Goal: Transaction & Acquisition: Purchase product/service

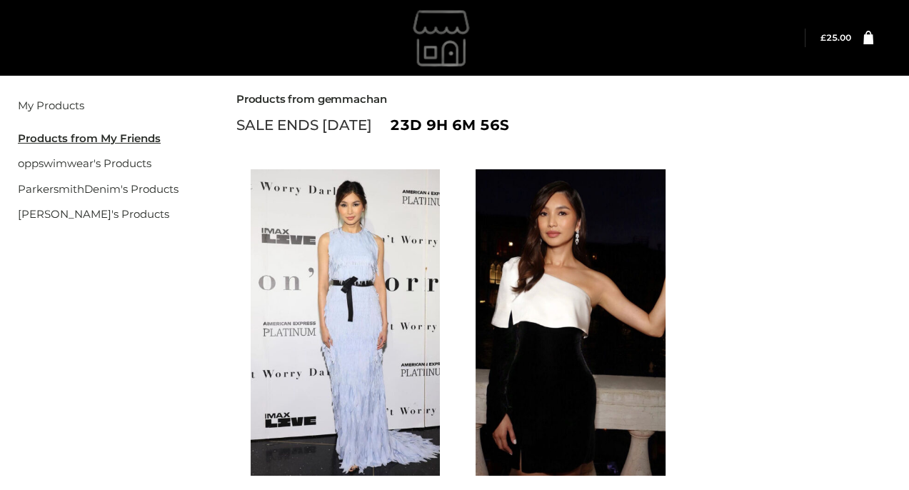
click at [576, 91] on div "Filter" at bounding box center [454, 81] width 873 height 21
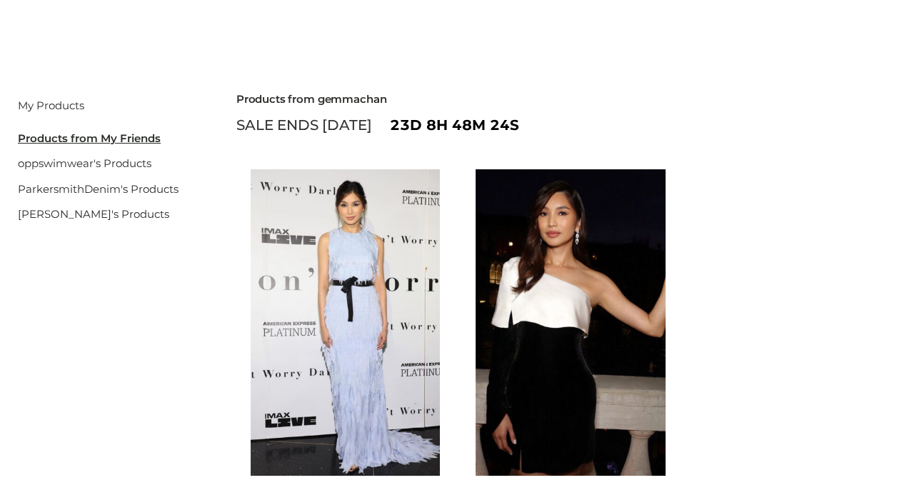
scroll to position [143, 0]
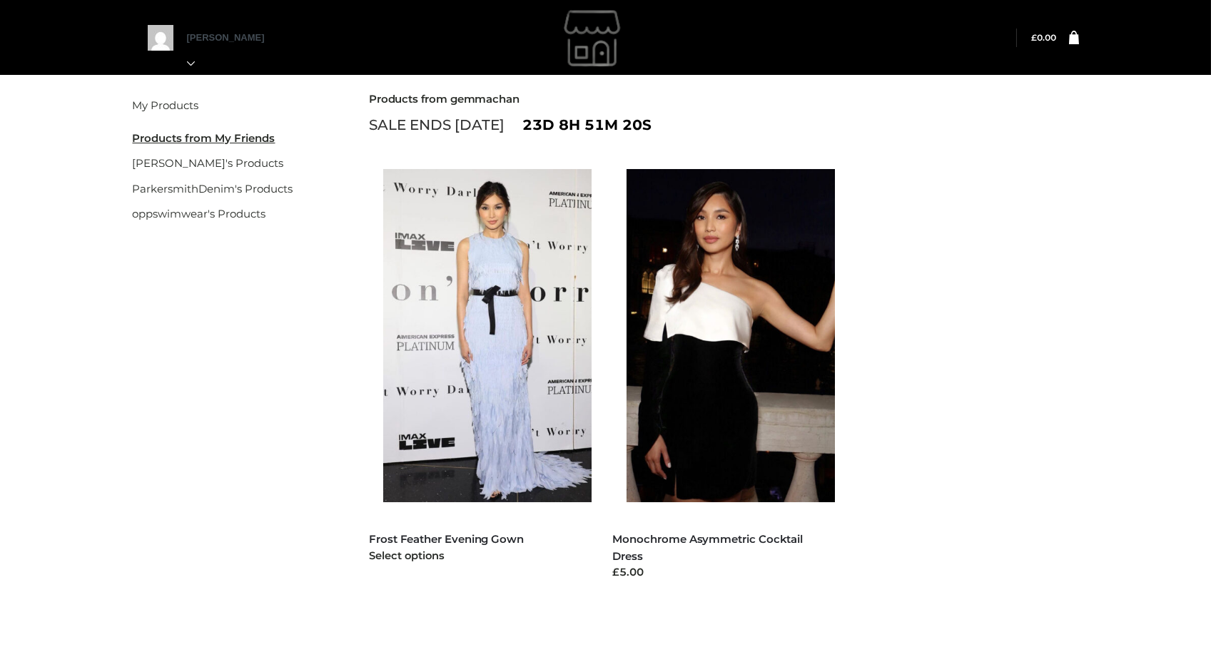
click at [490, 249] on img at bounding box center [494, 335] width 223 height 333
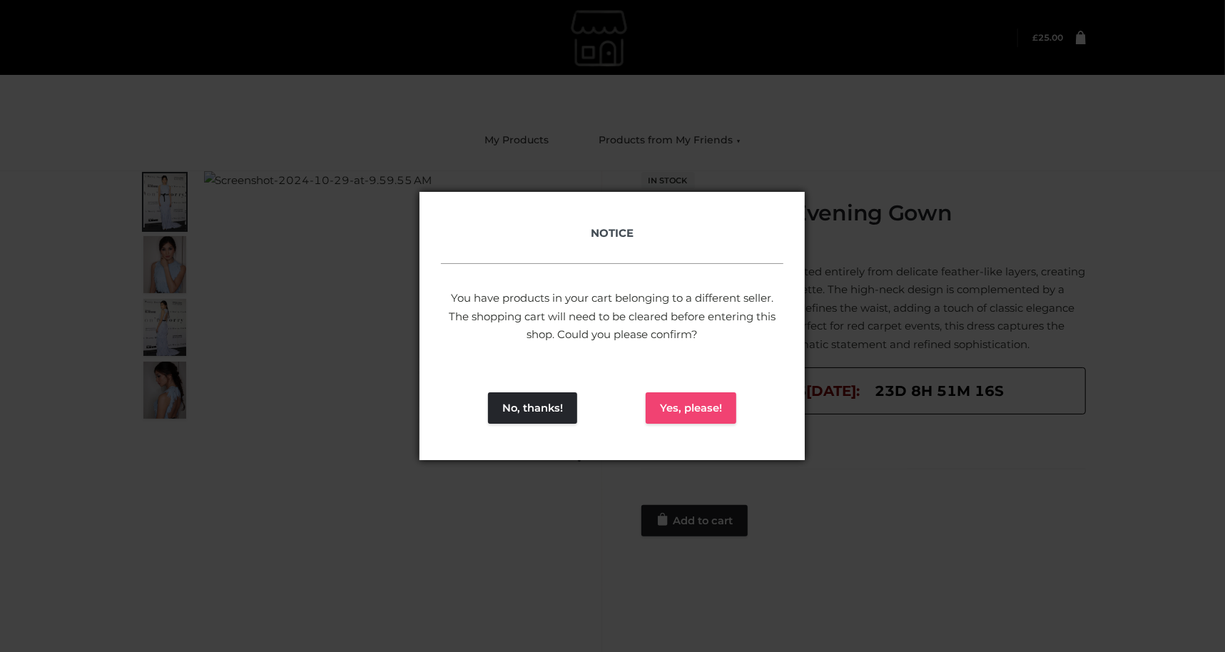
click at [689, 405] on button "Yes, please!" at bounding box center [691, 408] width 91 height 31
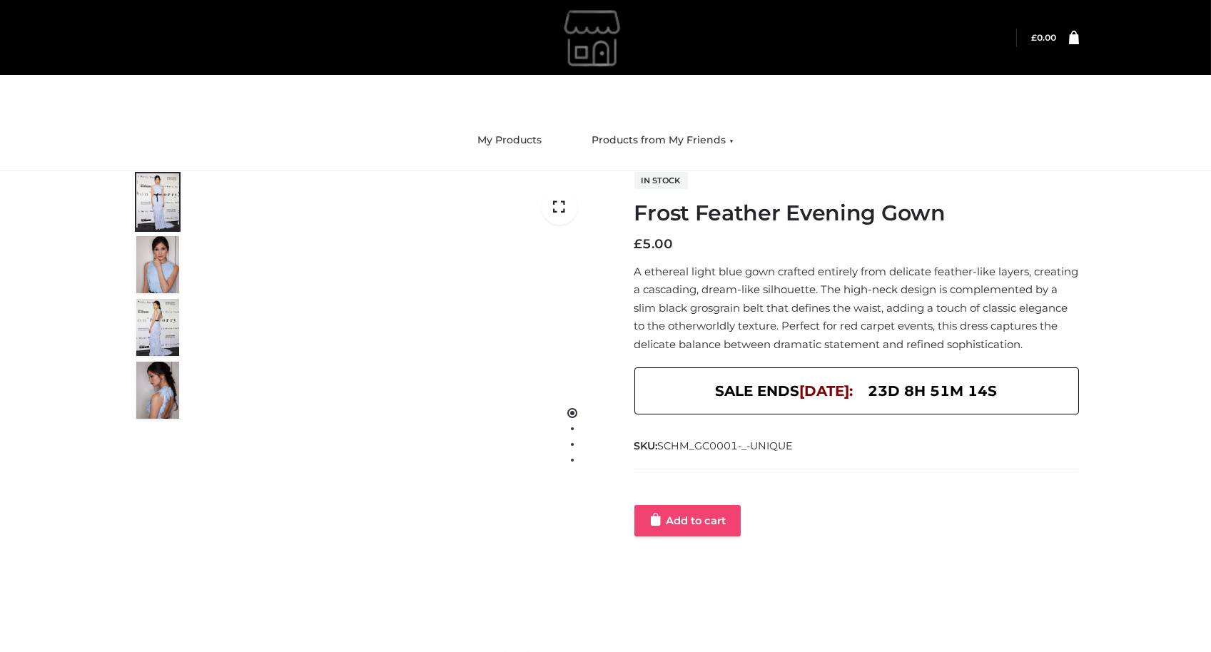
click at [692, 527] on link "Add to cart" at bounding box center [687, 520] width 106 height 31
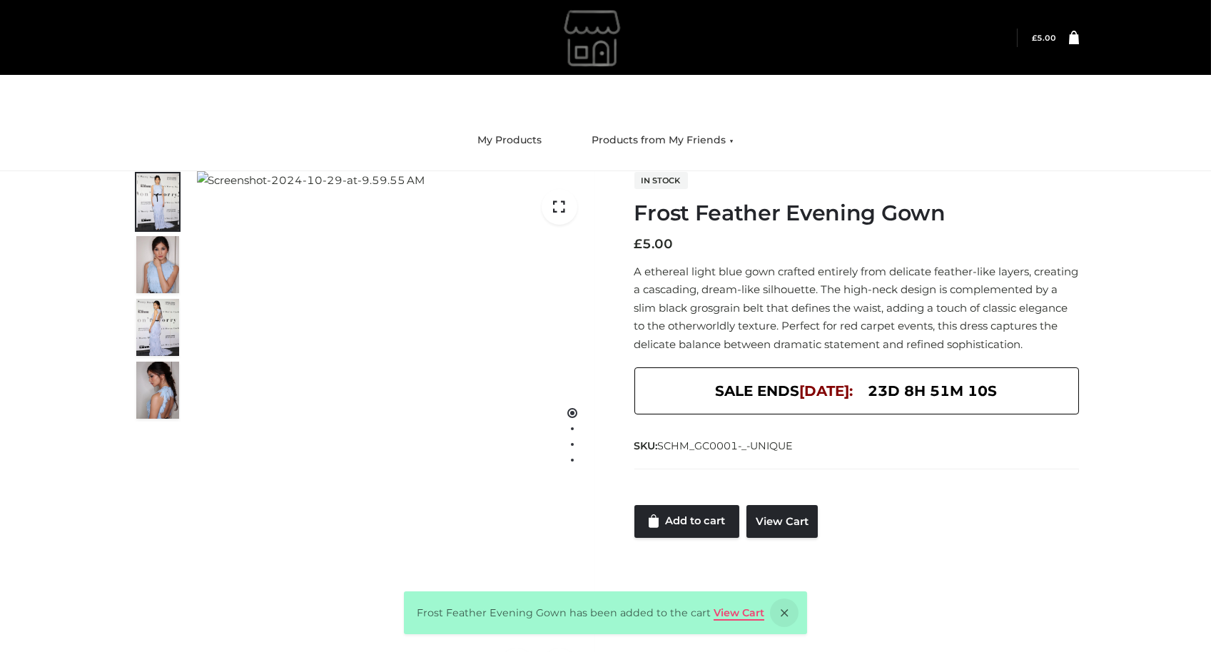
click at [729, 607] on link "View Cart" at bounding box center [739, 613] width 51 height 13
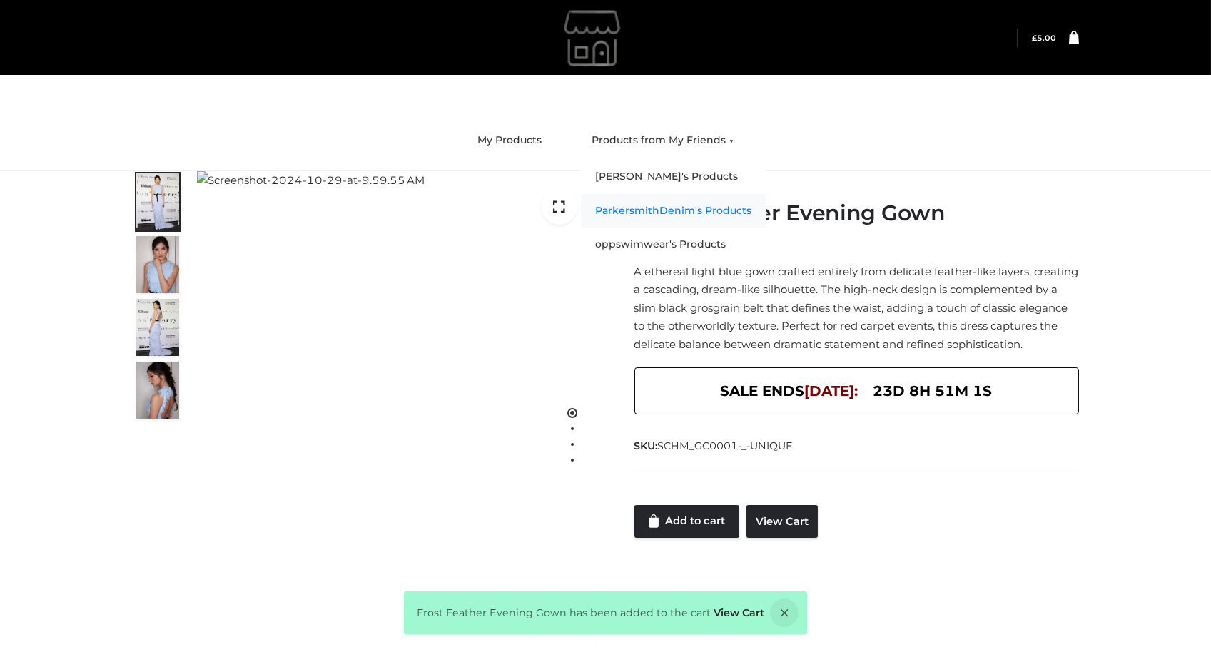
click at [652, 208] on link "ParkersmithDenim's Products" at bounding box center [673, 211] width 185 height 34
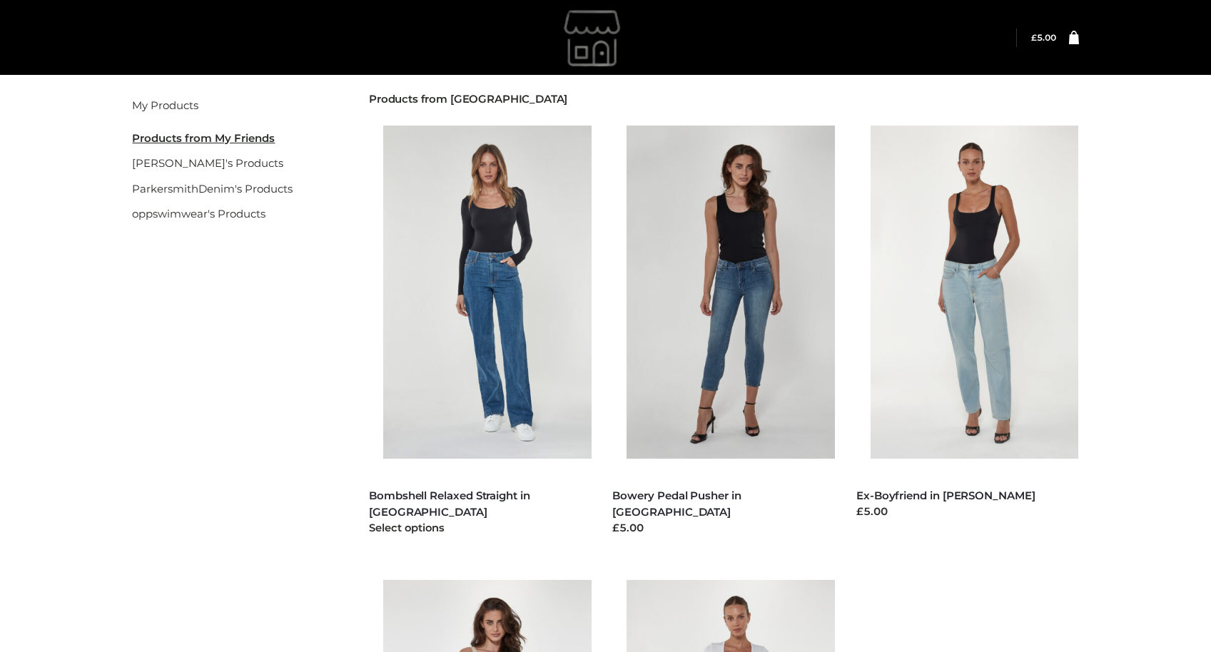
click at [503, 520] on div "Select options" at bounding box center [480, 528] width 223 height 16
click at [502, 498] on link "Bombshell Relaxed Straight in [GEOGRAPHIC_DATA]" at bounding box center [449, 504] width 161 height 30
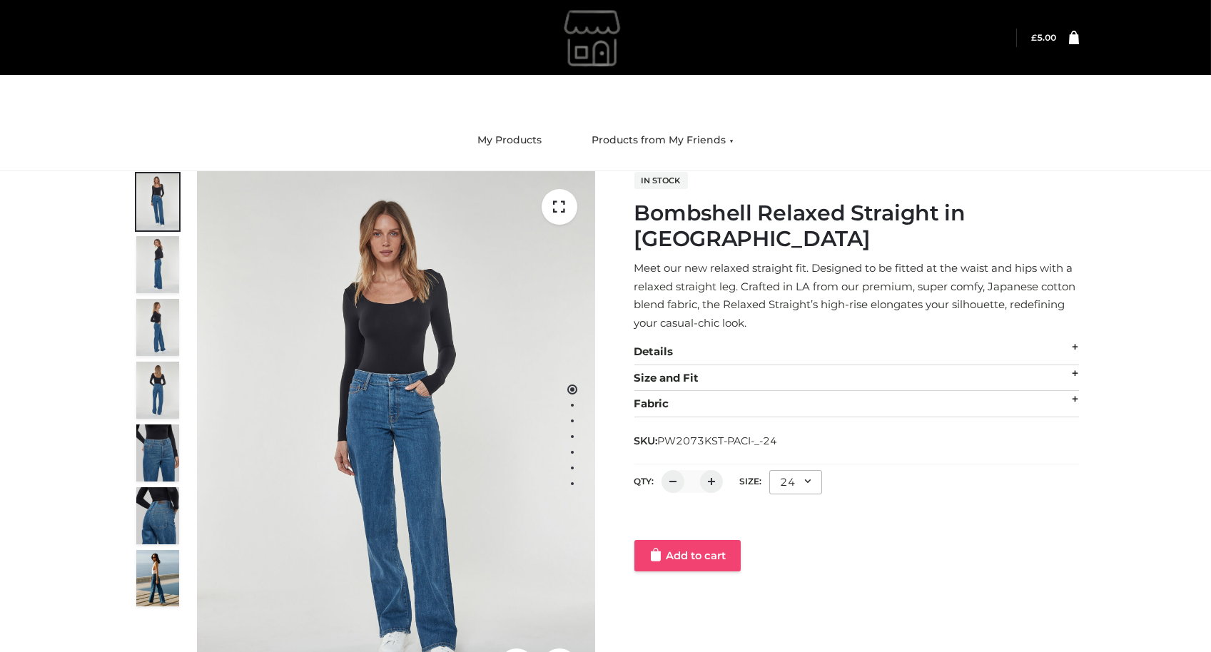
click at [685, 540] on link "Add to cart" at bounding box center [687, 555] width 106 height 31
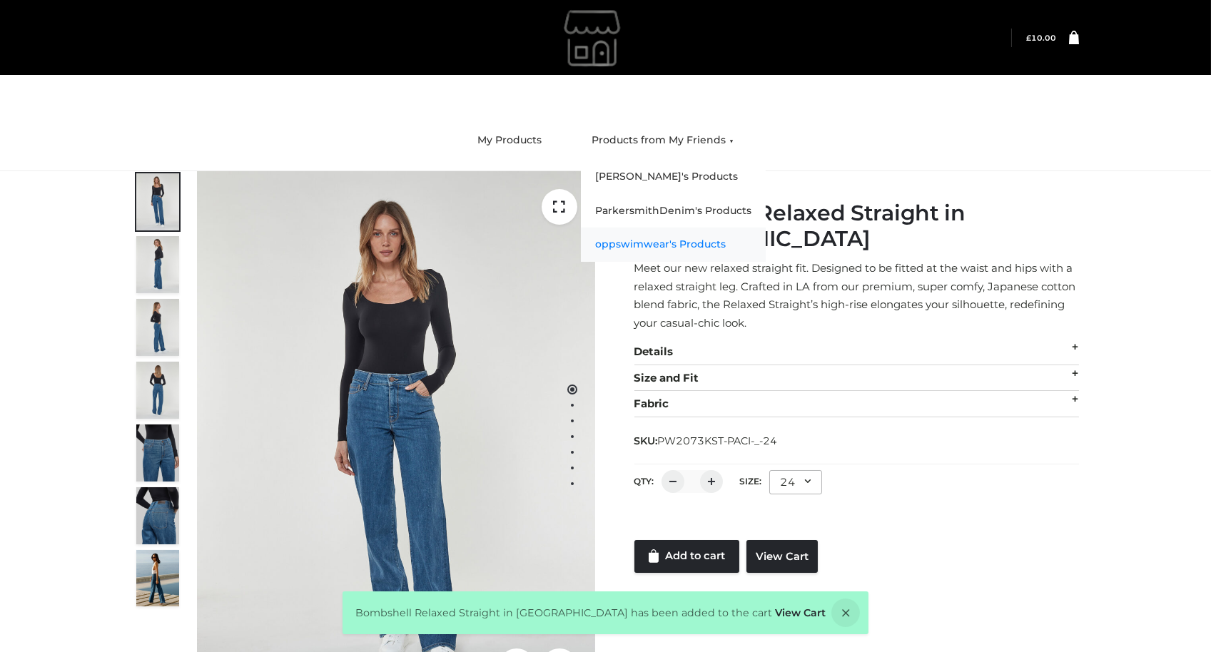
click at [669, 244] on link "oppswimwear's Products" at bounding box center [673, 245] width 185 height 34
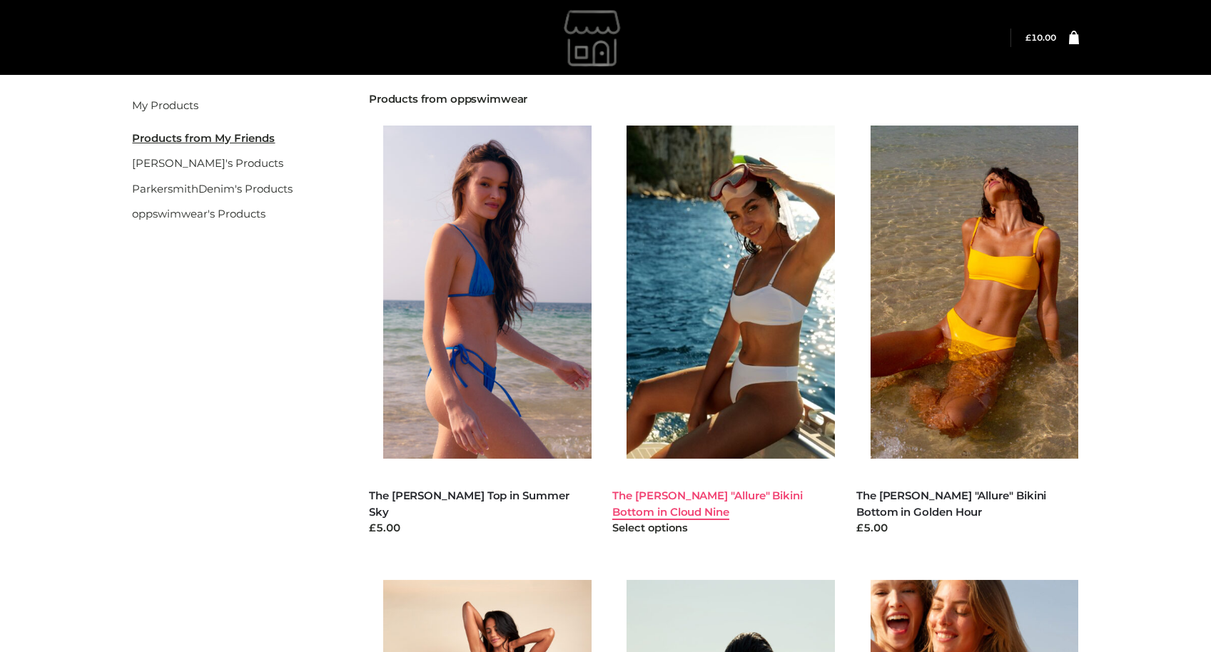
click at [697, 494] on link "The Alexis "Allure" Bikini Bottom in Cloud Nine" at bounding box center [707, 504] width 191 height 30
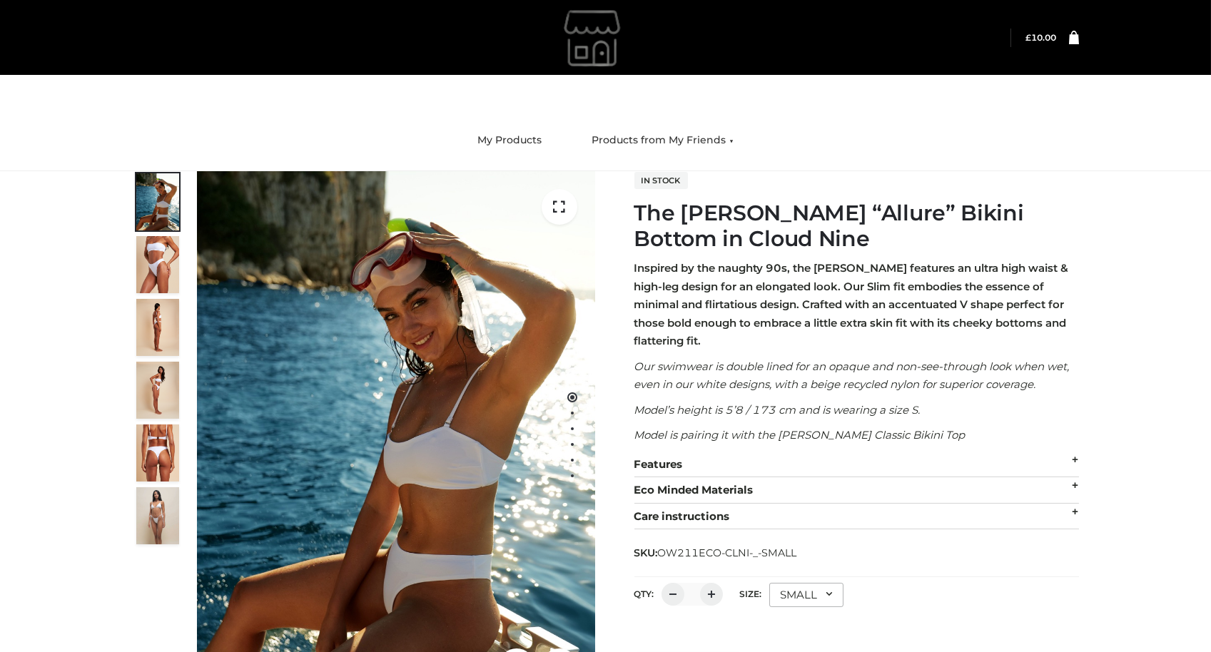
scroll to position [153, 0]
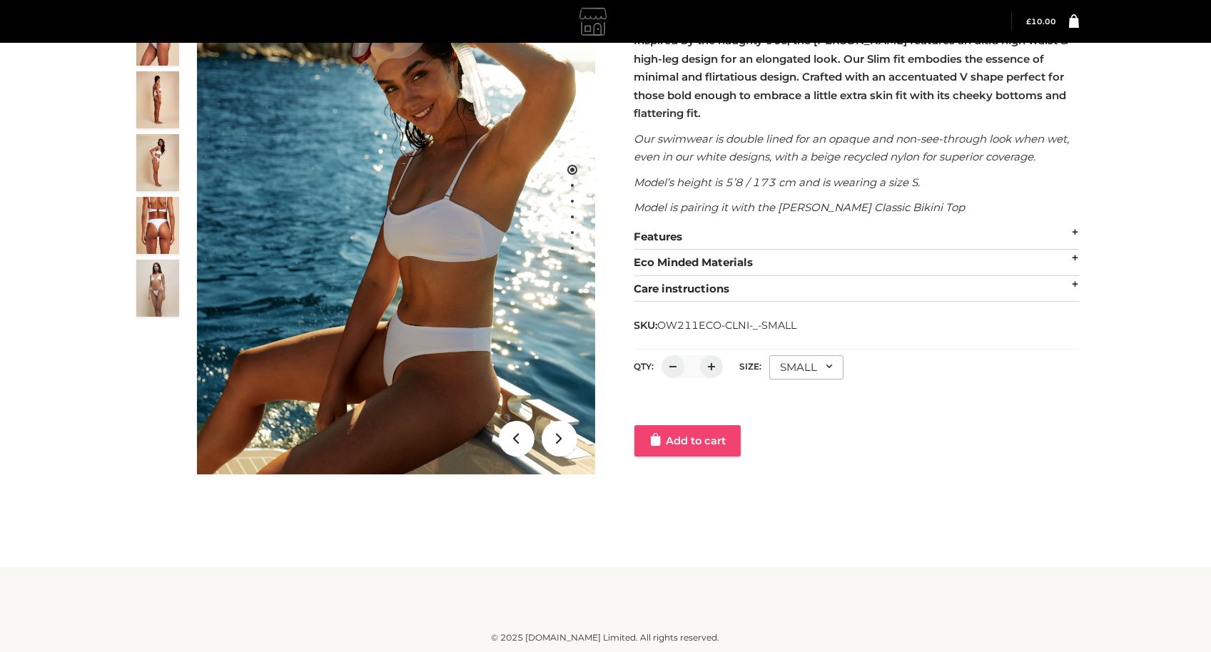
click at [694, 451] on link "Add to cart" at bounding box center [687, 440] width 106 height 31
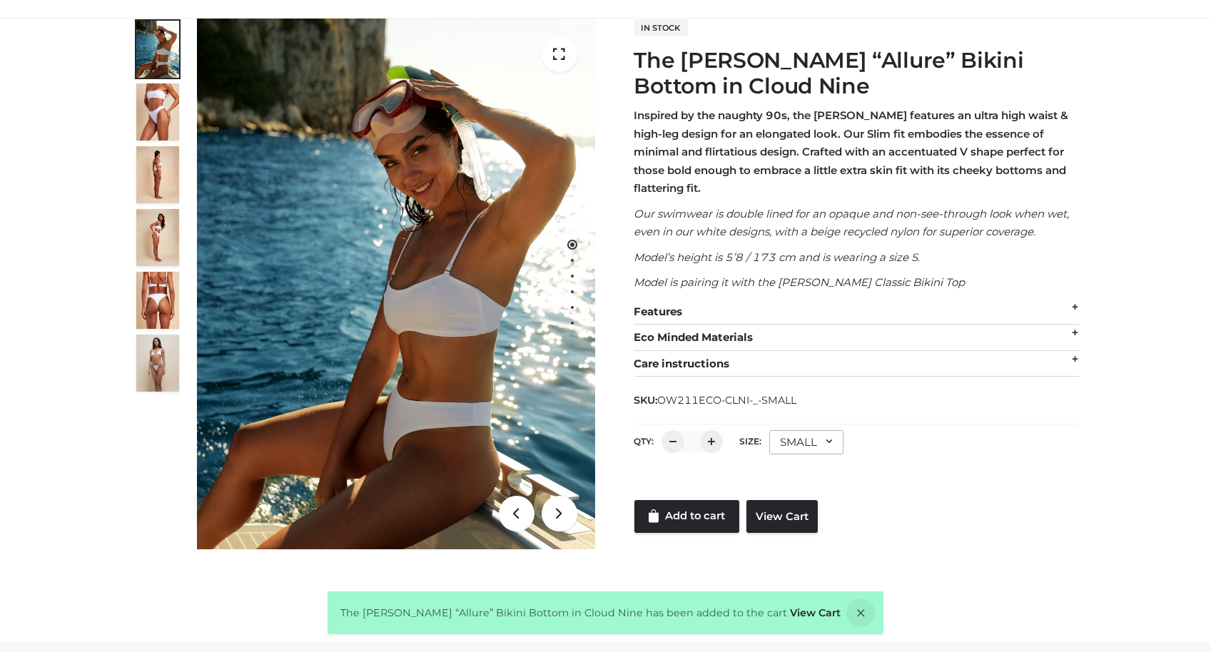
scroll to position [0, 0]
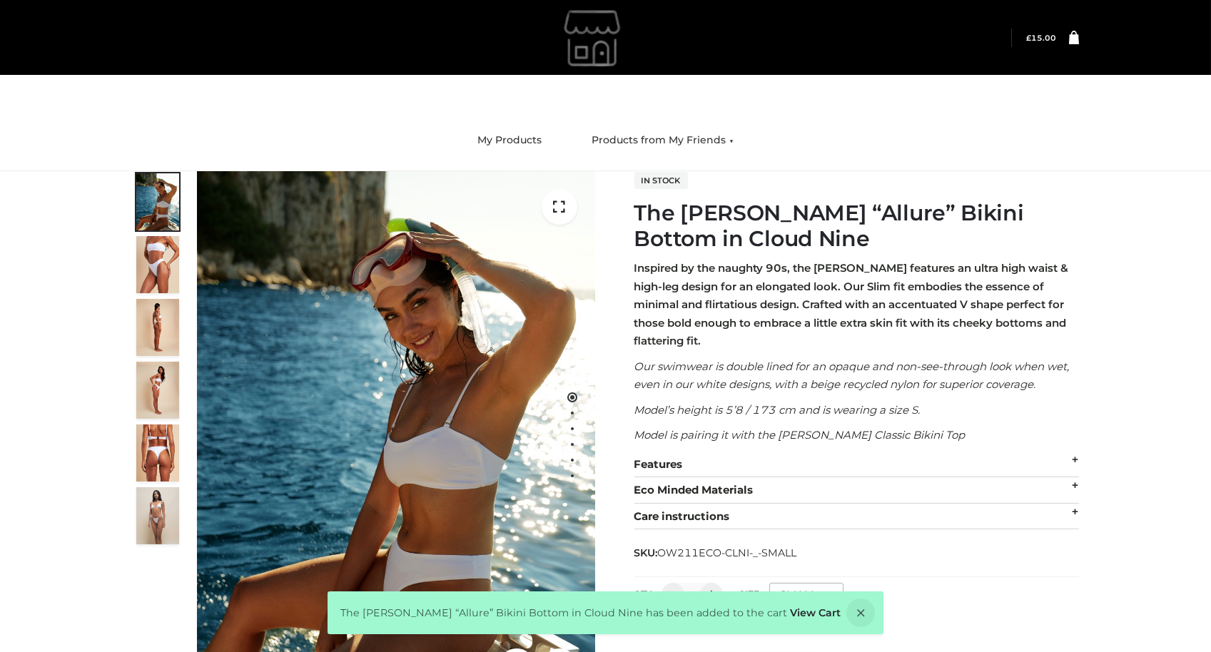
click at [1071, 36] on icon at bounding box center [1074, 37] width 10 height 14
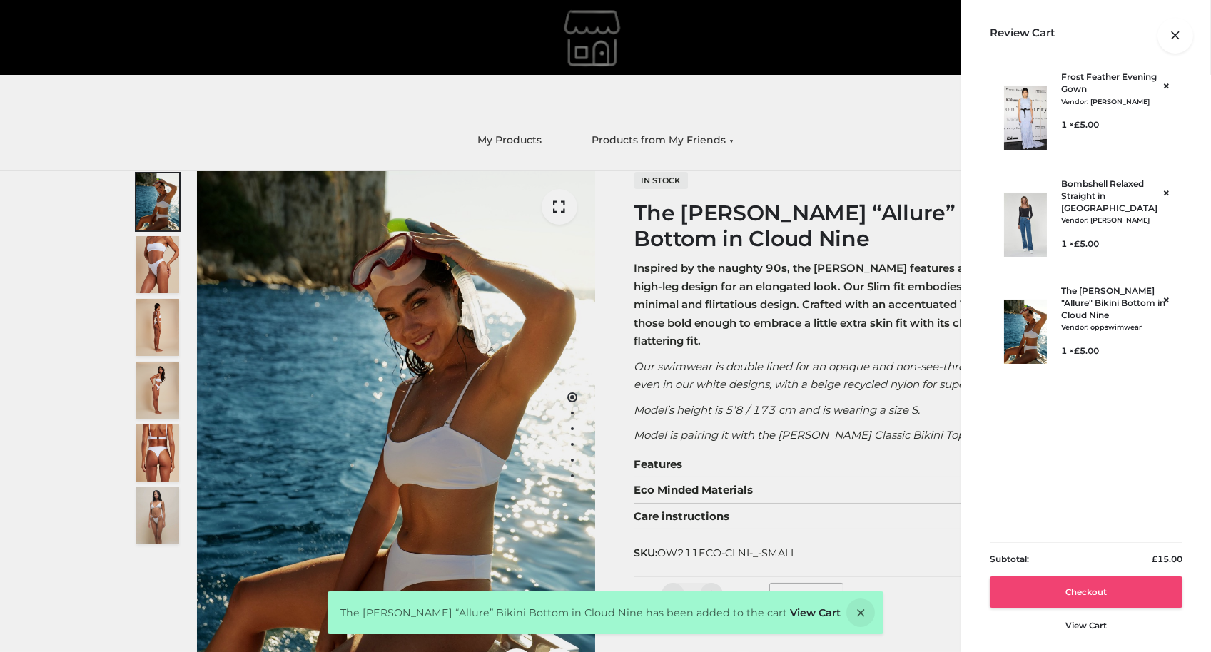
click at [1091, 596] on link "Checkout" at bounding box center [1086, 592] width 193 height 31
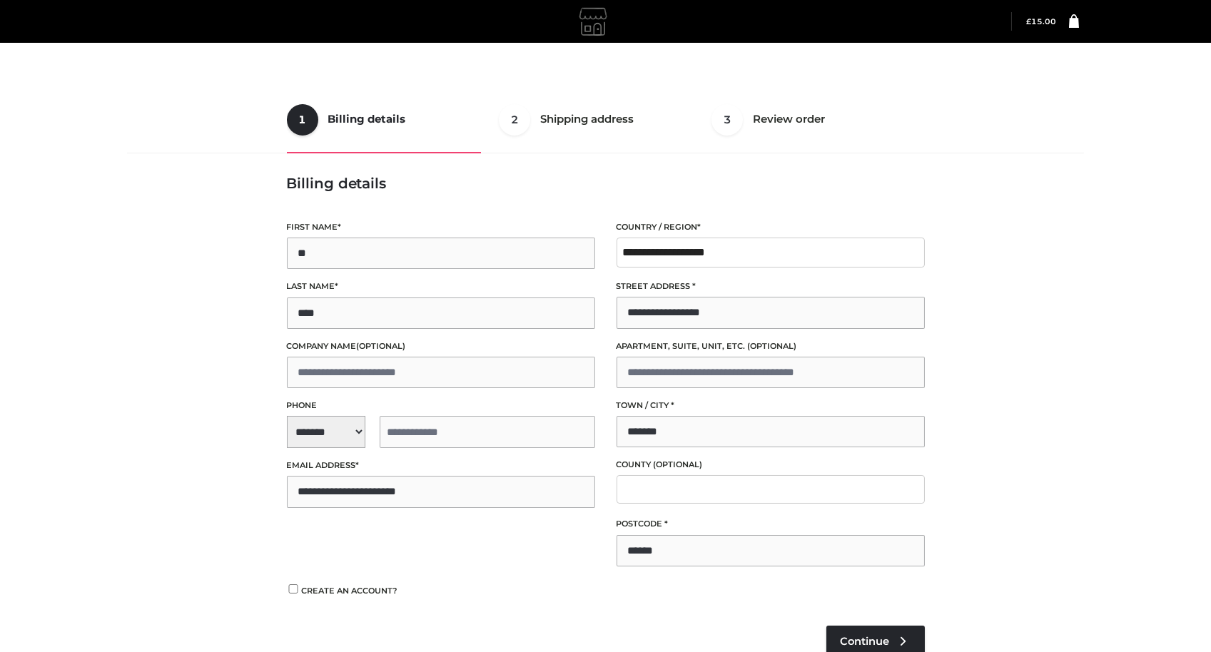
scroll to position [294, 0]
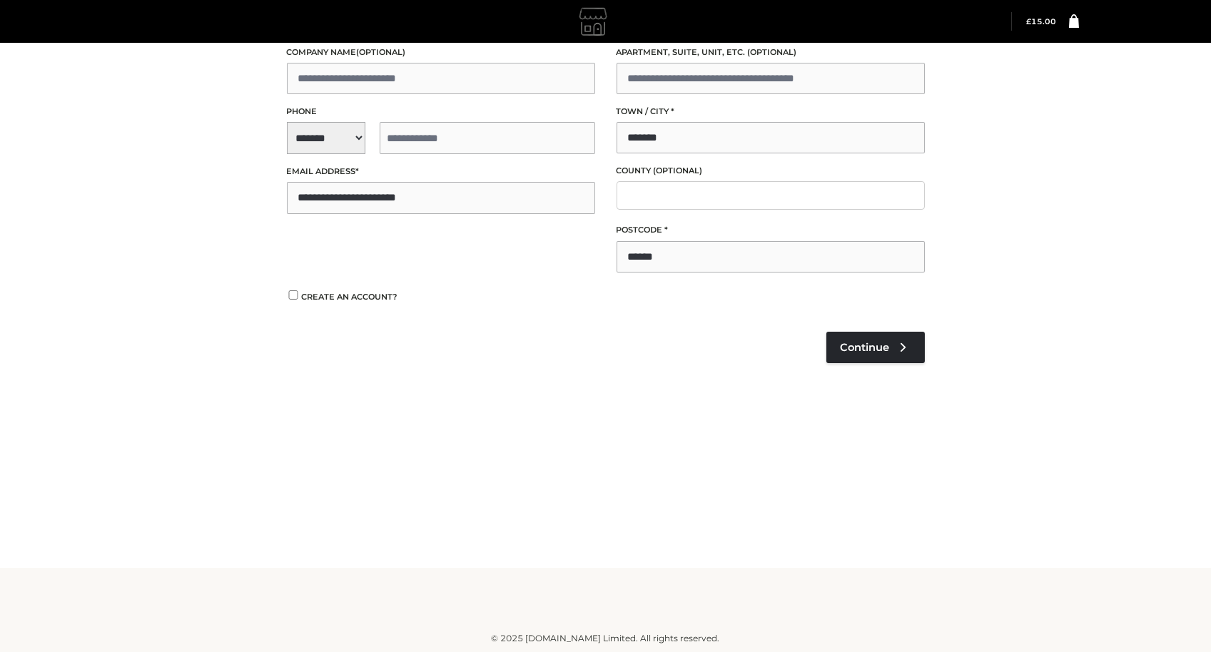
click at [312, 131] on span "**********" at bounding box center [441, 138] width 308 height 32
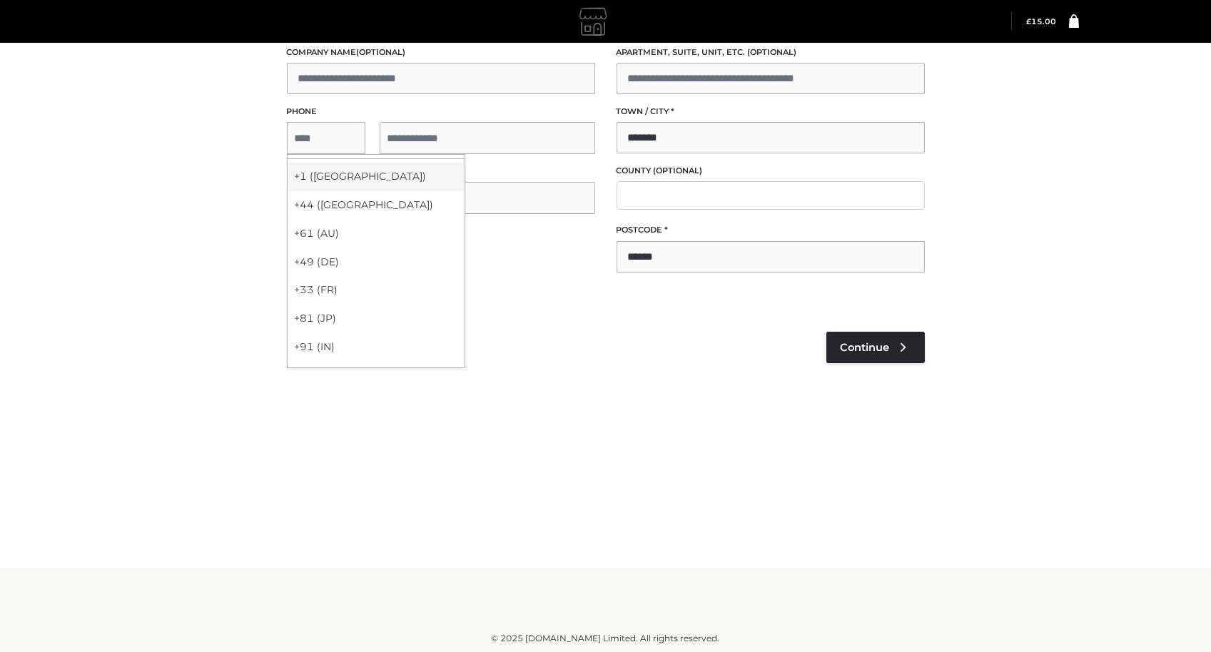
click at [313, 177] on div "+1 (US)" at bounding box center [376, 177] width 177 height 29
select select "**"
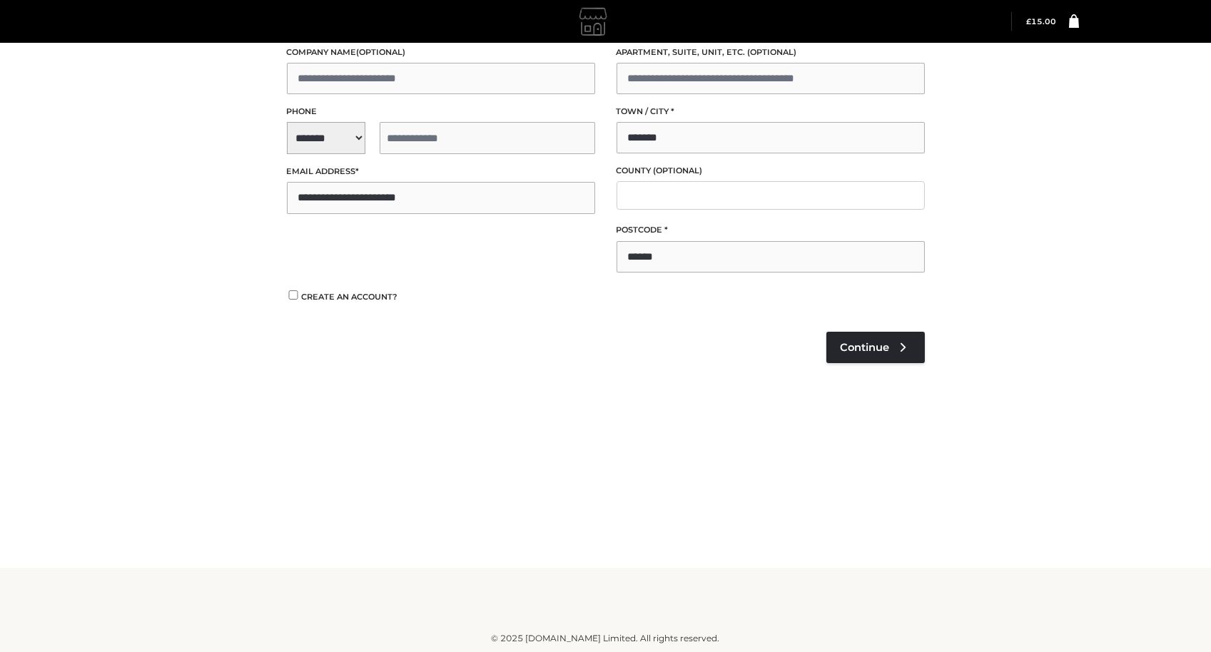
click at [410, 141] on input "tel" at bounding box center [488, 138] width 216 height 32
type input "**********"
click at [879, 356] on link "Continue" at bounding box center [875, 347] width 98 height 31
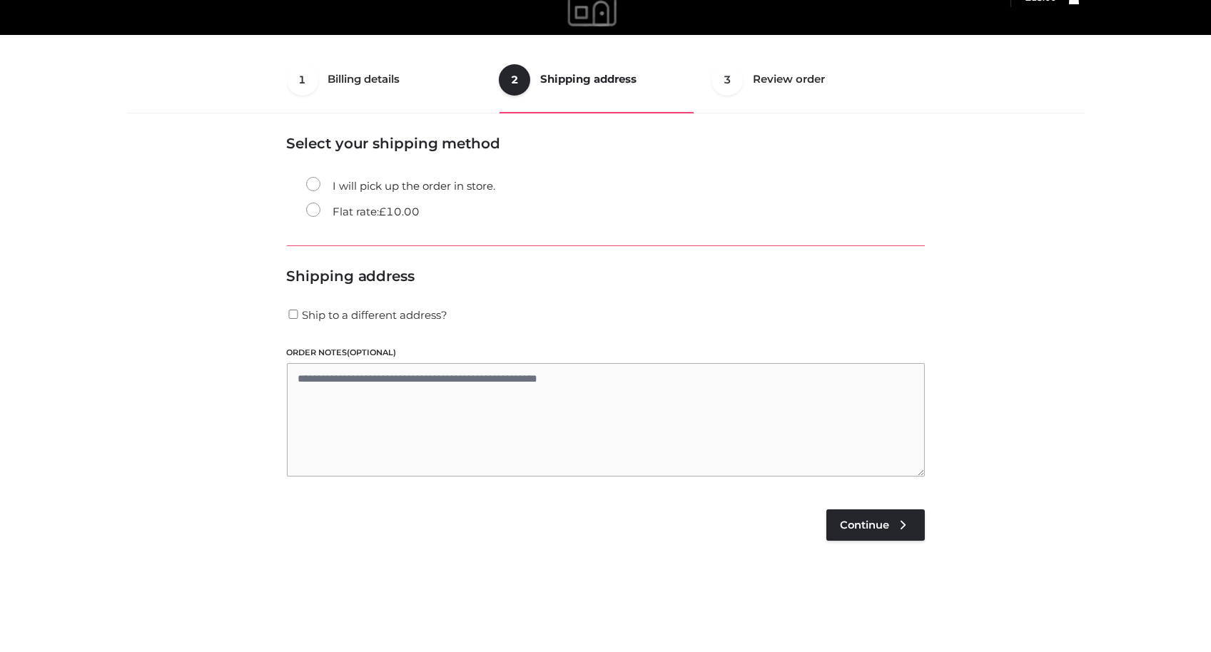
scroll to position [36, 0]
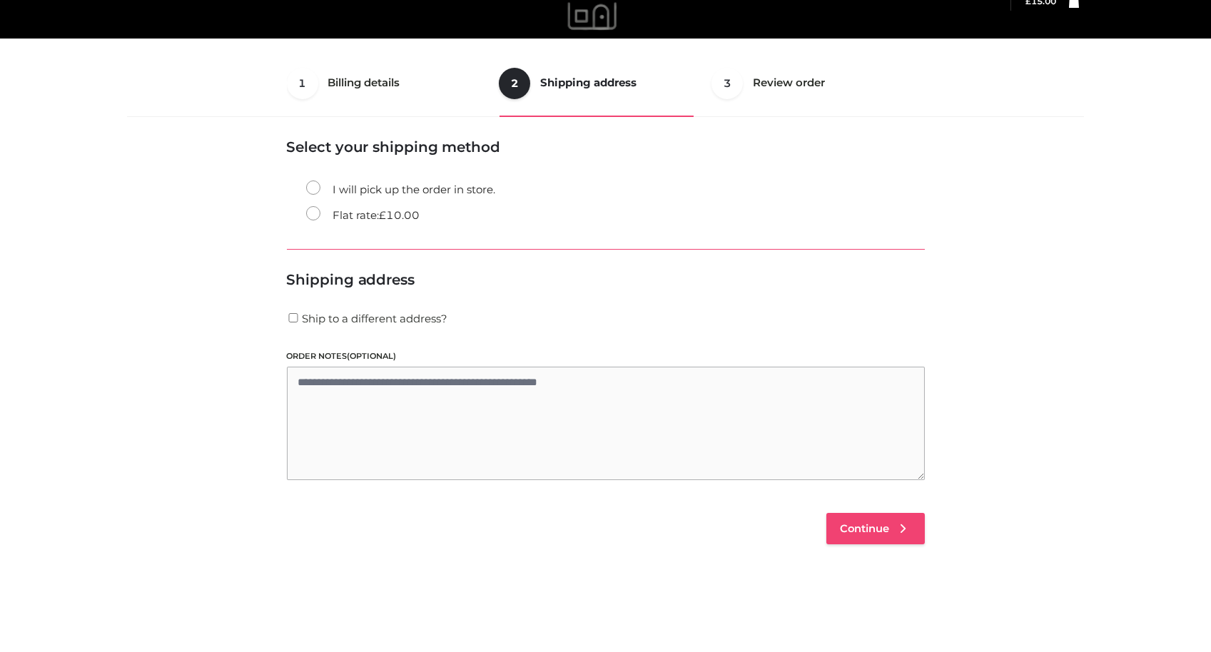
click at [859, 535] on link "Continue" at bounding box center [875, 528] width 98 height 31
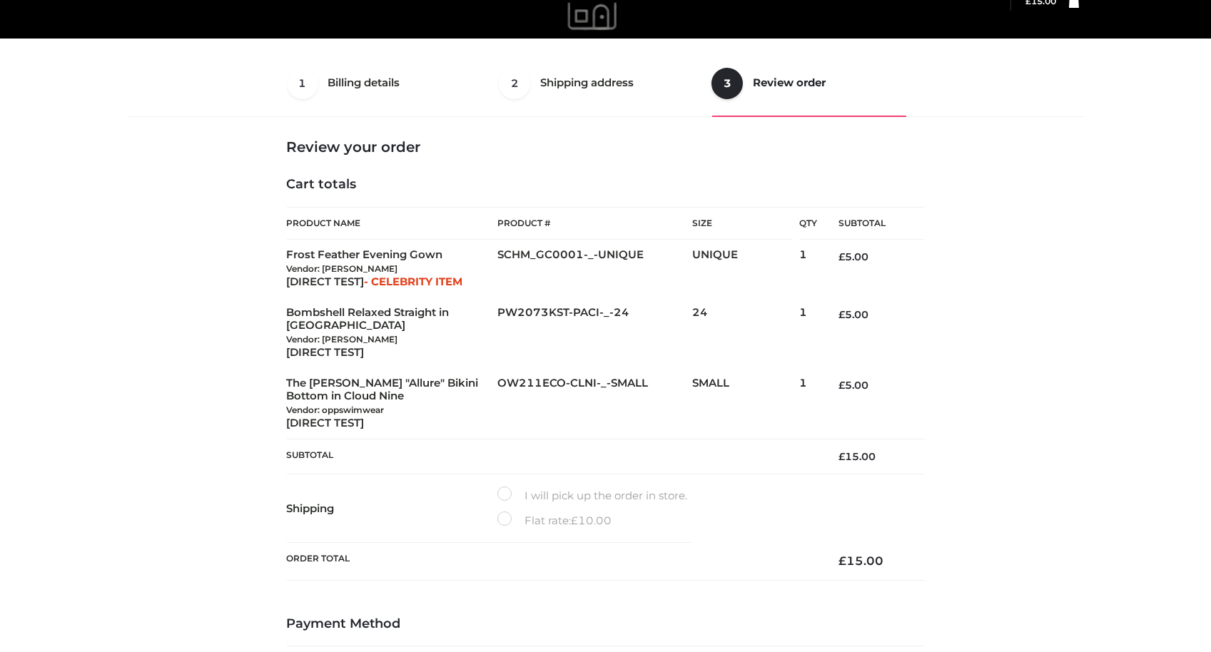
click at [946, 327] on div "1 Billing details Billing 2 Shipping address Shipping 3 Review order Order Bill…" at bounding box center [606, 444] width 968 height 788
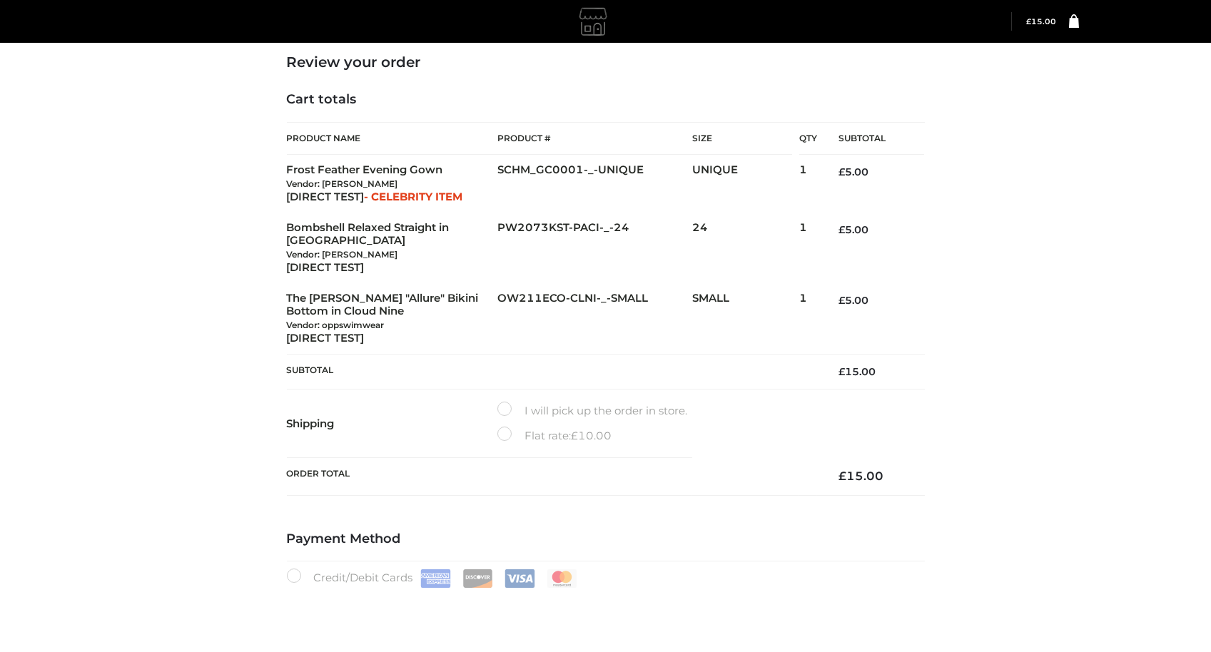
scroll to position [312, 0]
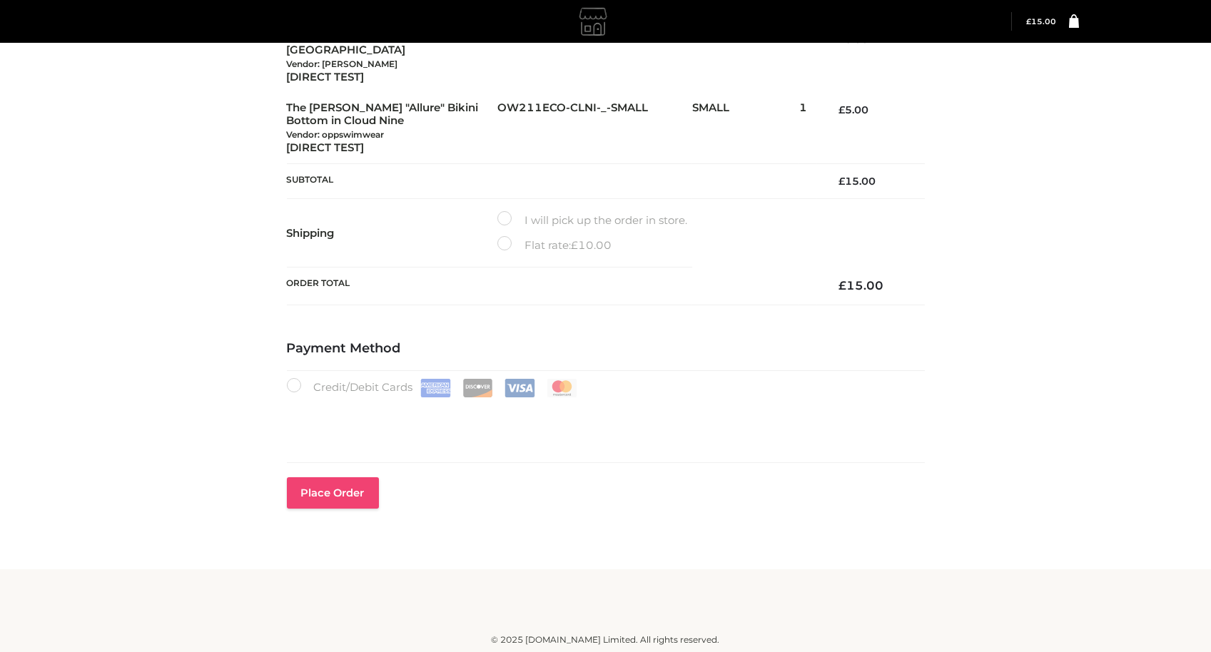
type button "Place order"
click at [330, 498] on button "Place order" at bounding box center [333, 492] width 92 height 31
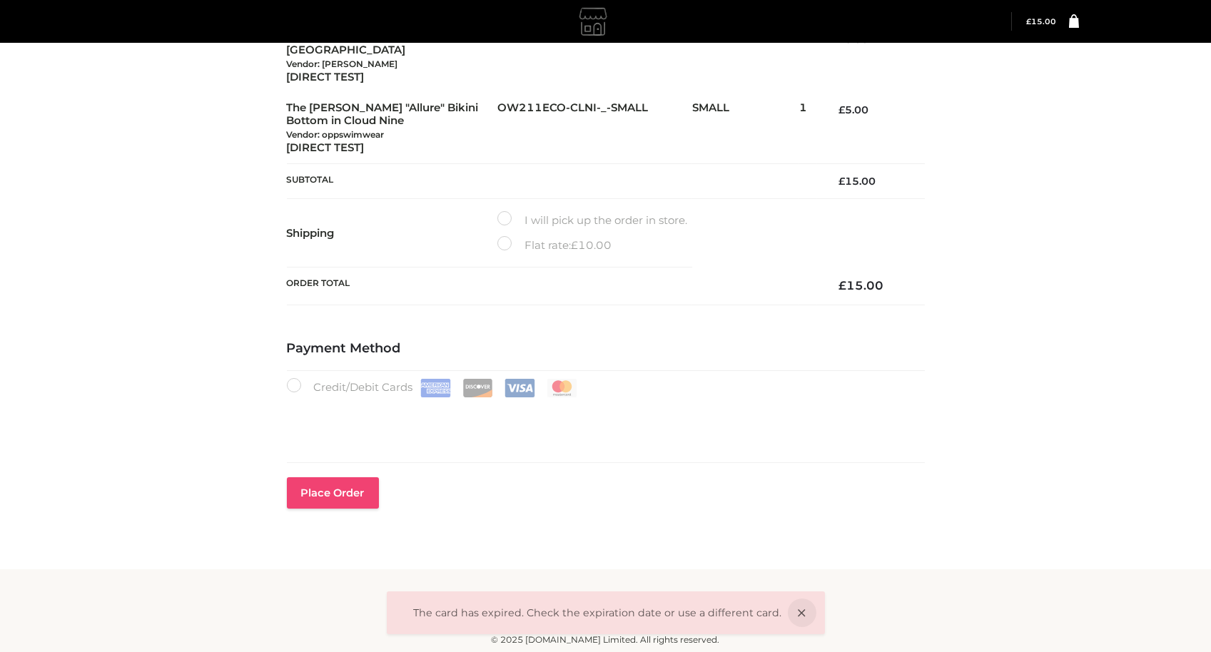
click at [349, 493] on button "Place order" at bounding box center [333, 492] width 92 height 31
click at [348, 484] on button "Place order" at bounding box center [333, 492] width 92 height 31
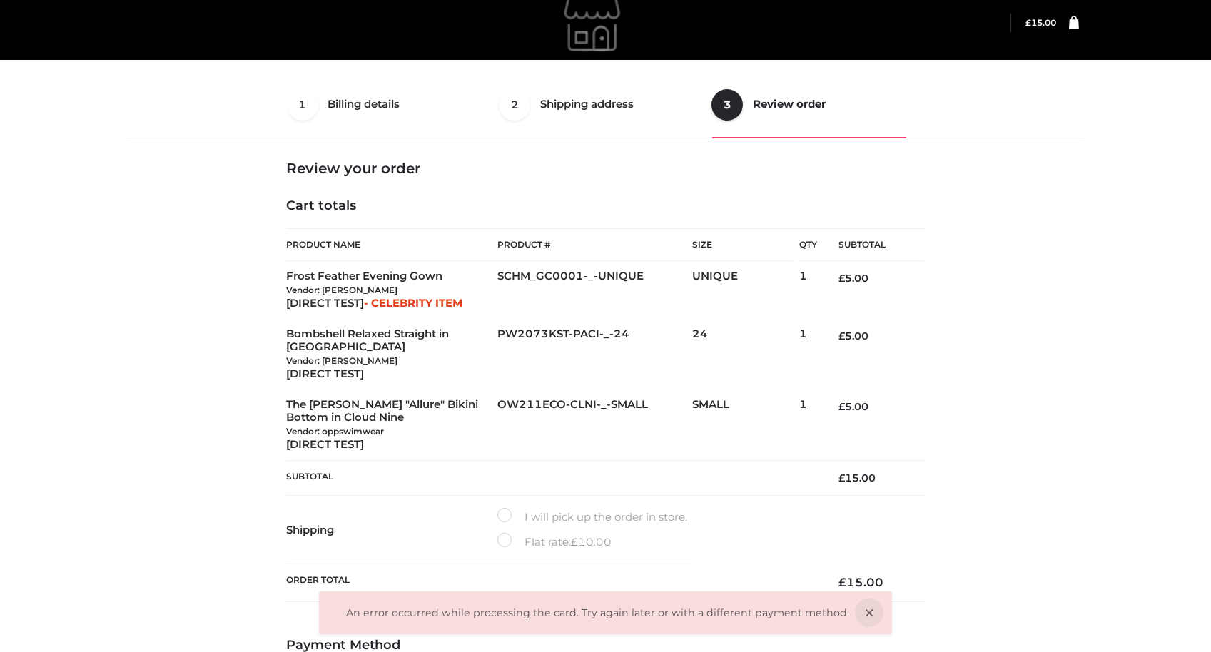
scroll to position [300, 0]
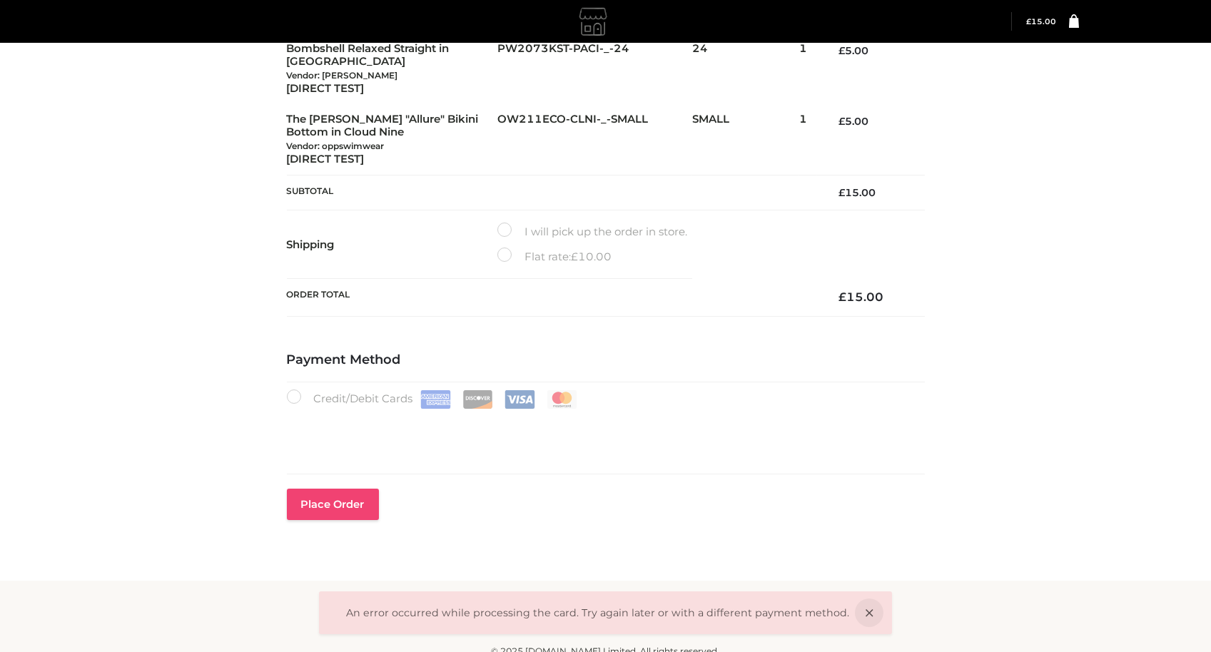
click at [345, 505] on button "Place order" at bounding box center [333, 504] width 92 height 31
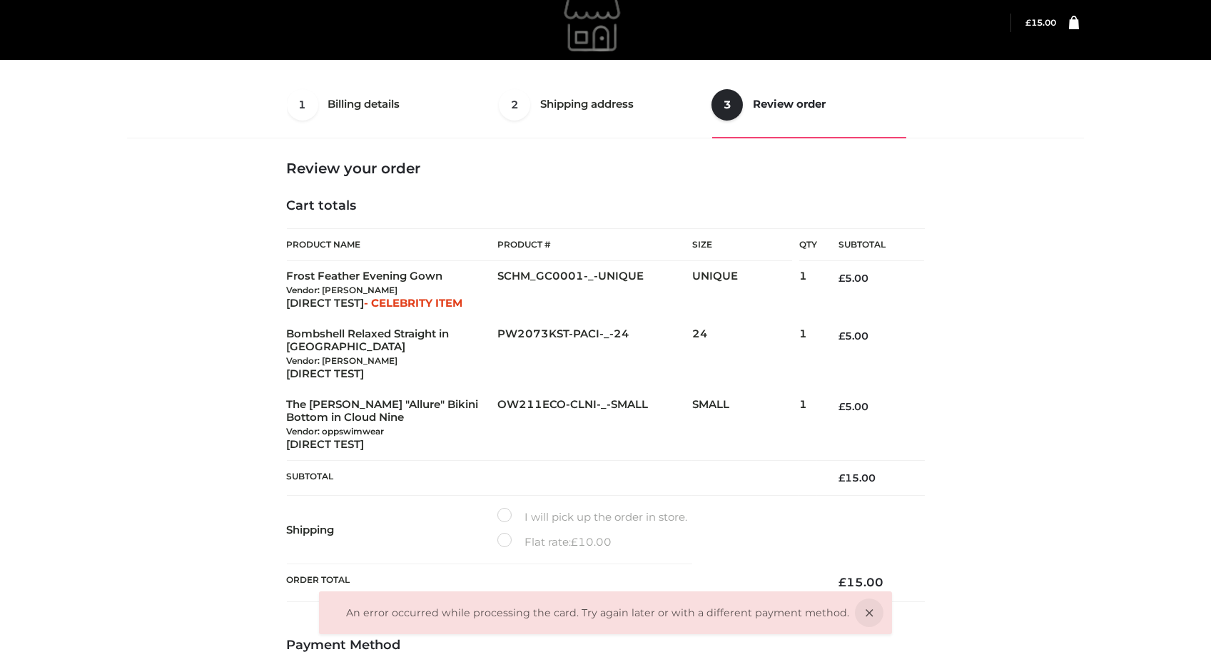
scroll to position [312, 0]
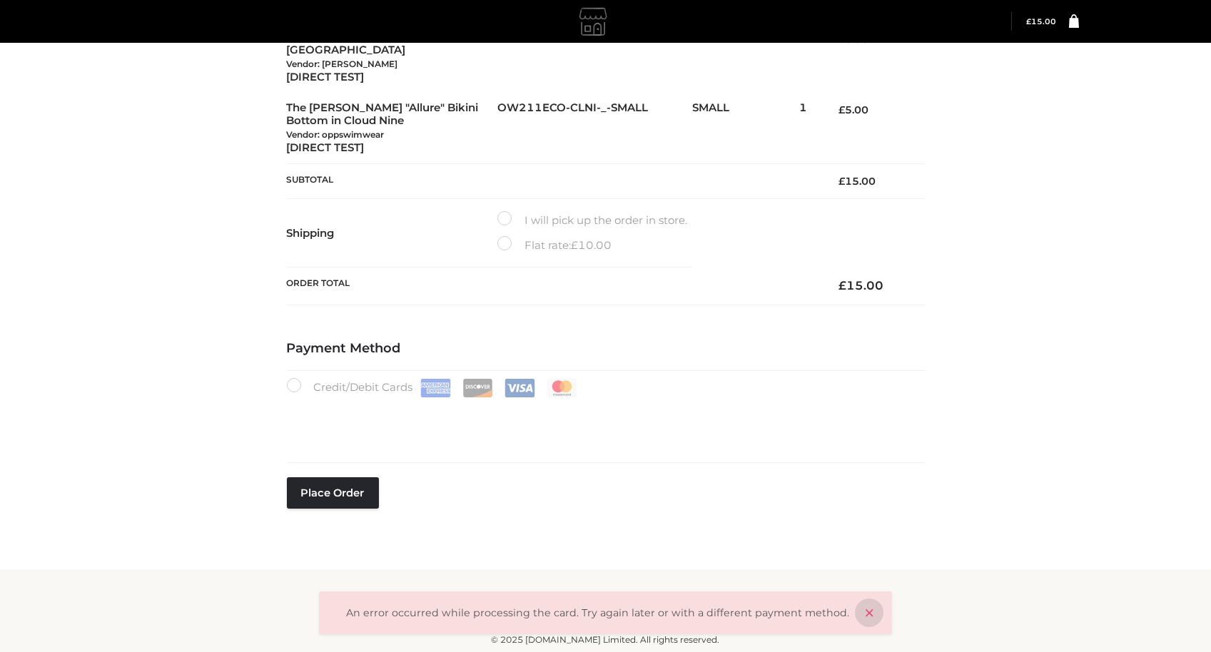
click at [859, 619] on icon at bounding box center [869, 613] width 29 height 29
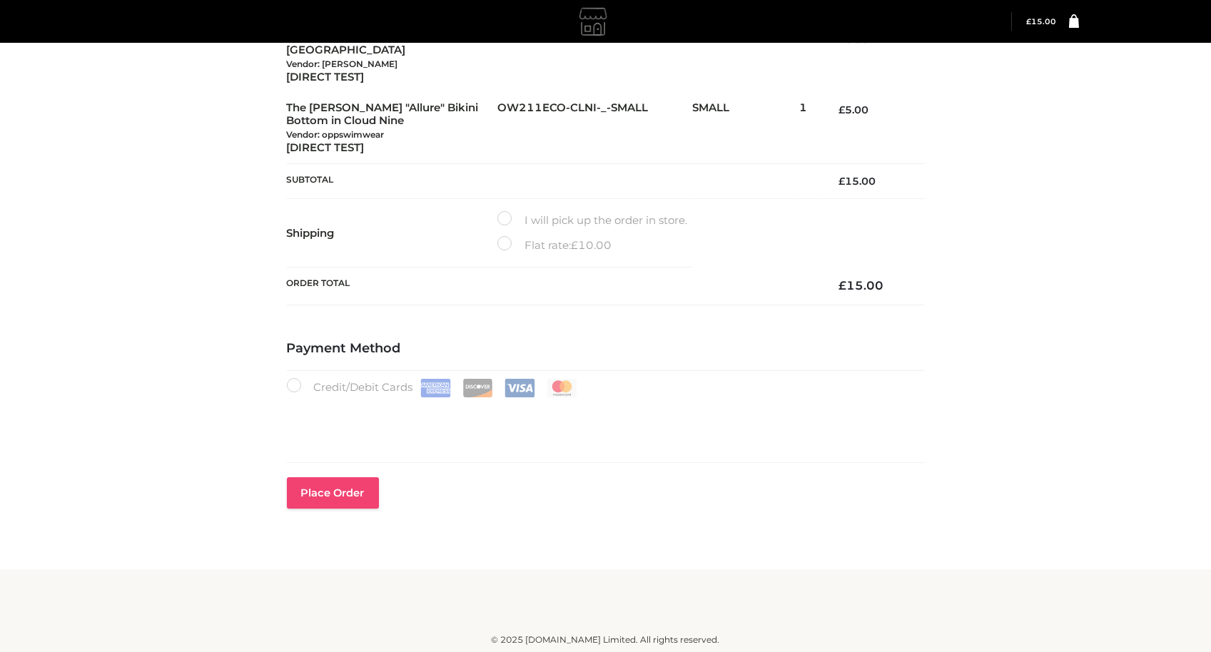
click at [331, 497] on button "Place order" at bounding box center [333, 492] width 92 height 31
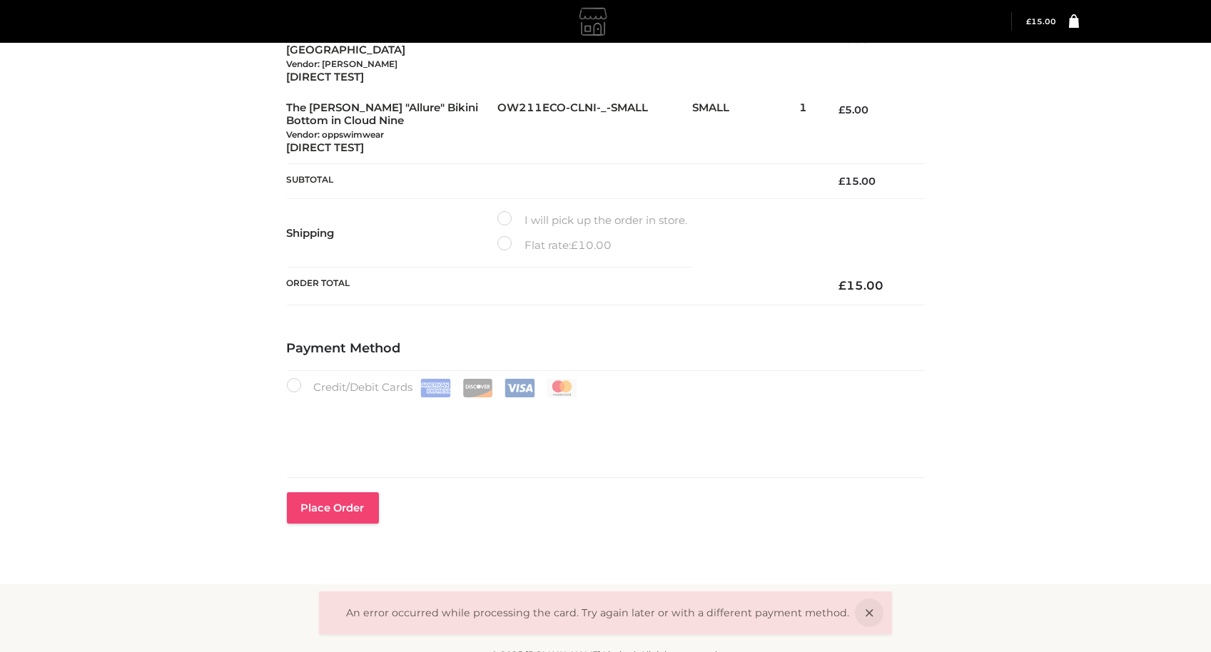
click at [364, 502] on button "Place order" at bounding box center [333, 507] width 92 height 31
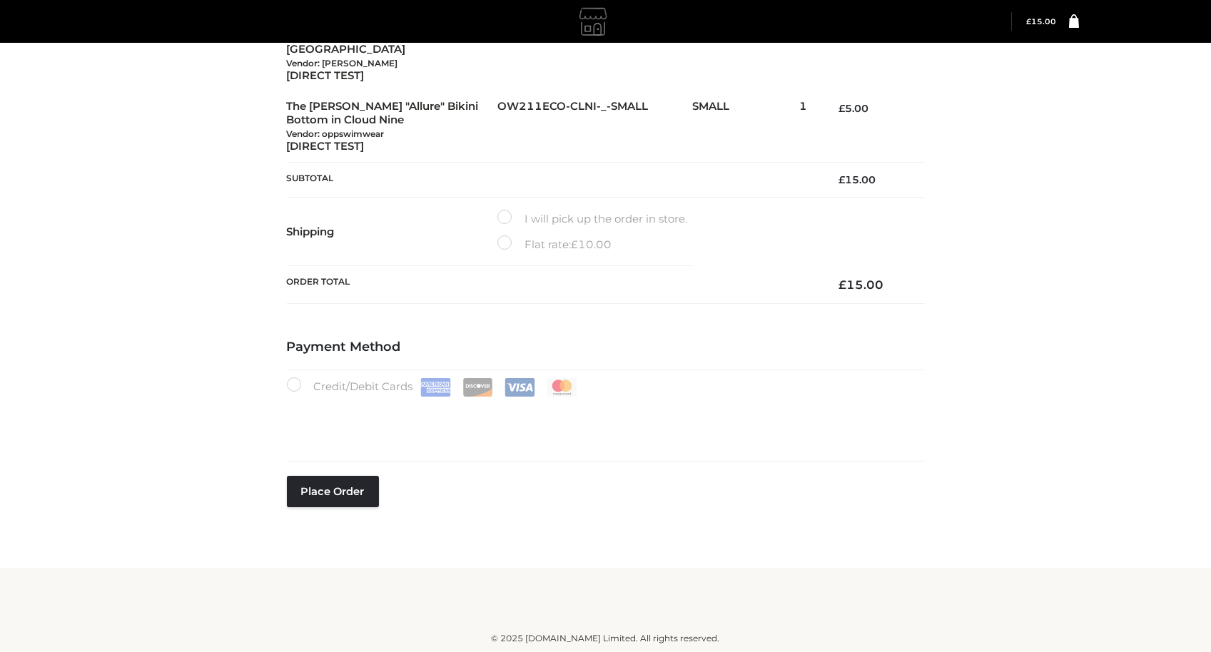
scroll to position [338, 0]
click at [357, 482] on button "Place order" at bounding box center [333, 492] width 92 height 31
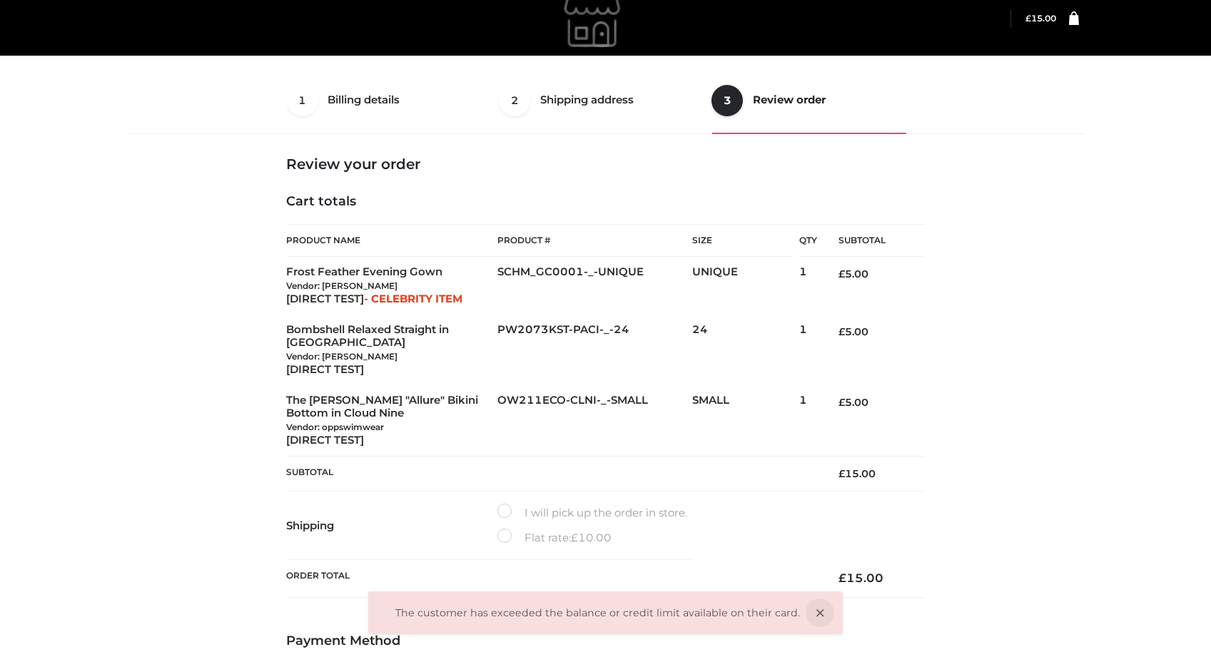
scroll to position [15, 0]
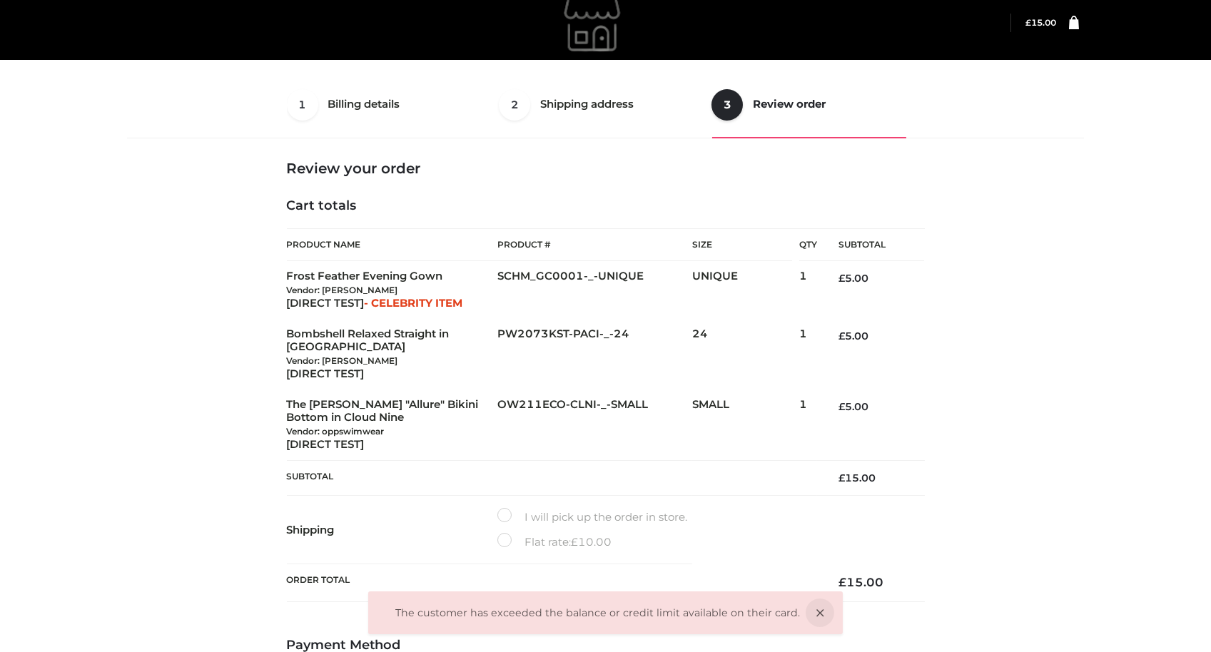
click at [1087, 300] on div "1 Billing details Billing 2 Shipping address Shipping 3 Review order Order Bill…" at bounding box center [606, 465] width 968 height 788
click at [1104, 139] on div "The customer has exceeded the balance or credit limit available on their card. …" at bounding box center [605, 425] width 1211 height 881
click at [806, 617] on icon at bounding box center [820, 613] width 29 height 29
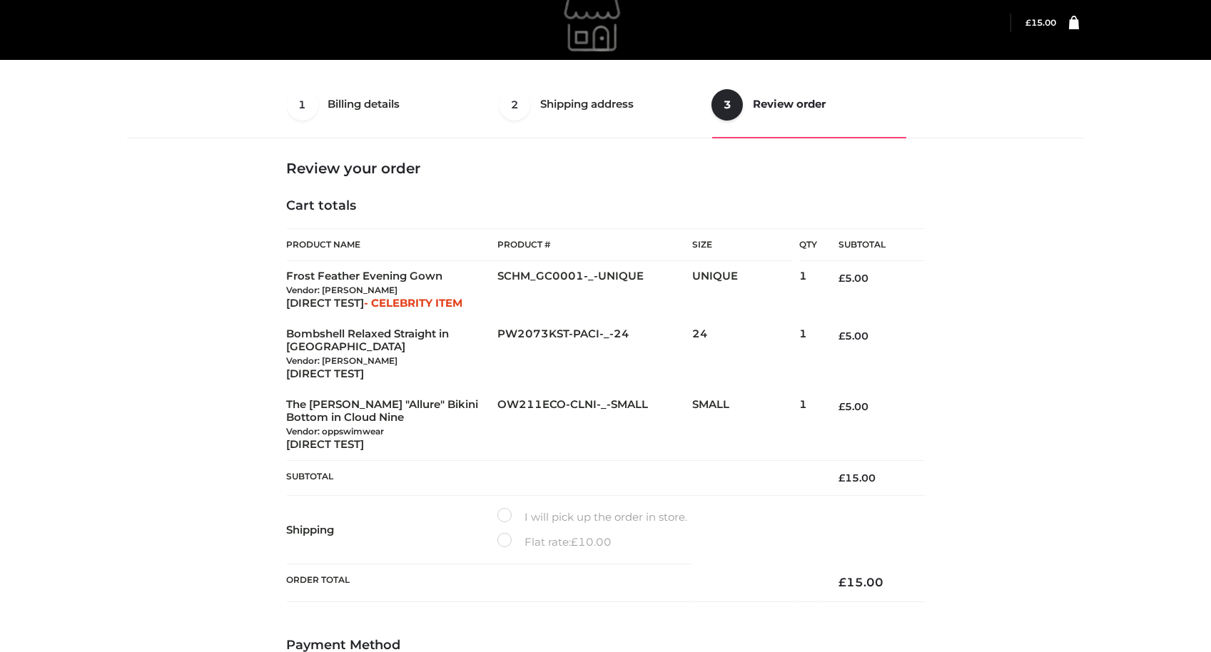
scroll to position [312, 0]
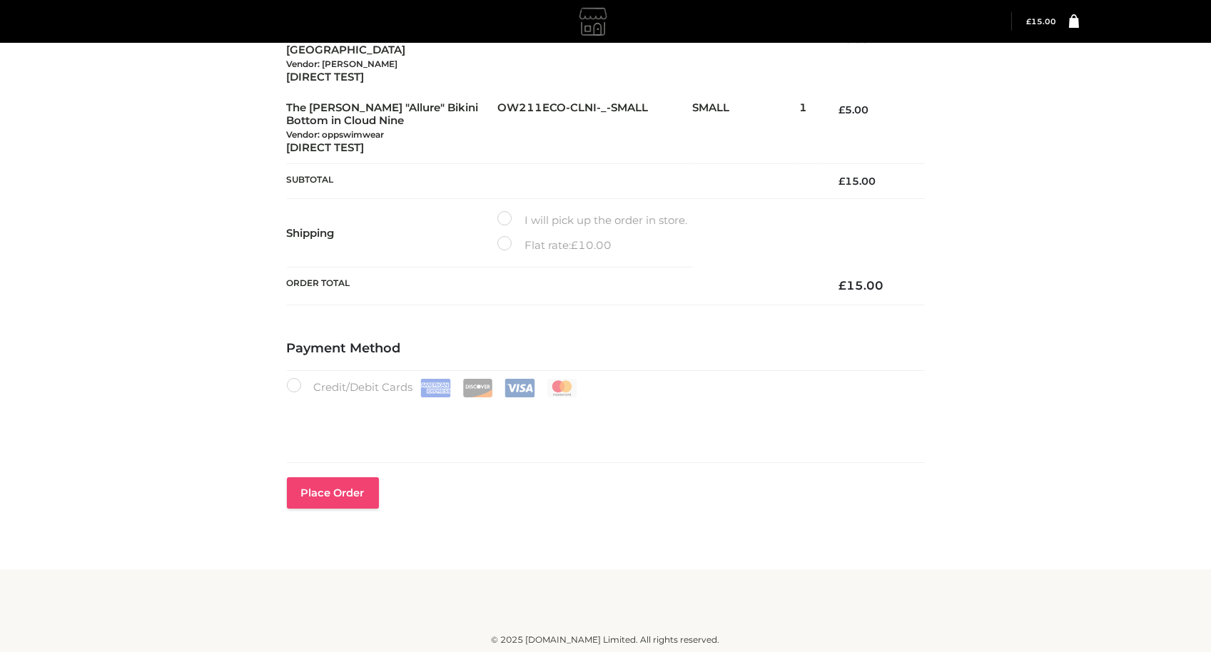
click at [351, 492] on button "Place order" at bounding box center [333, 492] width 92 height 31
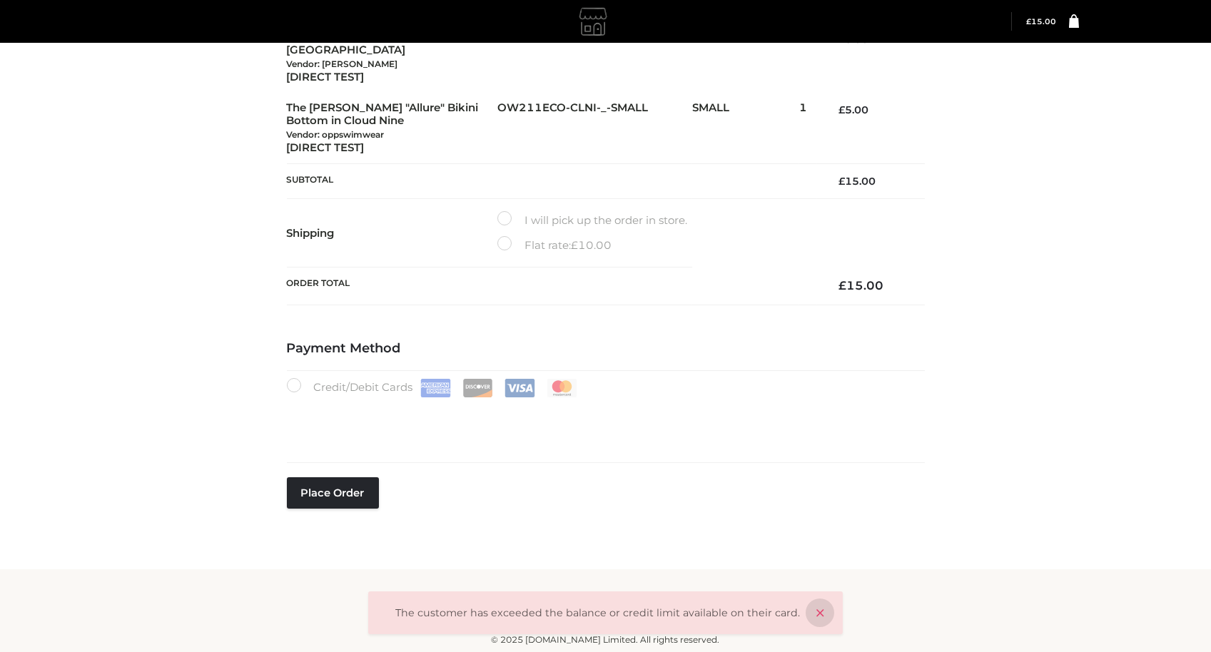
click at [809, 619] on icon at bounding box center [820, 613] width 29 height 29
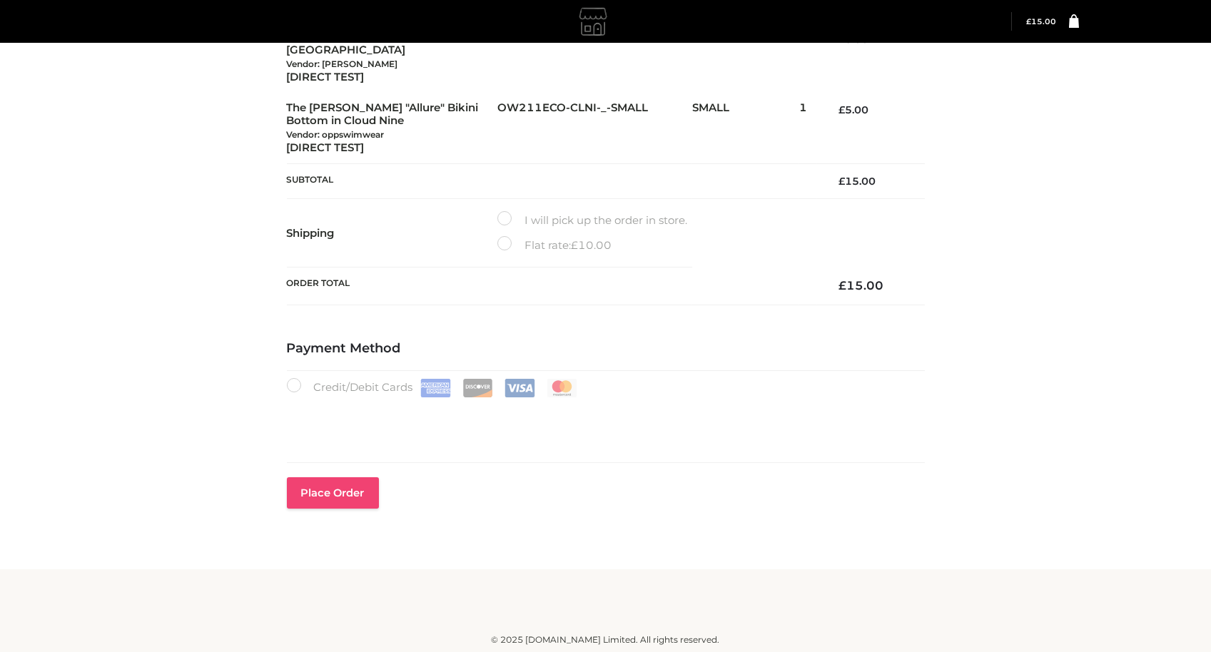
click at [361, 492] on button "Place order" at bounding box center [333, 492] width 92 height 31
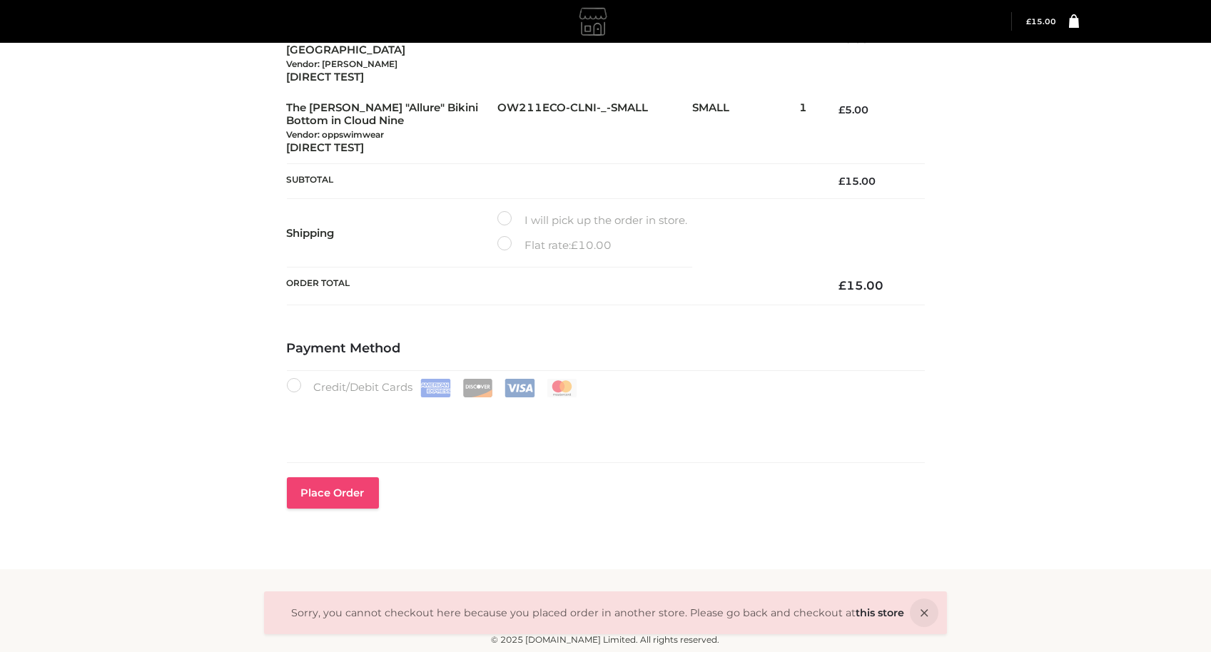
scroll to position [26, 0]
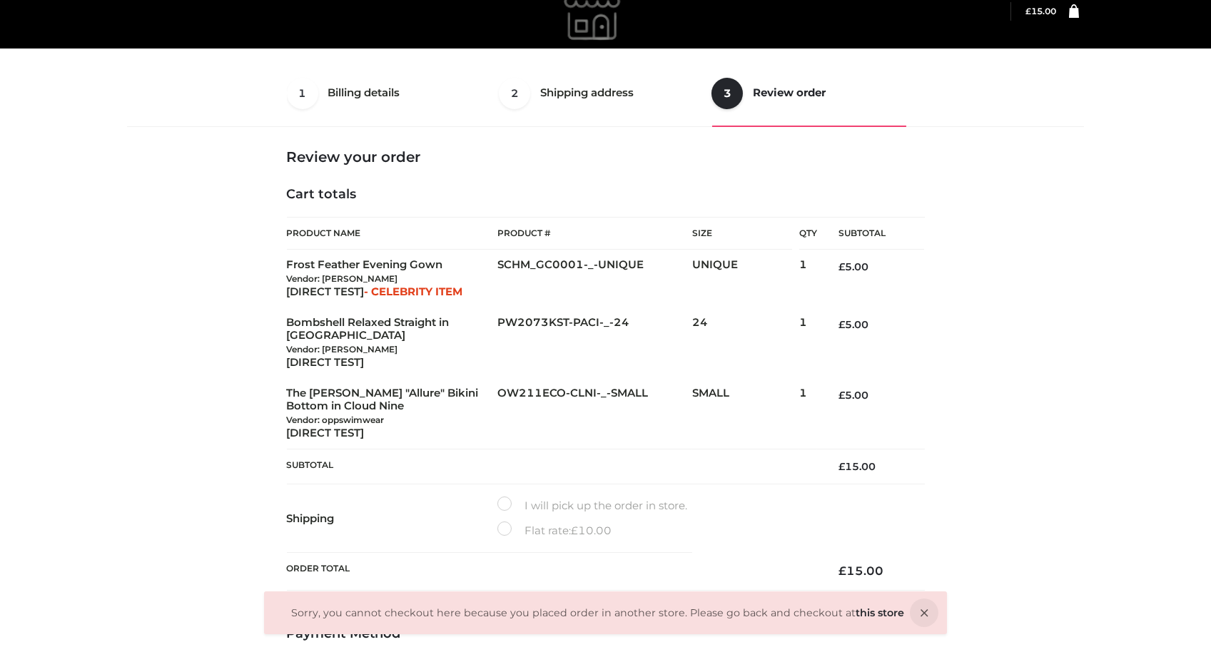
click at [1081, 17] on div "Login" at bounding box center [606, 11] width 982 height 75
click at [1063, 14] on link at bounding box center [1068, 11] width 22 height 14
click at [1072, 13] on icon at bounding box center [1074, 11] width 10 height 14
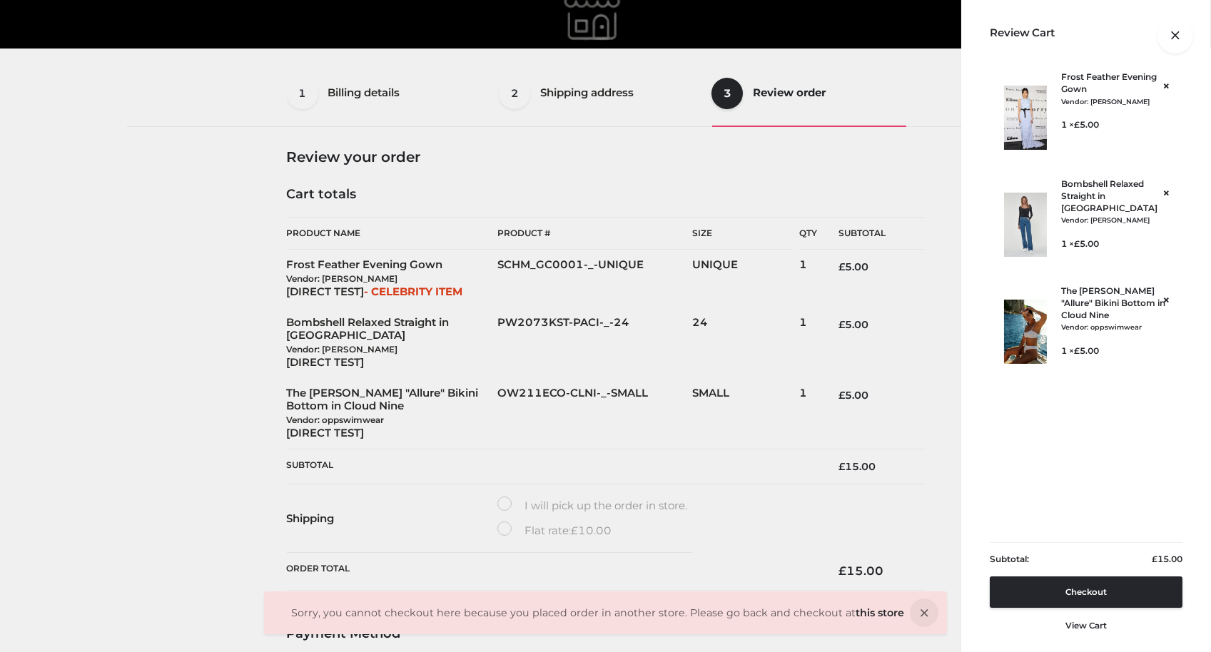
click at [1081, 625] on ul "Sorry, you cannot checkout here because you placed order in another store. Plea…" at bounding box center [605, 622] width 1211 height 61
click at [1090, 628] on ul "Sorry, you cannot checkout here because you placed order in another store. Plea…" at bounding box center [605, 622] width 1211 height 61
click at [1082, 622] on ul "Sorry, you cannot checkout here because you placed order in another store. Plea…" at bounding box center [605, 622] width 1211 height 61
click at [1094, 626] on ul "Sorry, you cannot checkout here because you placed order in another store. Plea…" at bounding box center [605, 622] width 1211 height 61
click at [1095, 627] on ul "Sorry, you cannot checkout here because you placed order in another store. Plea…" at bounding box center [605, 622] width 1211 height 61
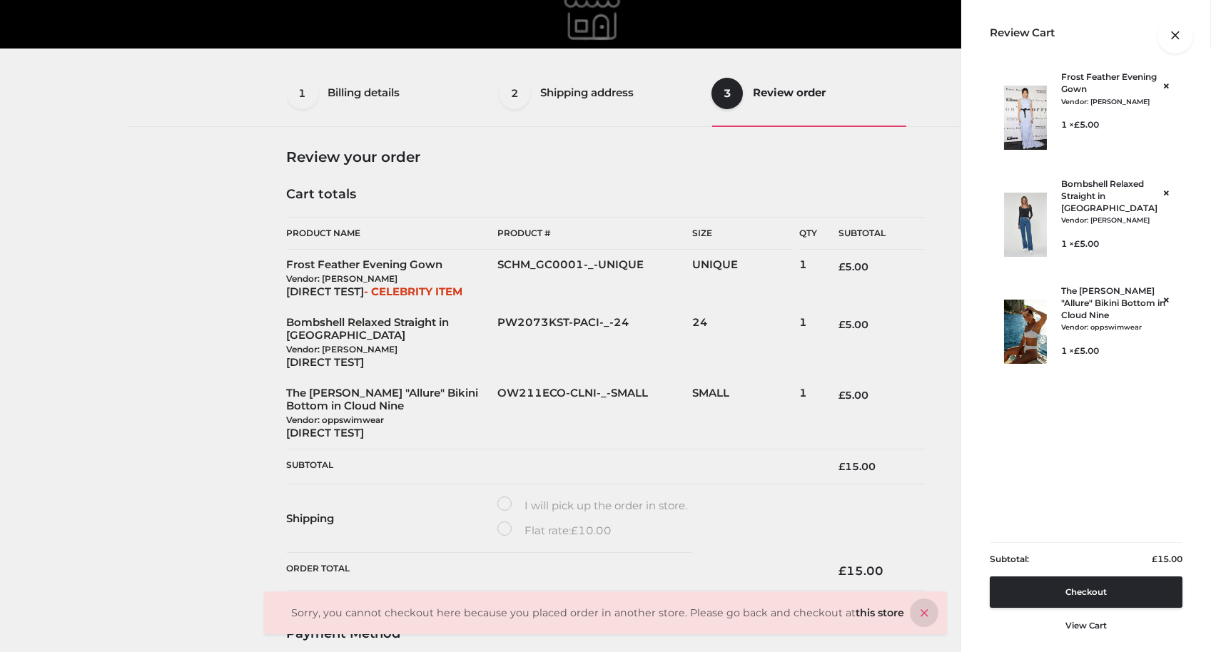
click at [910, 611] on icon at bounding box center [924, 613] width 29 height 29
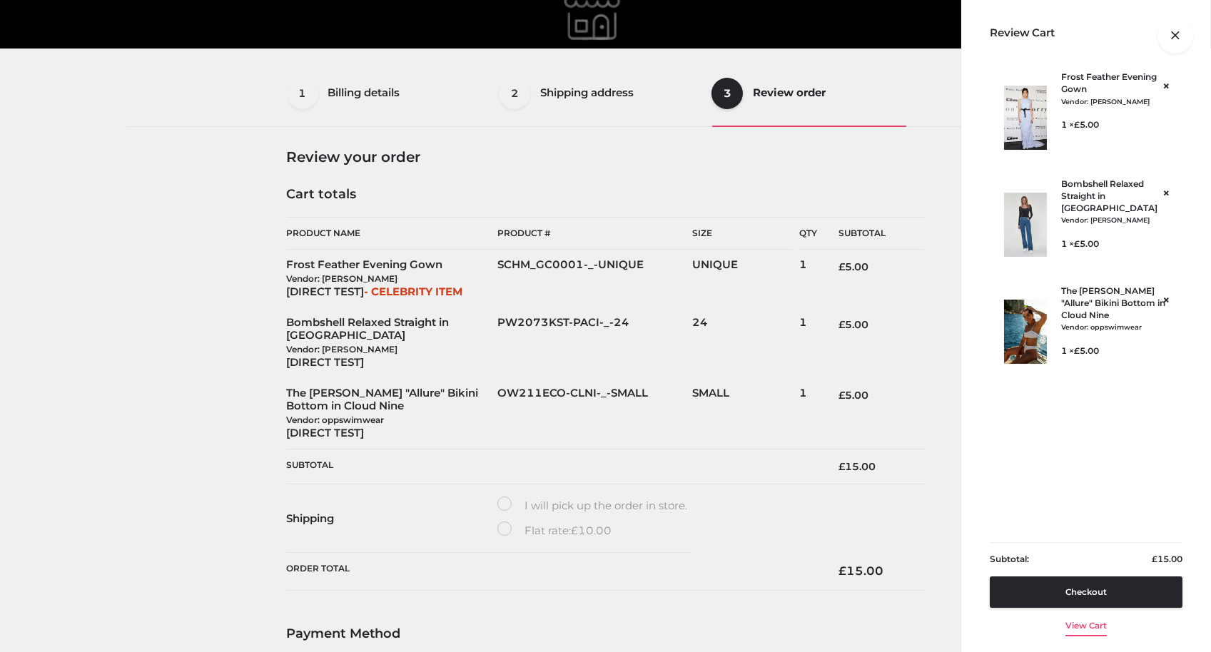
click at [1095, 628] on link "View cart" at bounding box center [1086, 623] width 41 height 30
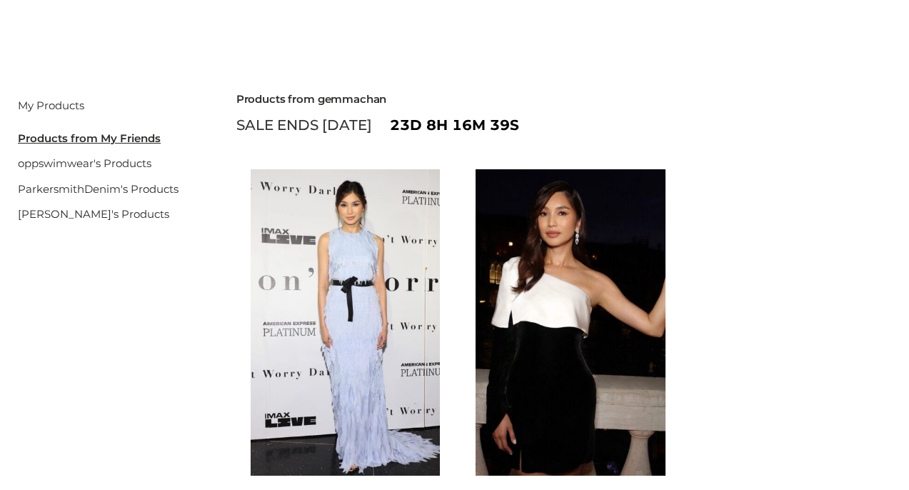
scroll to position [143, 0]
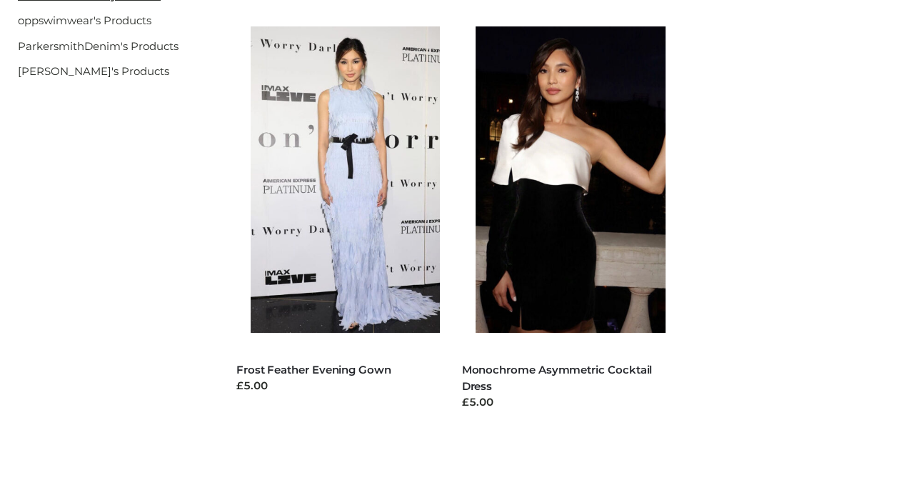
click at [777, 238] on ul "DRESSES , FFP Frost Feather Evening Gown £5.00 Select options DRESSES , FFP Mon…" at bounding box center [564, 225] width 676 height 427
click at [560, 378] on h5 "Monochrome Asymmetric Cocktail Dress" at bounding box center [563, 378] width 204 height 34
click at [558, 366] on link "Monochrome Asymmetric Cocktail Dress" at bounding box center [556, 378] width 191 height 30
click at [524, 369] on link "Monochrome Asymmetric Cocktail Dress" at bounding box center [556, 378] width 191 height 30
click at [532, 368] on link "Monochrome Asymmetric Cocktail Dress" at bounding box center [556, 378] width 191 height 30
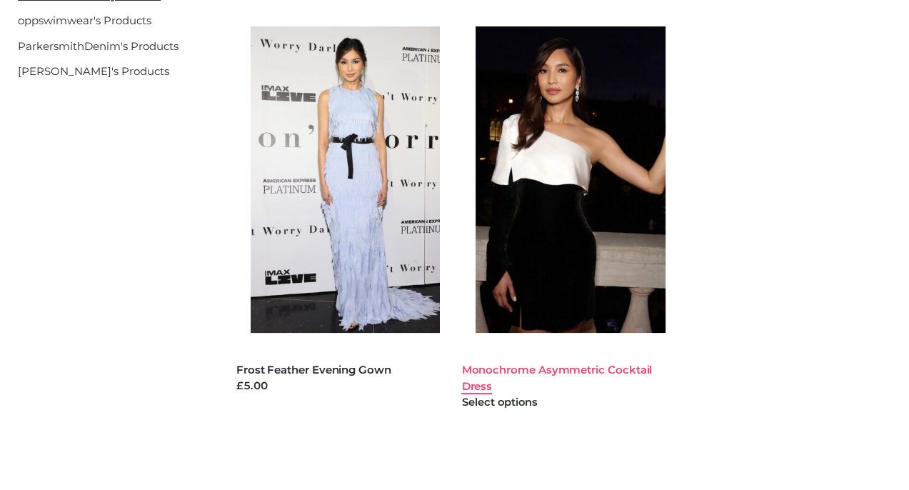
click at [532, 368] on link "Monochrome Asymmetric Cocktail Dress" at bounding box center [556, 378] width 191 height 30
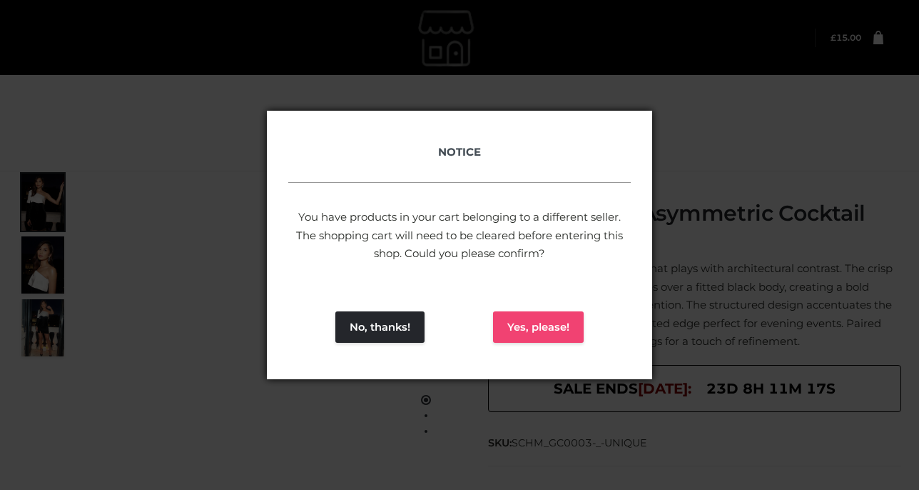
click at [548, 318] on button "Yes, please!" at bounding box center [538, 326] width 91 height 31
click at [522, 329] on button "Yes, please!" at bounding box center [538, 326] width 91 height 31
click at [548, 326] on button "Yes, please!" at bounding box center [538, 326] width 91 height 31
click at [725, 328] on div "NOTICE You have products in your cart belonging to a different seller. The shop…" at bounding box center [459, 245] width 919 height 490
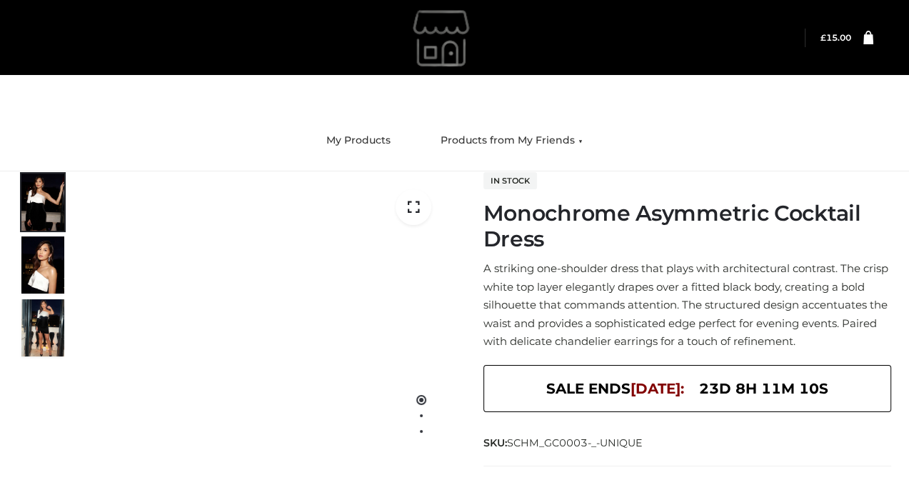
scroll to position [274, 0]
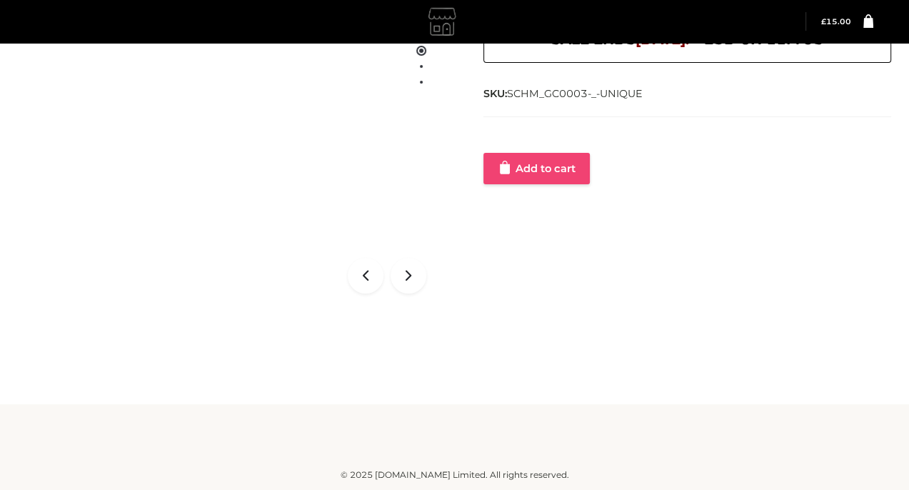
click at [532, 184] on link "Add to cart" at bounding box center [536, 168] width 106 height 31
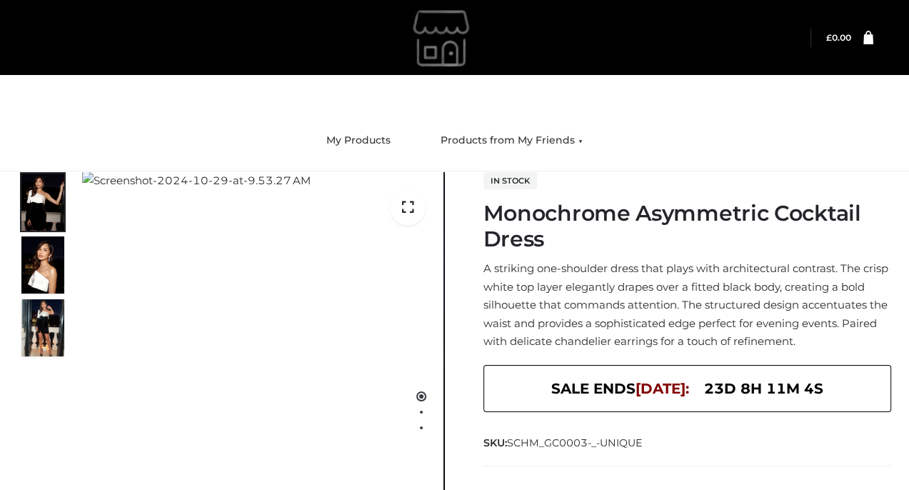
scroll to position [266, 0]
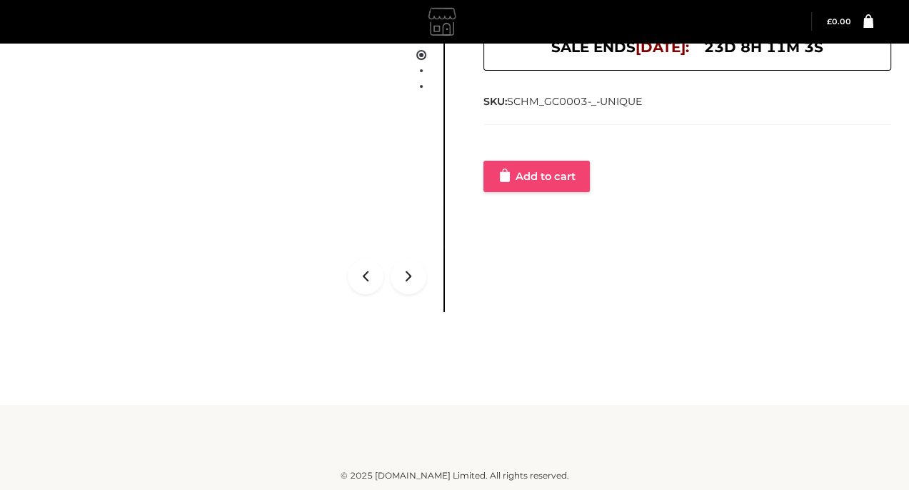
click at [557, 192] on link "Add to cart" at bounding box center [536, 176] width 106 height 31
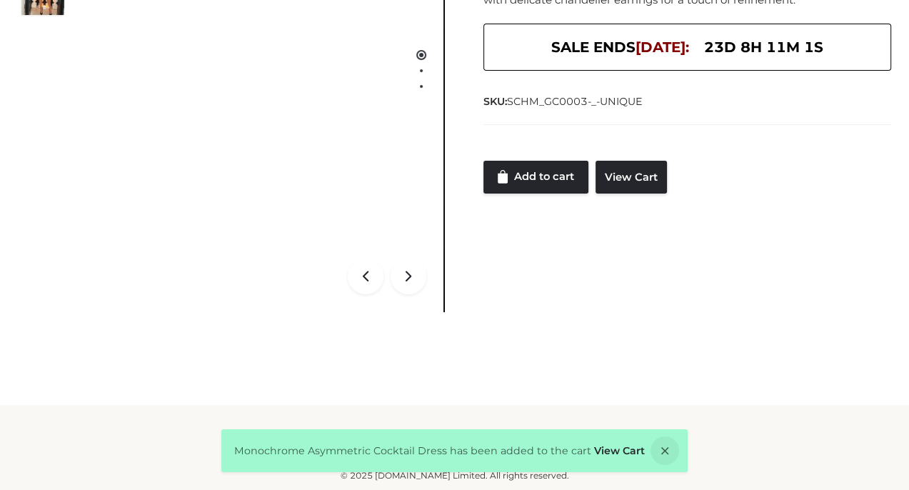
scroll to position [0, 0]
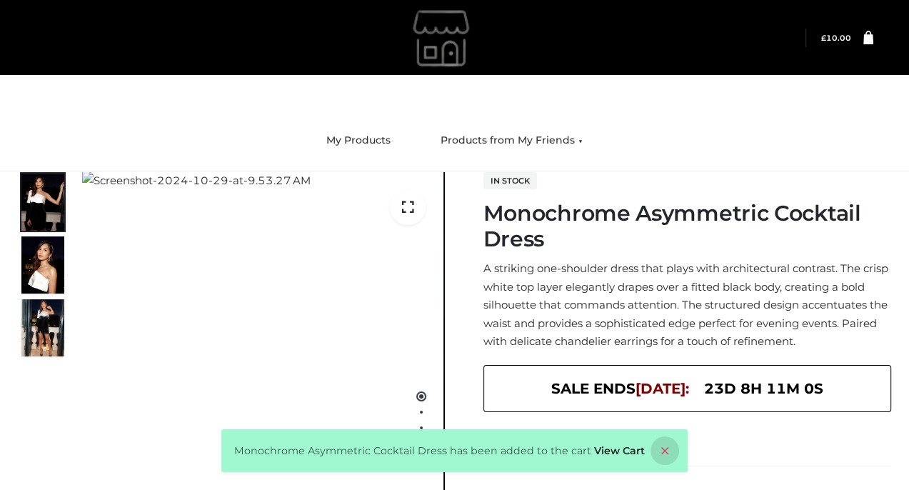
click at [672, 460] on icon at bounding box center [664, 450] width 29 height 29
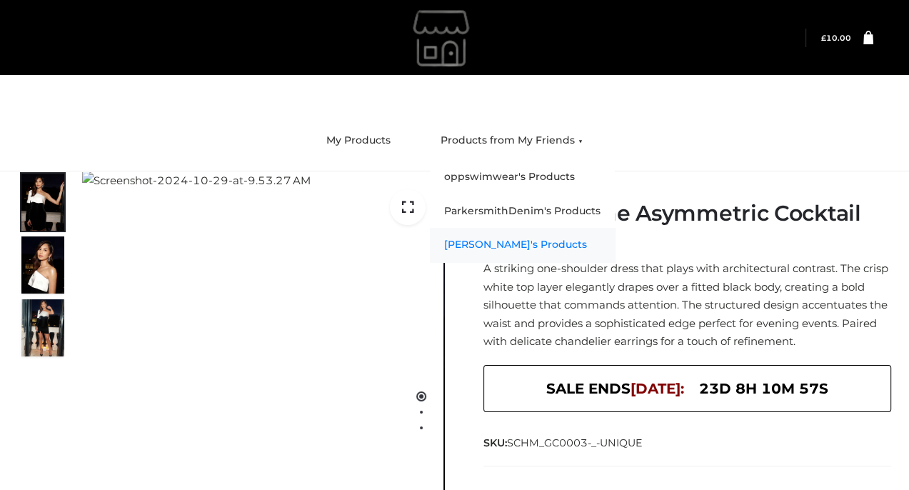
click at [497, 241] on link "gemmachan's Products" at bounding box center [522, 245] width 185 height 34
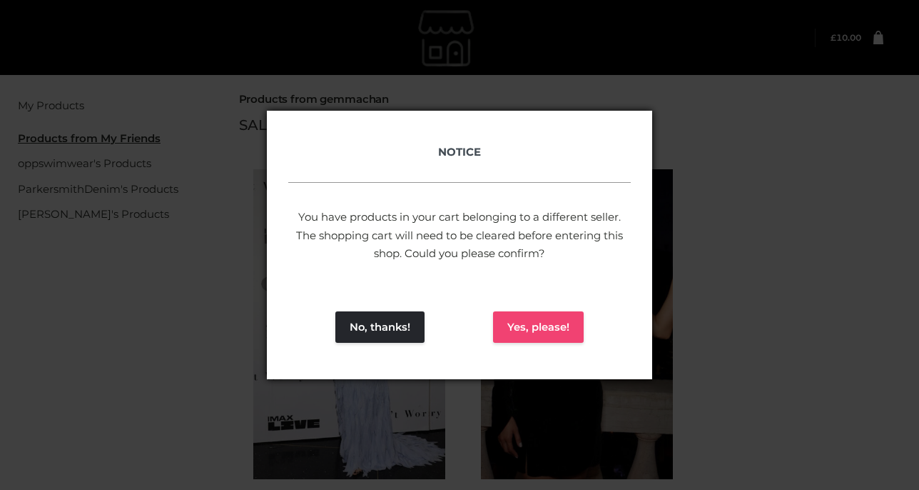
click at [531, 325] on button "Yes, please!" at bounding box center [538, 326] width 91 height 31
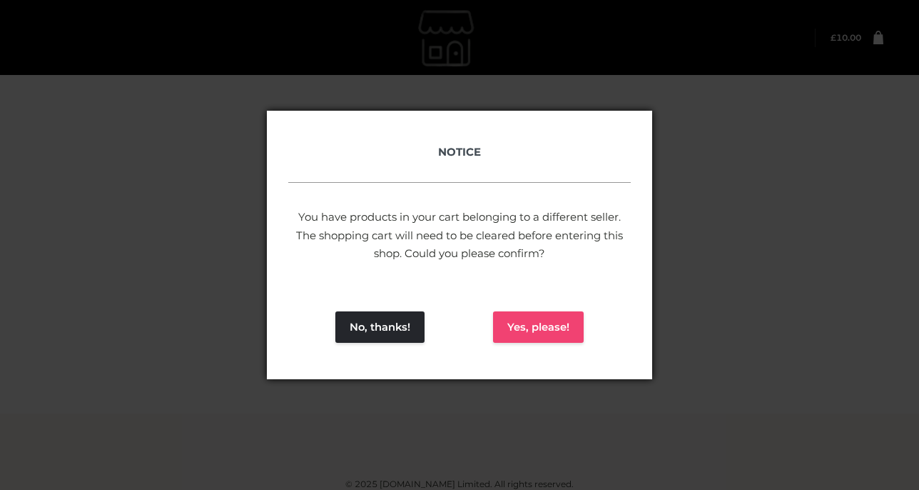
click at [557, 329] on button "Yes, please!" at bounding box center [538, 326] width 91 height 31
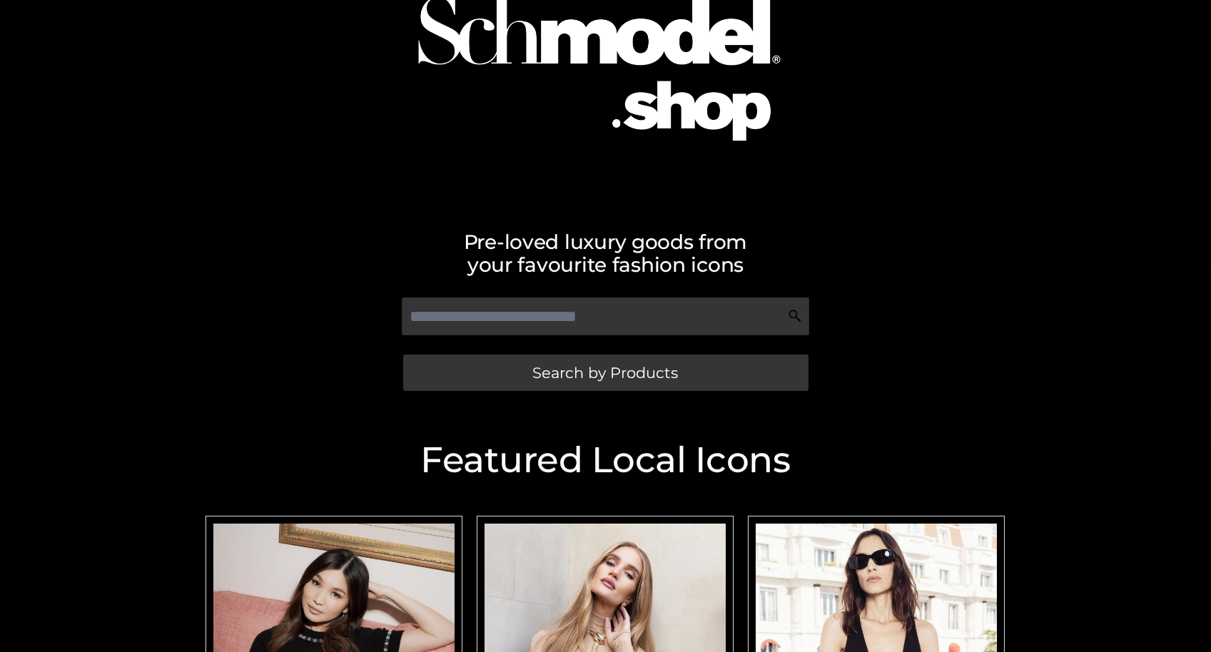
scroll to position [439, 0]
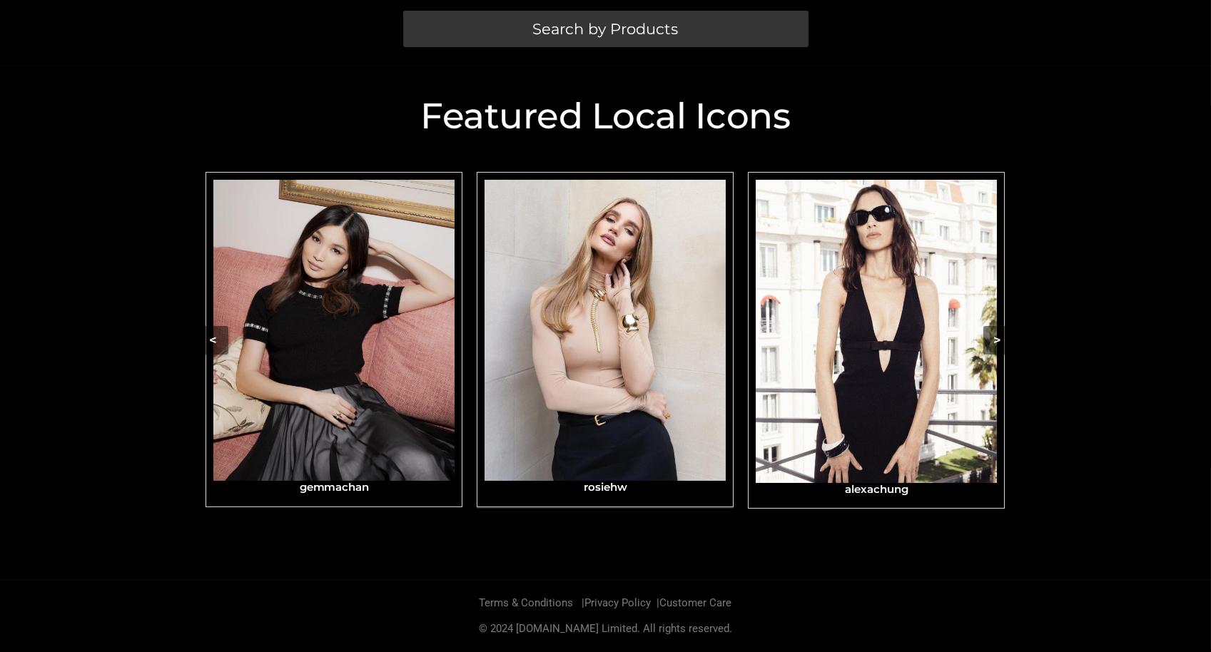
click at [614, 423] on img "Carousel Navigation" at bounding box center [605, 330] width 241 height 301
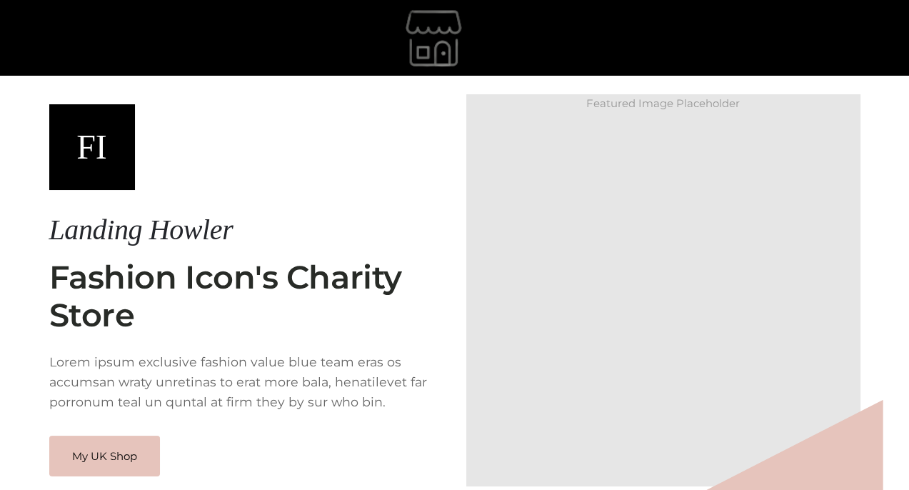
scroll to position [104, 0]
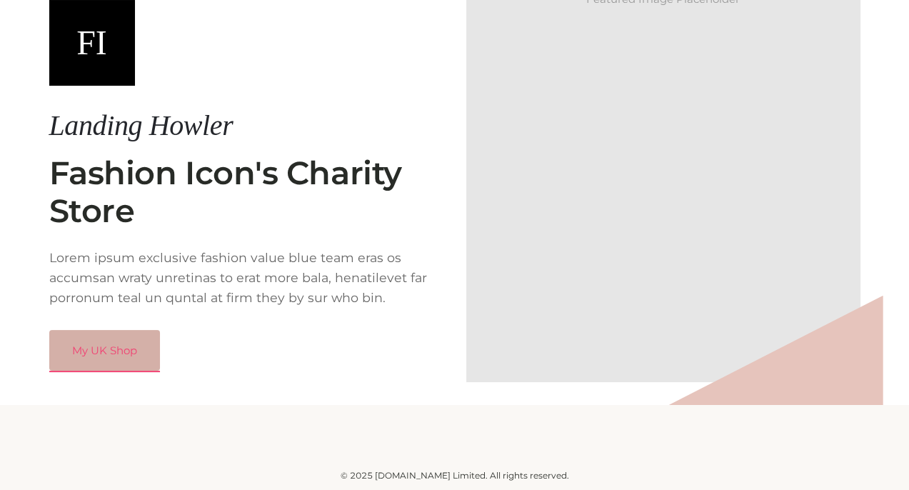
click at [130, 357] on link "My UK Shop" at bounding box center [104, 350] width 111 height 41
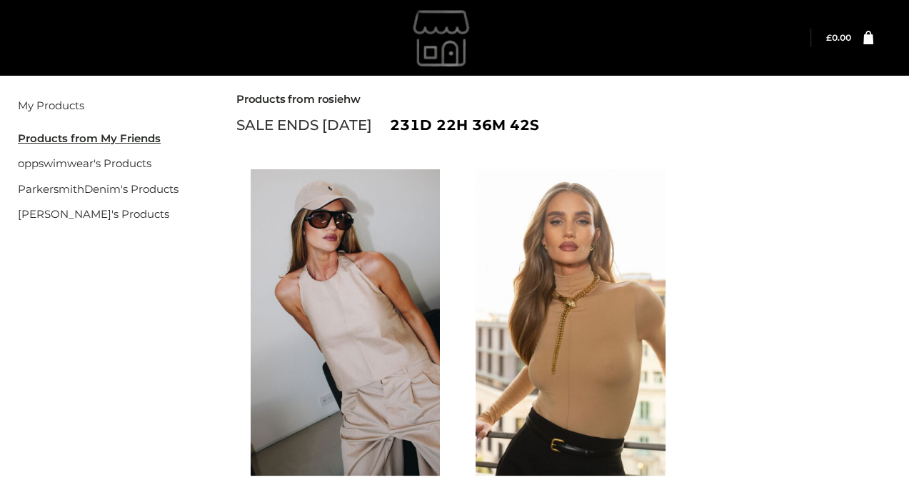
scroll to position [253, 0]
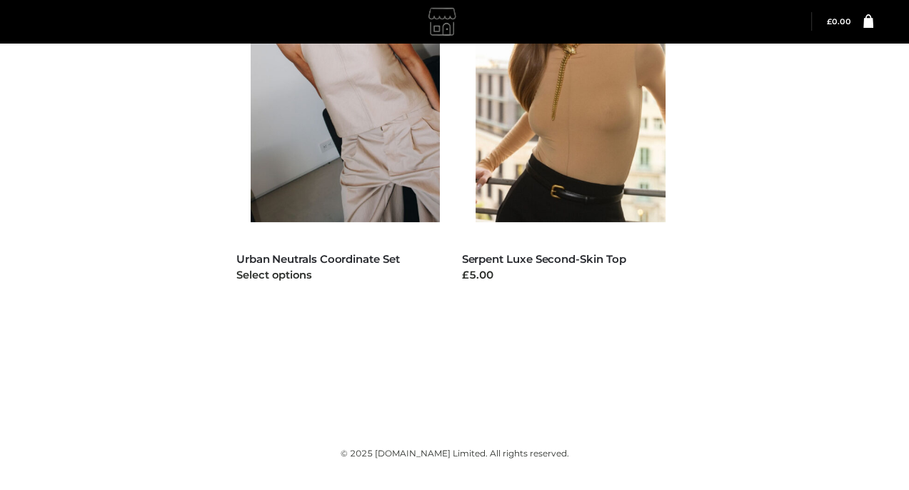
click at [310, 234] on div at bounding box center [338, 76] width 204 height 320
click at [315, 263] on link "Urban Neutrals Coordinate Set" at bounding box center [317, 259] width 163 height 14
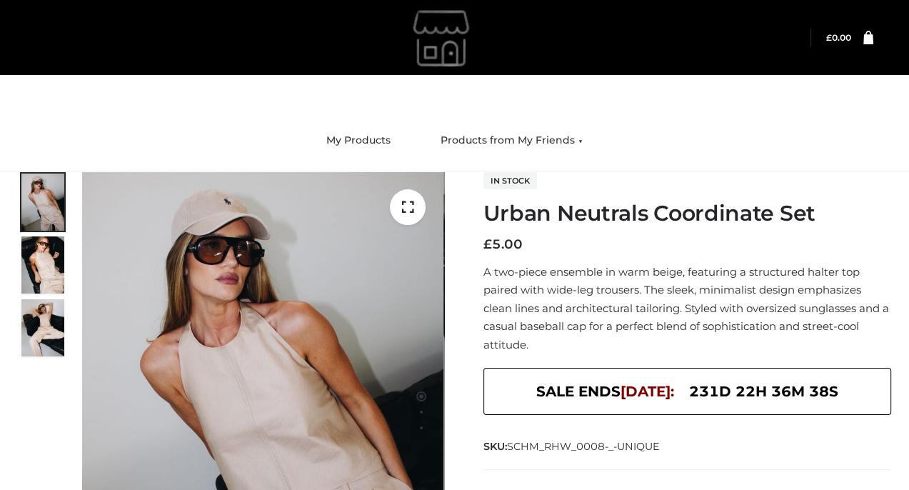
scroll to position [266, 0]
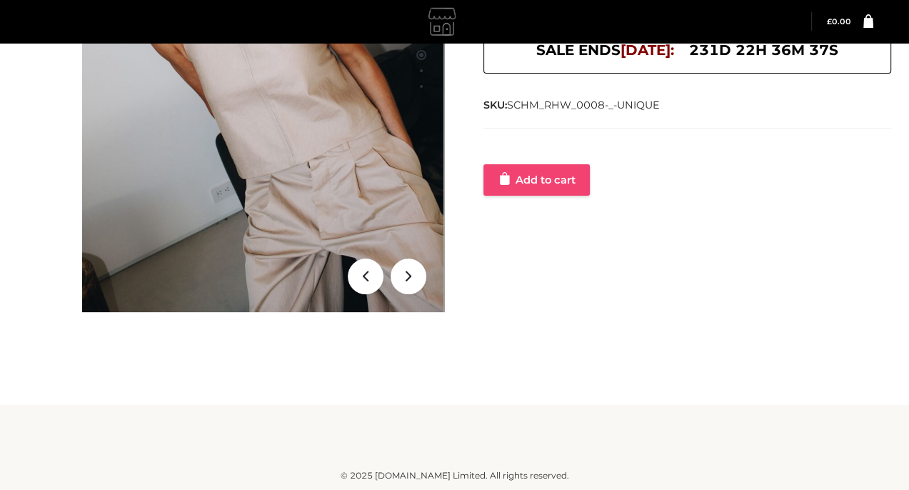
click at [535, 181] on link "Add to cart" at bounding box center [536, 179] width 106 height 31
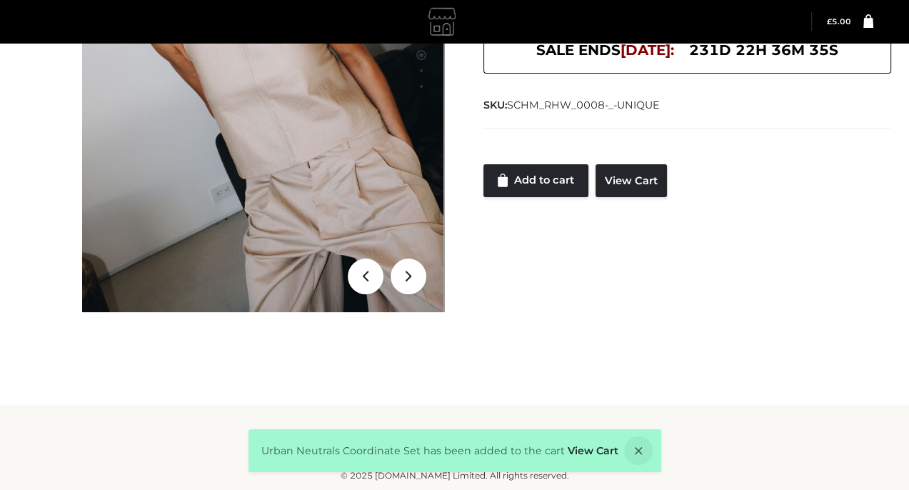
scroll to position [0, 0]
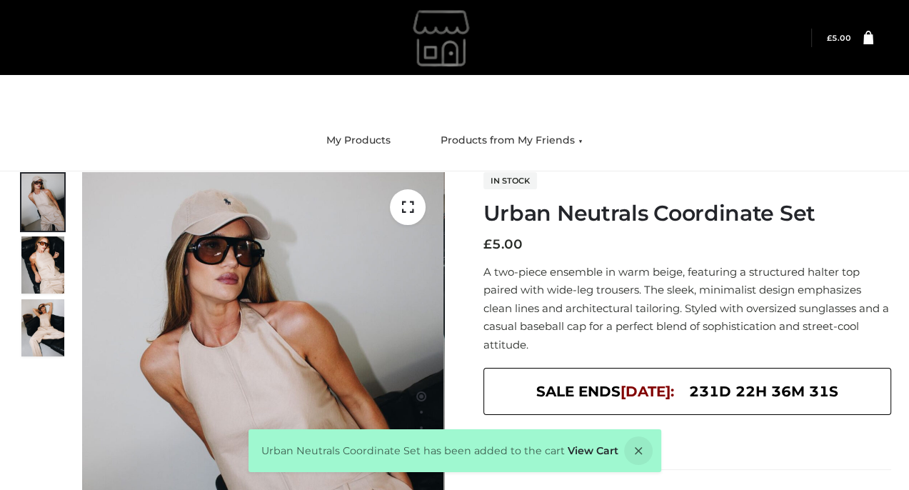
click at [836, 34] on bdi "£ 5.00" at bounding box center [838, 38] width 24 height 9
click at [844, 40] on bdi "£ 5.00" at bounding box center [838, 38] width 24 height 9
click at [874, 41] on div "Login" at bounding box center [454, 37] width 873 height 75
click at [869, 41] on icon at bounding box center [868, 37] width 10 height 14
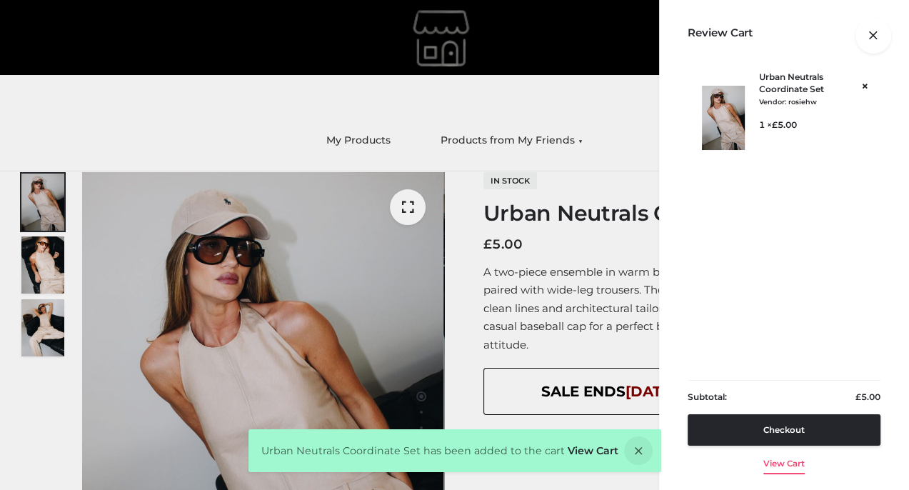
click at [797, 462] on link "View cart" at bounding box center [783, 460] width 41 height 30
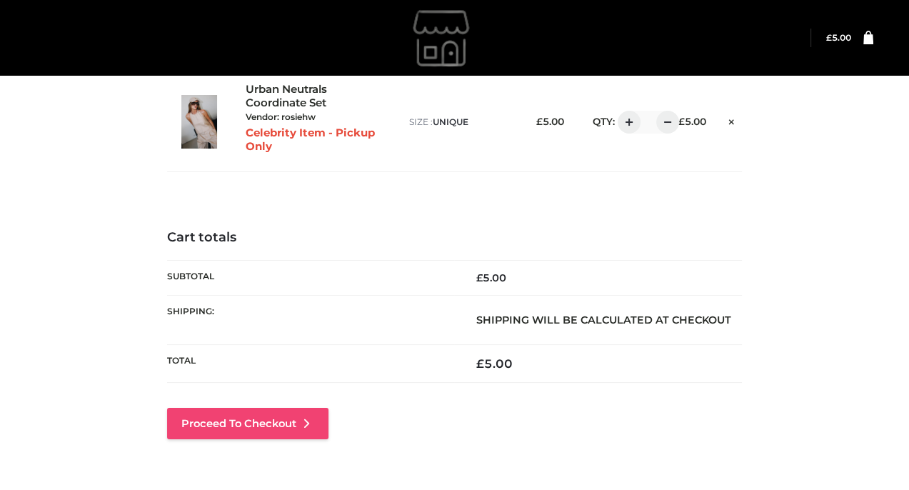
click at [273, 420] on link "Proceed to Checkout" at bounding box center [247, 423] width 161 height 31
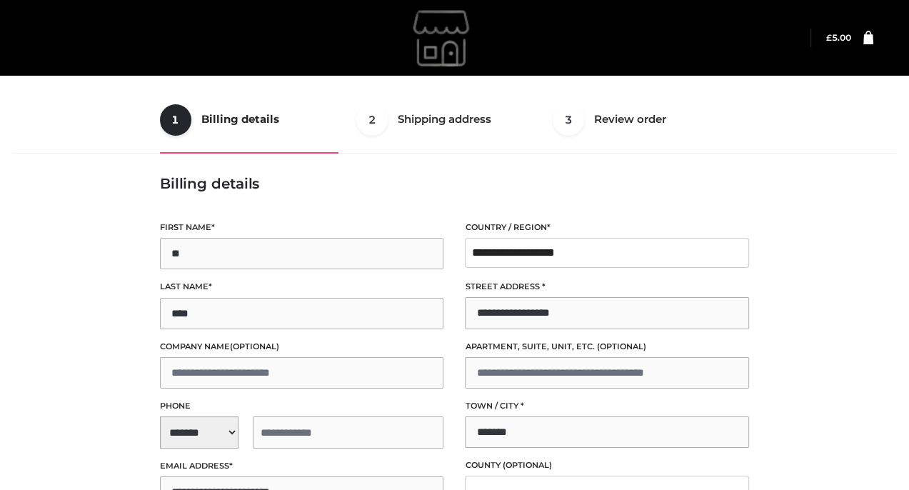
click at [789, 149] on div "1 Billing details Billing 2 Shipping address Shipping 3 Review order Order Bill…" at bounding box center [454, 393] width 894 height 614
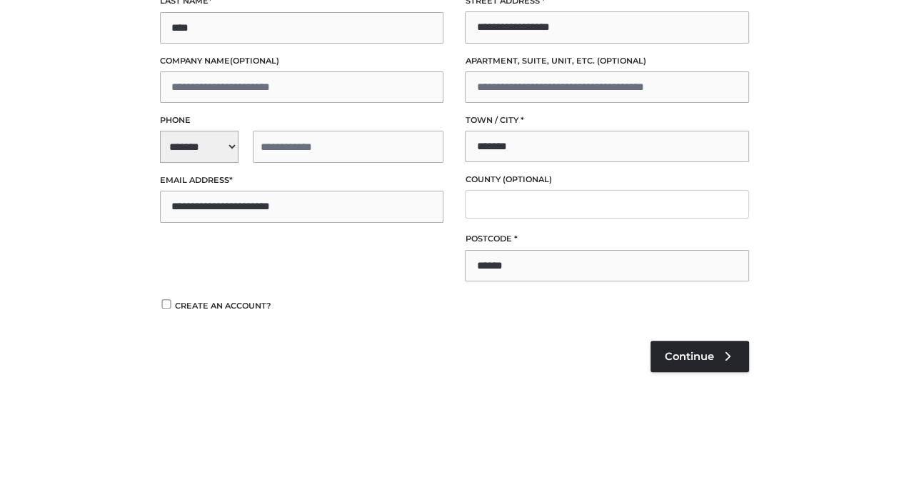
scroll to position [357, 0]
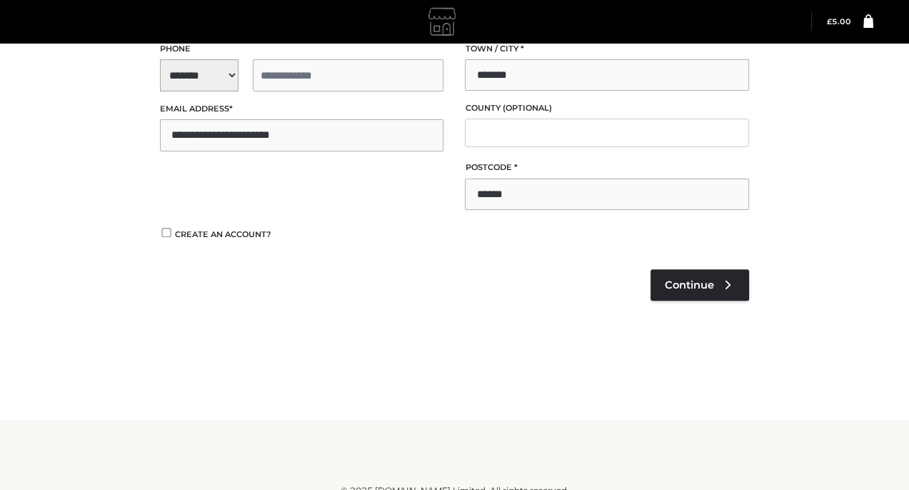
click at [214, 62] on span "**********" at bounding box center [302, 75] width 284 height 32
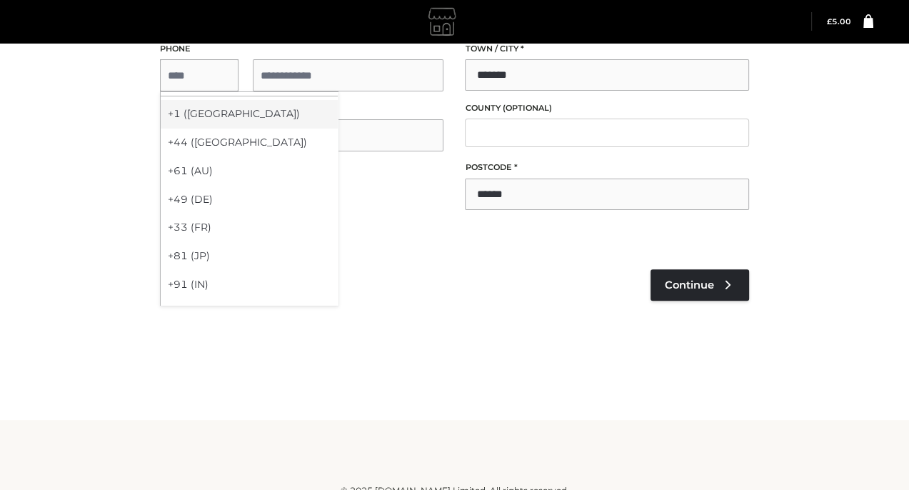
click at [213, 106] on div "+1 ([GEOGRAPHIC_DATA])" at bounding box center [249, 114] width 177 height 29
select select "**"
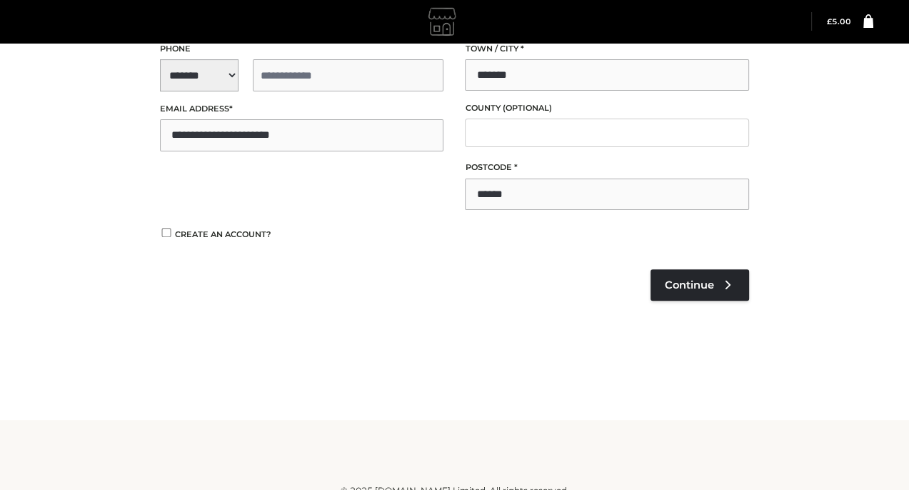
click at [291, 74] on input "tel" at bounding box center [348, 75] width 191 height 32
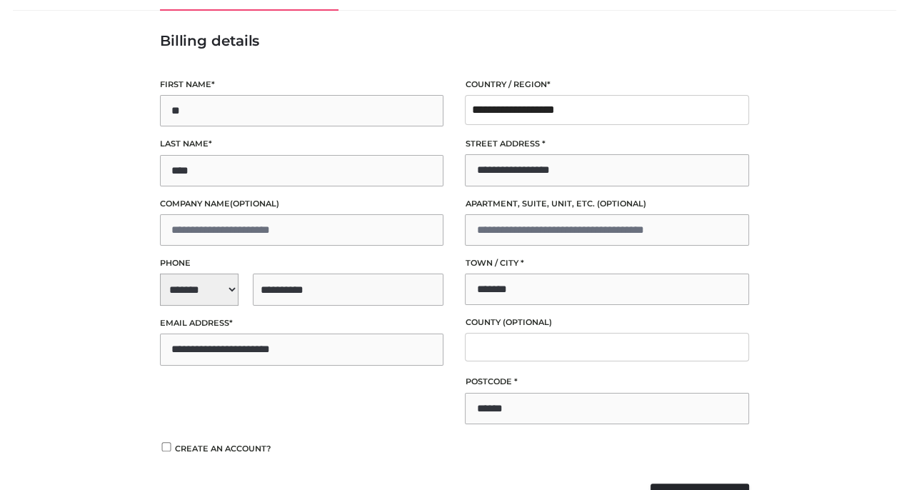
scroll to position [214, 0]
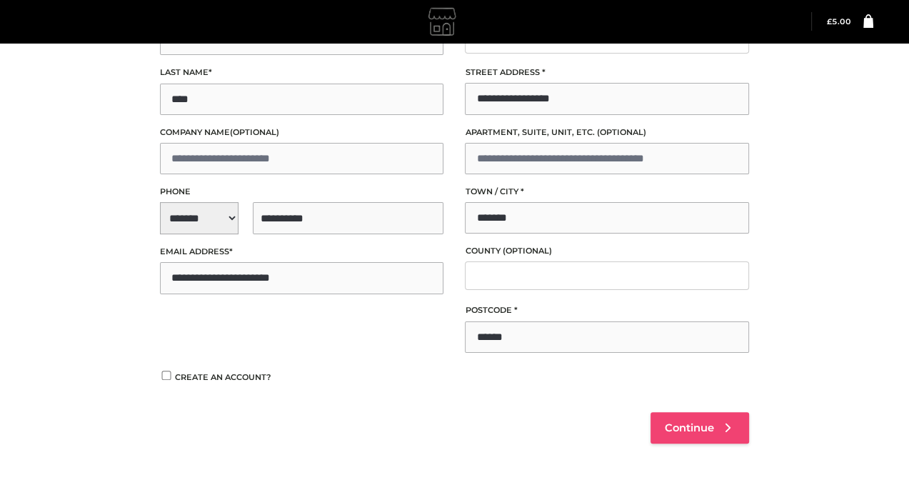
type input "**********"
click at [717, 430] on link "Continue" at bounding box center [699, 427] width 98 height 31
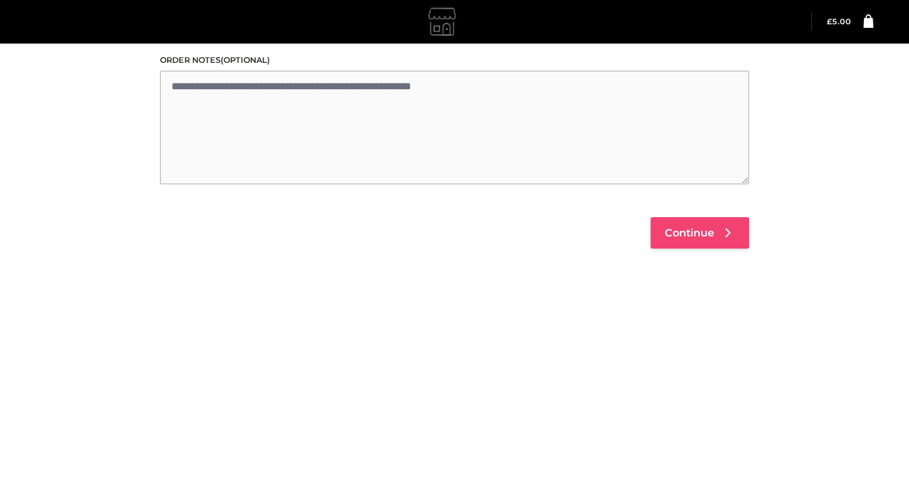
click at [682, 229] on span "Continue" at bounding box center [688, 232] width 49 height 13
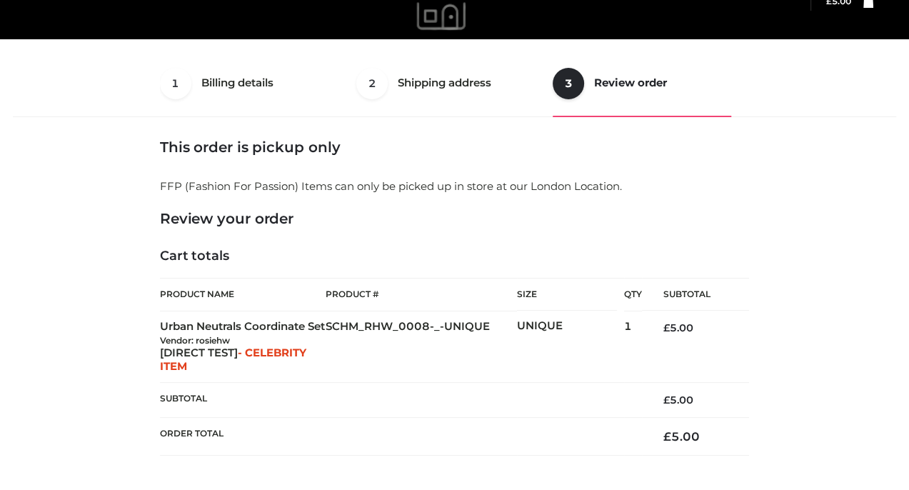
scroll to position [322, 0]
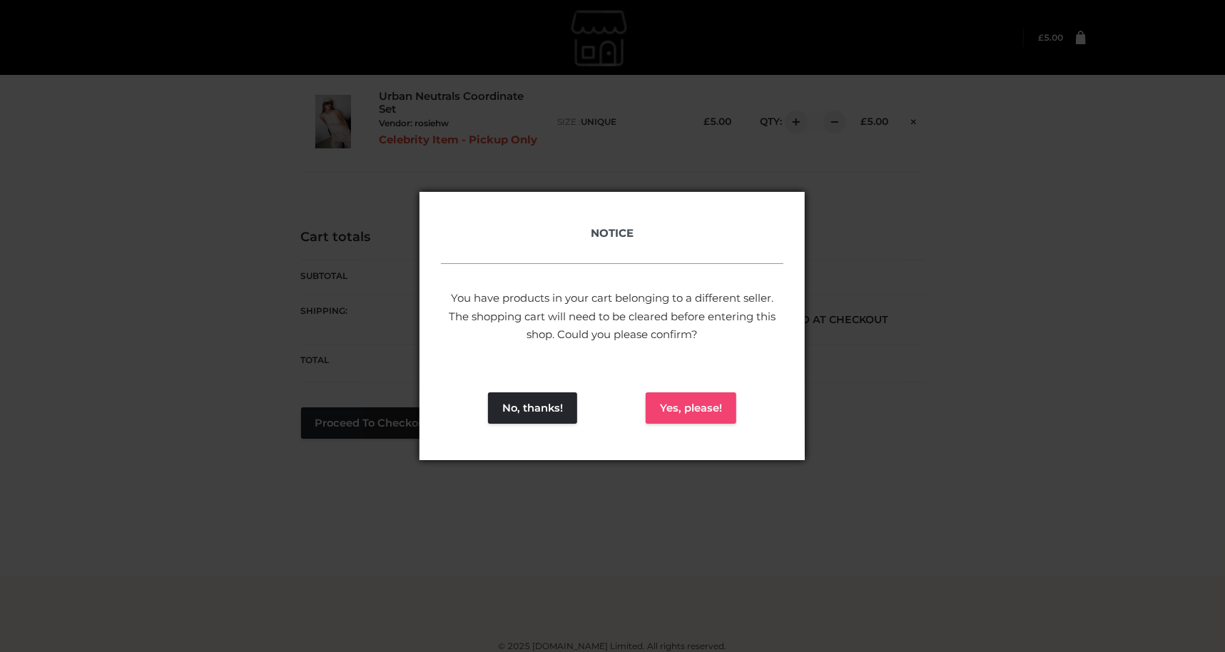
click at [694, 398] on button "Yes, please!" at bounding box center [691, 408] width 91 height 31
click at [684, 414] on button "Yes, please!" at bounding box center [691, 408] width 91 height 31
click at [689, 409] on button "Yes, please!" at bounding box center [691, 408] width 91 height 31
click at [535, 420] on button "No, thanks!" at bounding box center [532, 408] width 89 height 31
click at [530, 417] on button "No, thanks!" at bounding box center [532, 408] width 89 height 31
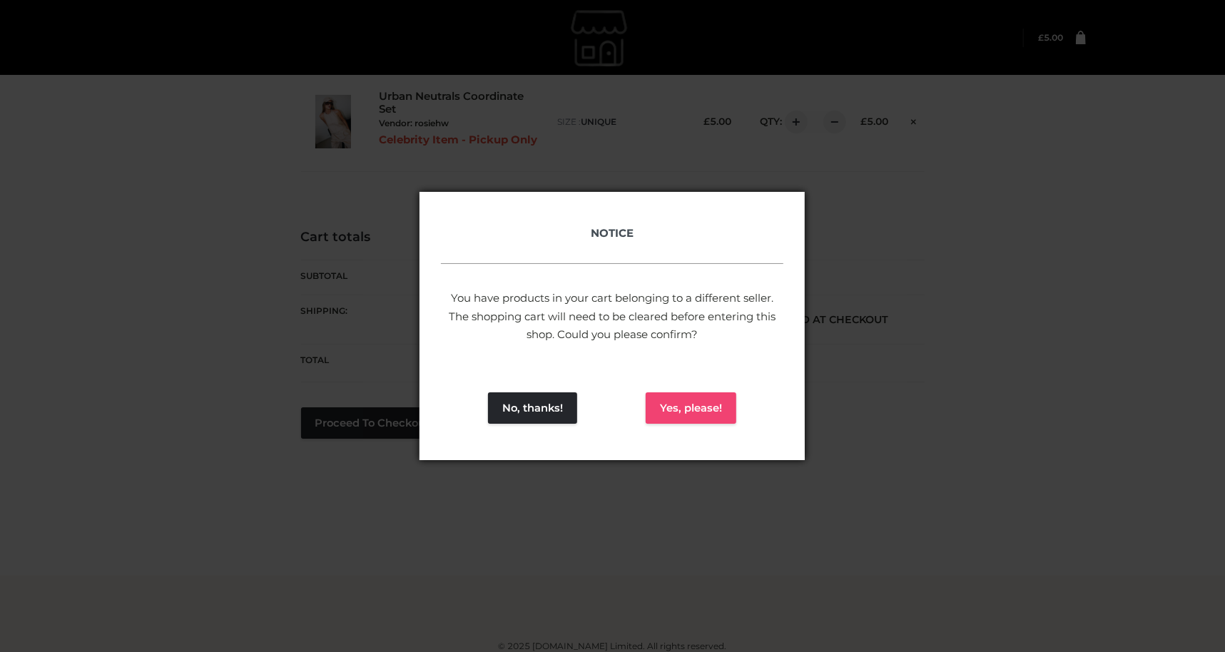
click at [690, 399] on button "Yes, please!" at bounding box center [691, 408] width 91 height 31
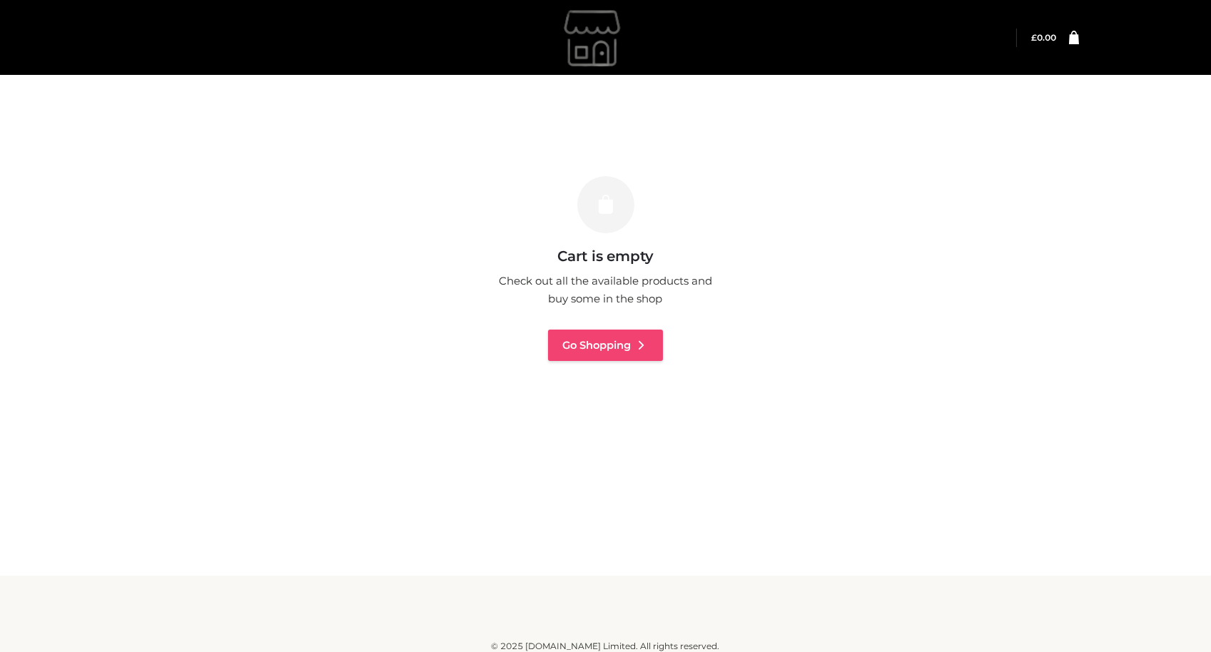
click at [590, 348] on link "Go Shopping" at bounding box center [605, 345] width 115 height 31
click at [589, 334] on link "Go Shopping" at bounding box center [605, 345] width 115 height 31
click at [597, 345] on link "Go Shopping" at bounding box center [605, 345] width 115 height 31
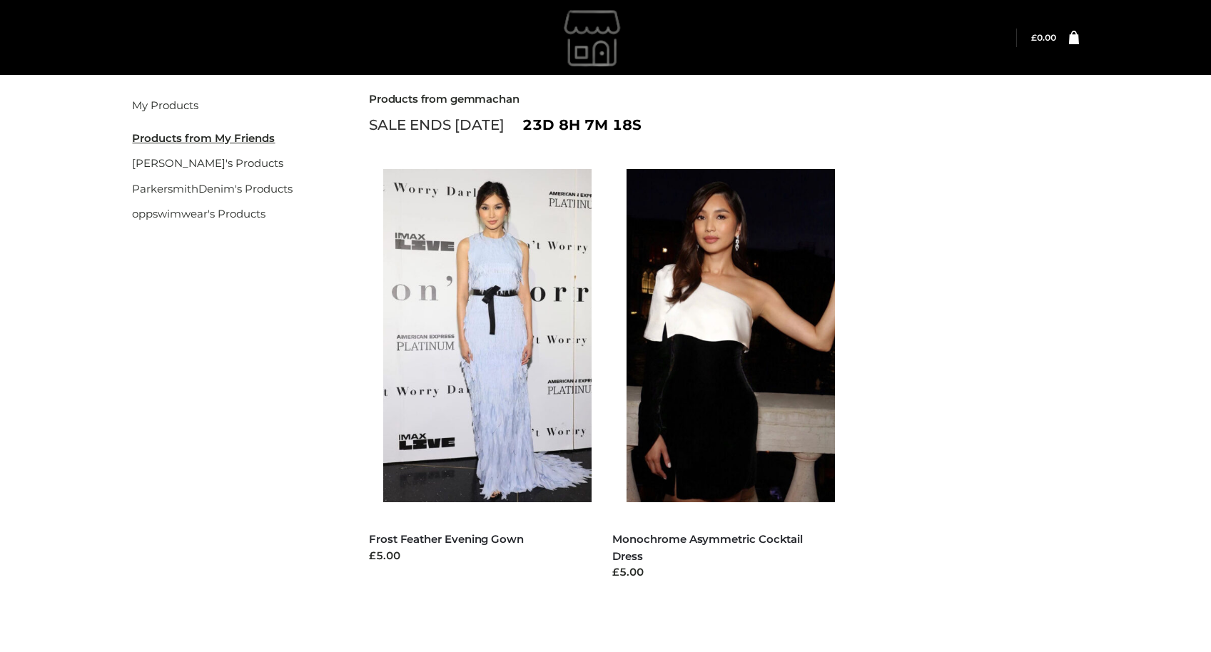
click at [295, 274] on div "Filter My Products Products from My Friends rosiehw's Products ParkersmithDenim…" at bounding box center [606, 365] width 982 height 588
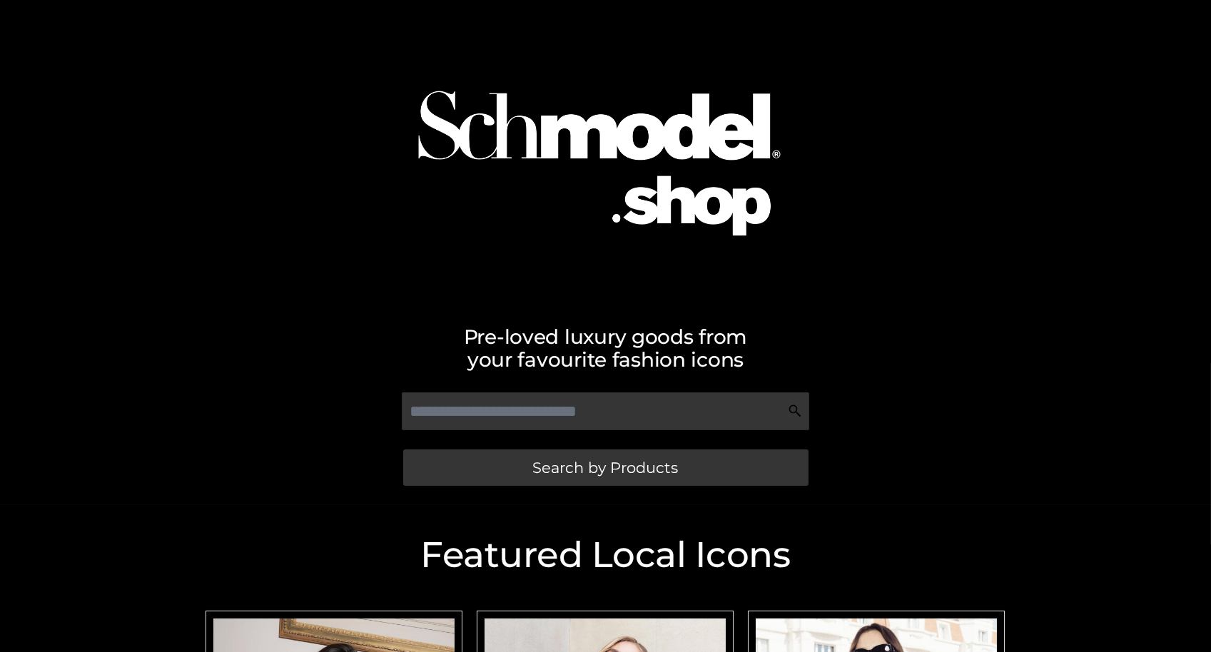
click at [145, 180] on div "Pre-loved luxury goods from your favourite fashion icons Search by Products" at bounding box center [605, 252] width 1211 height 505
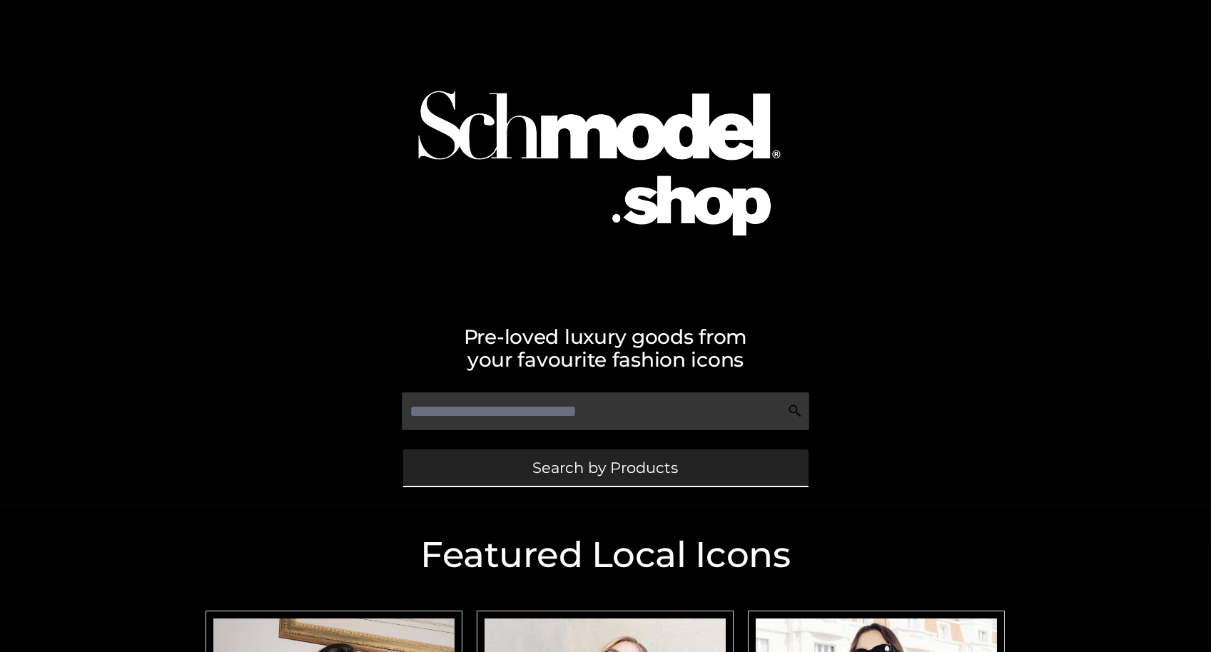
click at [637, 467] on span "Search by Products" at bounding box center [606, 467] width 146 height 15
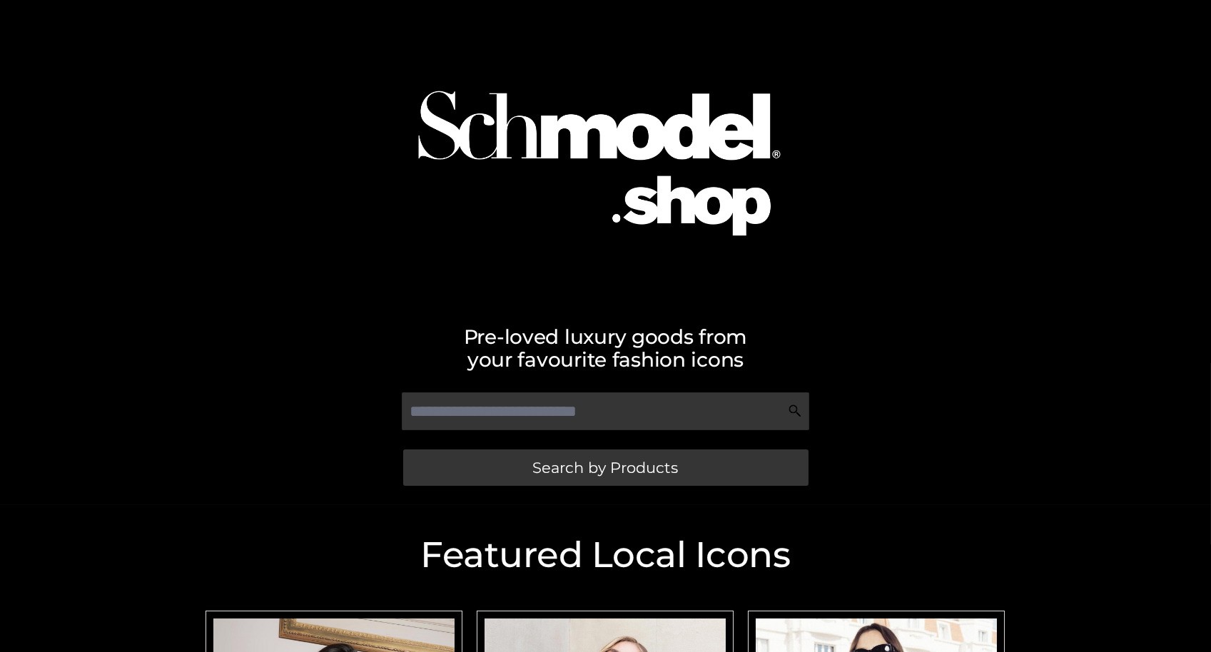
click at [859, 315] on div "Pre-loved luxury goods from your favourite fashion icons" at bounding box center [606, 339] width 814 height 63
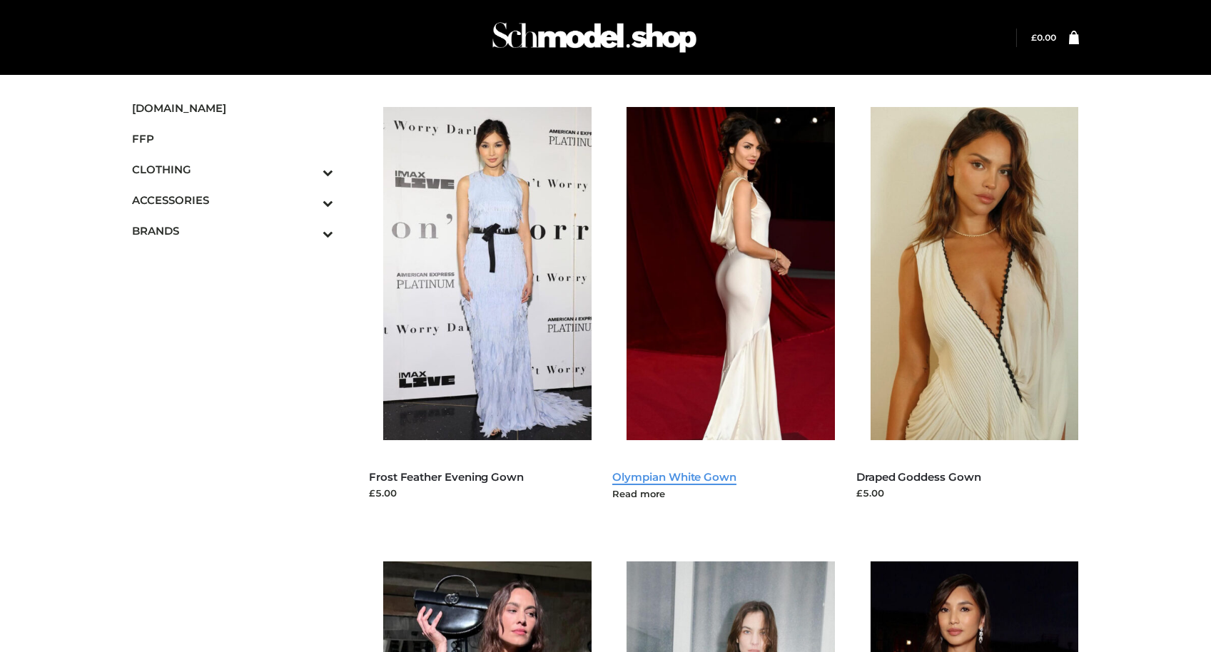
click at [704, 478] on link "Olympian White Gown" at bounding box center [674, 477] width 124 height 14
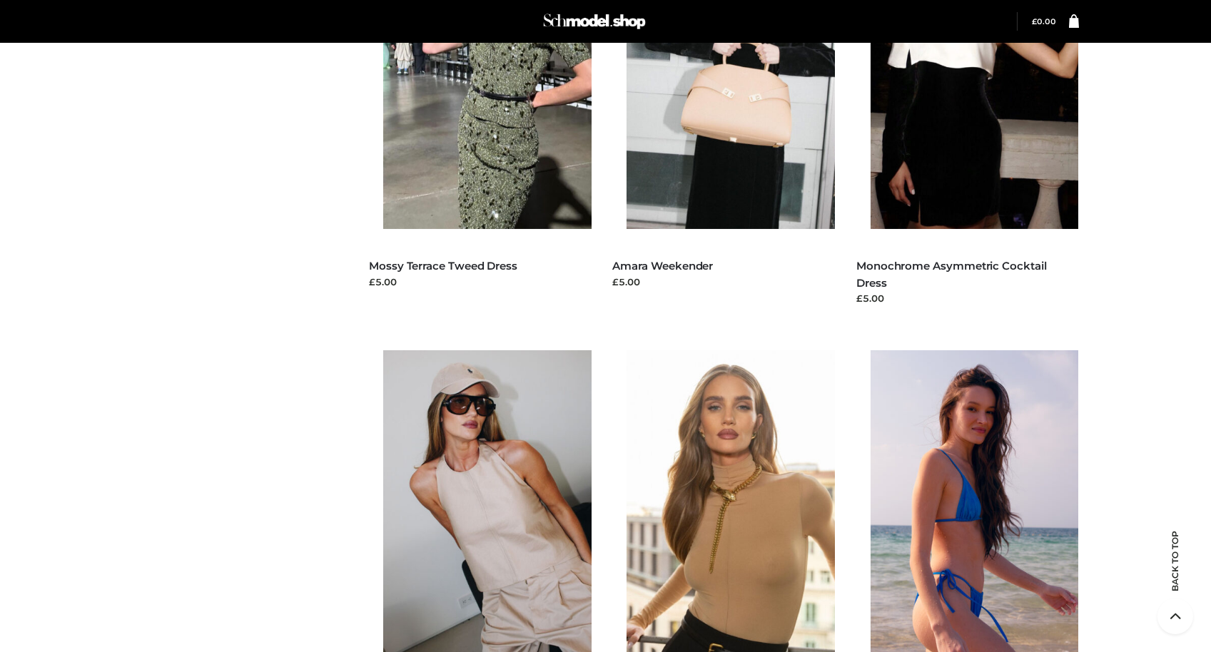
scroll to position [1046, 0]
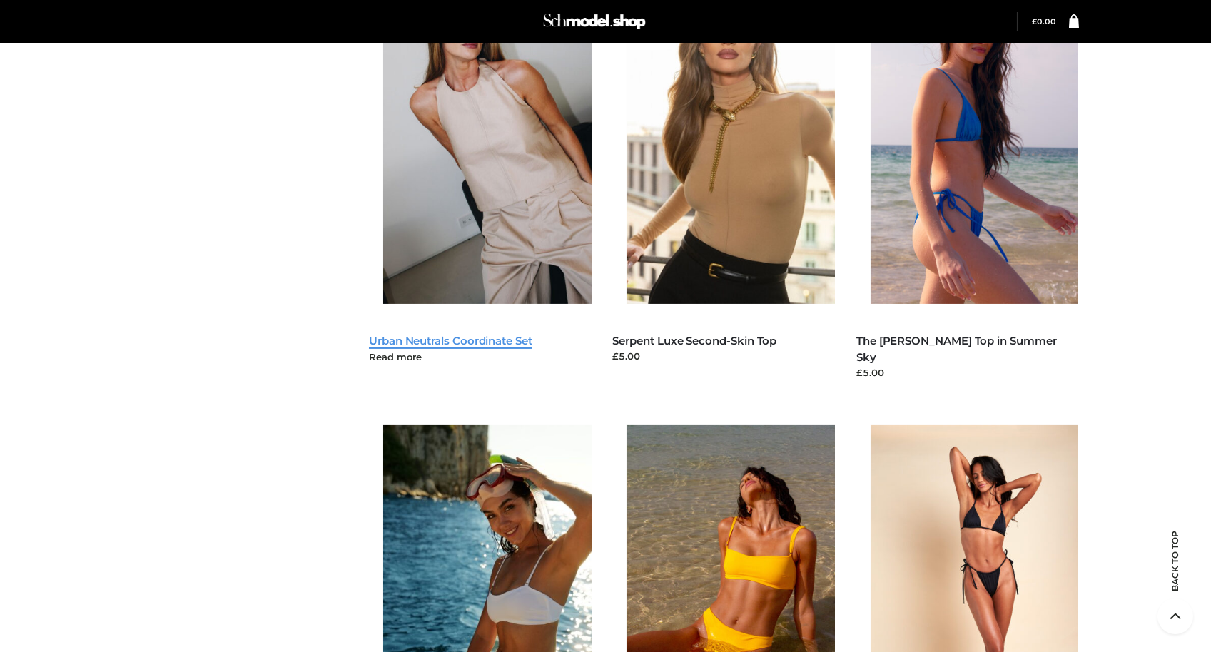
click at [494, 342] on link "Urban Neutrals Coordinate Set" at bounding box center [450, 341] width 163 height 14
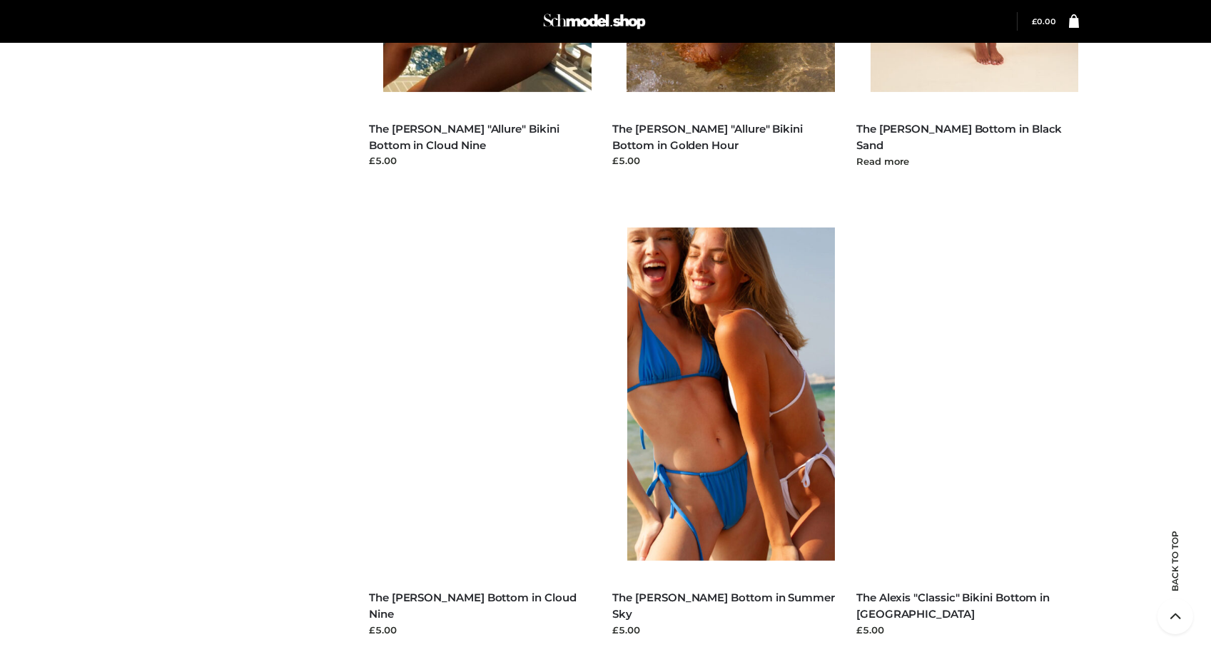
scroll to position [1808, 0]
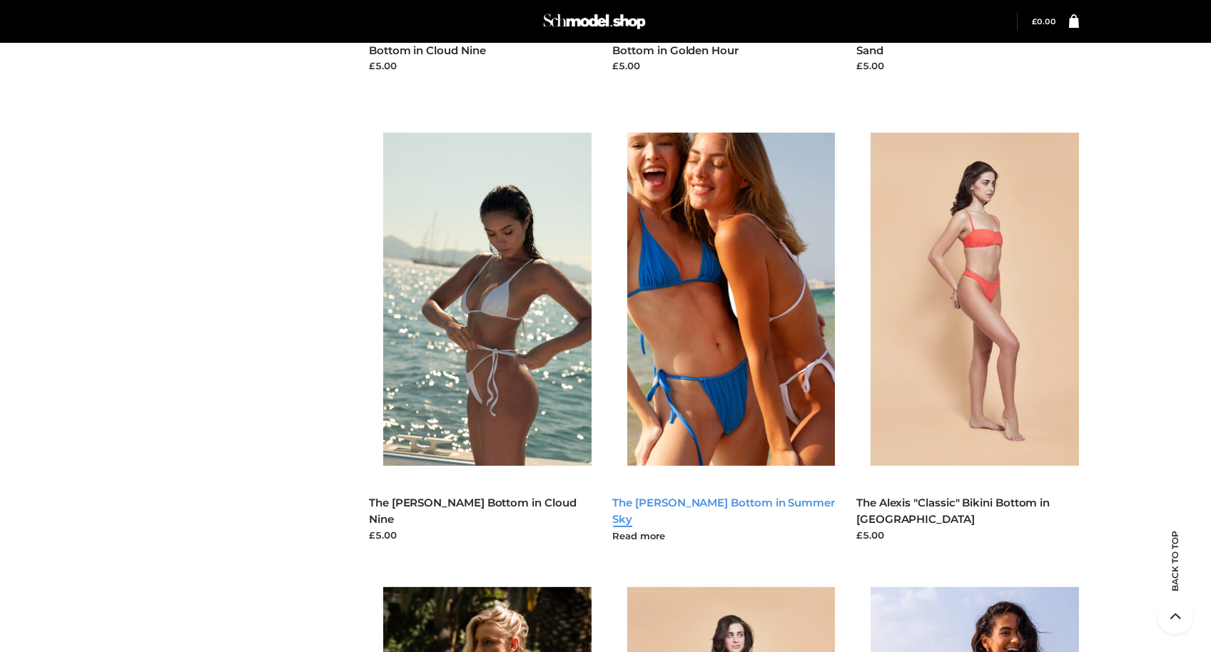
click at [690, 502] on link "The Gabrielle Bikini Bottom in Summer Sky" at bounding box center [724, 511] width 222 height 30
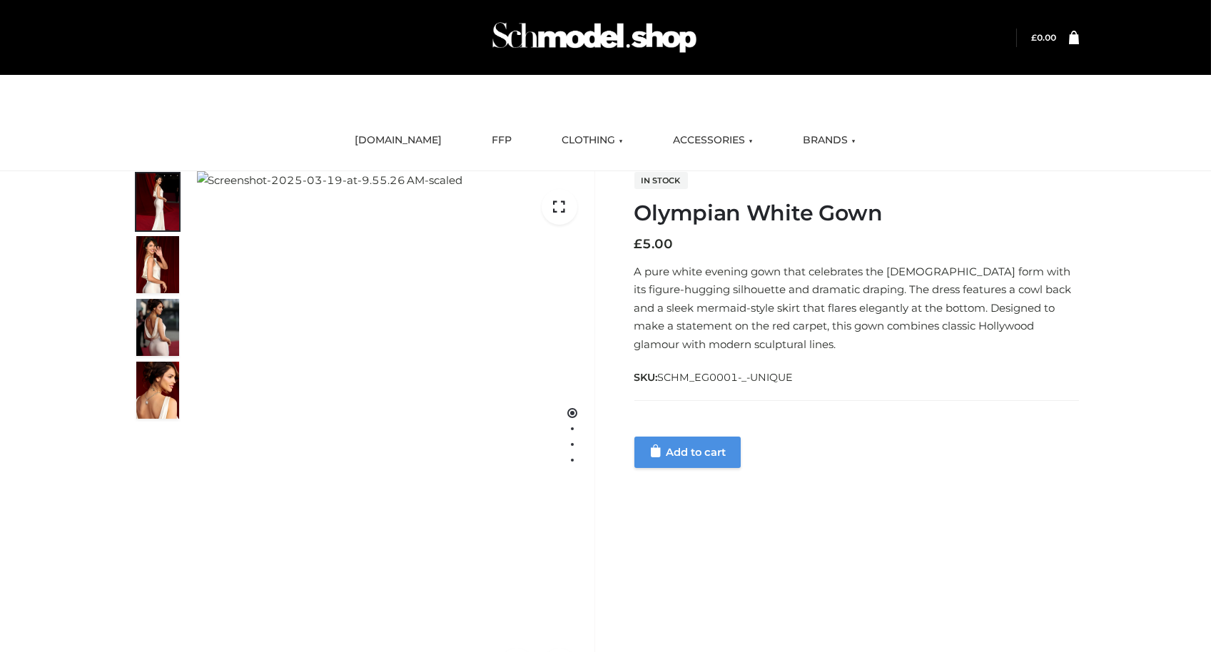
click at [693, 454] on link "Add to cart" at bounding box center [687, 452] width 106 height 31
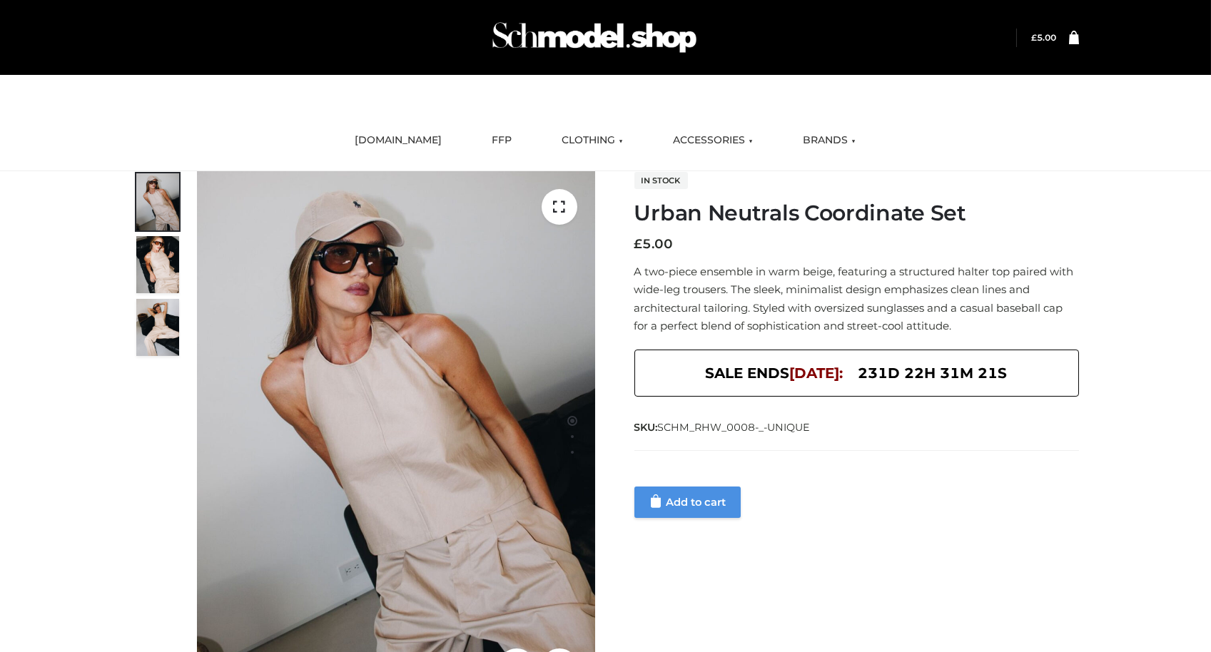
click at [709, 496] on link "Add to cart" at bounding box center [687, 502] width 106 height 31
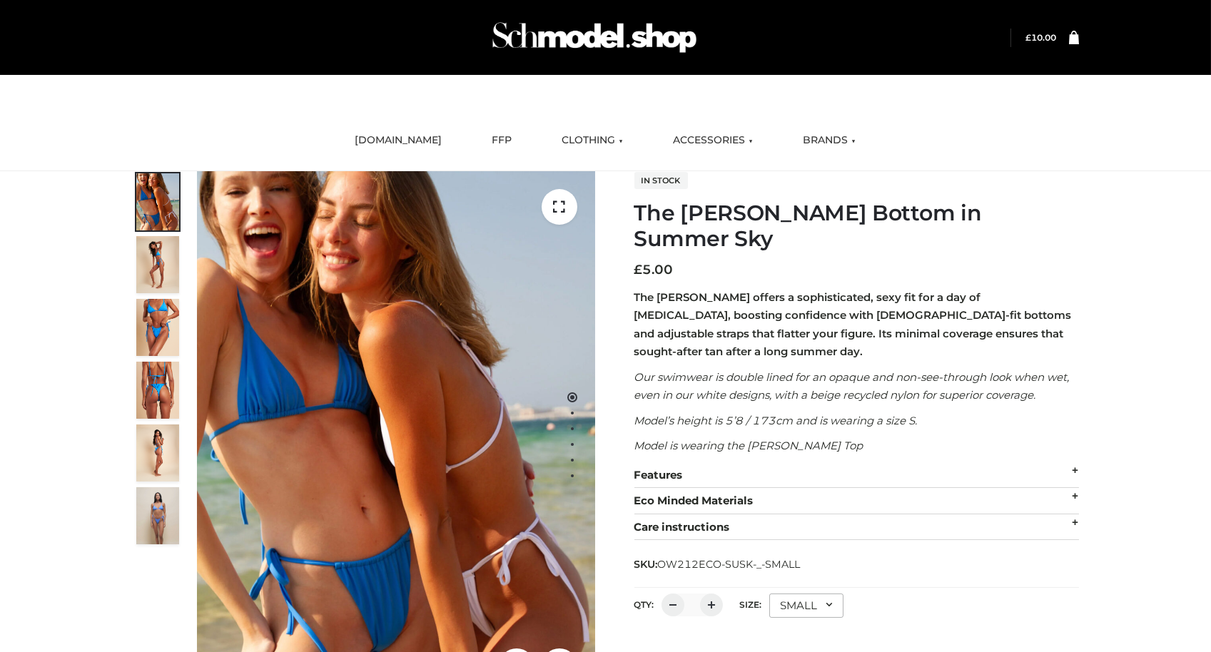
scroll to position [153, 0]
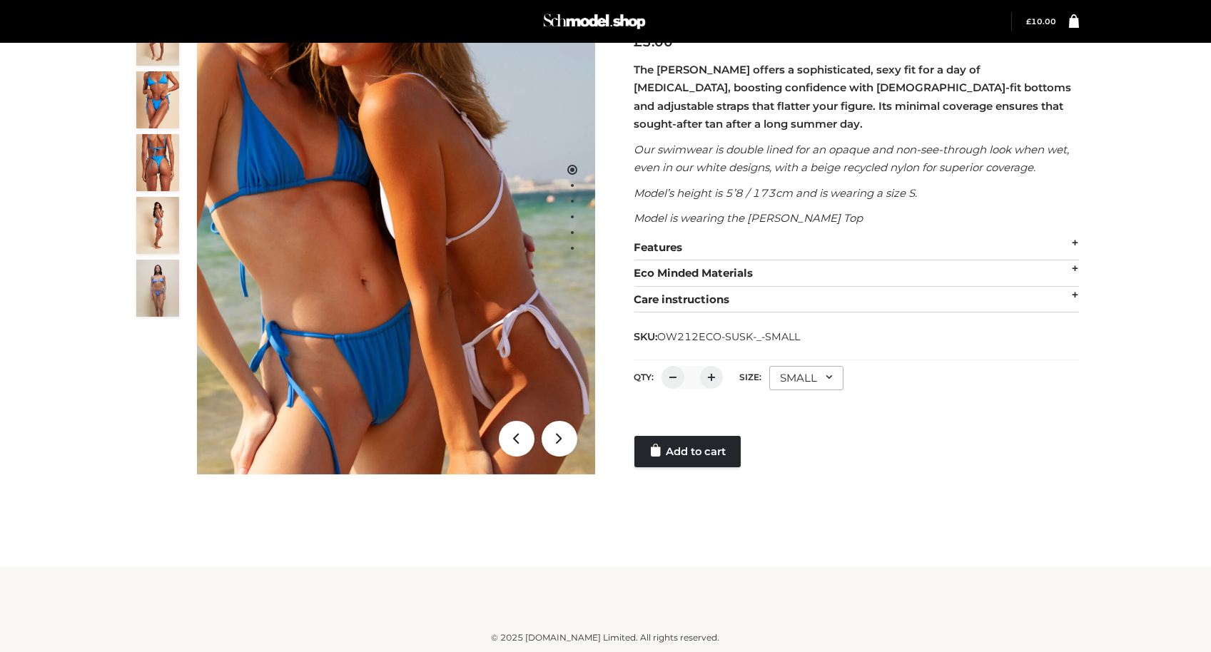
click at [686, 430] on div at bounding box center [856, 422] width 445 height 29
click at [689, 447] on link "Add to cart" at bounding box center [687, 451] width 106 height 31
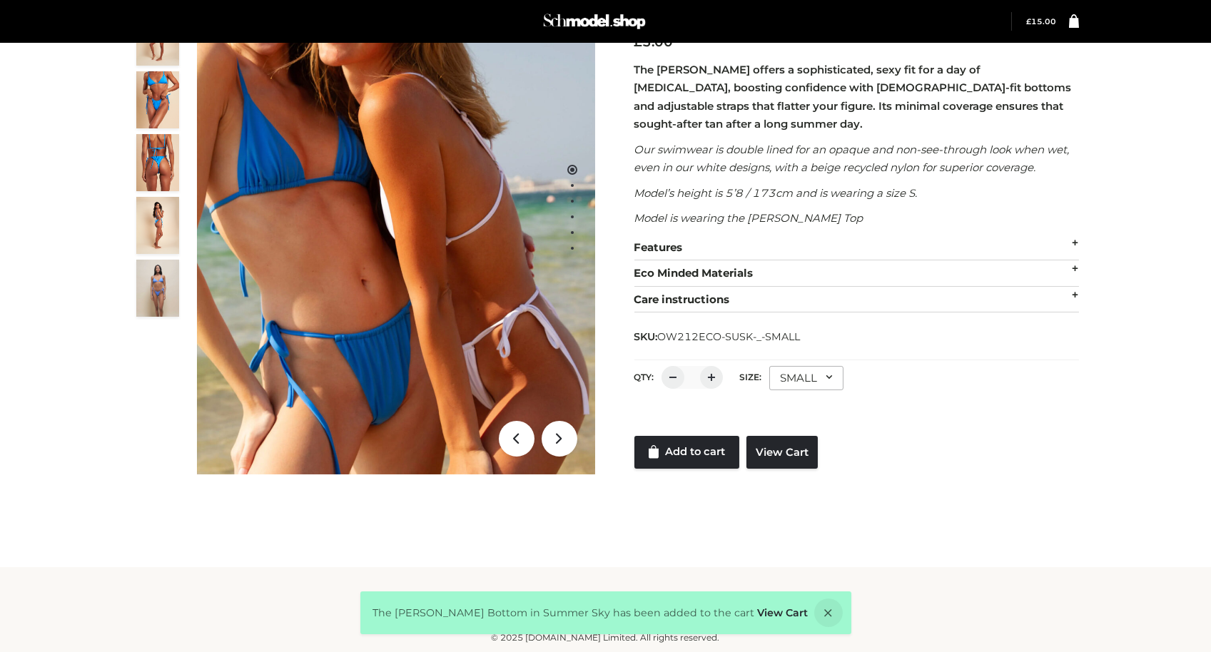
click at [1078, 28] on icon at bounding box center [1074, 21] width 10 height 14
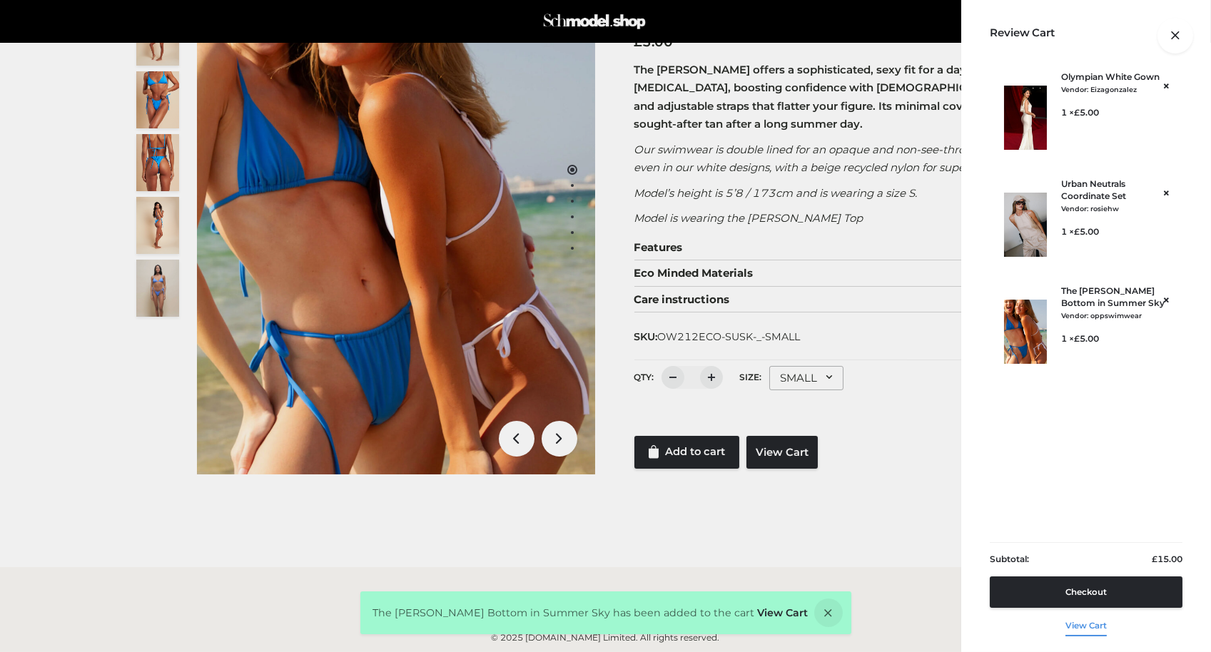
click at [1091, 625] on link "View cart" at bounding box center [1086, 623] width 41 height 30
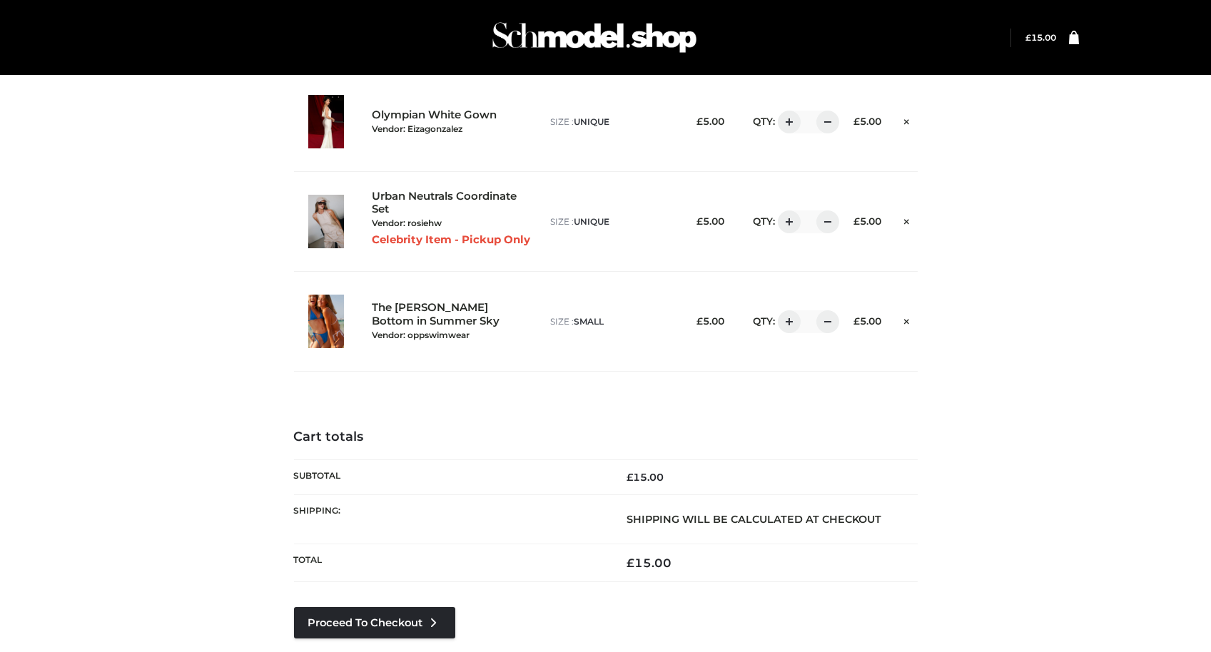
drag, startPoint x: 1209, startPoint y: 438, endPoint x: 1205, endPoint y: 455, distance: 17.5
click at [1205, 455] on div "Olympian White Gown Vendor: Eizagonzalez size : UNIQUE £ 5.00 * £ 5.00 UNIQUE *" at bounding box center [605, 373] width 1211 height 746
click at [602, 379] on form "Olympian White Gown Vendor: Eizagonzalez size : UNIQUE £ 5.00 QTY: * £ 5.00 UNI…" at bounding box center [606, 236] width 624 height 330
click at [1190, 387] on div "Olympian White Gown Vendor: Eizagonzalez size : UNIQUE £ 5.00 * £ 5.00 UNIQUE *" at bounding box center [605, 373] width 1211 height 746
click at [1166, 280] on div "Olympian White Gown Vendor: Eizagonzalez size : UNIQUE £ 5.00 * £ 5.00 UNIQUE *" at bounding box center [605, 373] width 1211 height 746
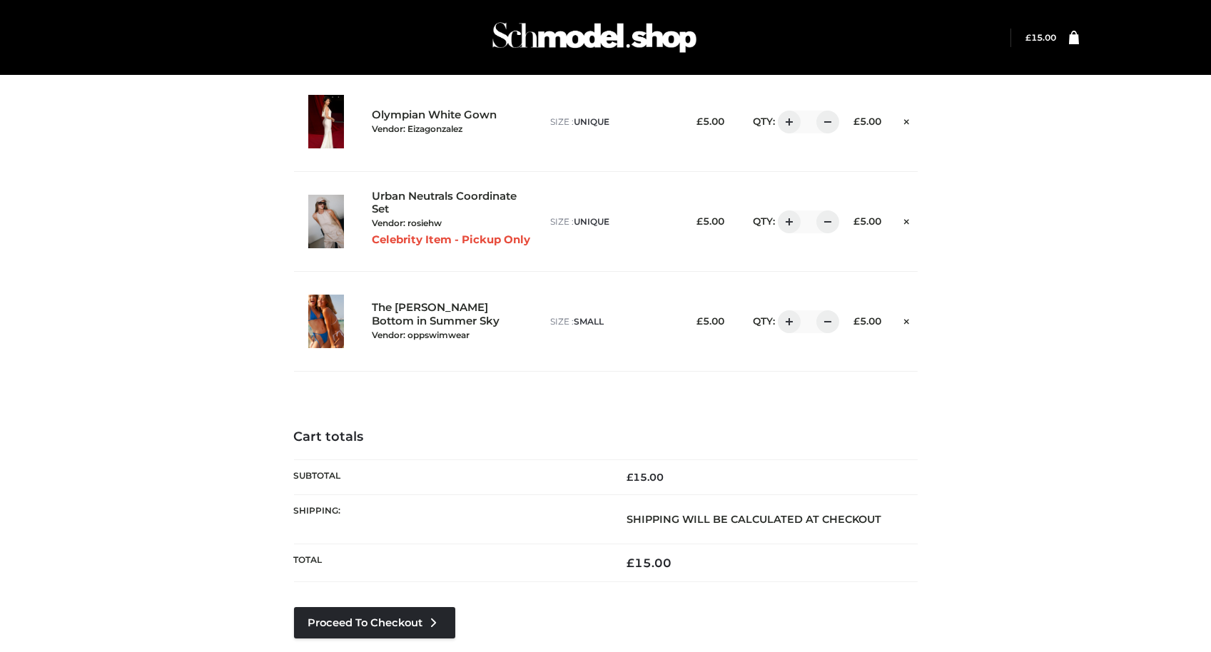
drag, startPoint x: 1166, startPoint y: 280, endPoint x: 1182, endPoint y: 280, distance: 15.7
click at [1182, 280] on div "Olympian White Gown Vendor: Eizagonzalez size : UNIQUE £ 5.00 * £ 5.00 UNIQUE *" at bounding box center [605, 373] width 1211 height 746
drag, startPoint x: 1182, startPoint y: 280, endPoint x: 1190, endPoint y: 280, distance: 8.6
click at [1183, 280] on div "Olympian White Gown Vendor: Eizagonzalez size : UNIQUE £ 5.00 * £ 5.00 UNIQUE *" at bounding box center [605, 373] width 1211 height 746
click at [1068, 501] on div "Cart totals Subtotal £ 15.00 Shipping: Shipping will be calculated at checkout …" at bounding box center [606, 573] width 968 height 345
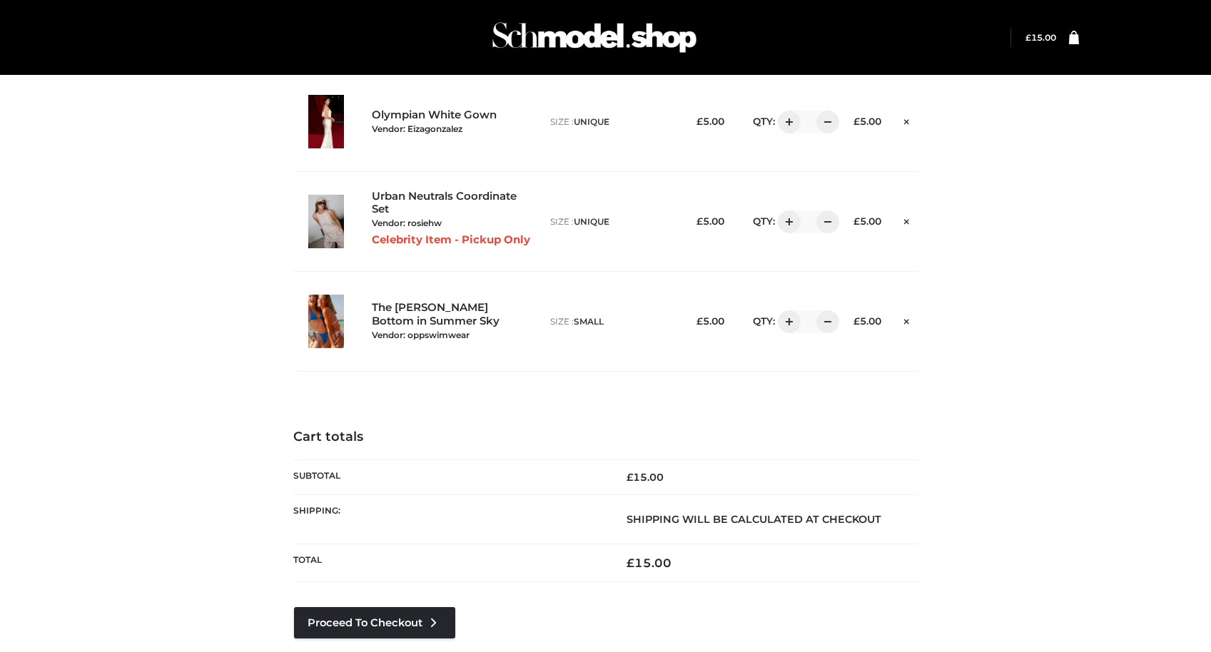
click at [1035, 385] on div "Olympian White Gown Vendor: Eizagonzalez size : UNIQUE £ 5.00 QTY:" at bounding box center [606, 236] width 968 height 330
click at [382, 614] on link "Proceed to Checkout" at bounding box center [374, 622] width 161 height 31
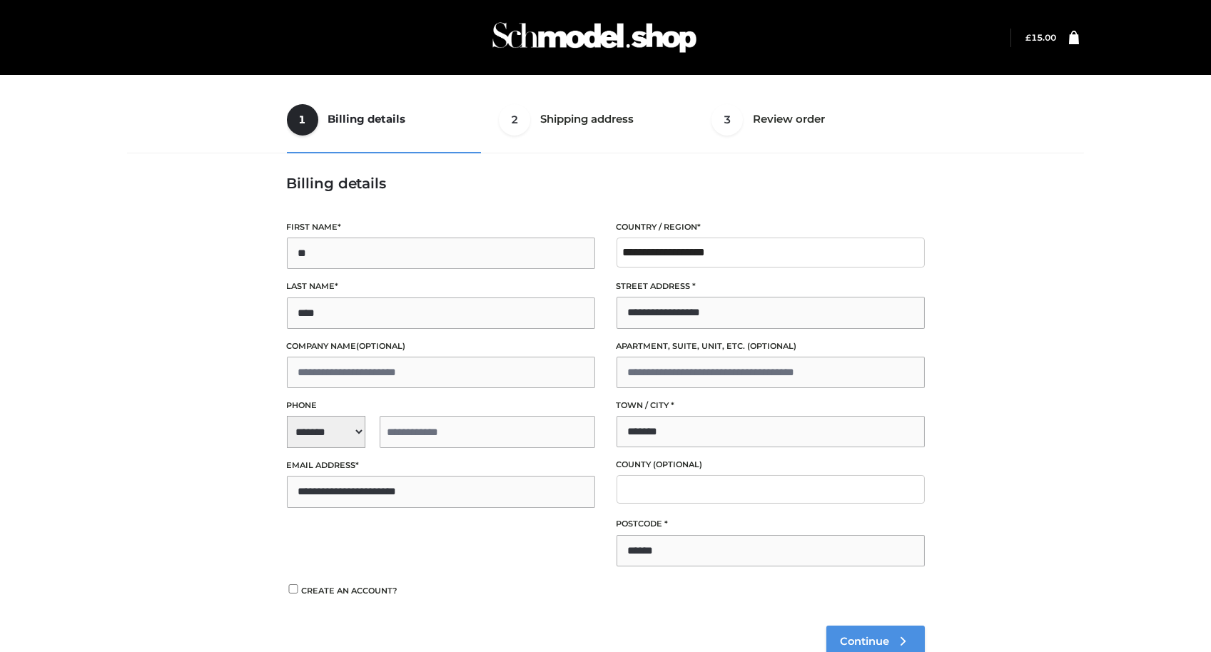
click at [884, 631] on link "Continue" at bounding box center [875, 641] width 98 height 31
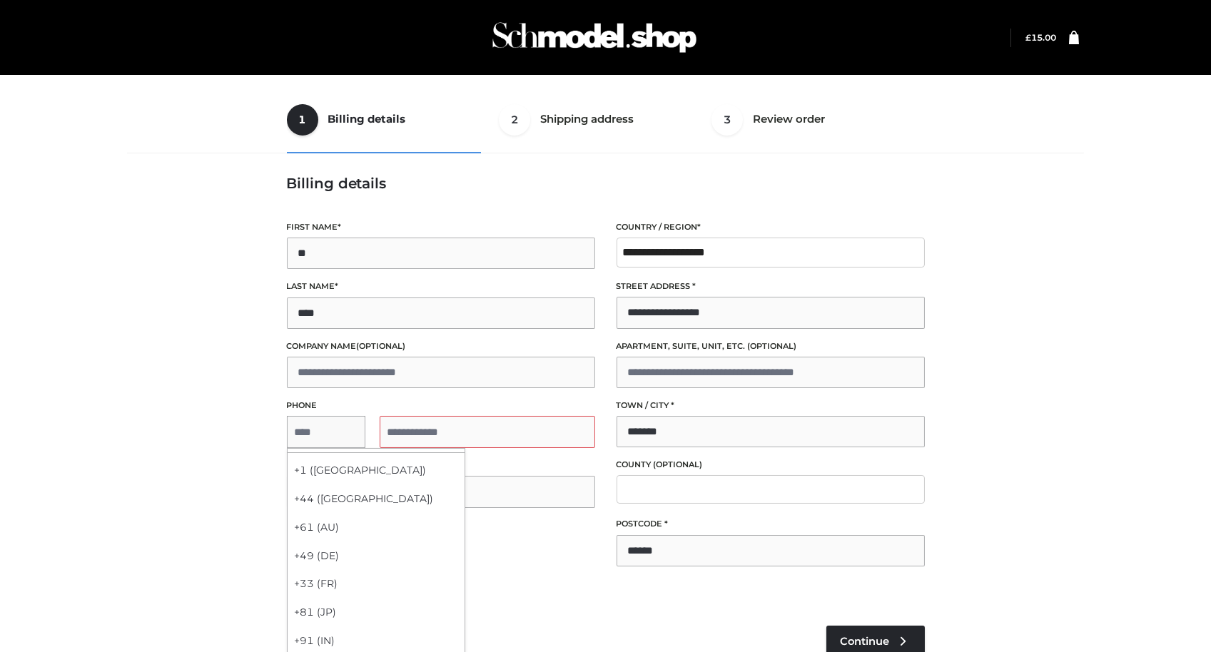
click at [338, 438] on span "**********" at bounding box center [441, 432] width 308 height 32
click at [329, 462] on div "+1 ([GEOGRAPHIC_DATA])" at bounding box center [376, 471] width 177 height 29
select select "**"
click at [442, 442] on input "tel" at bounding box center [488, 432] width 216 height 32
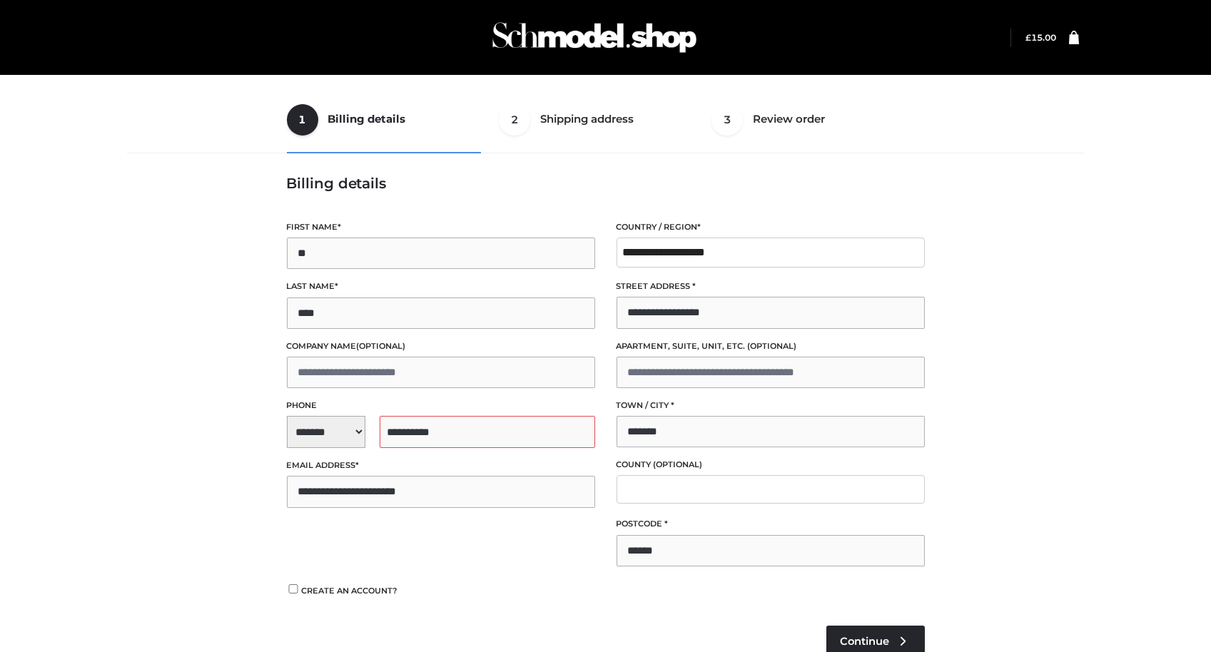
type input "**********"
click at [1025, 457] on div "1 Billing details Billing 2 Shipping address Shipping 3 Review order Order Bill…" at bounding box center [606, 393] width 968 height 614
click at [874, 633] on link "Continue" at bounding box center [875, 641] width 98 height 31
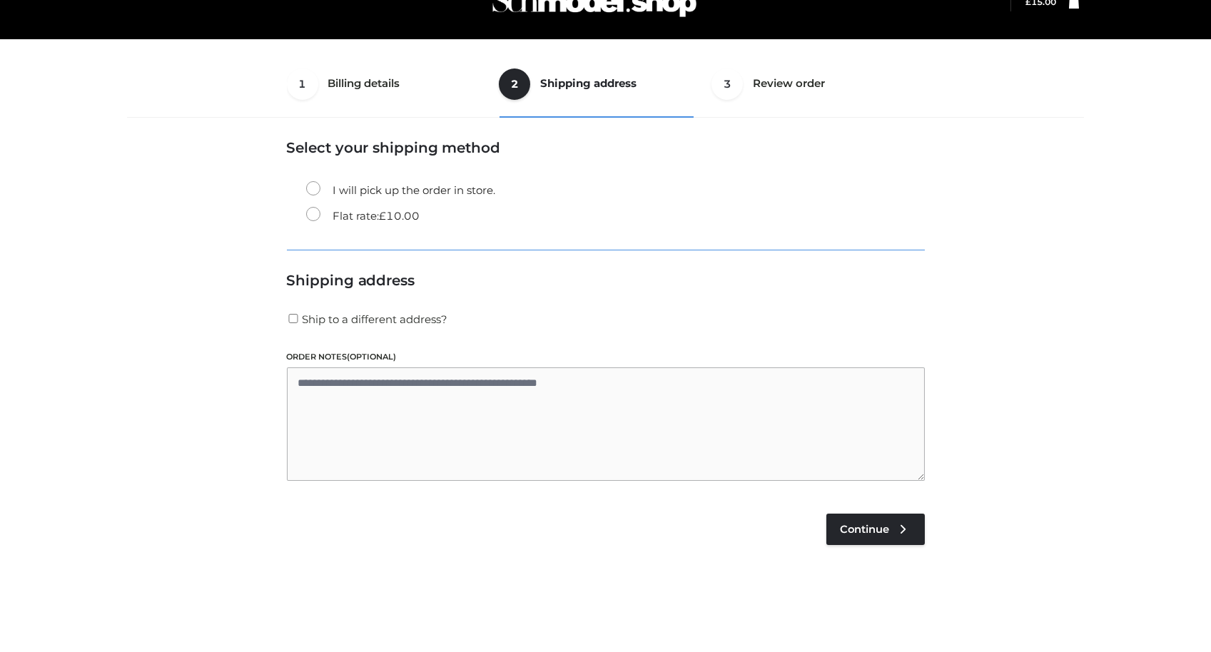
scroll to position [36, 0]
click at [370, 211] on label "Flat rate: £ 10.00" at bounding box center [363, 215] width 114 height 19
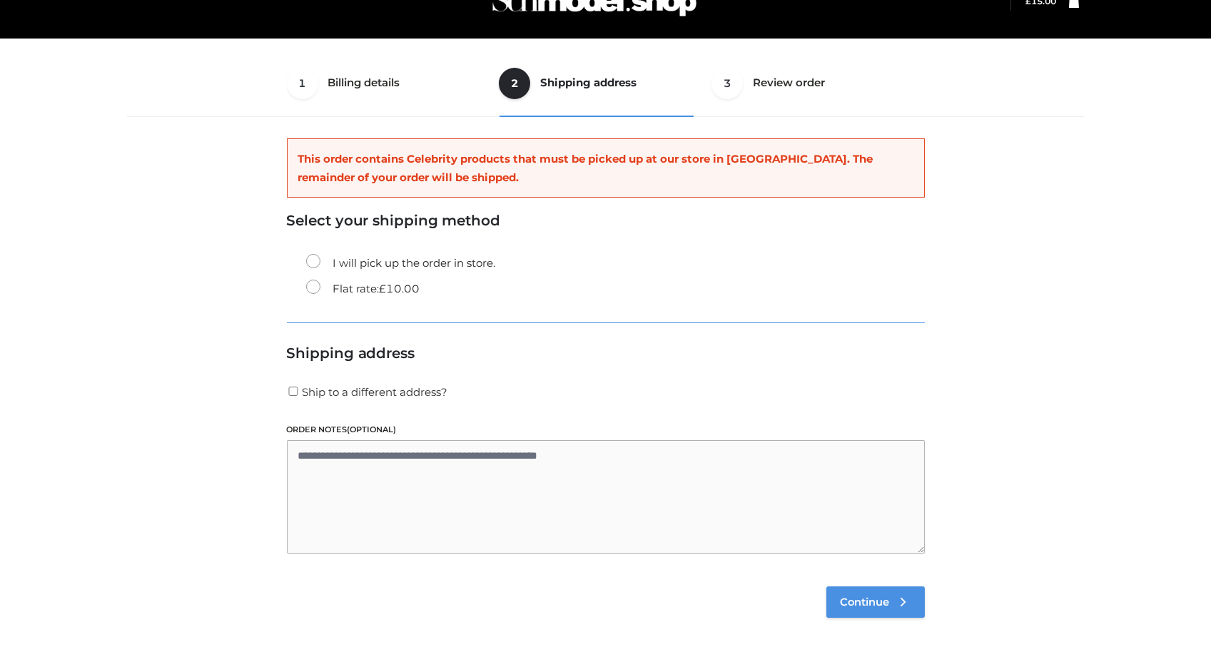
click at [883, 598] on span "Continue" at bounding box center [865, 602] width 49 height 13
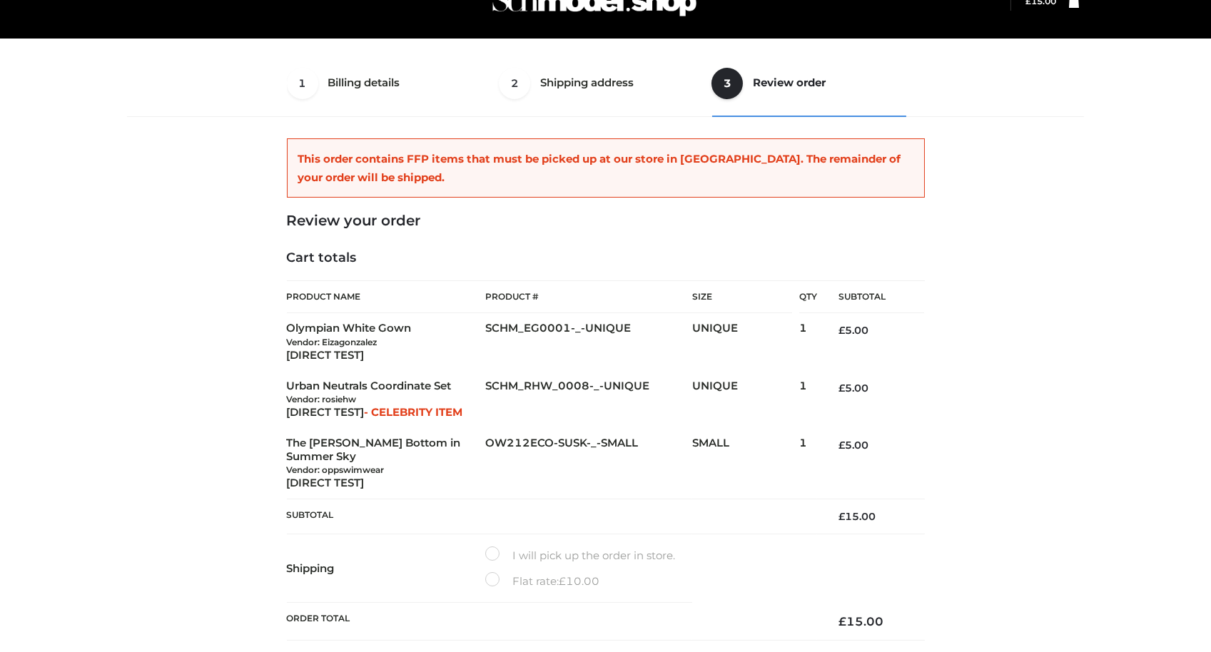
click at [1108, 334] on div "1 Billing details Billing 2 Shipping address Shipping 3 Review order Order Bill…" at bounding box center [605, 447] width 1211 height 966
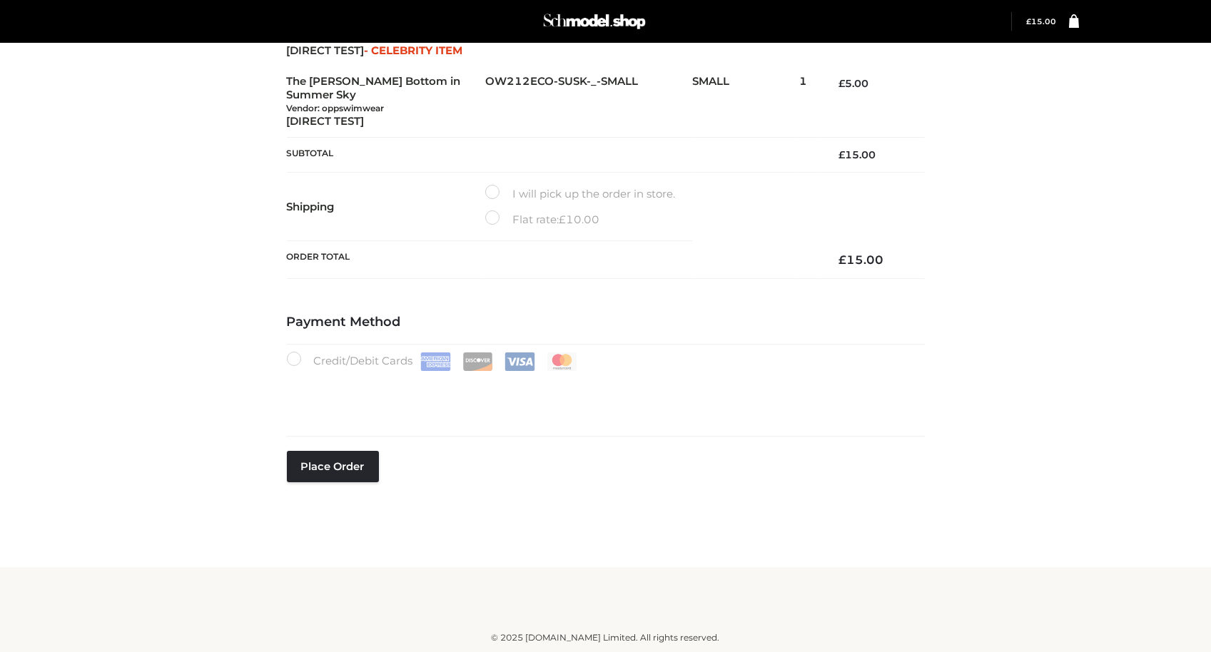
scroll to position [208, 0]
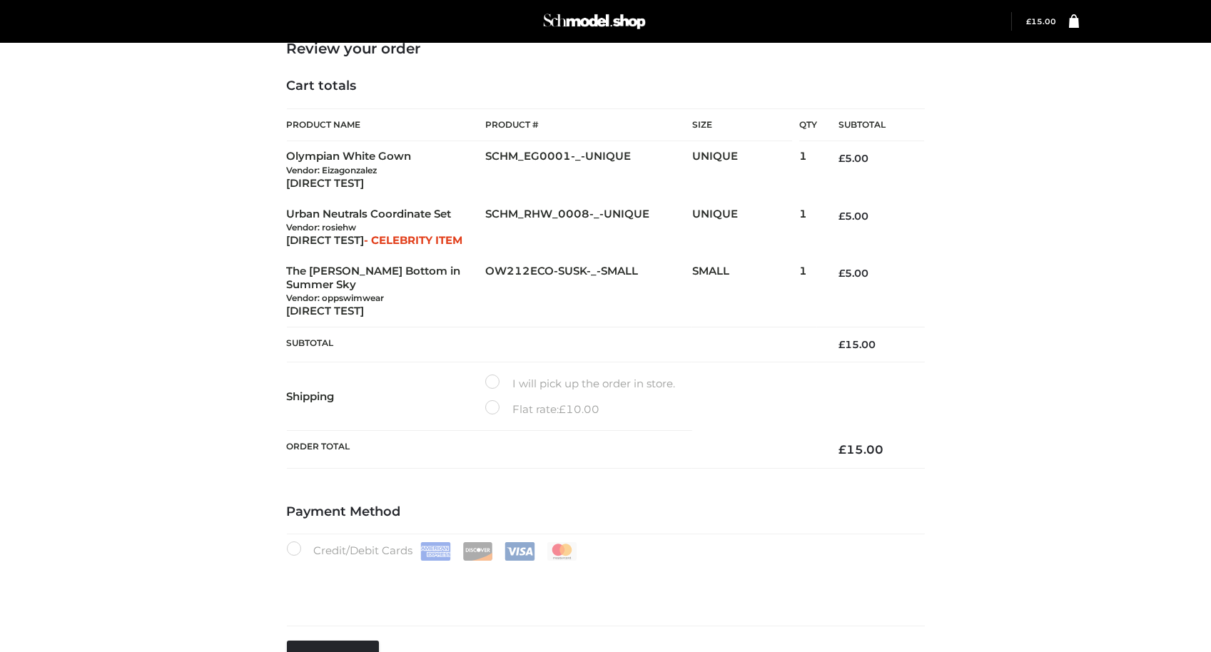
click at [996, 321] on div "1 Billing details Billing 2 Shipping address Shipping 3 Review order Order Bill…" at bounding box center [606, 302] width 968 height 848
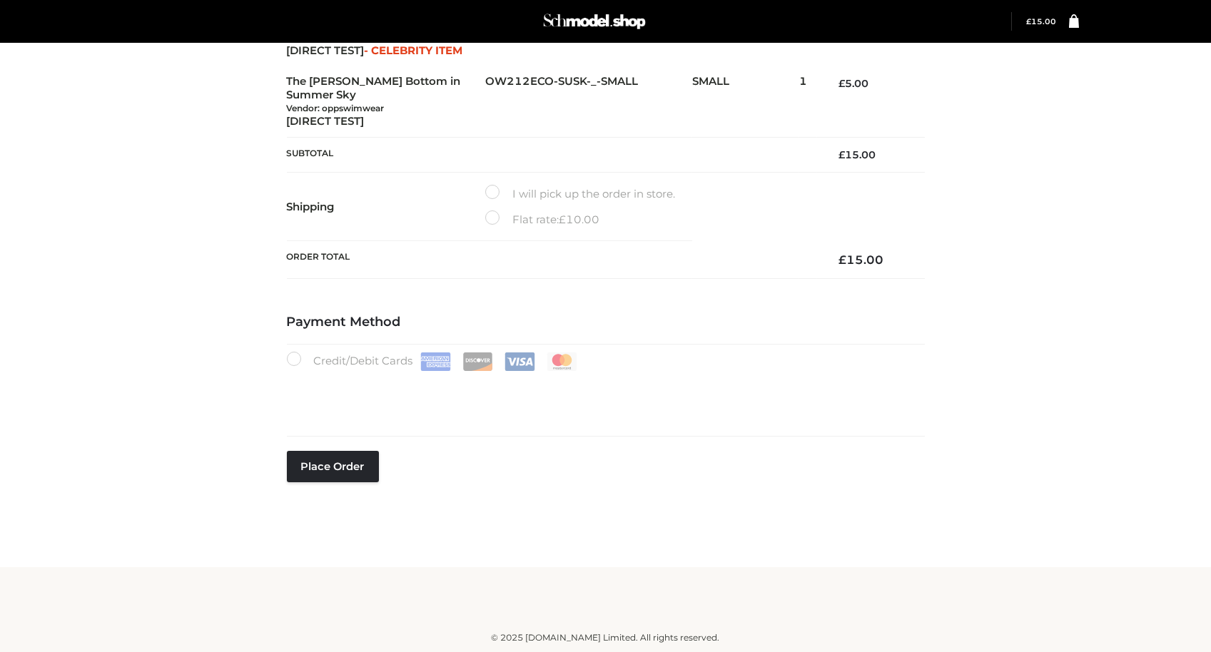
click at [987, 250] on div "1 Billing details Billing 2 Shipping address Shipping 3 Review order Order Bill…" at bounding box center [606, 112] width 968 height 848
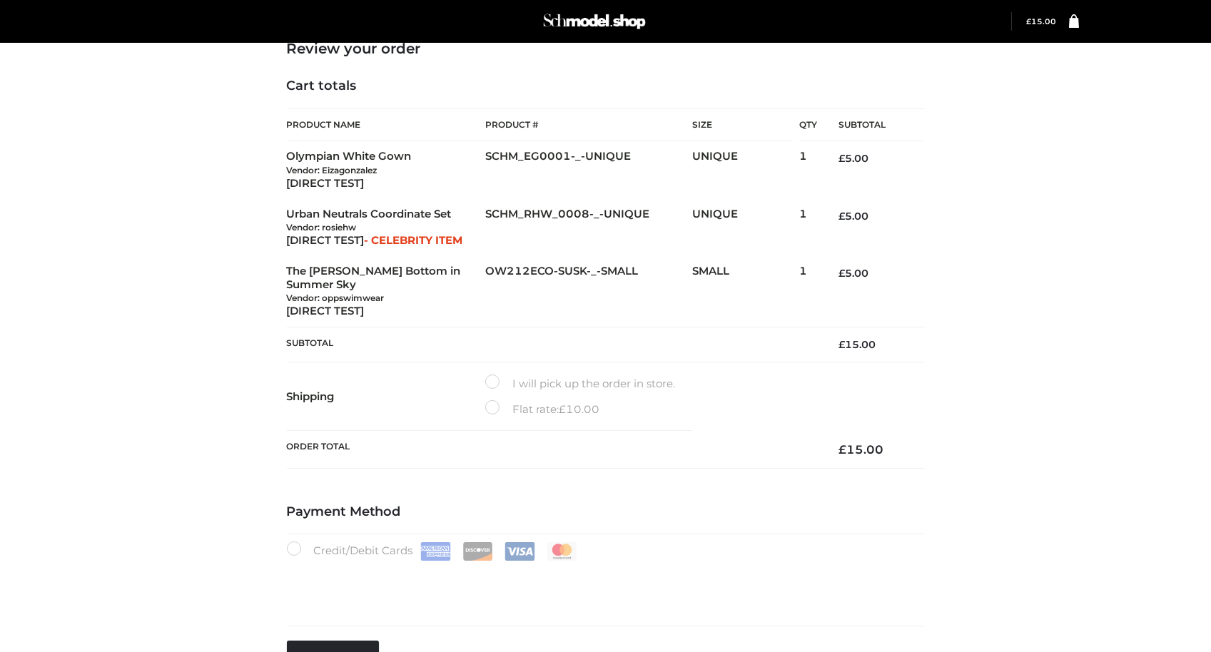
click at [981, 224] on div "1 Billing details Billing 2 Shipping address Shipping 3 Review order Order Bill…" at bounding box center [606, 302] width 968 height 848
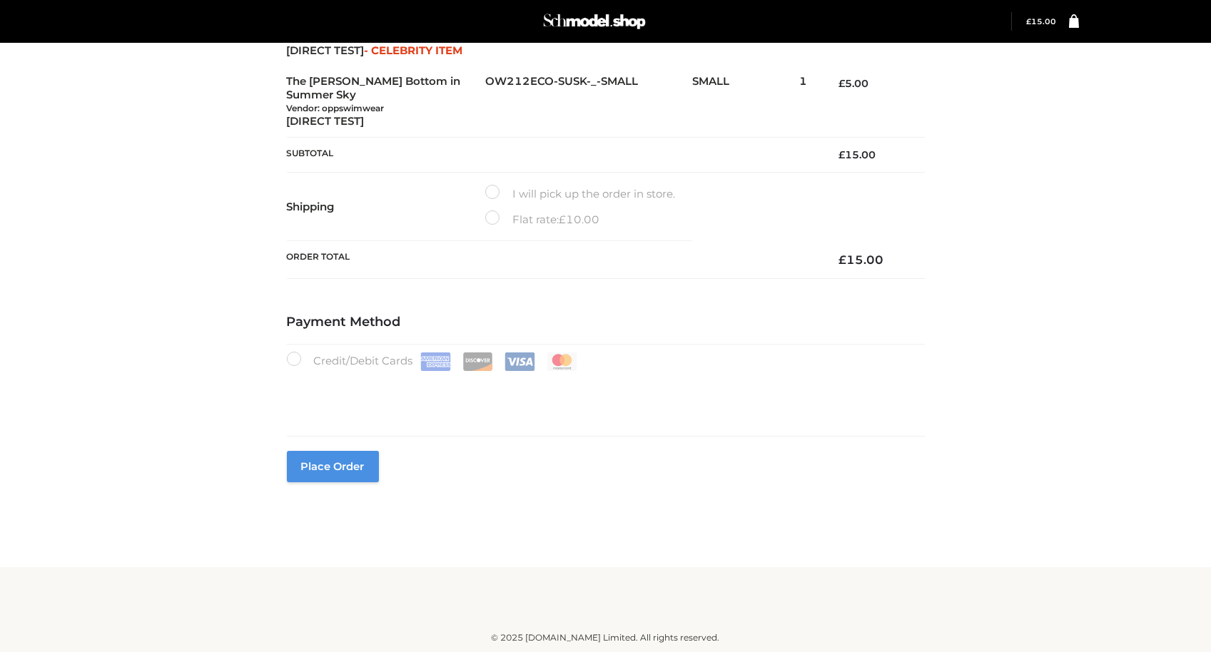
type button "Place order"
click at [343, 458] on button "Place order" at bounding box center [333, 466] width 92 height 31
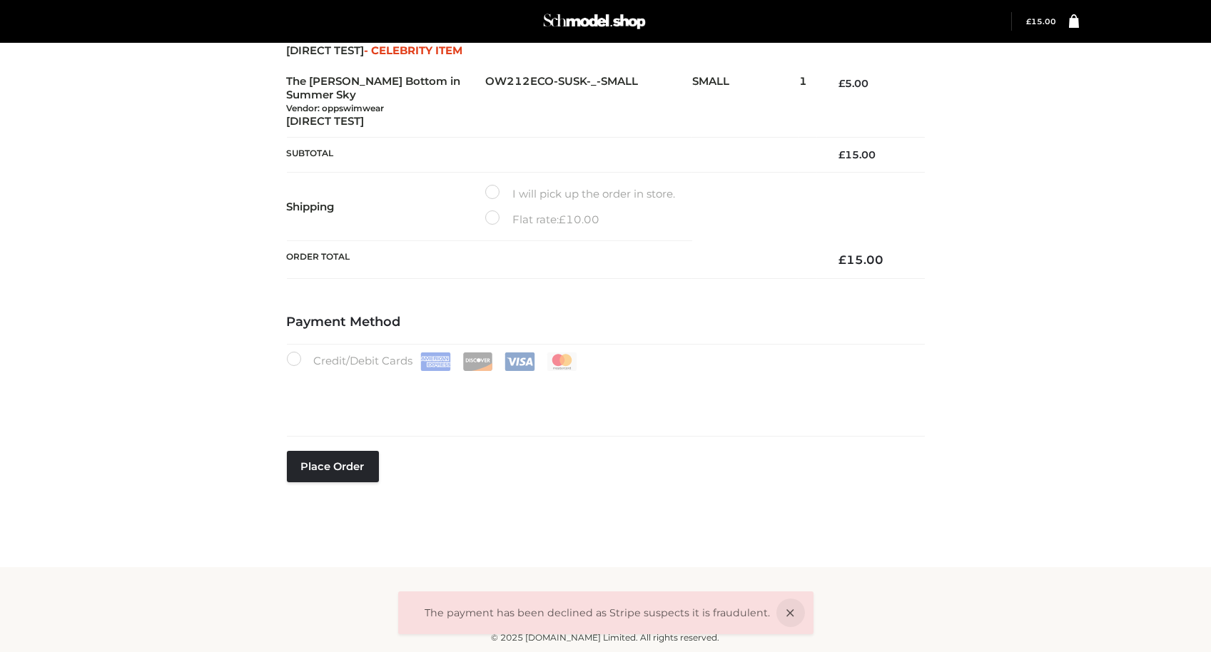
click at [1100, 314] on div "The payment has been declined as Stripe suspects it is fraudulent. 1 Billing de…" at bounding box center [605, 85] width 1211 height 966
click at [367, 465] on button "Place order" at bounding box center [333, 466] width 92 height 31
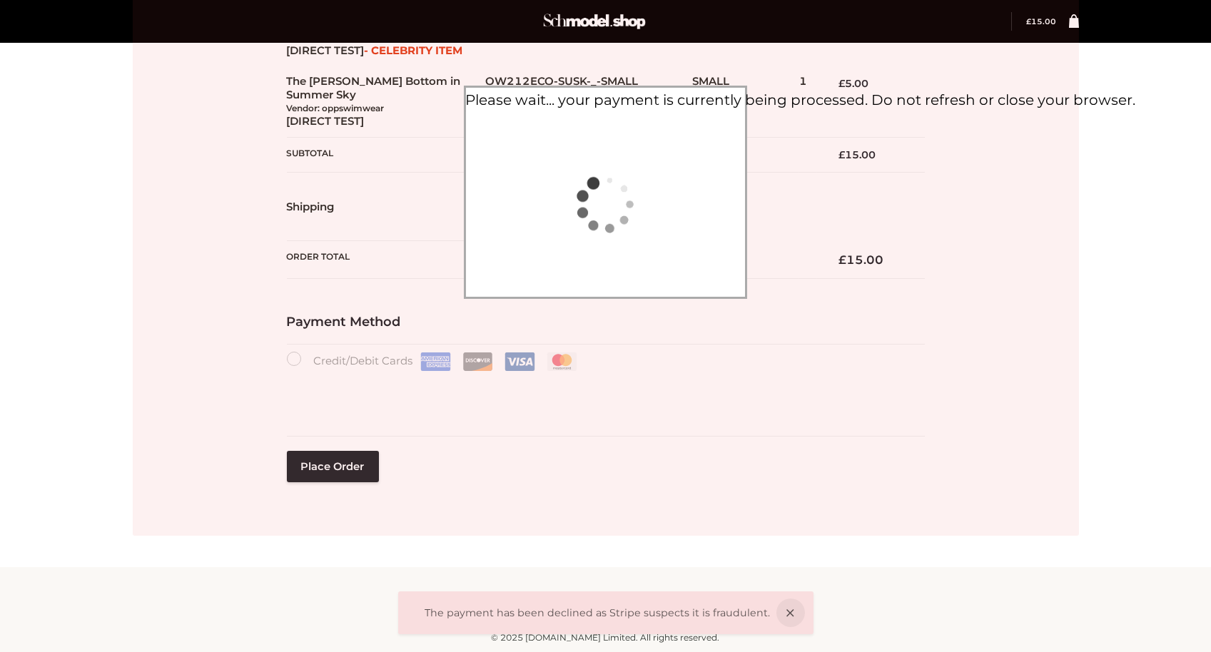
click at [791, 623] on li "The payment has been declined as Stripe suspects it is fraudulent." at bounding box center [605, 613] width 415 height 43
click at [778, 610] on icon at bounding box center [790, 613] width 29 height 29
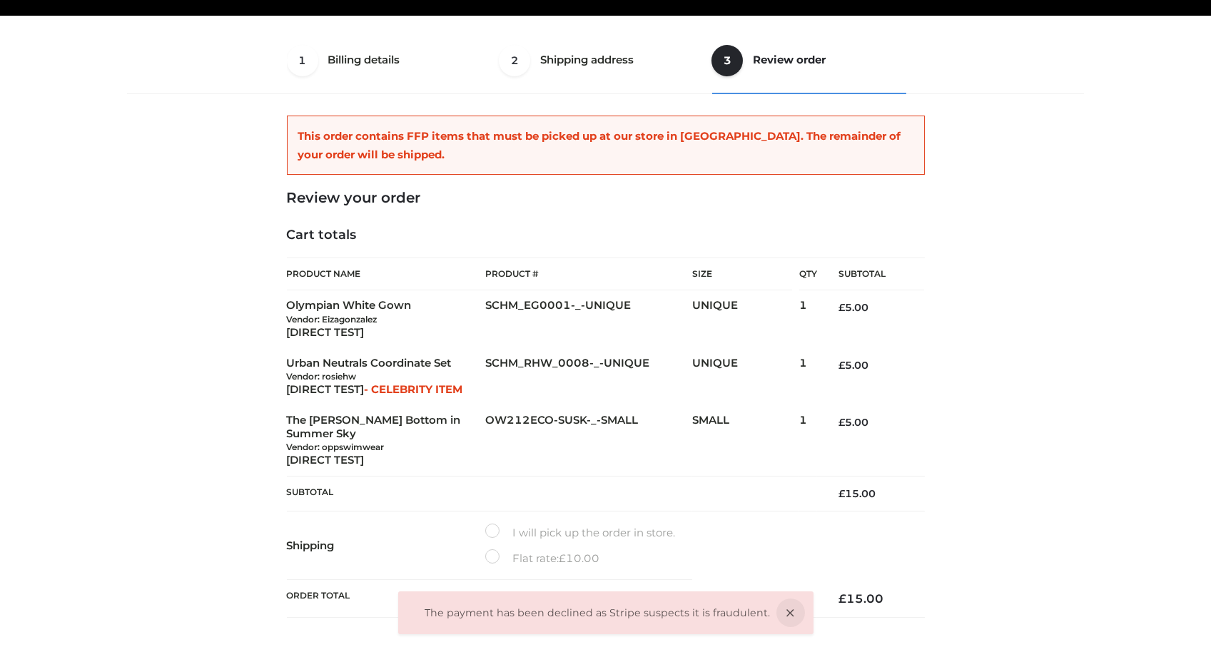
scroll to position [15, 0]
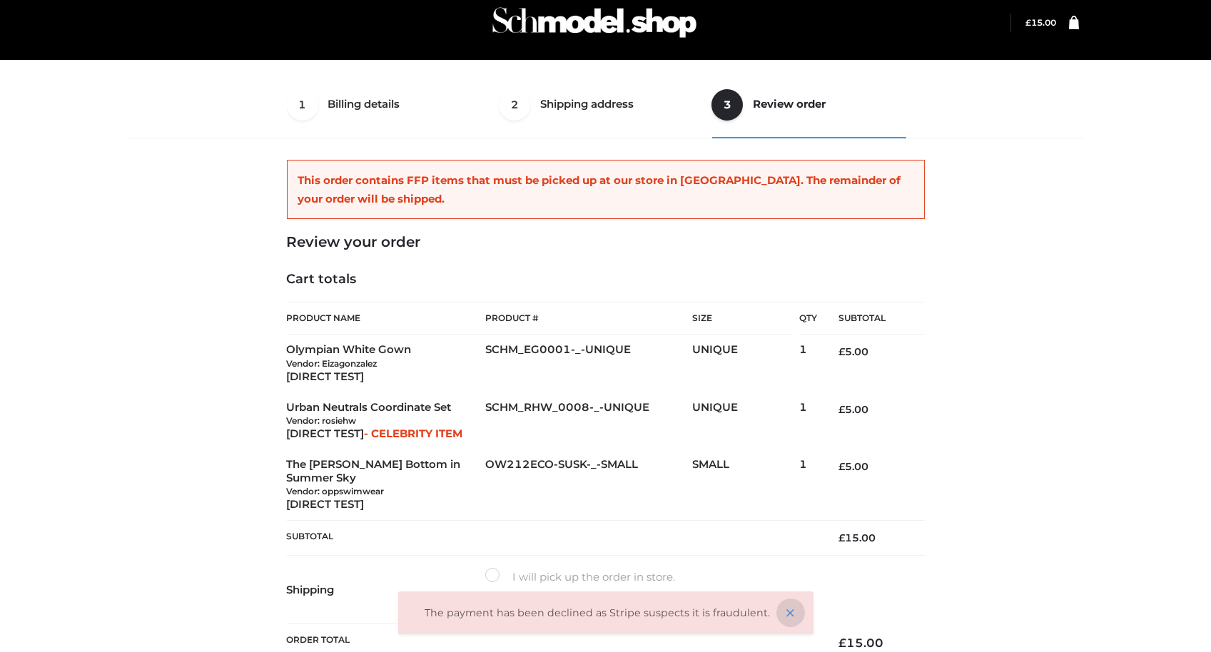
click at [784, 615] on icon at bounding box center [790, 613] width 29 height 29
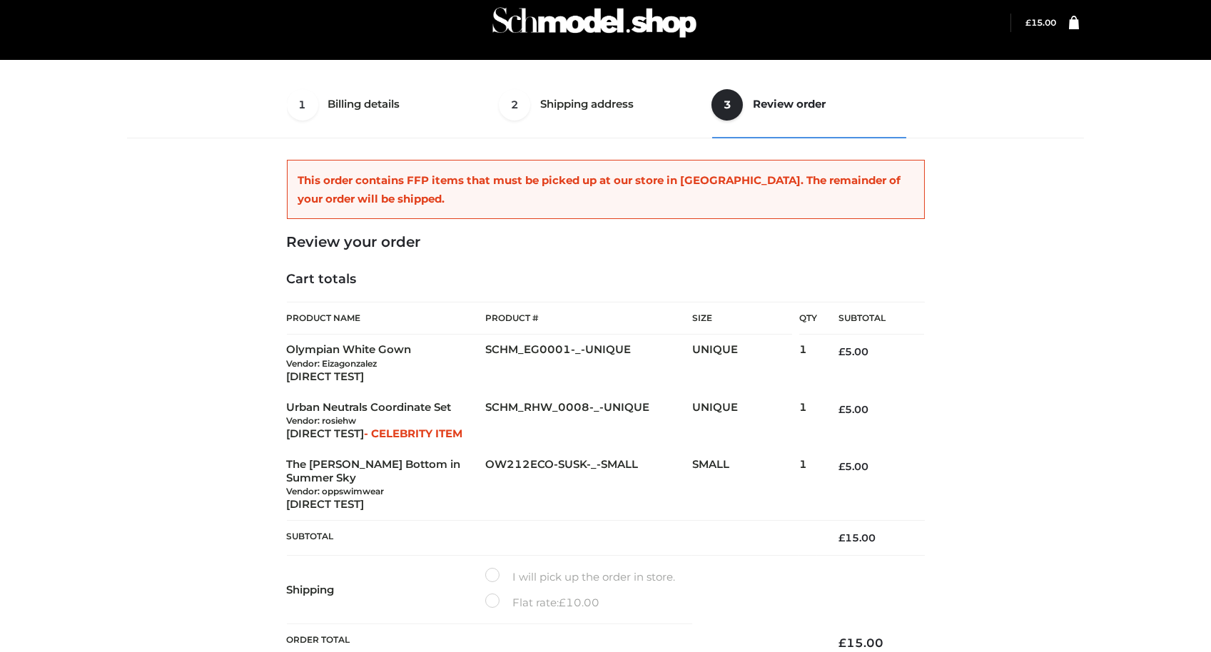
scroll to position [398, 0]
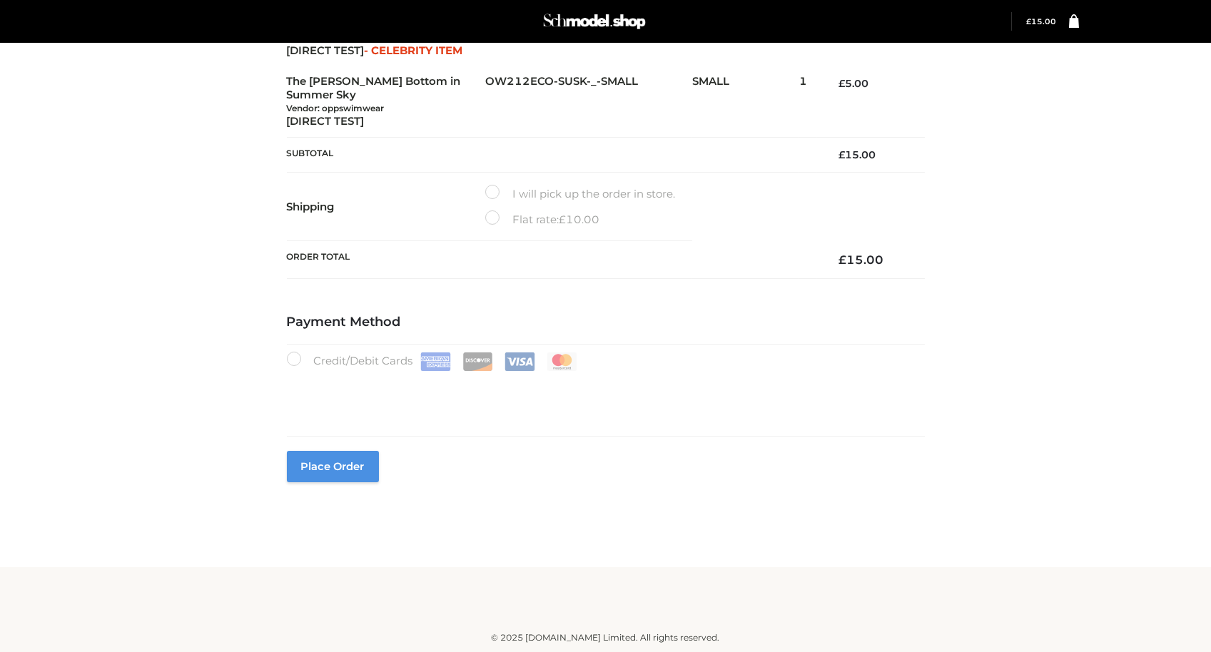
click at [324, 460] on button "Place order" at bounding box center [333, 466] width 92 height 31
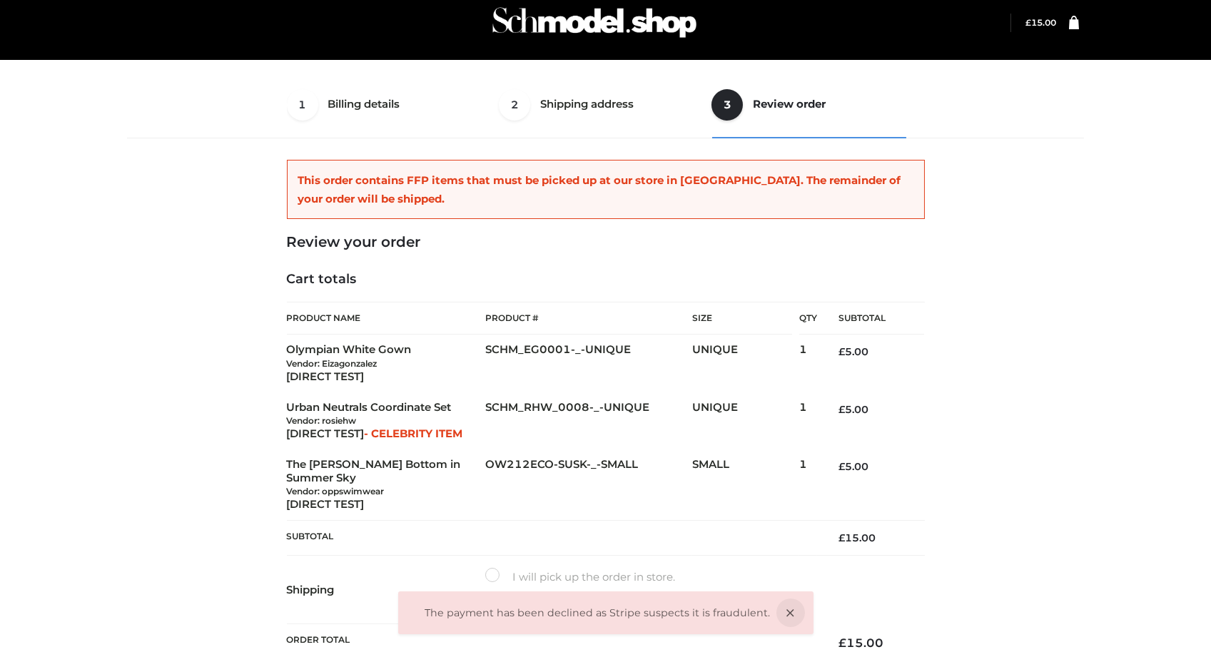
scroll to position [300, 0]
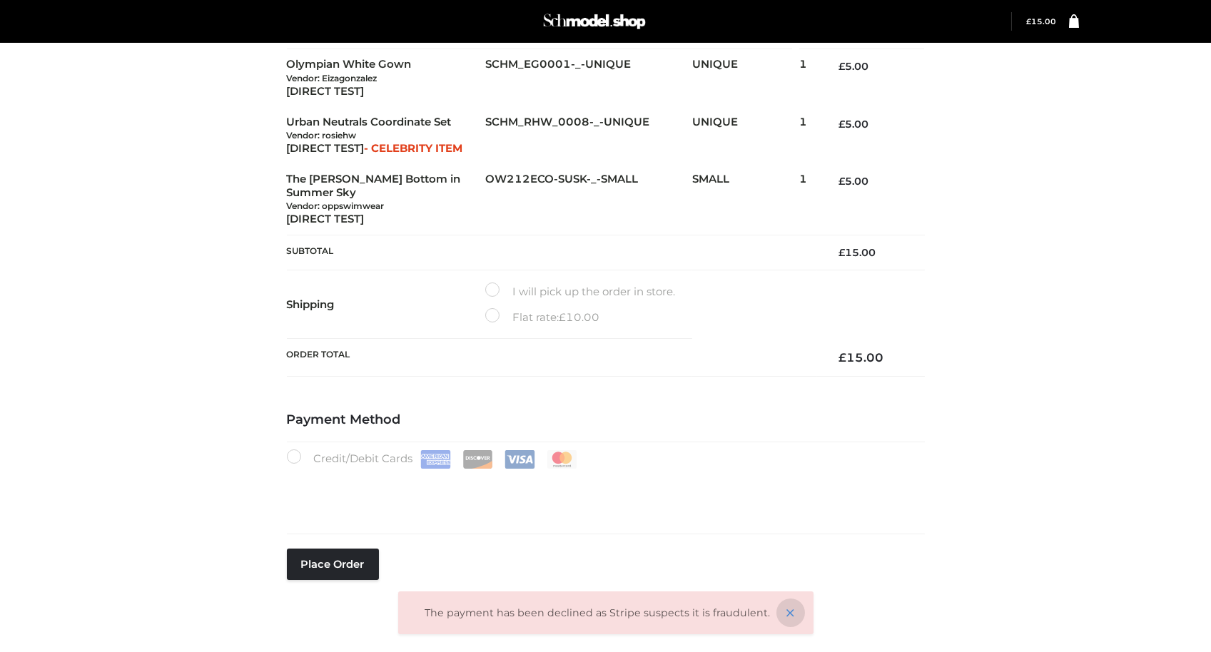
click at [789, 614] on icon at bounding box center [790, 613] width 29 height 29
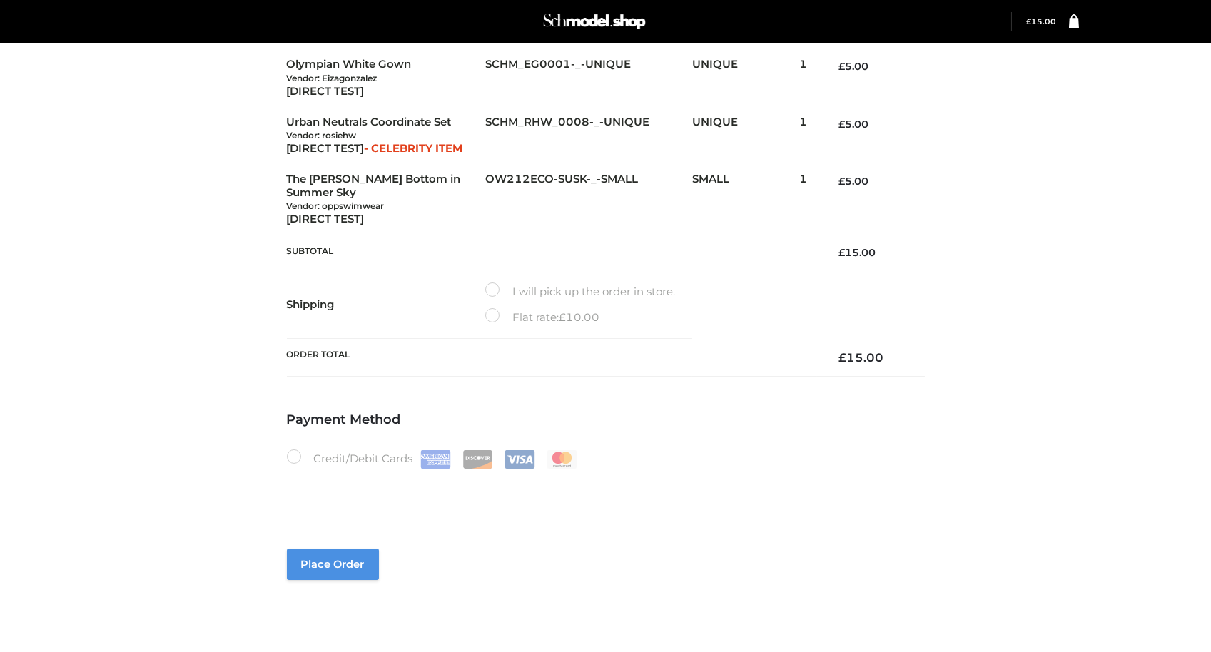
click at [334, 561] on button "Place order" at bounding box center [333, 564] width 92 height 31
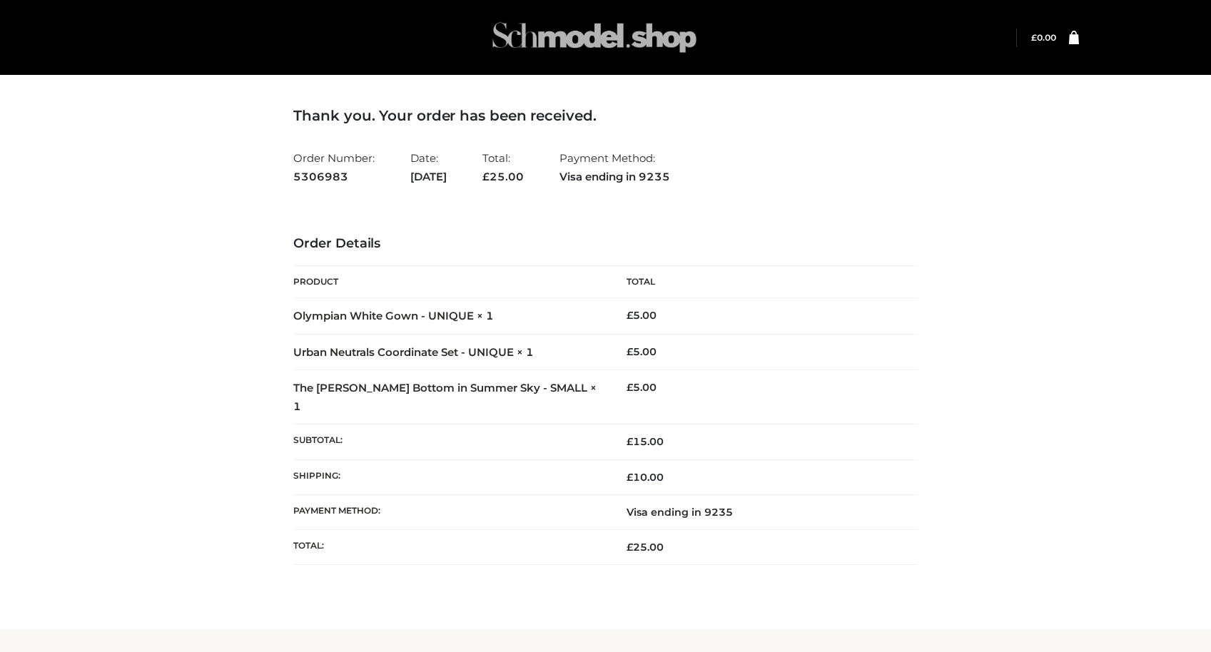
click at [640, 45] on img at bounding box center [594, 37] width 214 height 56
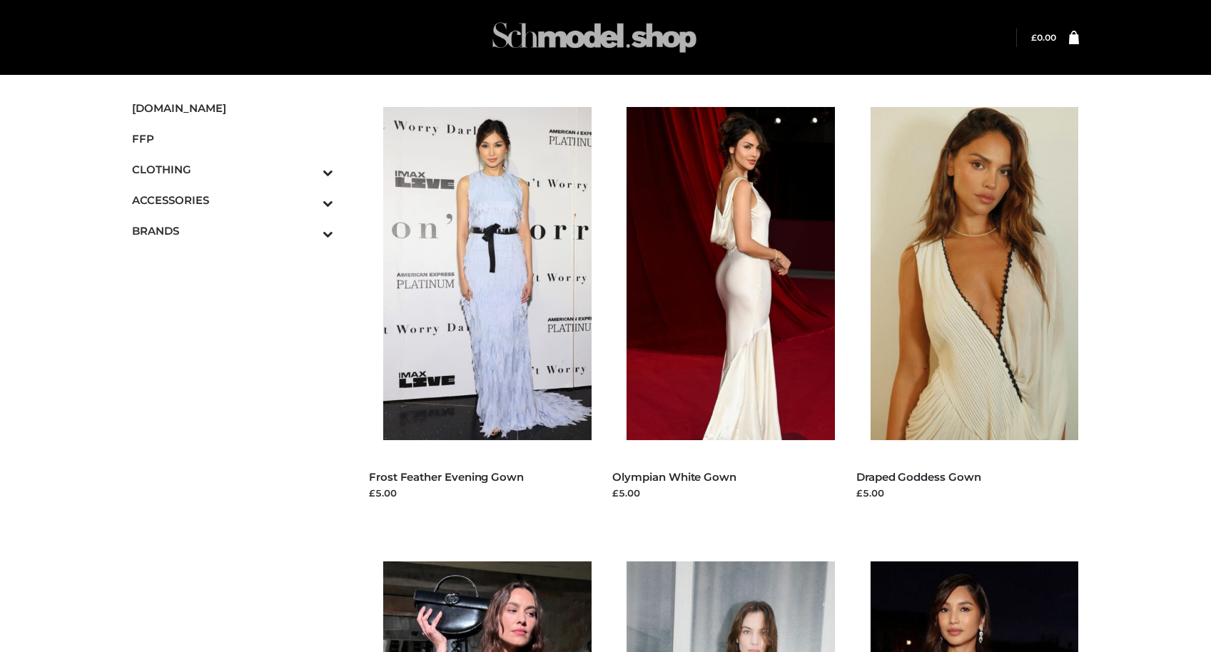
click at [585, 51] on img at bounding box center [594, 37] width 214 height 56
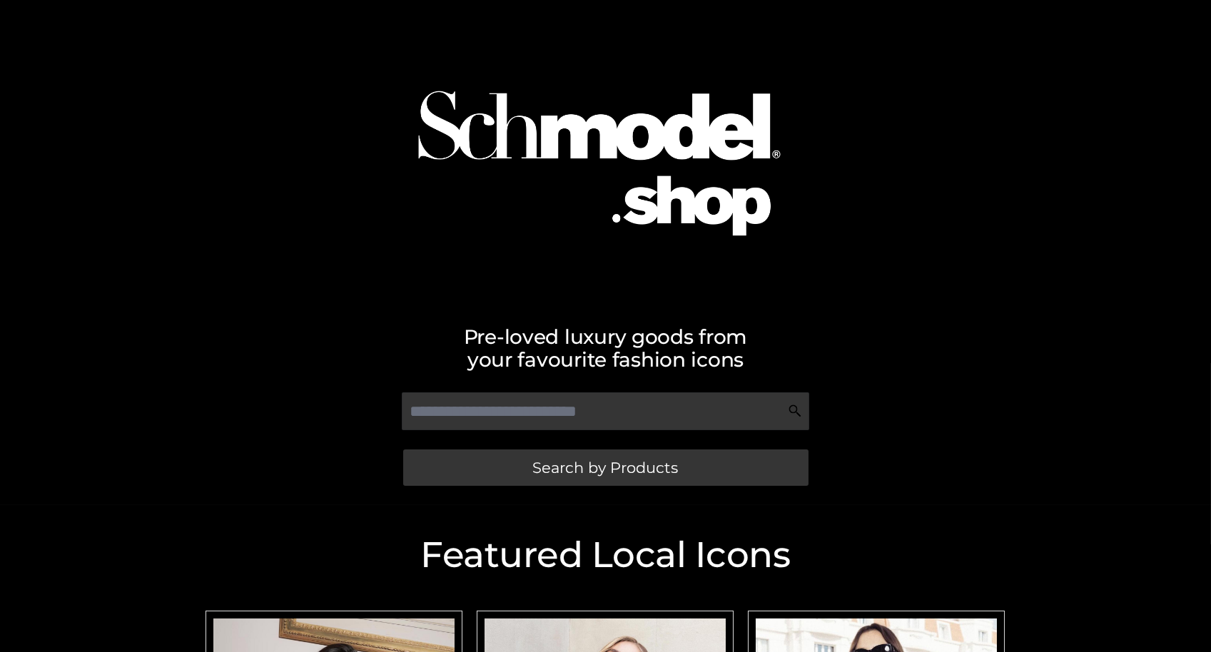
scroll to position [380, 0]
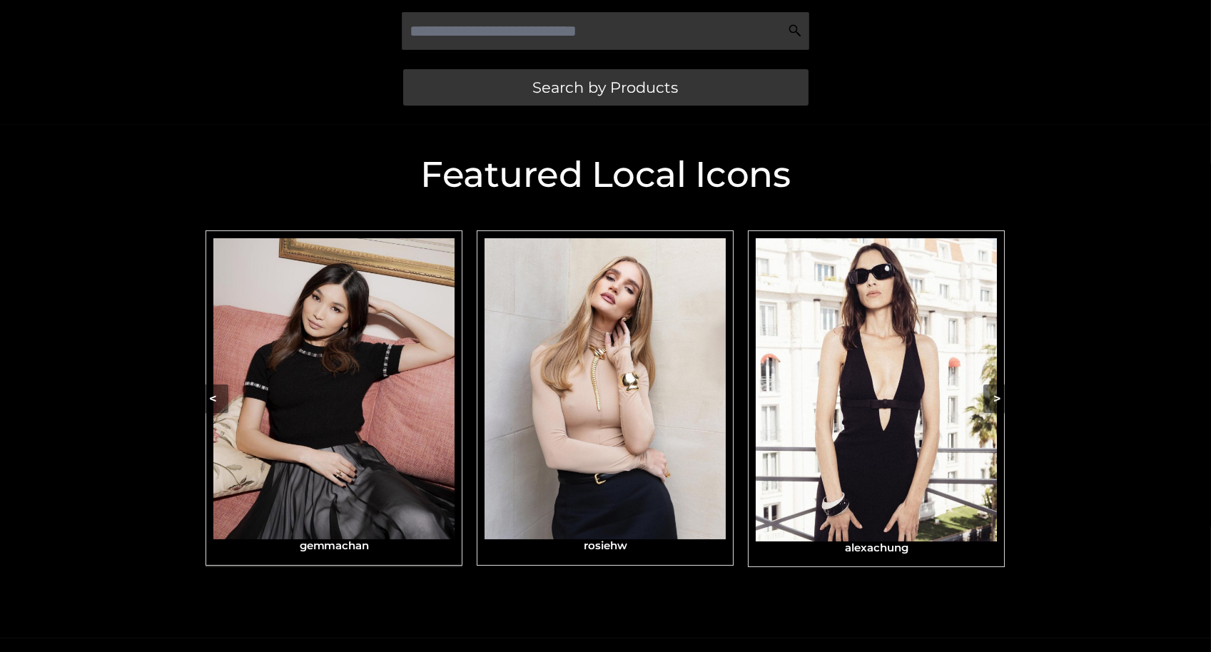
click at [328, 488] on img "Carousel Navigation" at bounding box center [333, 388] width 241 height 301
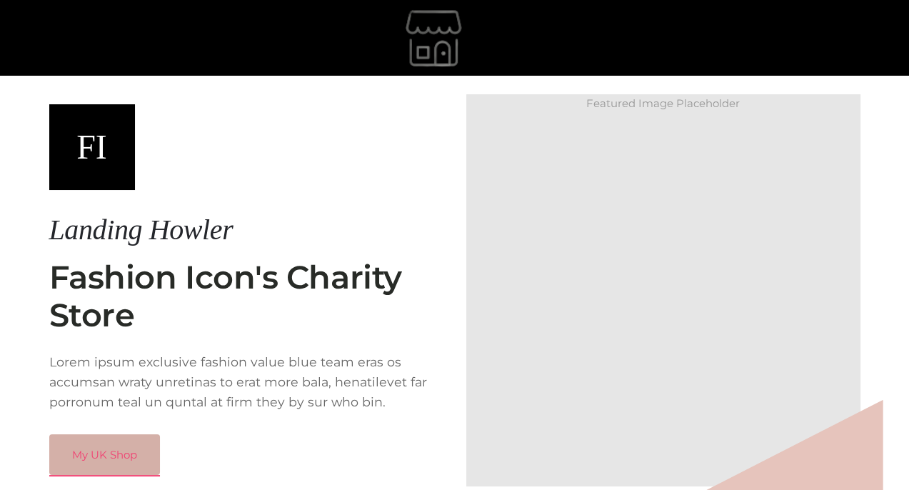
click at [126, 460] on link "My UK Shop" at bounding box center [104, 454] width 111 height 41
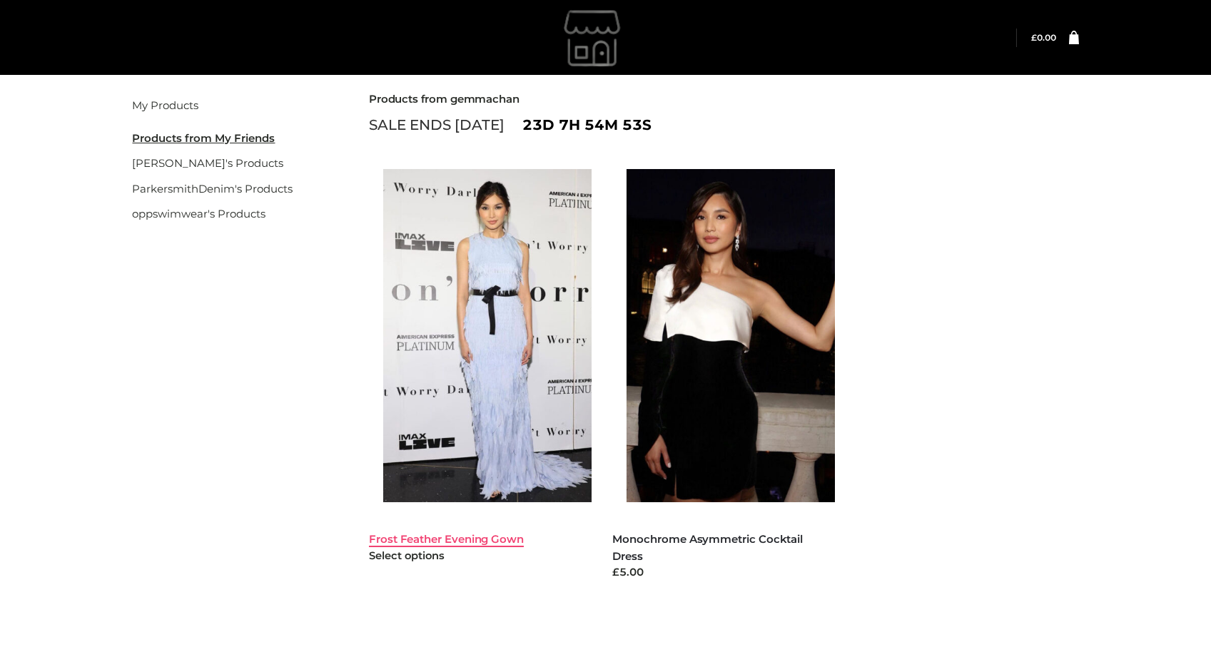
click at [445, 535] on link "Frost Feather Evening Gown" at bounding box center [446, 539] width 155 height 14
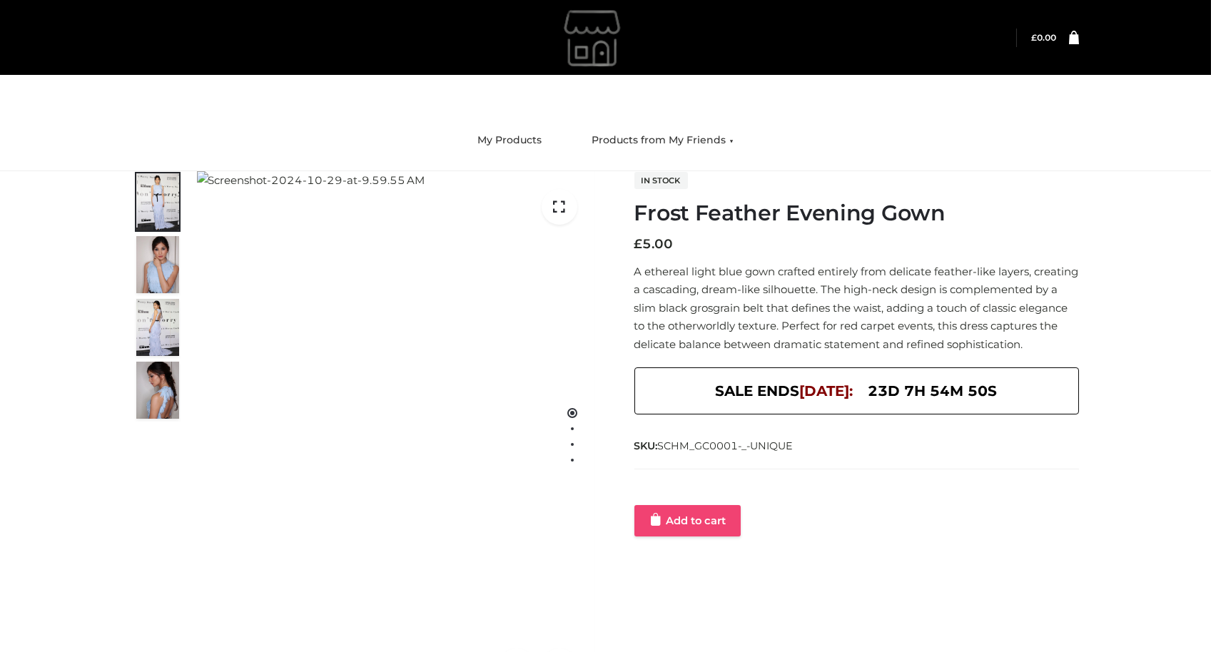
click at [691, 537] on link "Add to cart" at bounding box center [687, 520] width 106 height 31
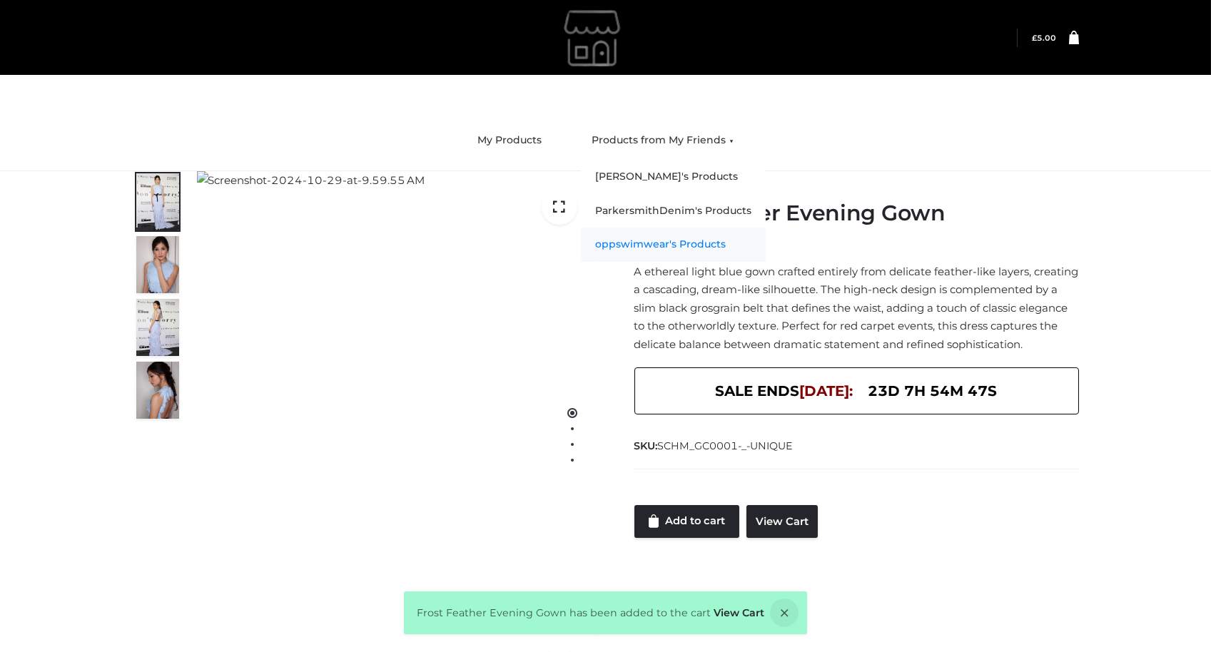
click at [647, 241] on link "oppswimwear's Products" at bounding box center [673, 245] width 185 height 34
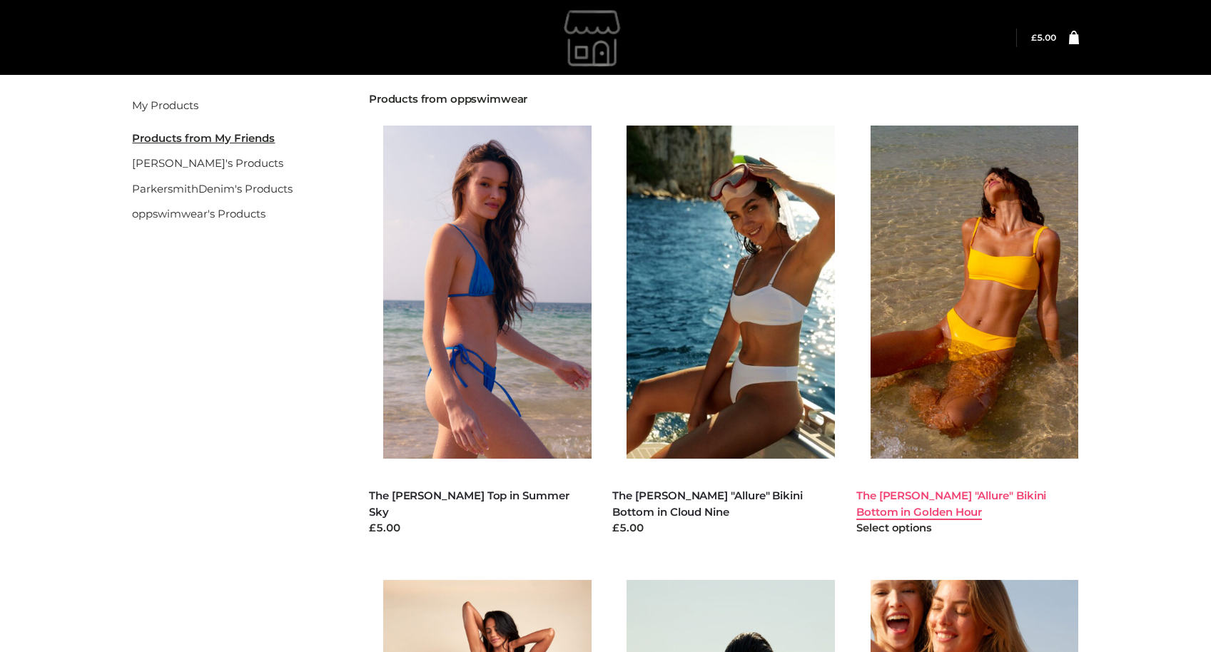
click at [943, 492] on link "The [PERSON_NAME] "Allure" Bikini Bottom in Golden Hour" at bounding box center [951, 504] width 191 height 30
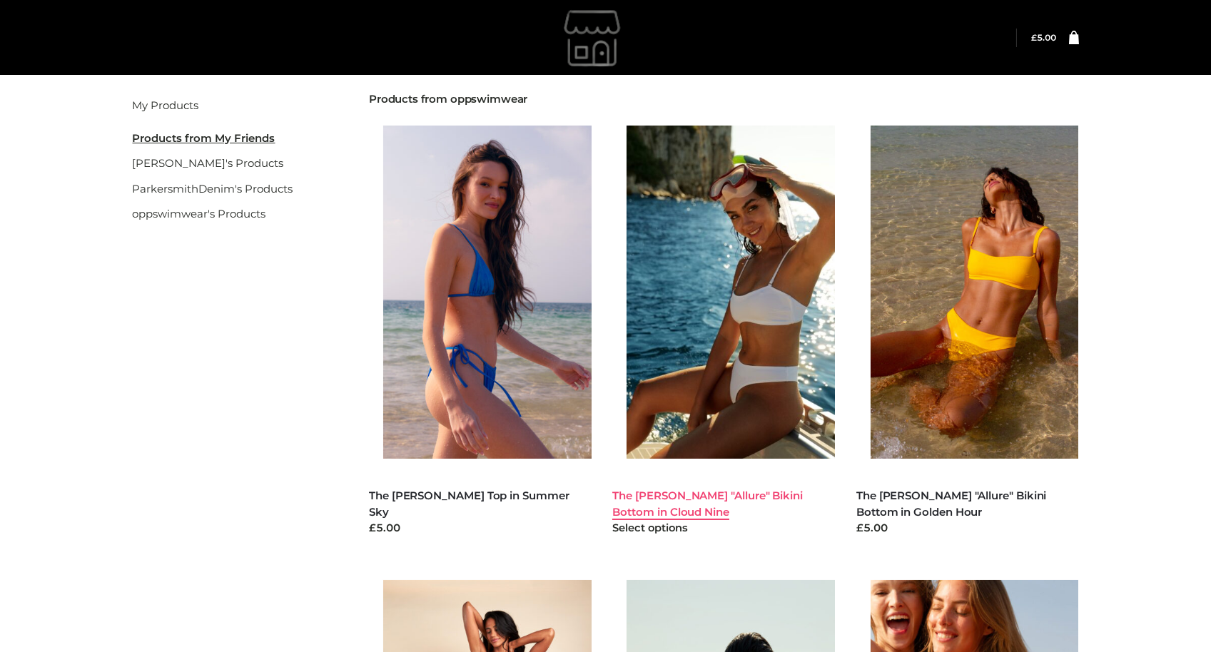
click at [699, 493] on link "The Alexis "Allure" Bikini Bottom in Cloud Nine" at bounding box center [707, 504] width 191 height 30
click at [171, 157] on link "[PERSON_NAME]'s Products" at bounding box center [208, 163] width 151 height 14
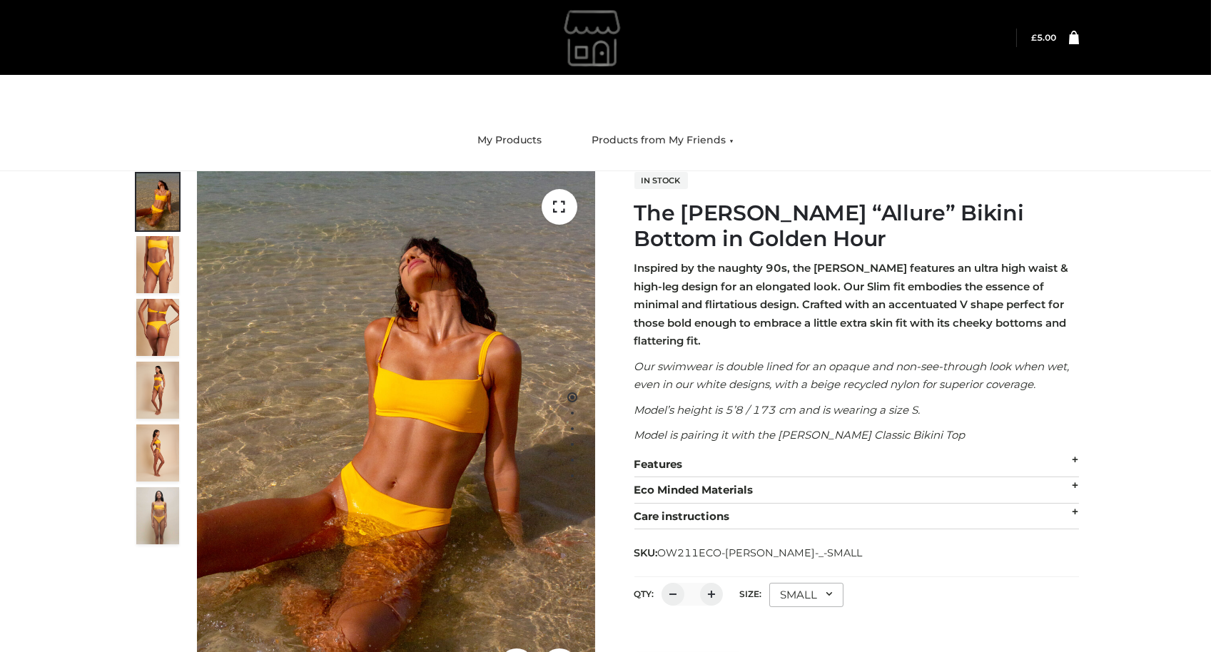
scroll to position [153, 0]
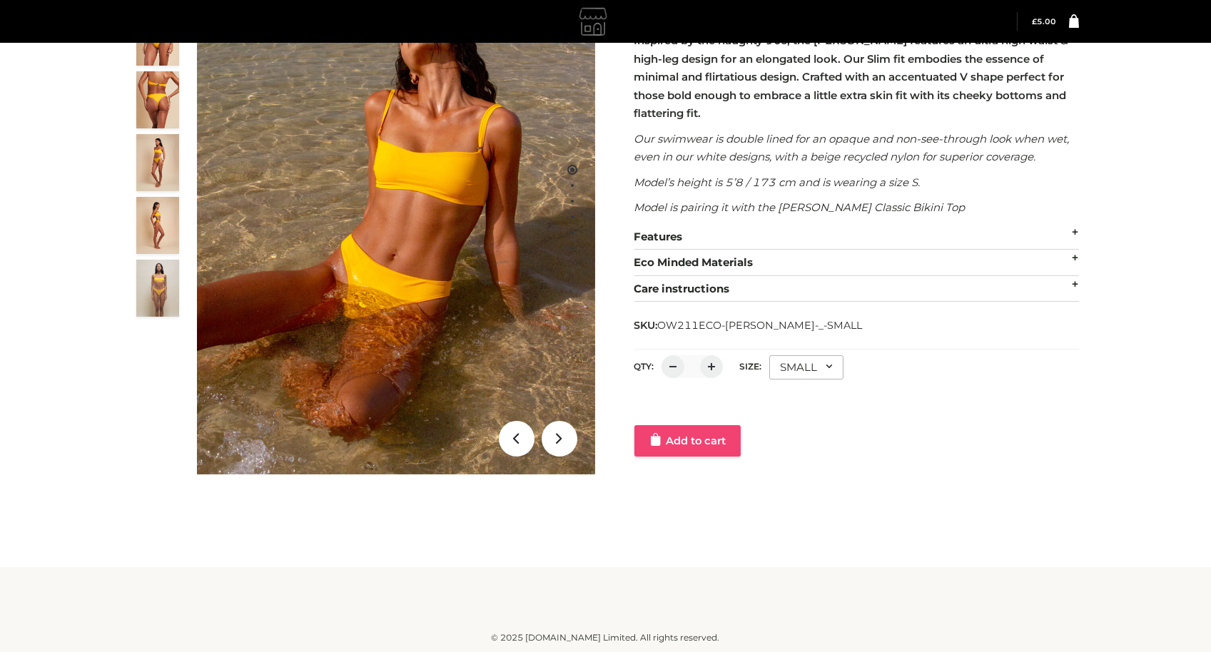
click at [689, 437] on link "Add to cart" at bounding box center [687, 440] width 106 height 31
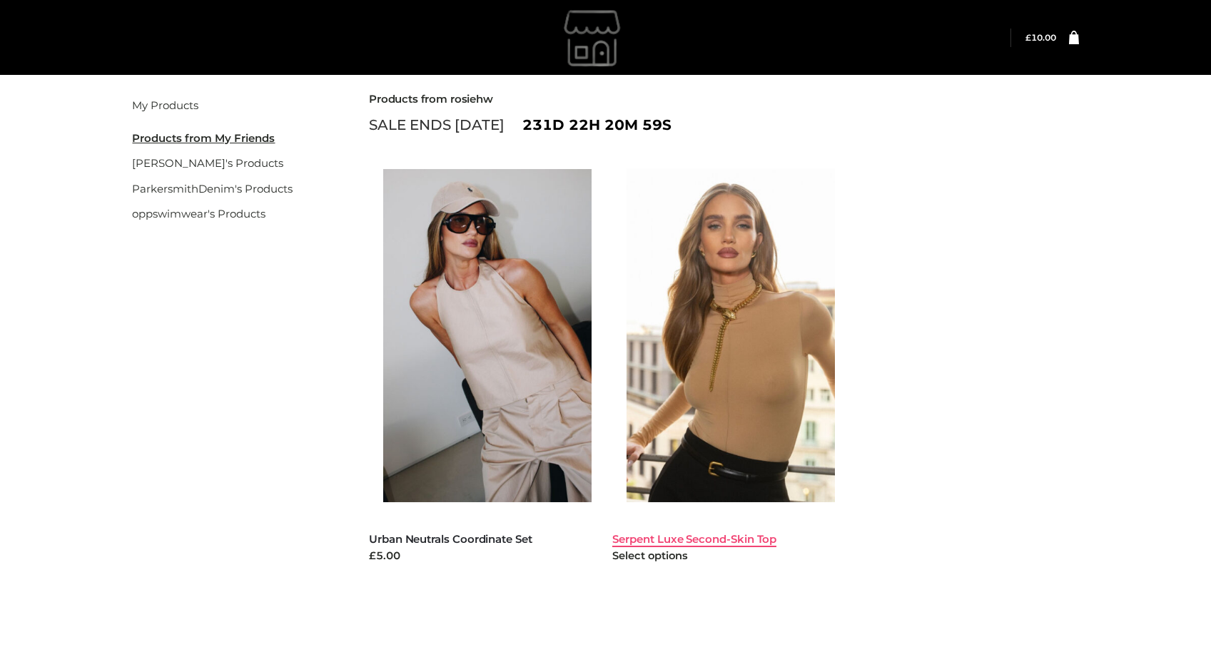
click at [683, 544] on link "Serpent Luxe Second-Skin Top" at bounding box center [694, 539] width 164 height 14
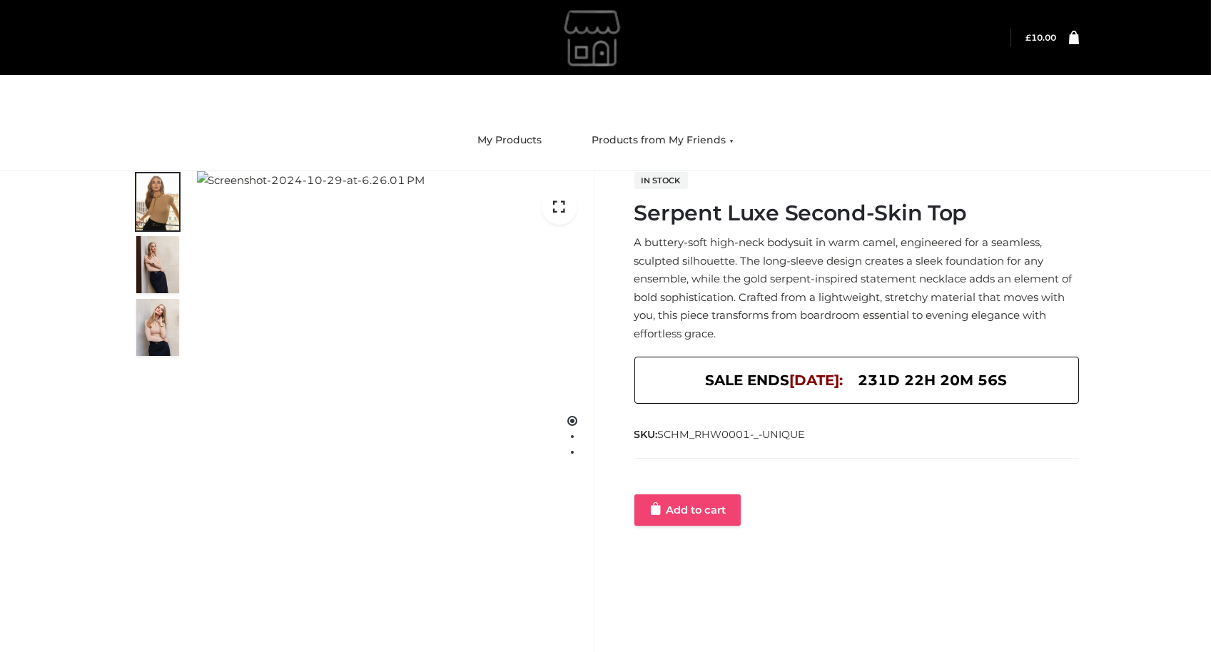
click at [701, 503] on link "Add to cart" at bounding box center [687, 510] width 106 height 31
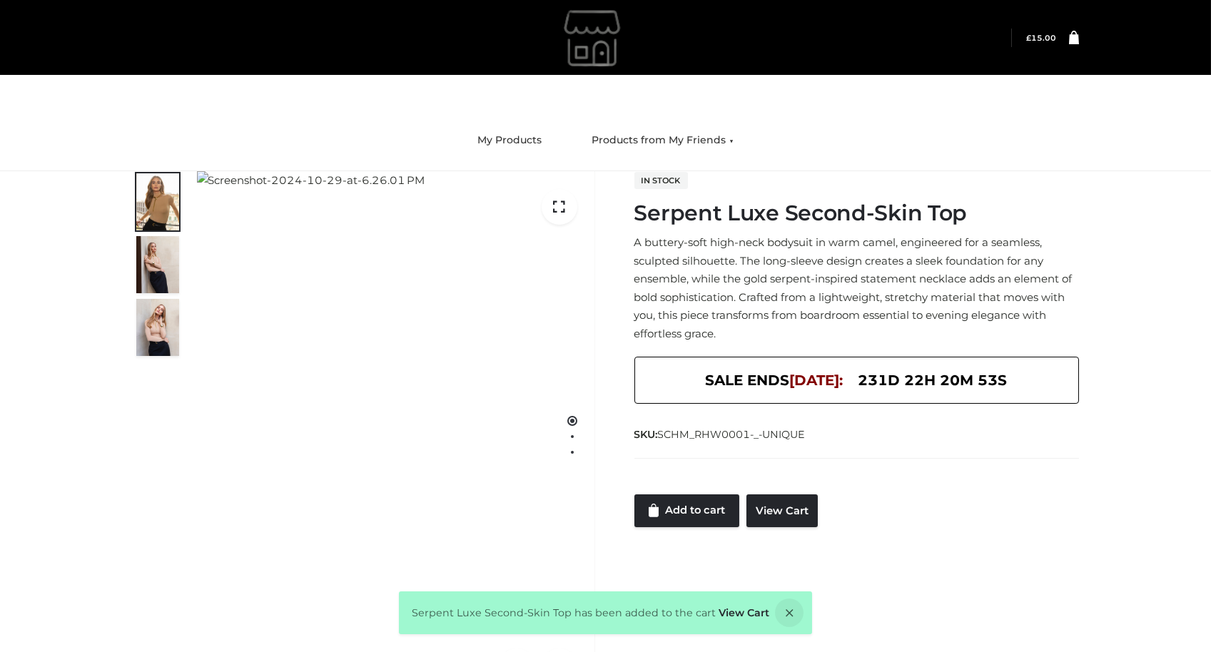
click at [1063, 38] on link at bounding box center [1068, 38] width 22 height 14
click at [1074, 37] on icon at bounding box center [1074, 37] width 10 height 14
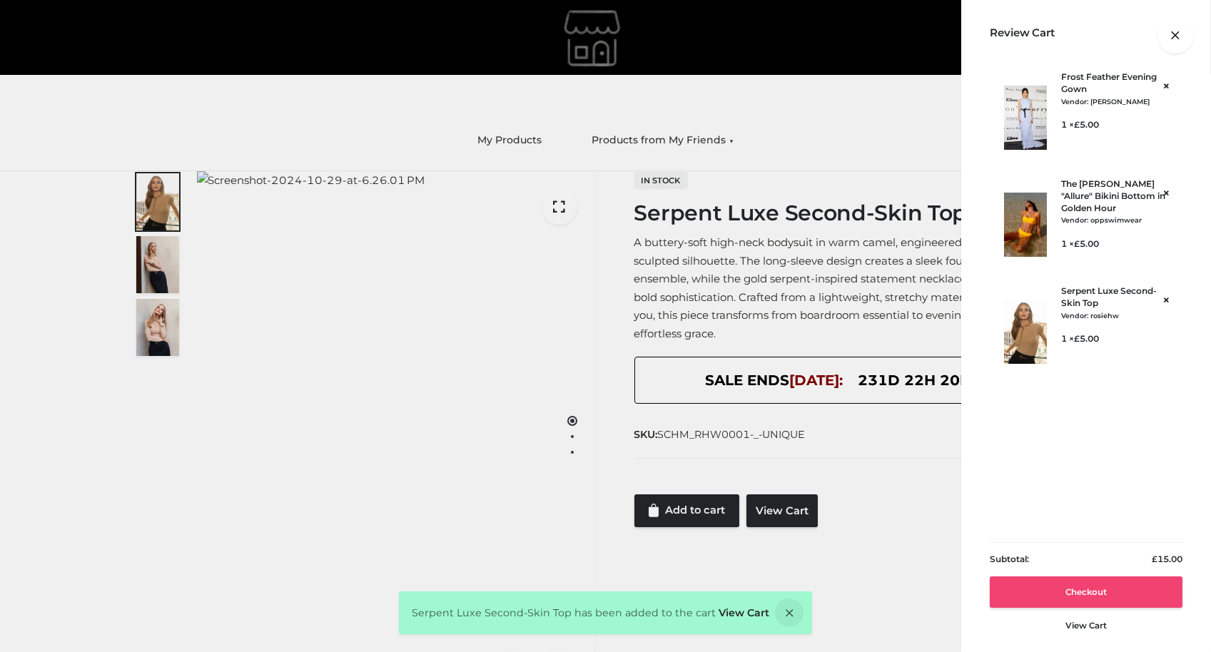
click at [1088, 592] on link "Checkout" at bounding box center [1086, 592] width 193 height 31
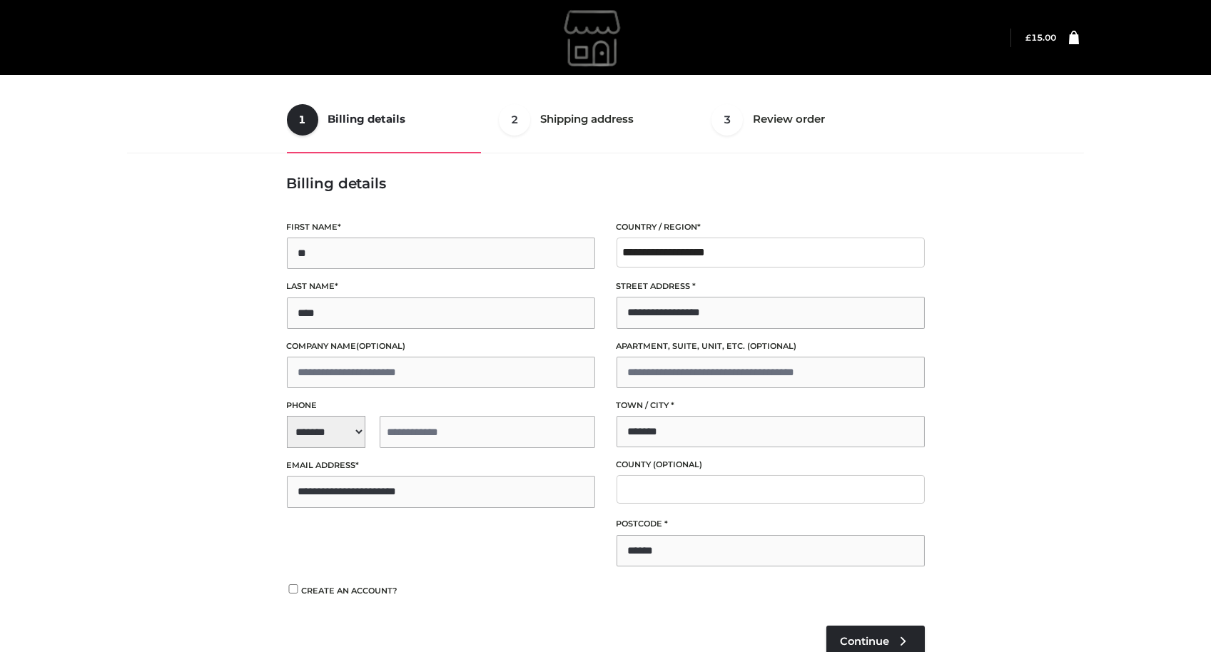
click at [351, 428] on span "**********" at bounding box center [441, 432] width 308 height 32
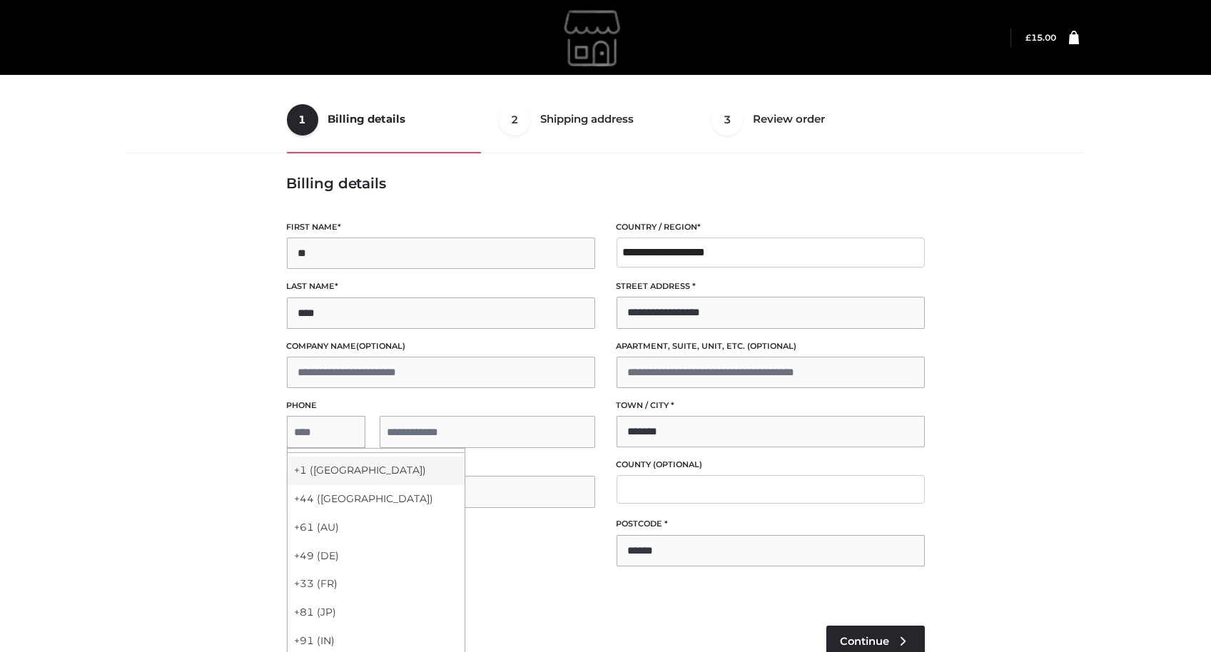
click at [340, 473] on div "+1 ([GEOGRAPHIC_DATA])" at bounding box center [376, 471] width 177 height 29
select select "**"
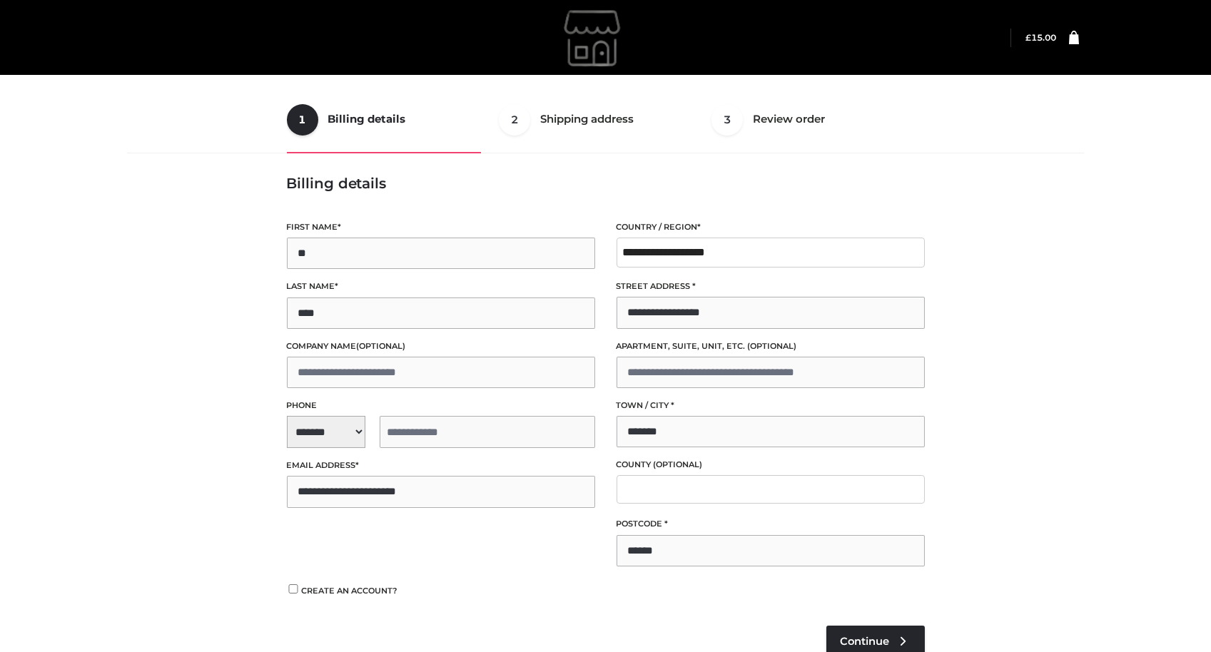
click at [440, 446] on input "tel" at bounding box center [488, 432] width 216 height 32
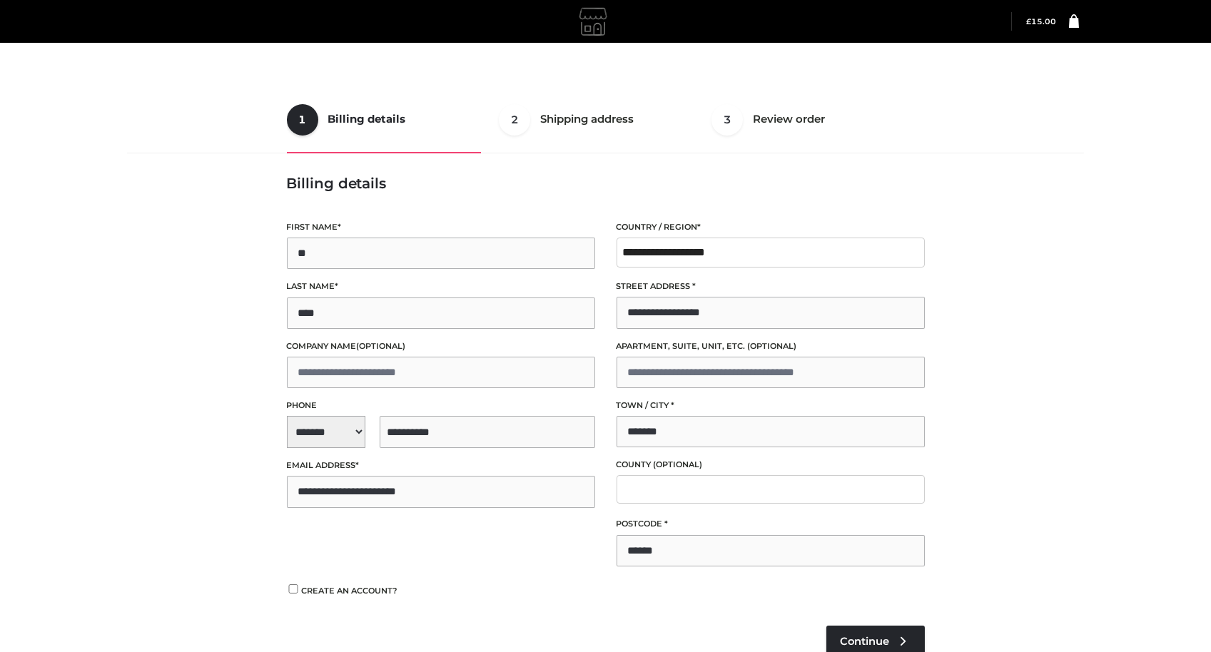
scroll to position [230, 0]
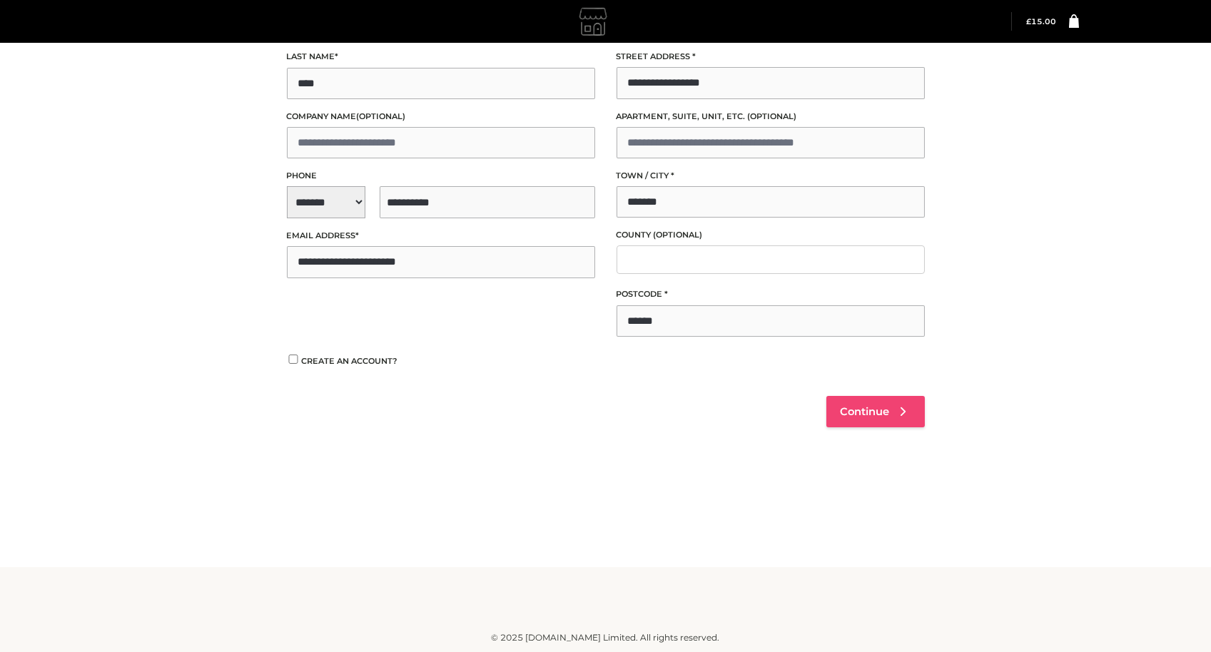
type input "**********"
click at [843, 415] on span "Continue" at bounding box center [865, 411] width 49 height 13
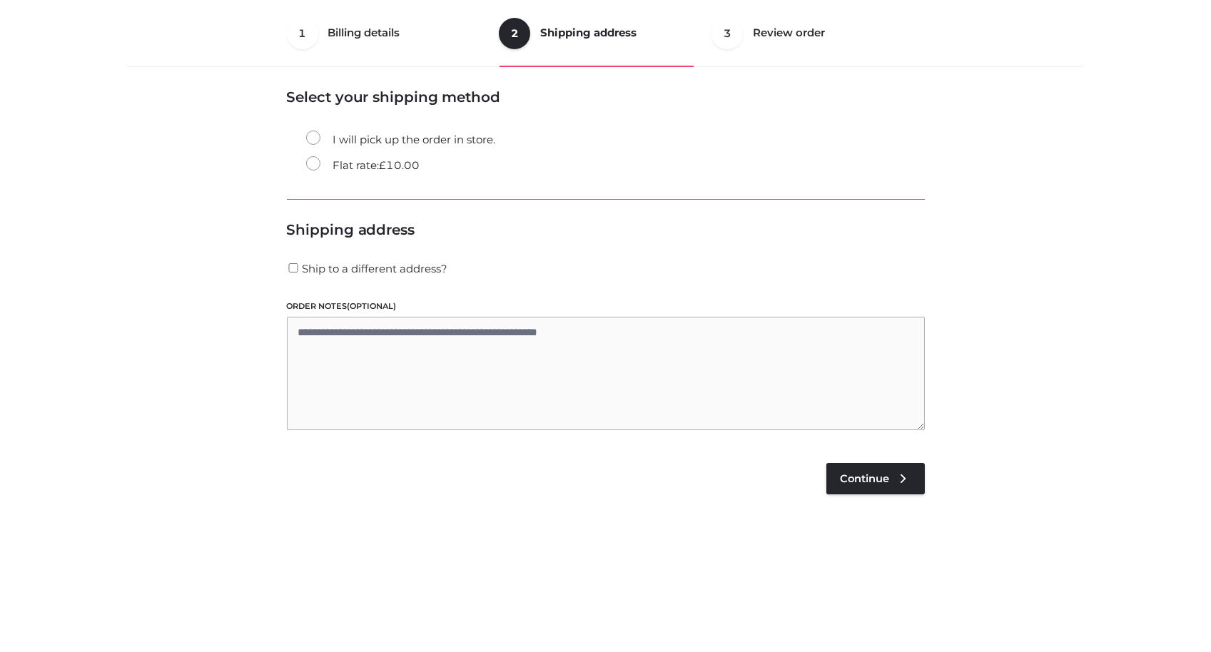
scroll to position [36, 0]
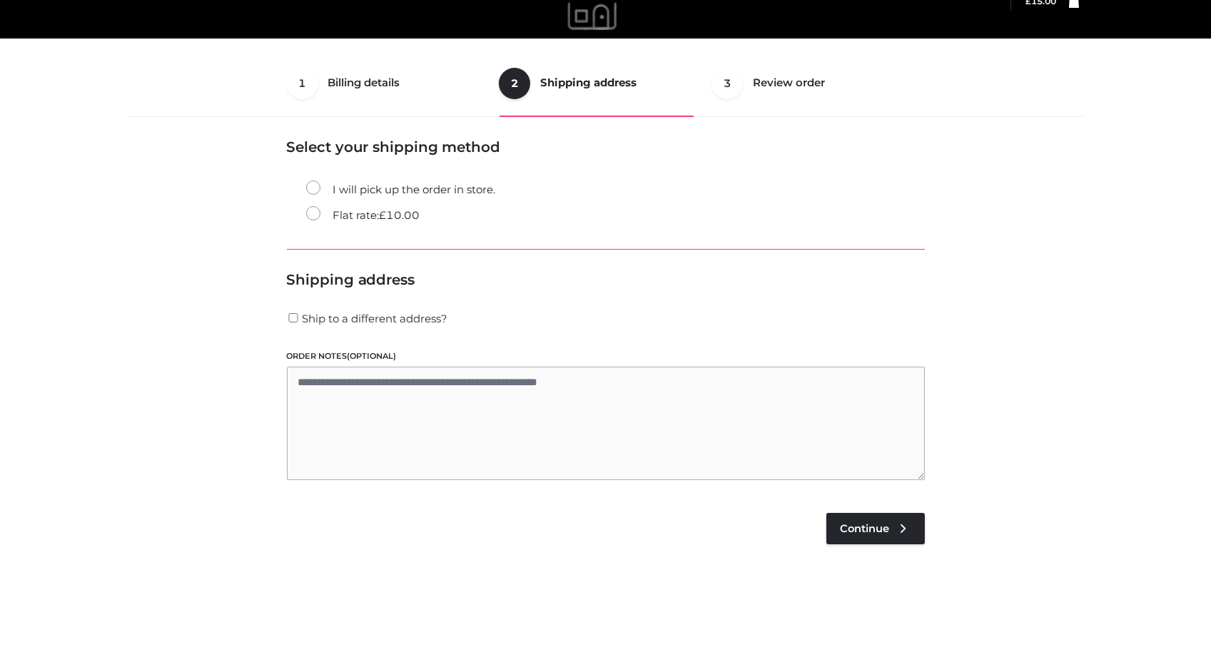
click at [387, 213] on span "£" at bounding box center [383, 215] width 7 height 14
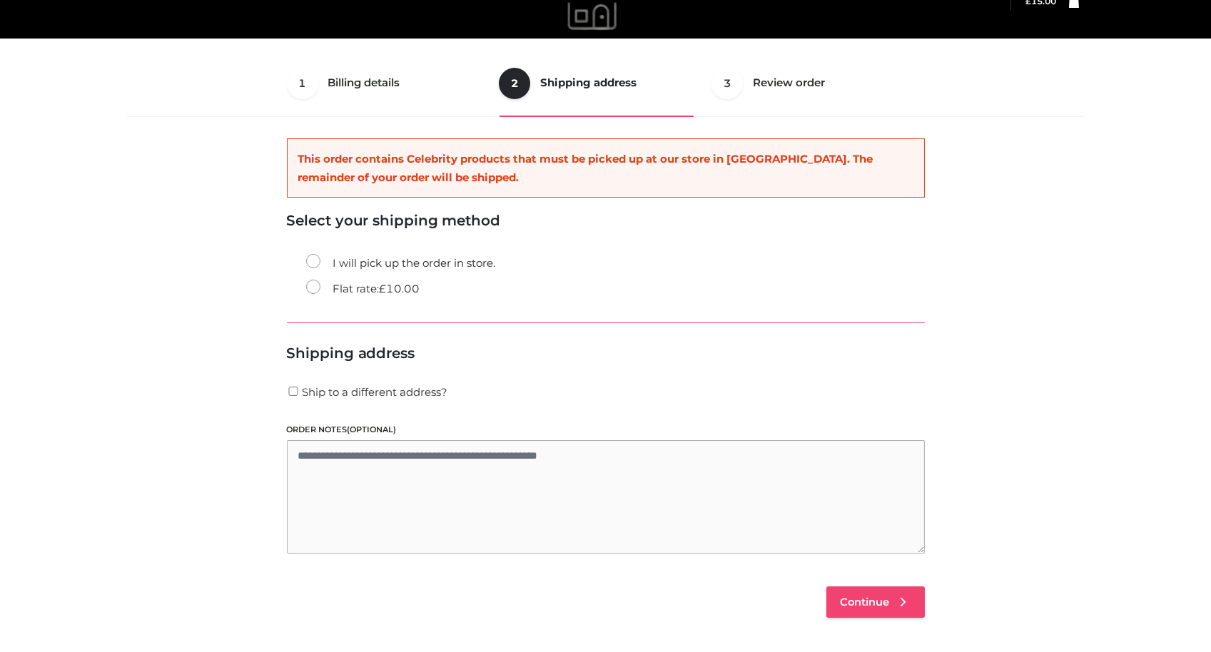
click at [888, 594] on link "Continue" at bounding box center [875, 602] width 98 height 31
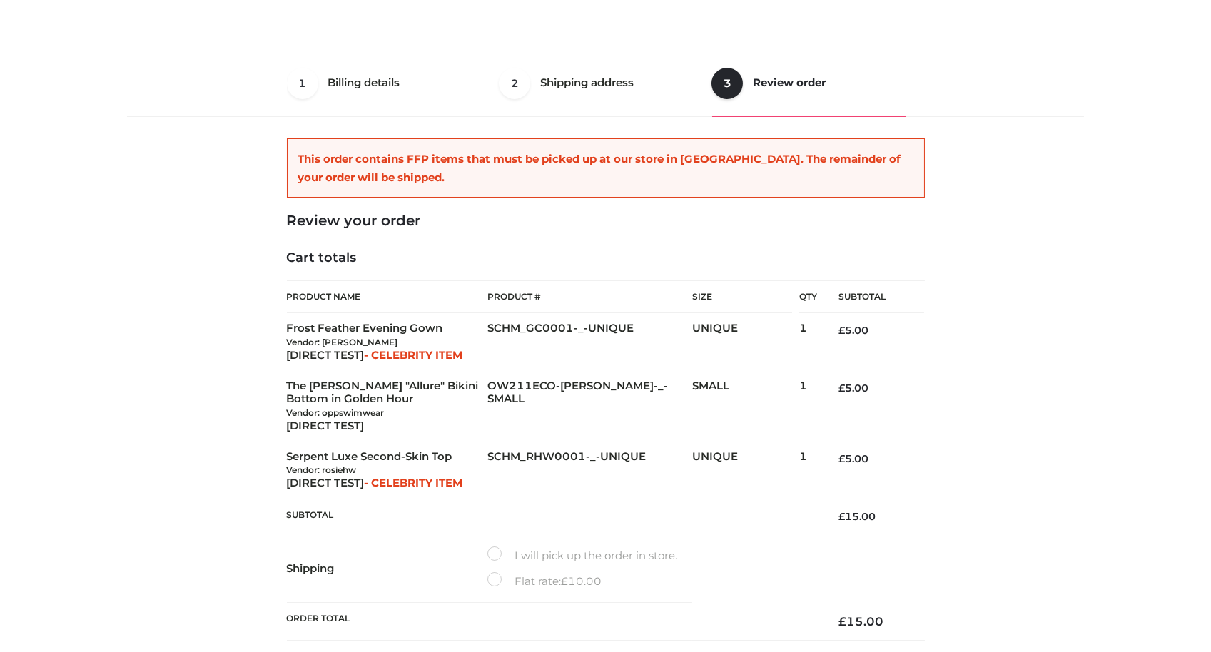
scroll to position [373, 0]
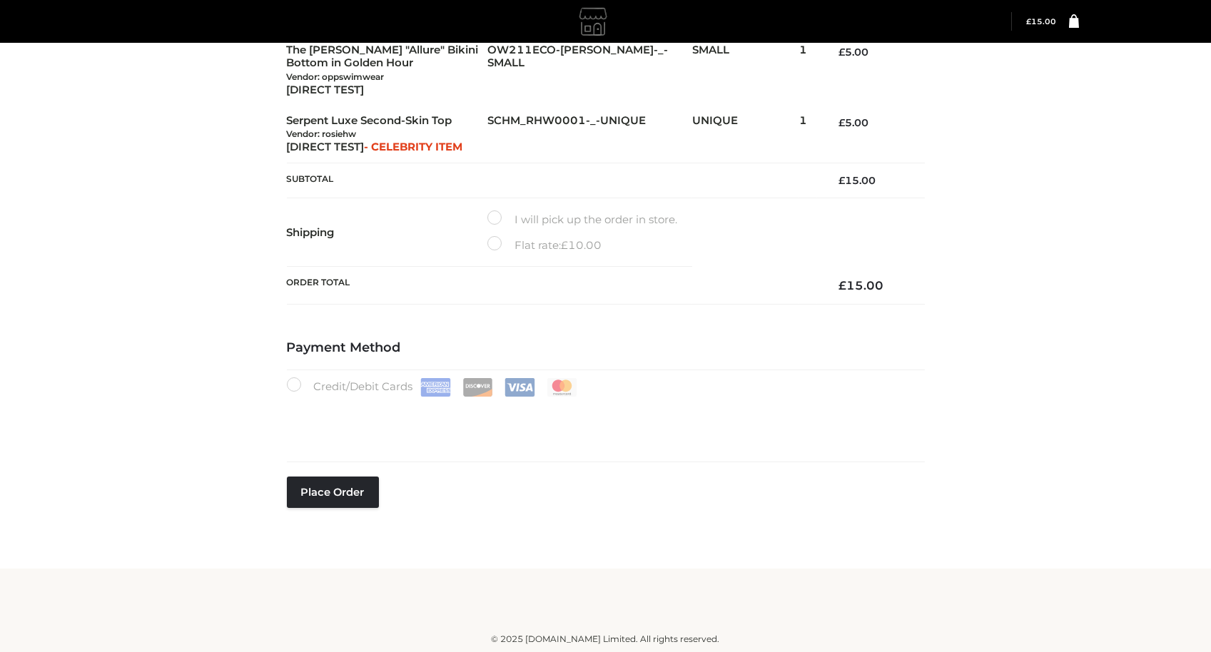
click at [487, 251] on label "Flat rate: £ 10.00" at bounding box center [544, 245] width 114 height 19
type button "Place order"
click at [330, 492] on button "Place order" at bounding box center [333, 492] width 92 height 31
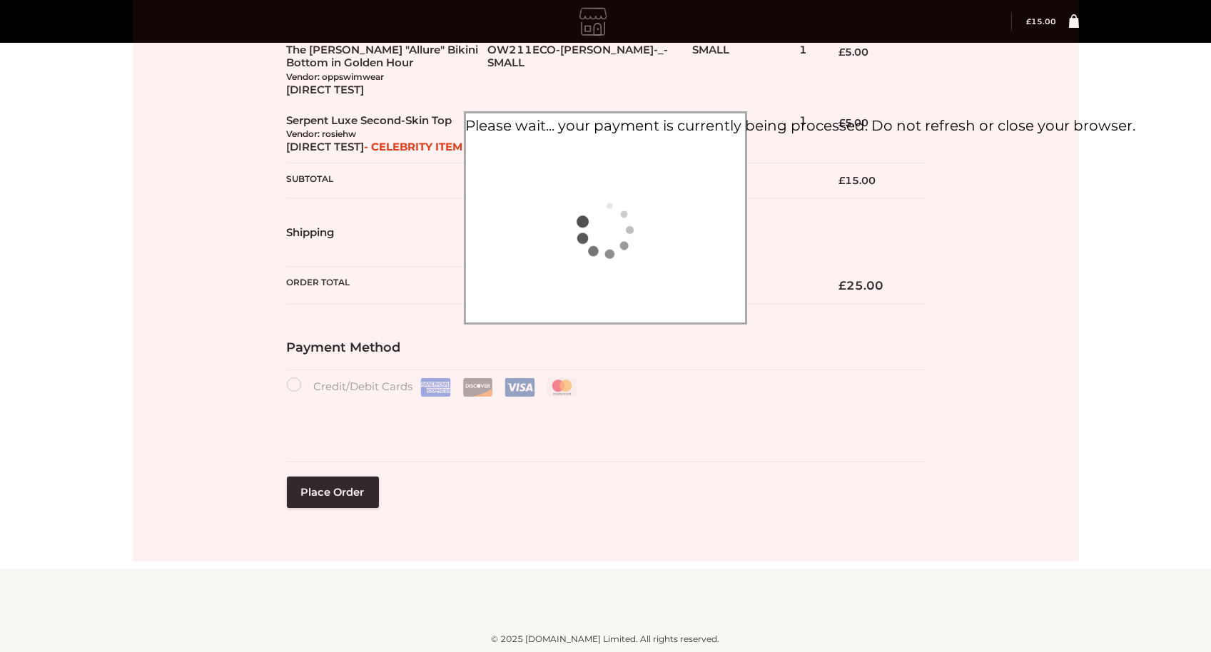
click at [1105, 461] on div "1 Billing details Billing 2 Shipping address Shipping 3 Review order Order Bill…" at bounding box center [605, 97] width 1211 height 941
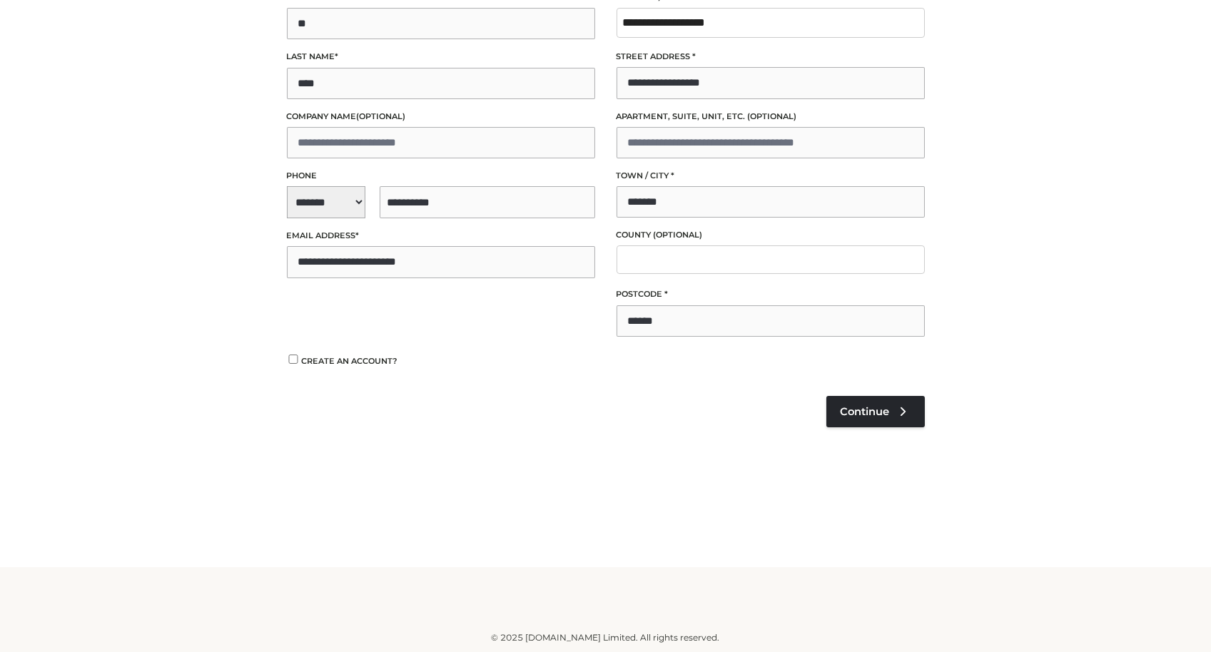
scroll to position [230, 0]
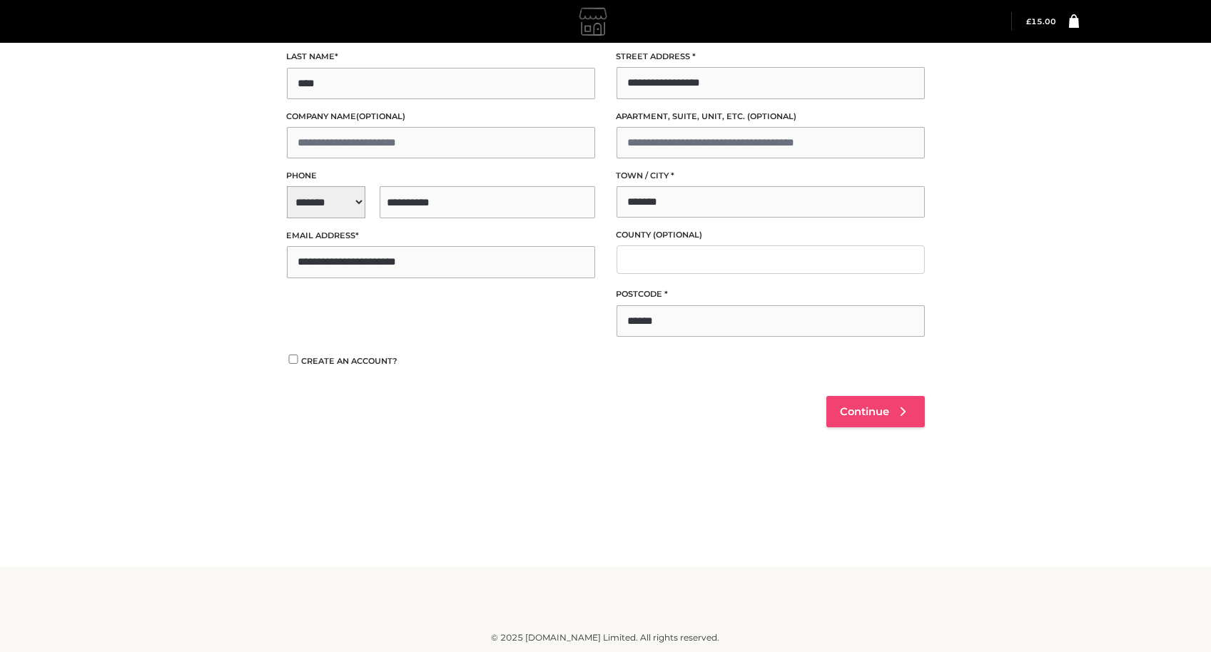
click at [851, 415] on span "Continue" at bounding box center [865, 411] width 49 height 13
click at [335, 199] on span "**********" at bounding box center [441, 202] width 308 height 32
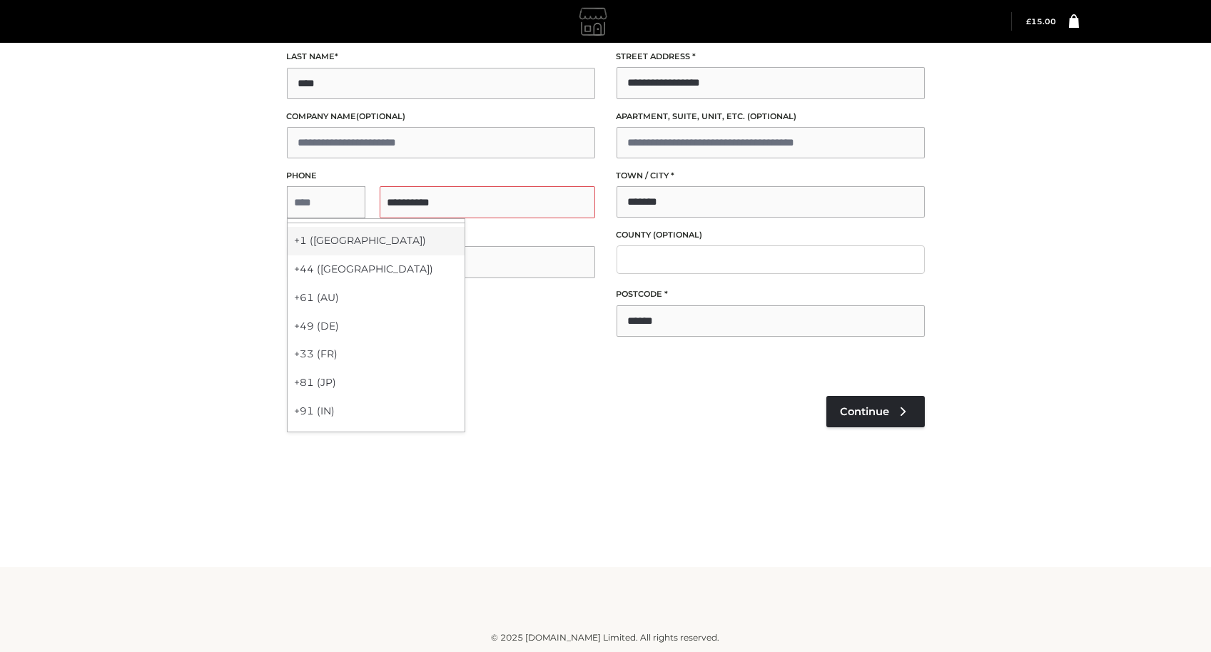
click at [330, 241] on div "+1 ([GEOGRAPHIC_DATA])" at bounding box center [376, 241] width 177 height 29
select select "**"
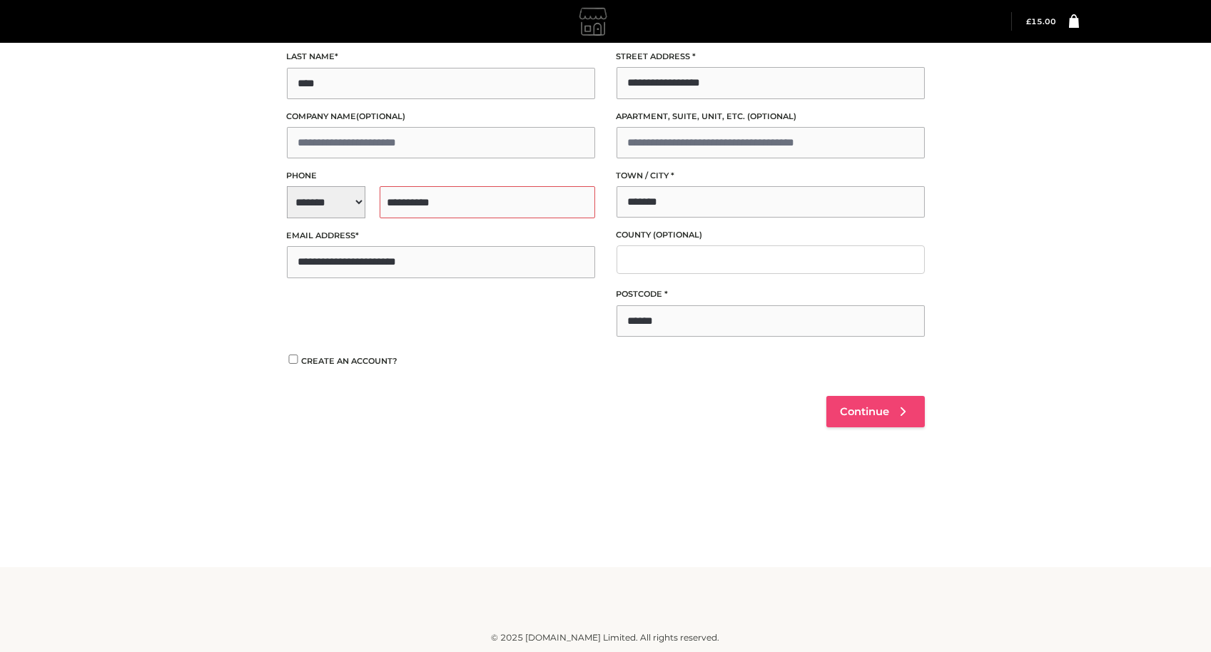
click at [852, 414] on span "Continue" at bounding box center [865, 411] width 49 height 13
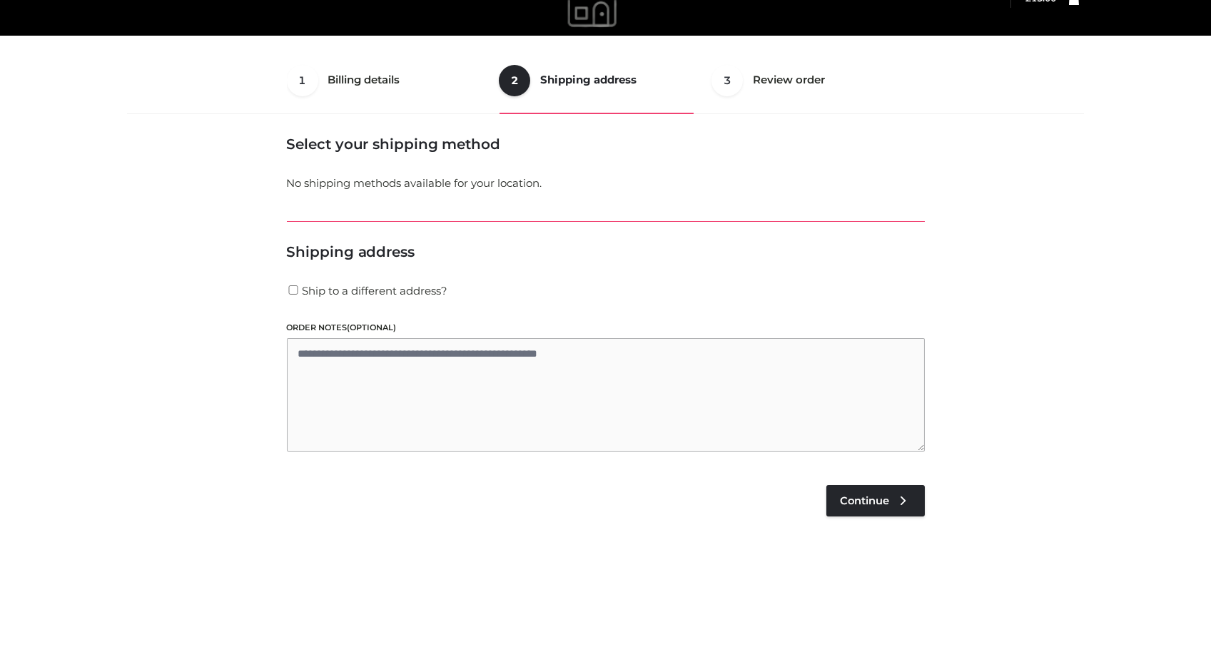
scroll to position [36, 0]
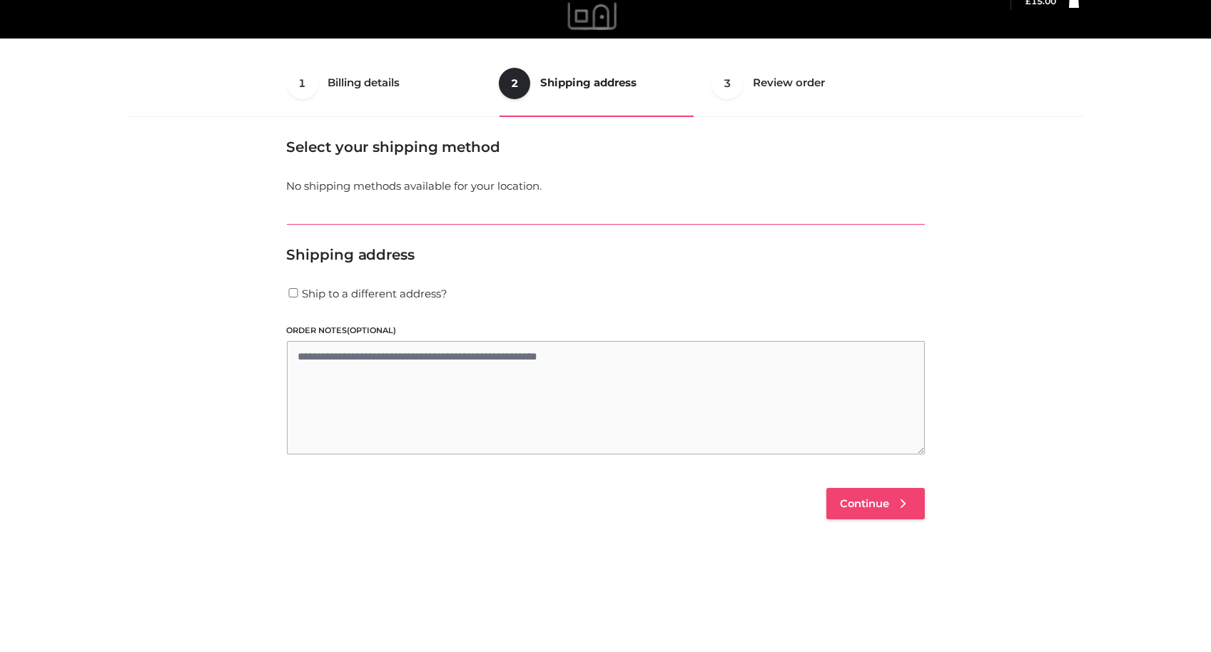
click at [894, 502] on link "Continue" at bounding box center [875, 503] width 98 height 31
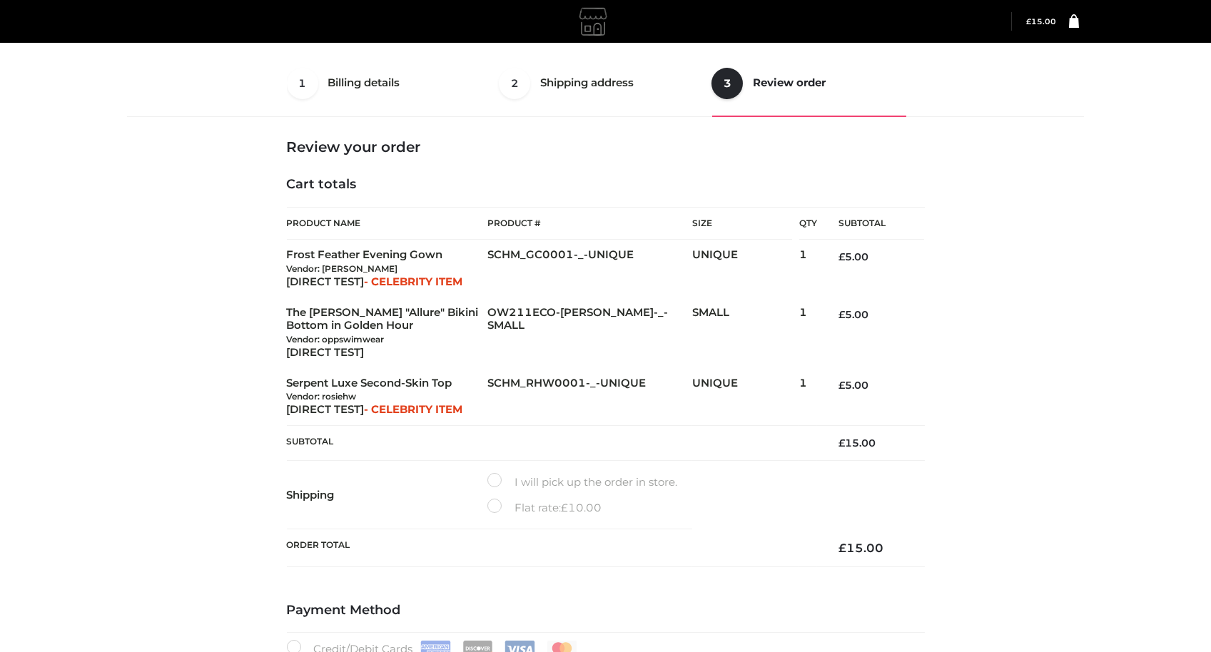
scroll to position [299, 0]
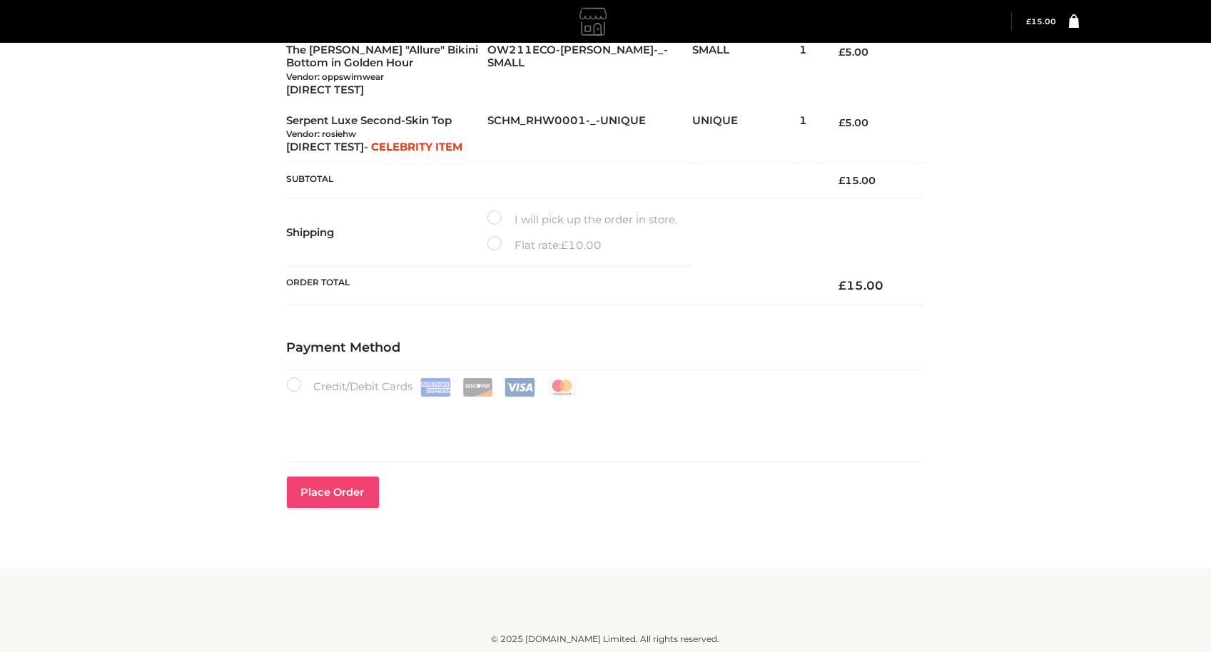
type button "Place order"
click at [315, 484] on button "Place order" at bounding box center [333, 492] width 92 height 31
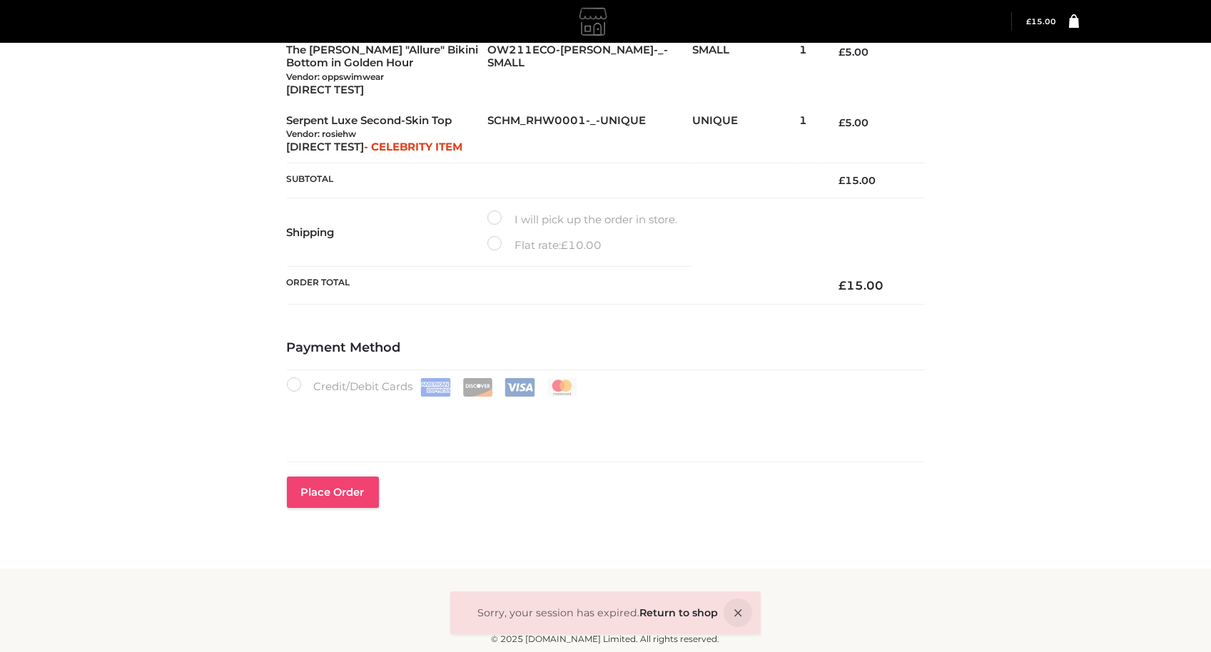
click at [307, 503] on button "Place order" at bounding box center [333, 492] width 92 height 31
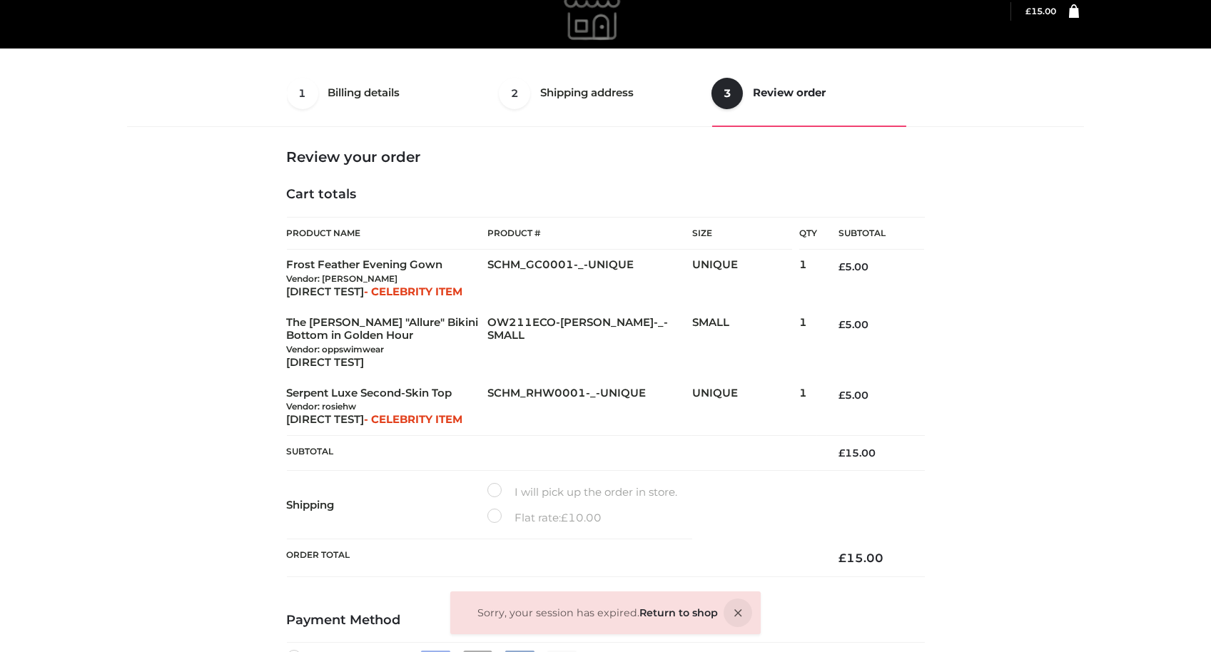
scroll to position [15, 0]
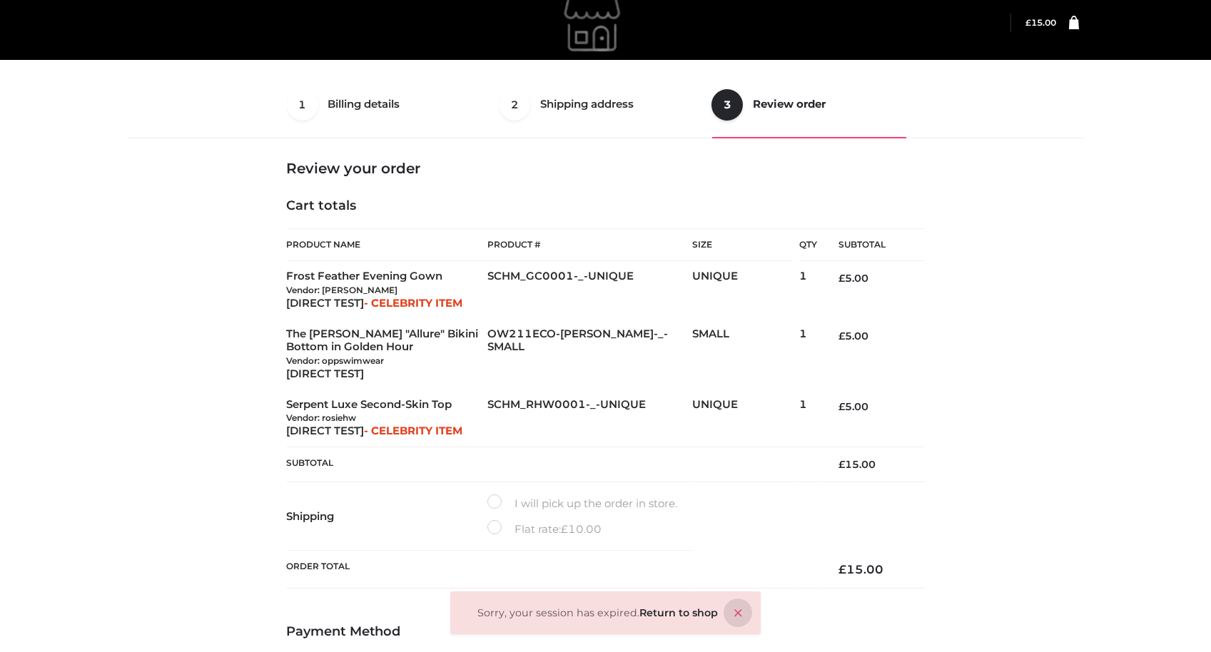
click at [736, 607] on icon at bounding box center [738, 613] width 29 height 29
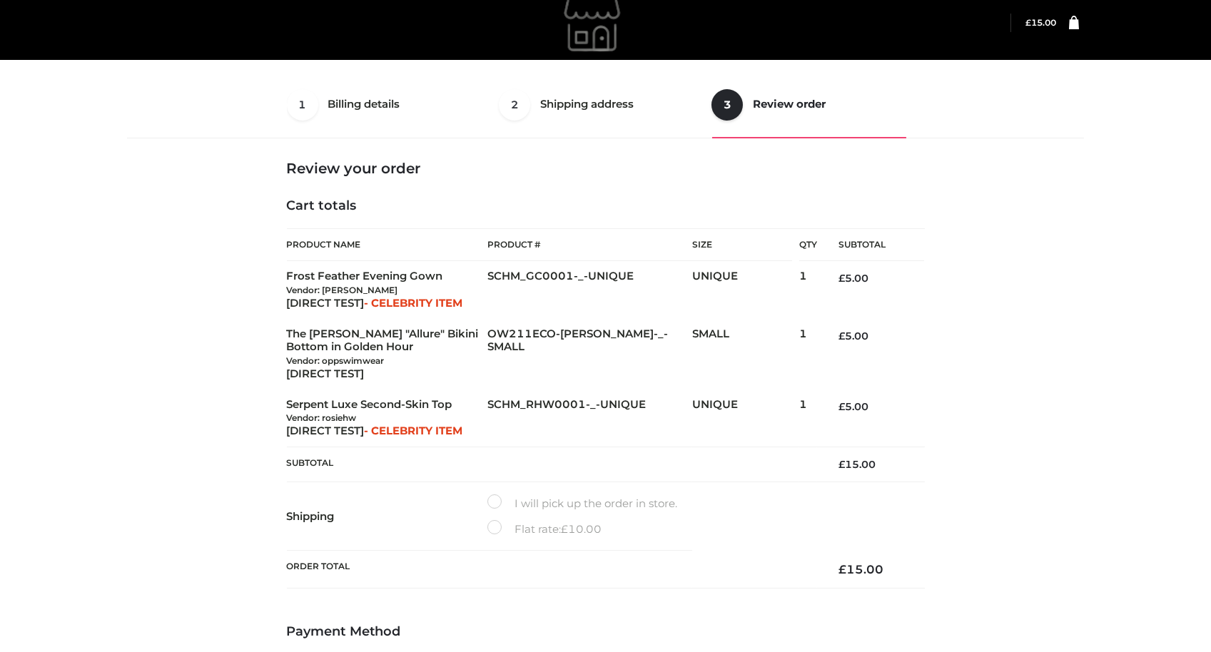
scroll to position [299, 0]
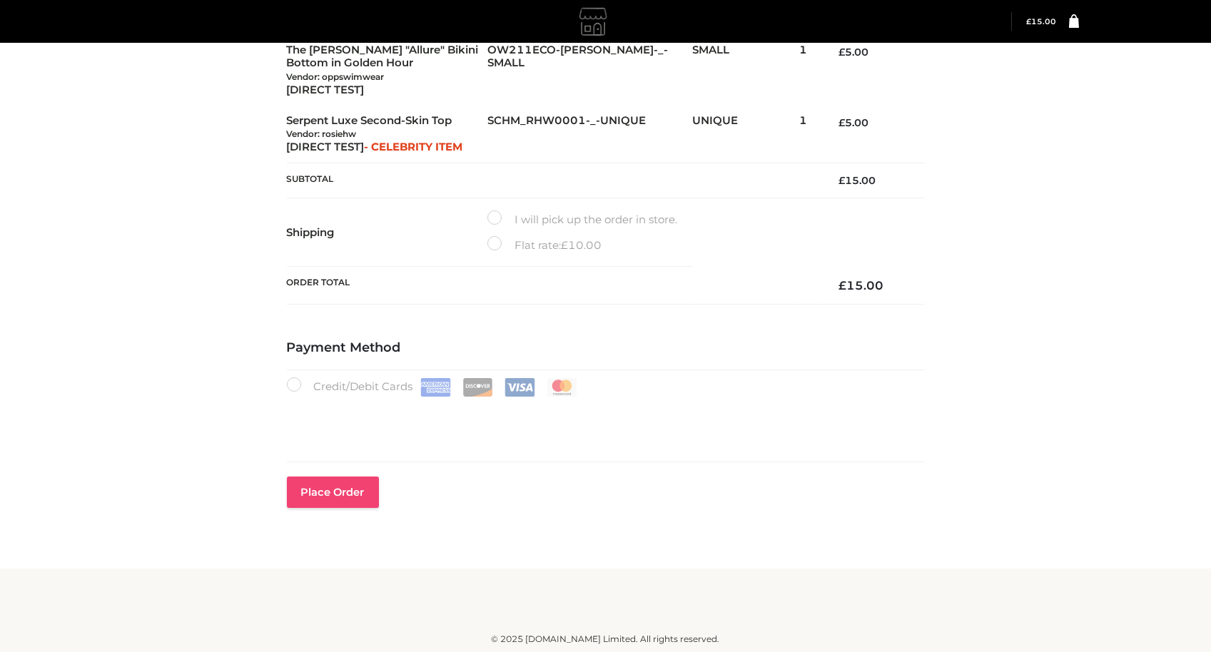
click at [366, 500] on button "Place order" at bounding box center [333, 492] width 92 height 31
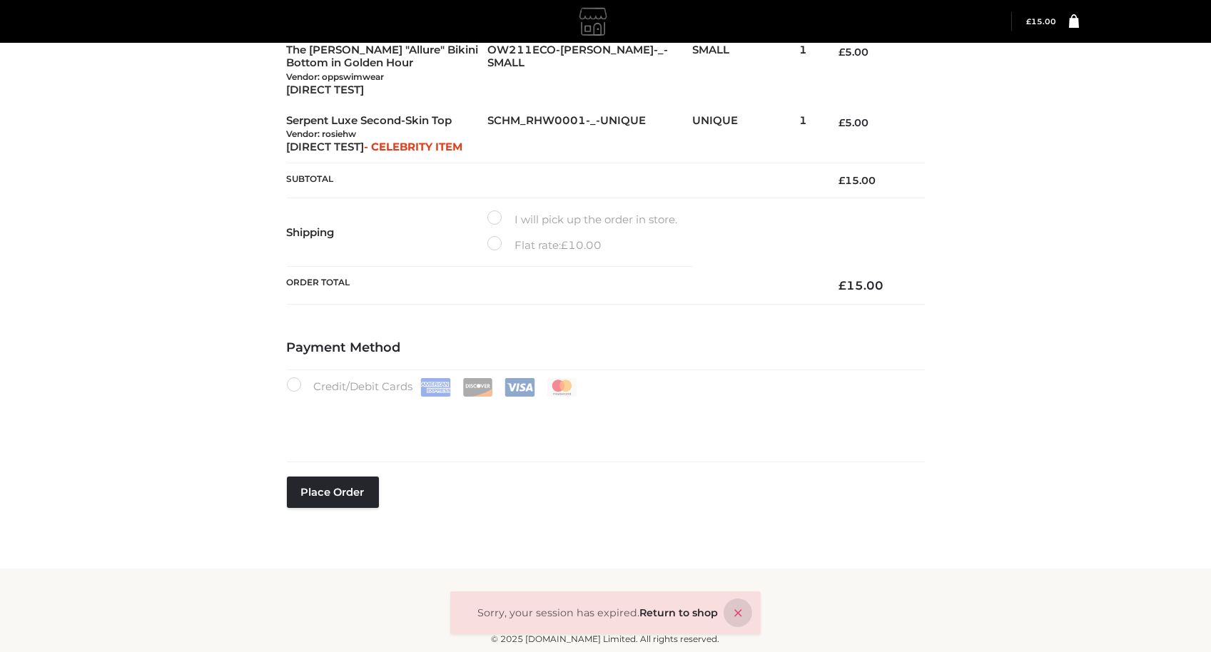
click at [739, 604] on icon at bounding box center [738, 613] width 29 height 29
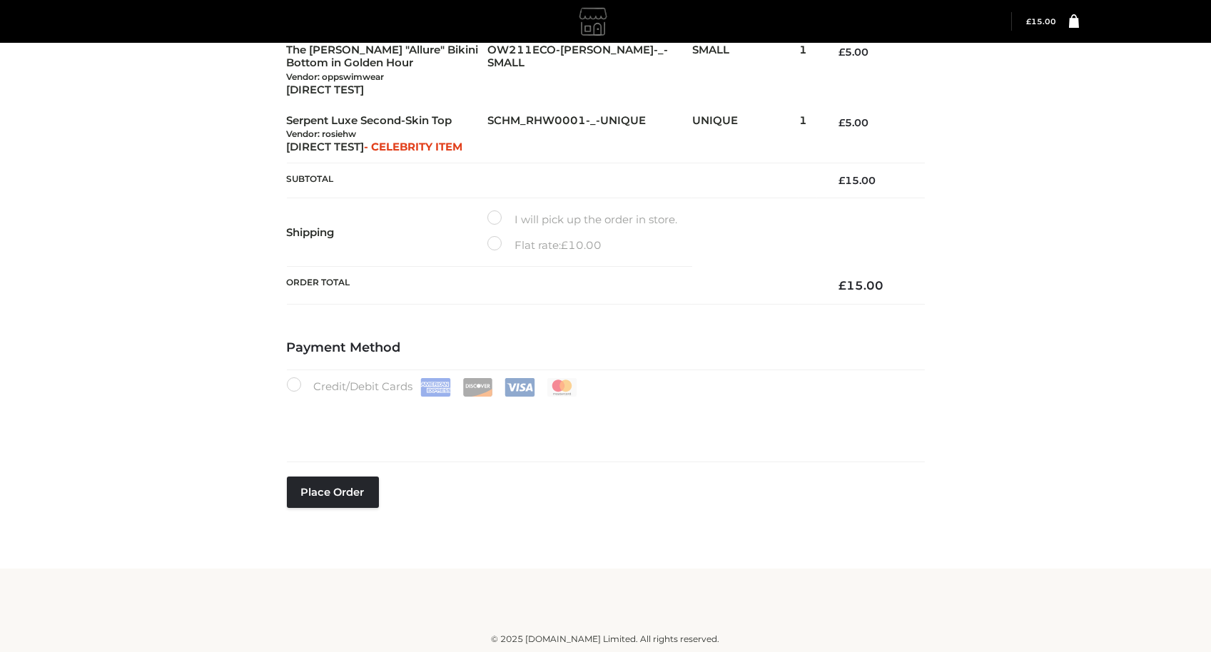
click at [769, 485] on div "Payment Method Credit/Debit Cards Place order" at bounding box center [606, 450] width 638 height 221
click at [349, 500] on button "Place order" at bounding box center [333, 492] width 92 height 31
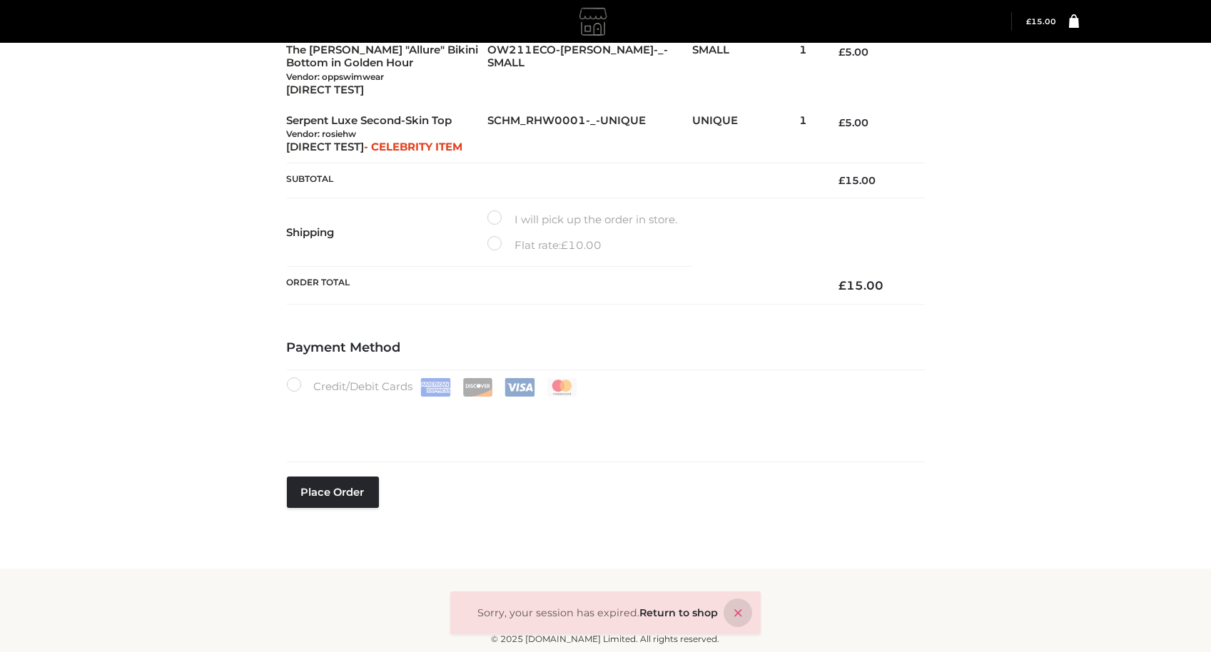
click at [729, 603] on icon at bounding box center [738, 613] width 29 height 29
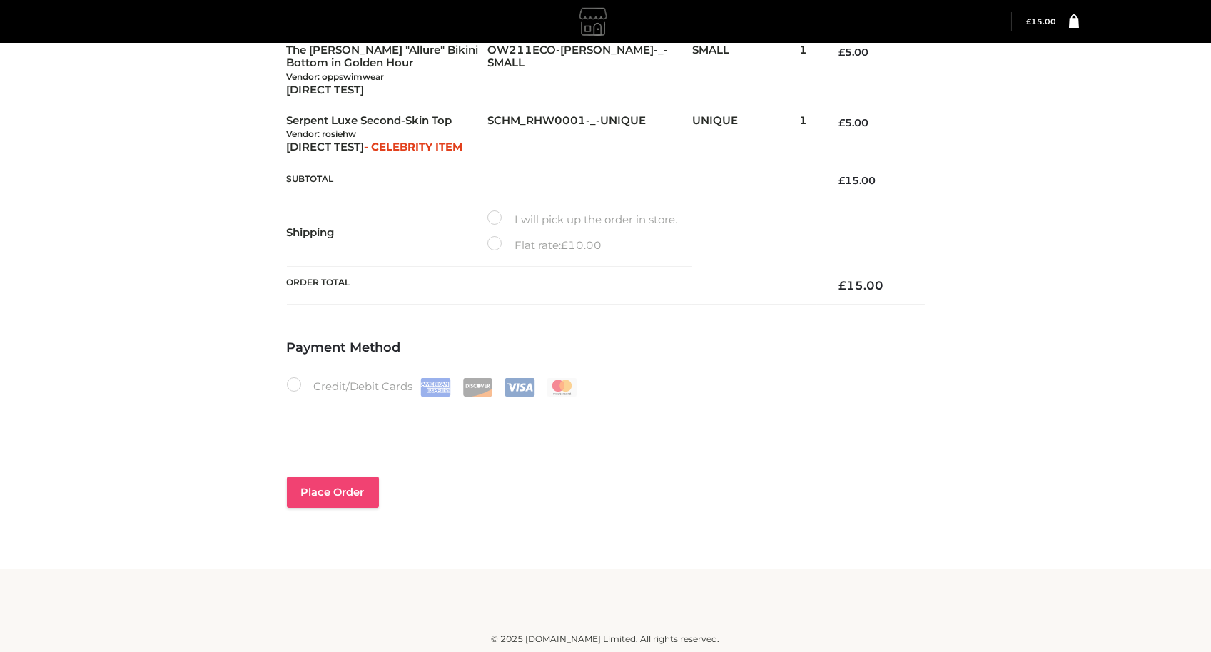
click at [324, 502] on button "Place order" at bounding box center [333, 492] width 92 height 31
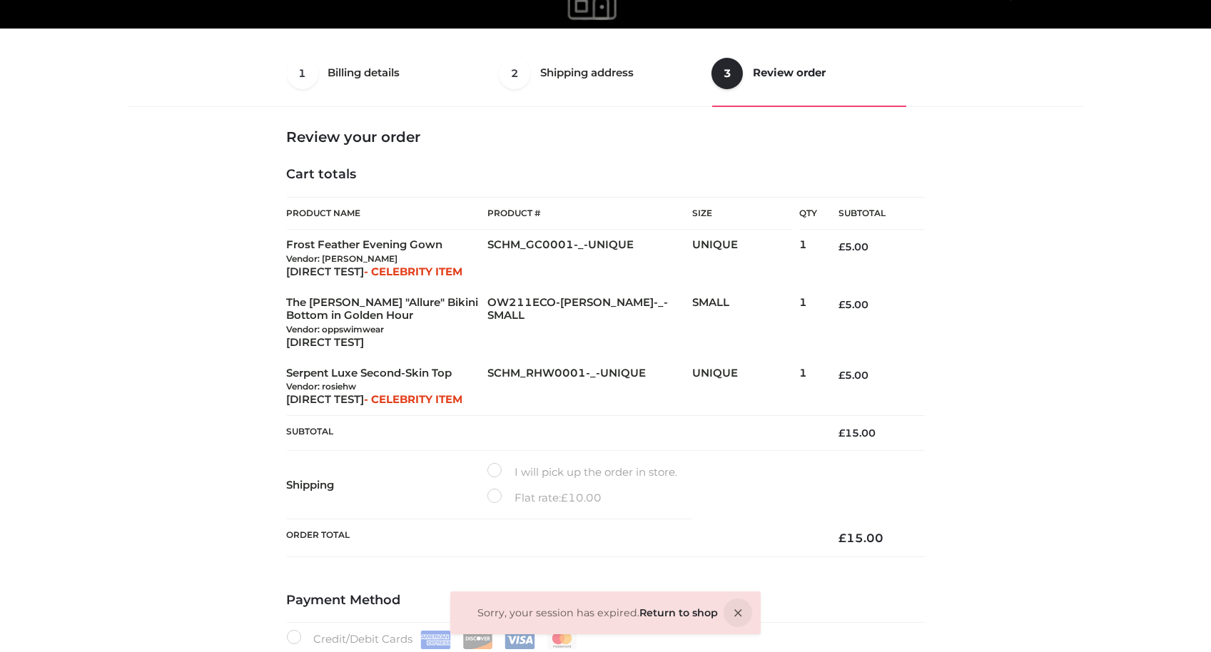
scroll to position [15, 0]
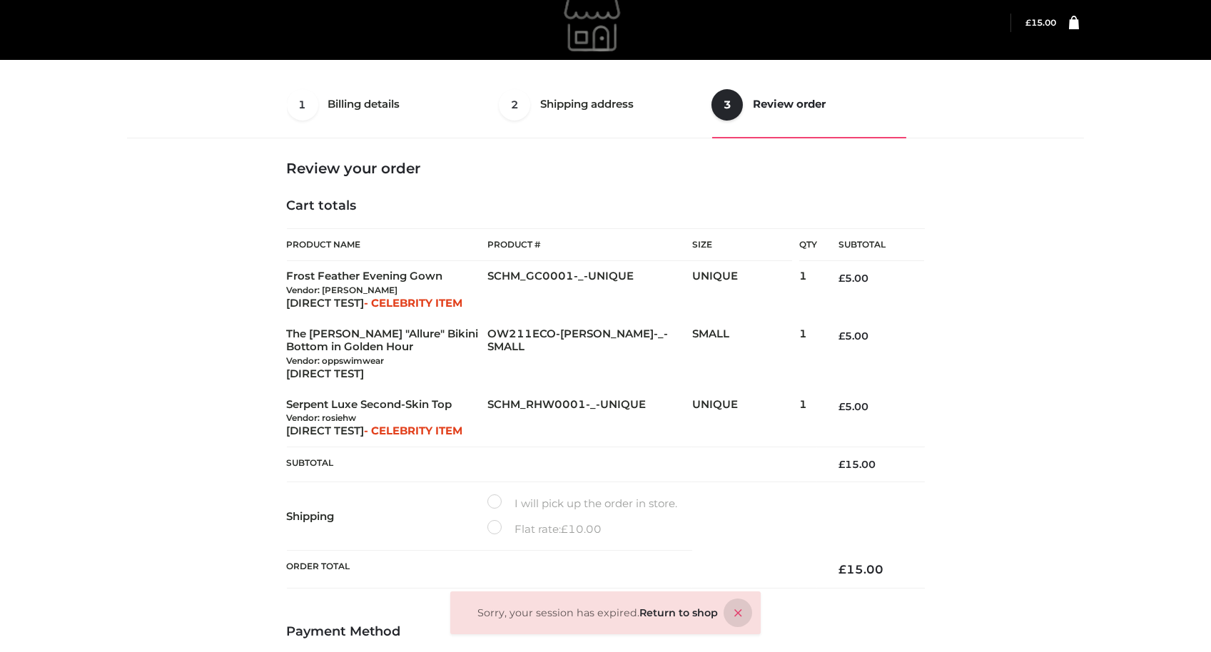
click at [739, 609] on icon at bounding box center [738, 613] width 29 height 29
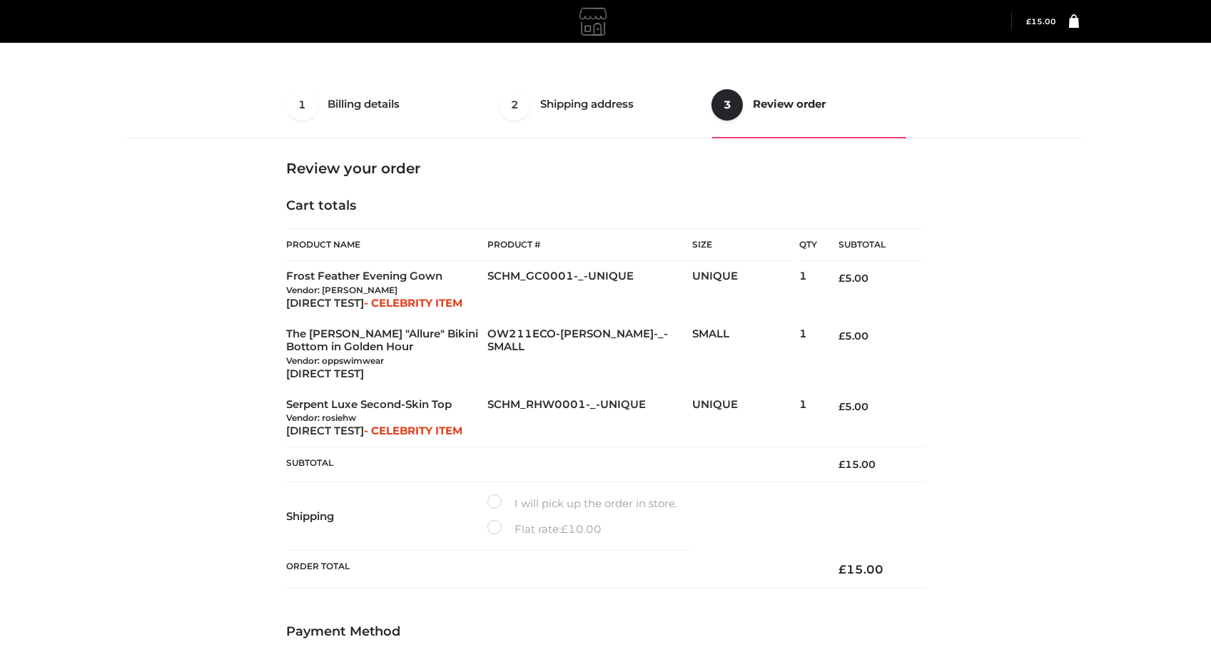
scroll to position [299, 0]
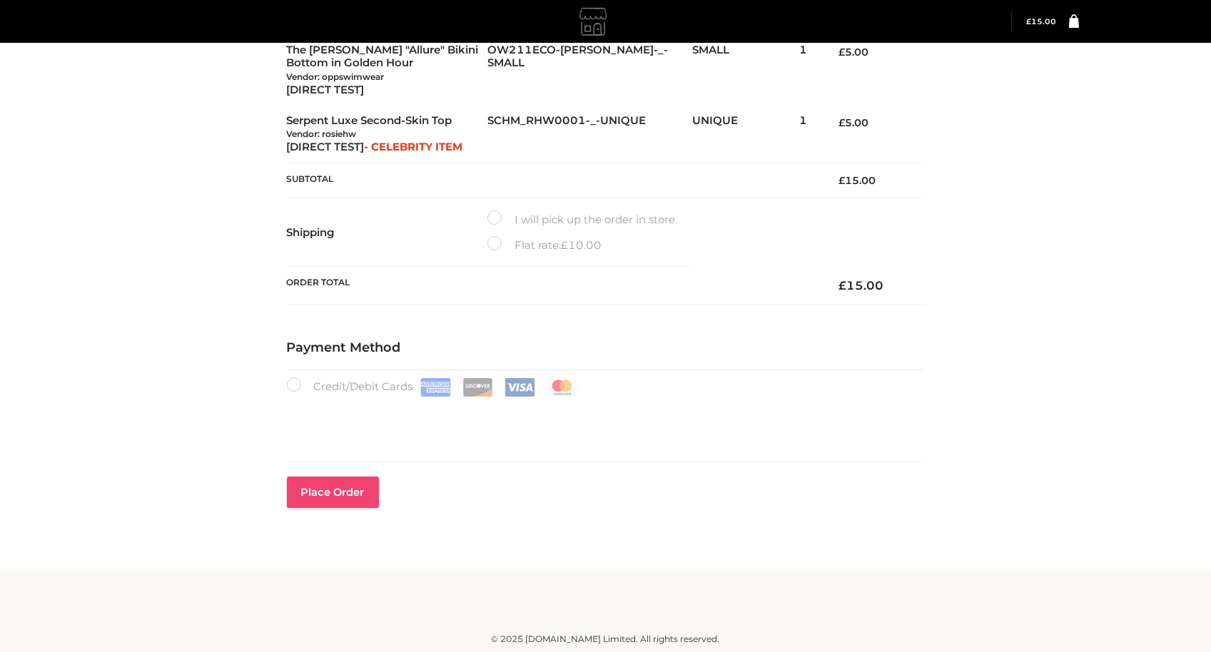
click at [311, 477] on button "Place order" at bounding box center [333, 492] width 92 height 31
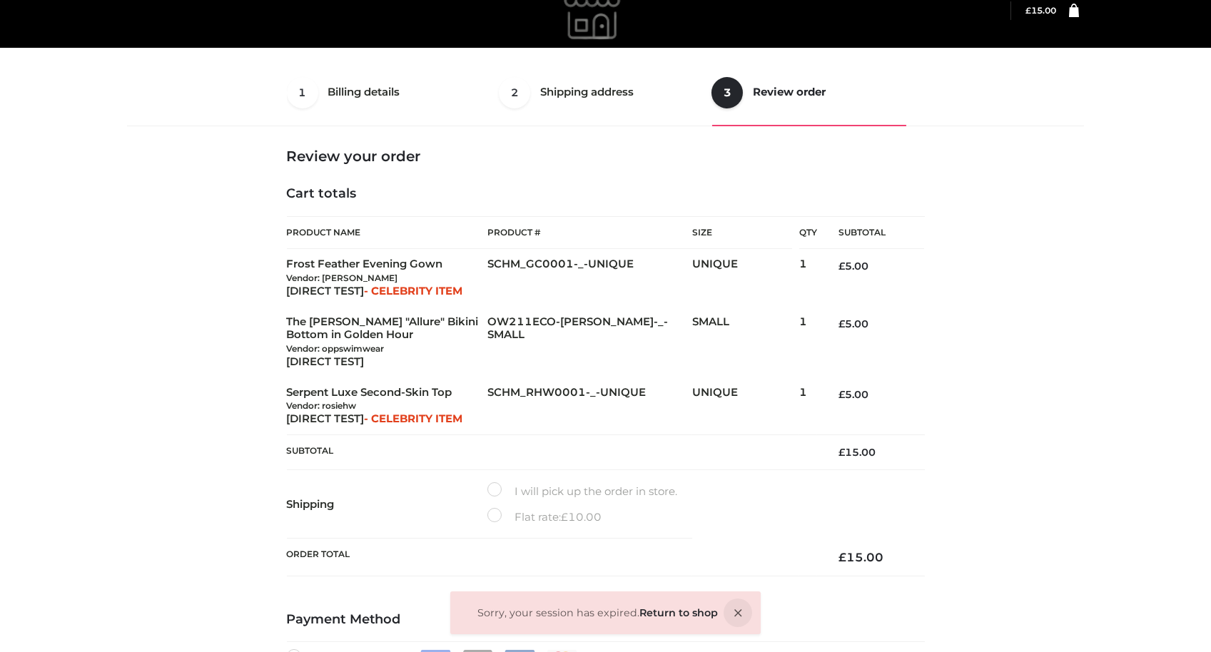
scroll to position [15, 0]
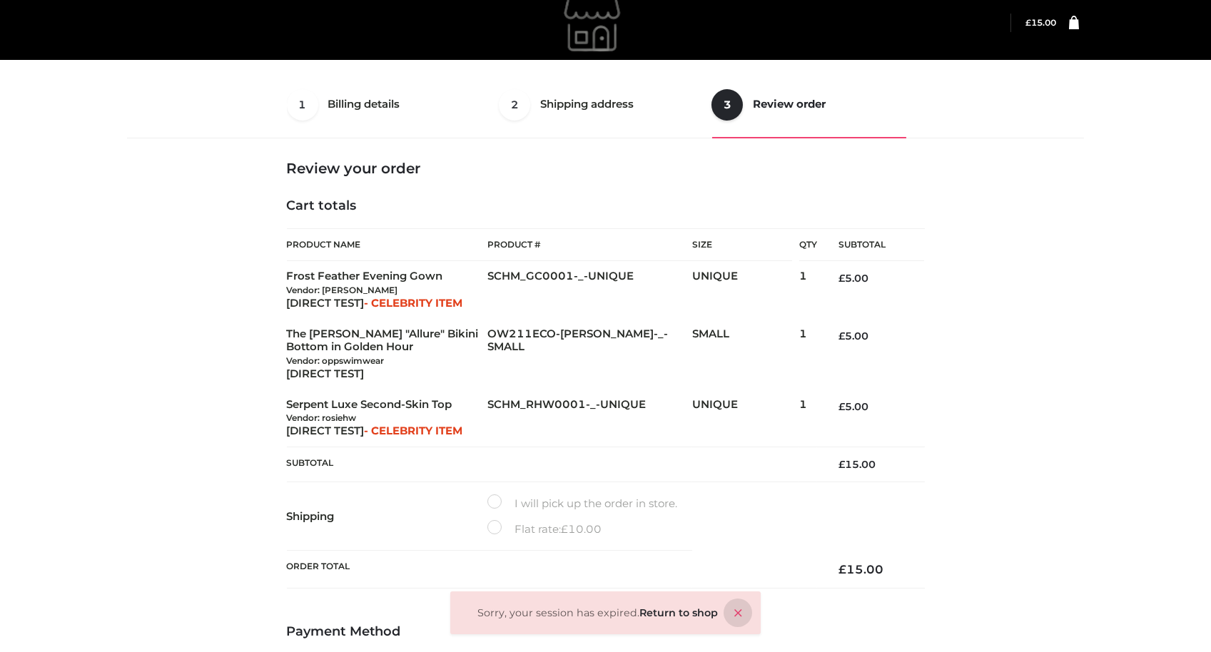
click at [739, 604] on icon at bounding box center [738, 613] width 29 height 29
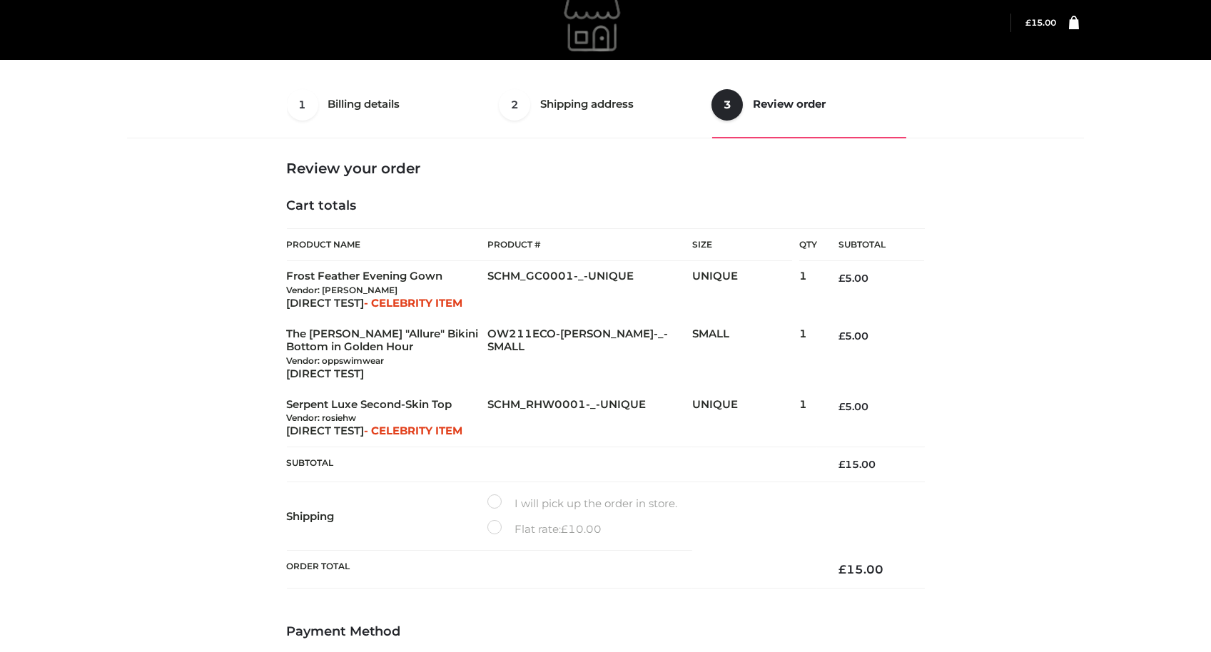
scroll to position [299, 0]
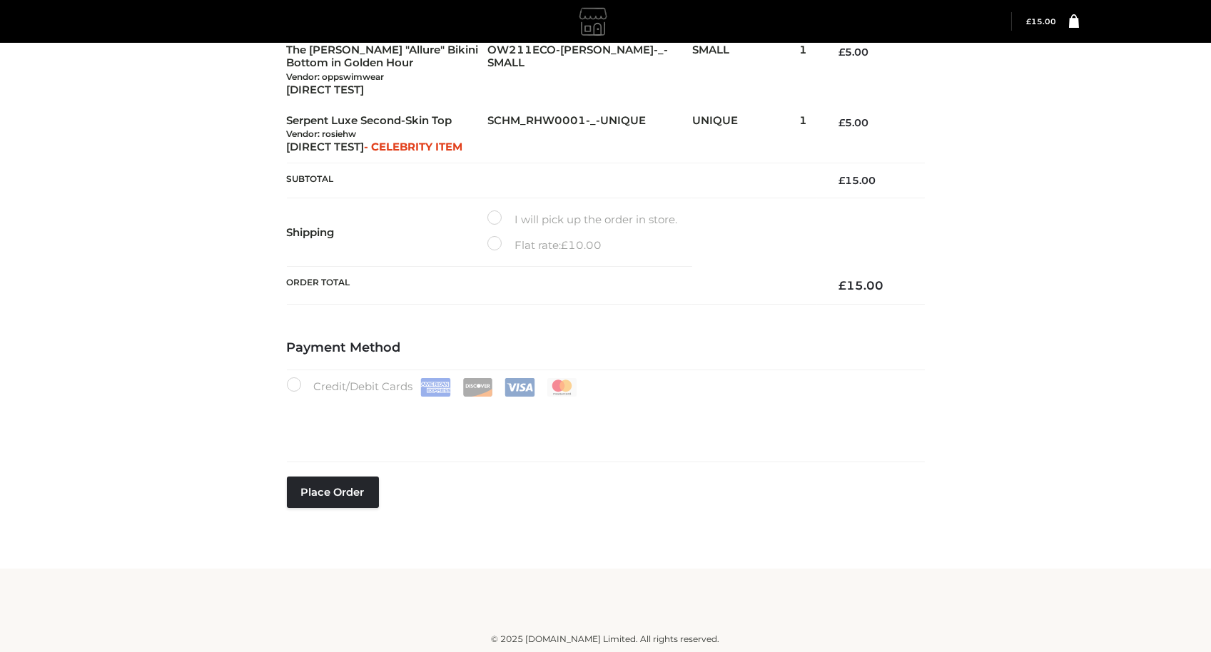
click at [1083, 619] on footer "© 2025 [DOMAIN_NAME] Limited. All rights reserved." at bounding box center [605, 611] width 1211 height 85
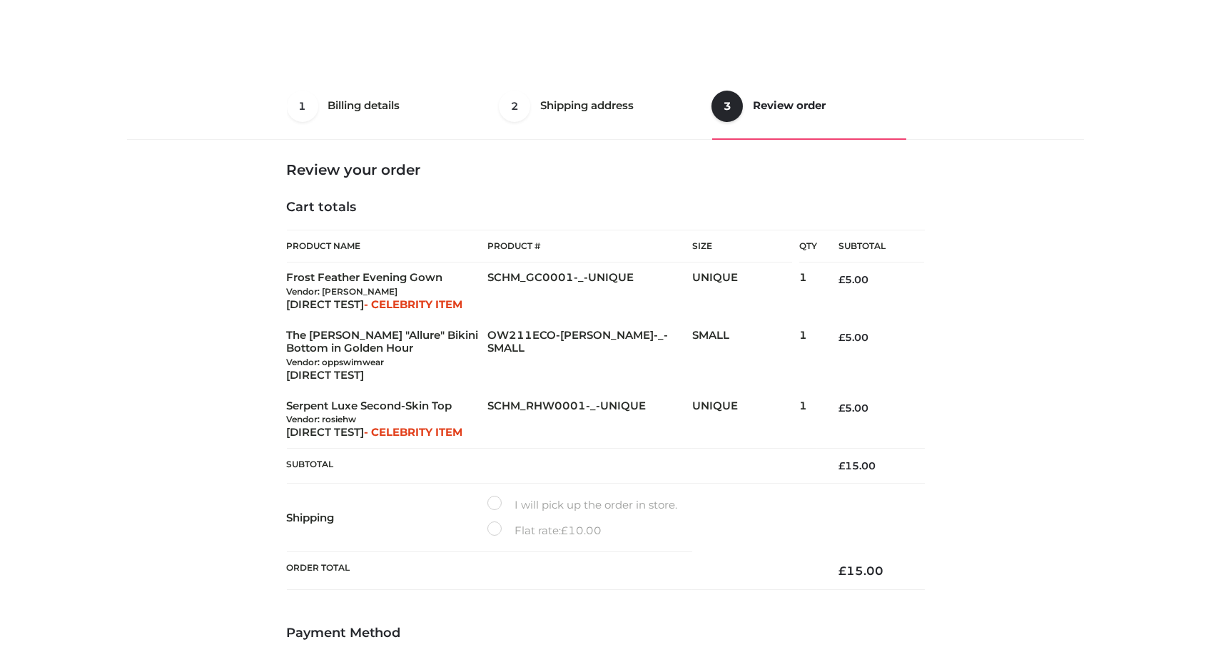
scroll to position [203, 0]
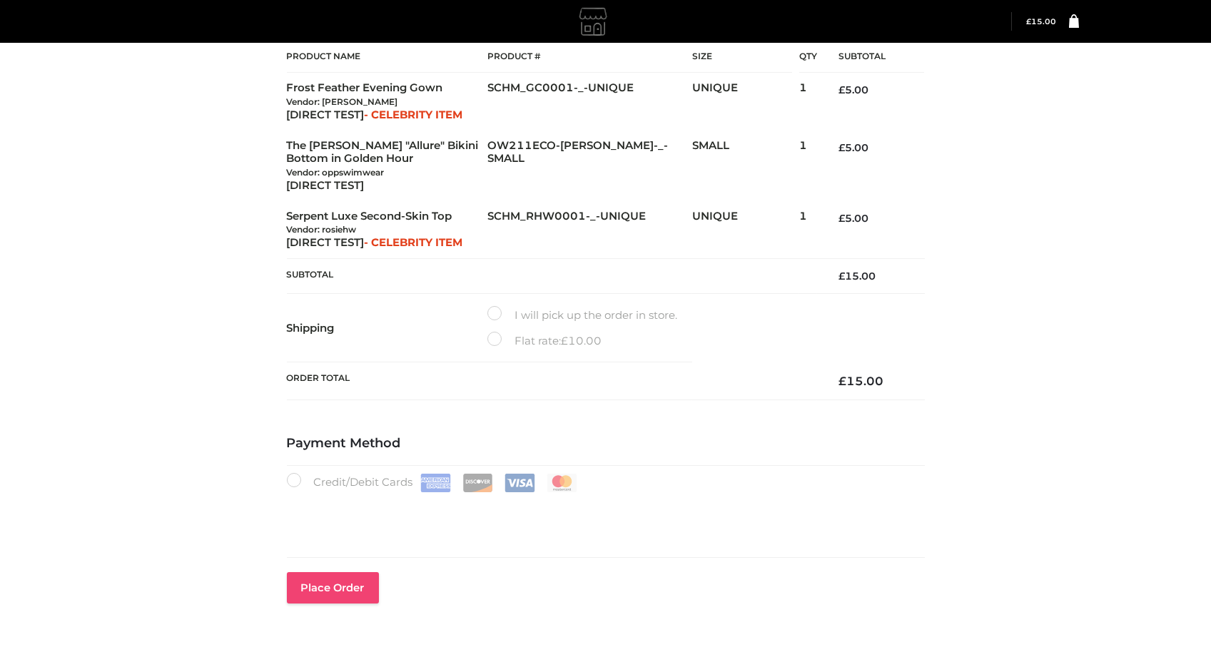
click at [352, 591] on button "Place order" at bounding box center [333, 587] width 92 height 31
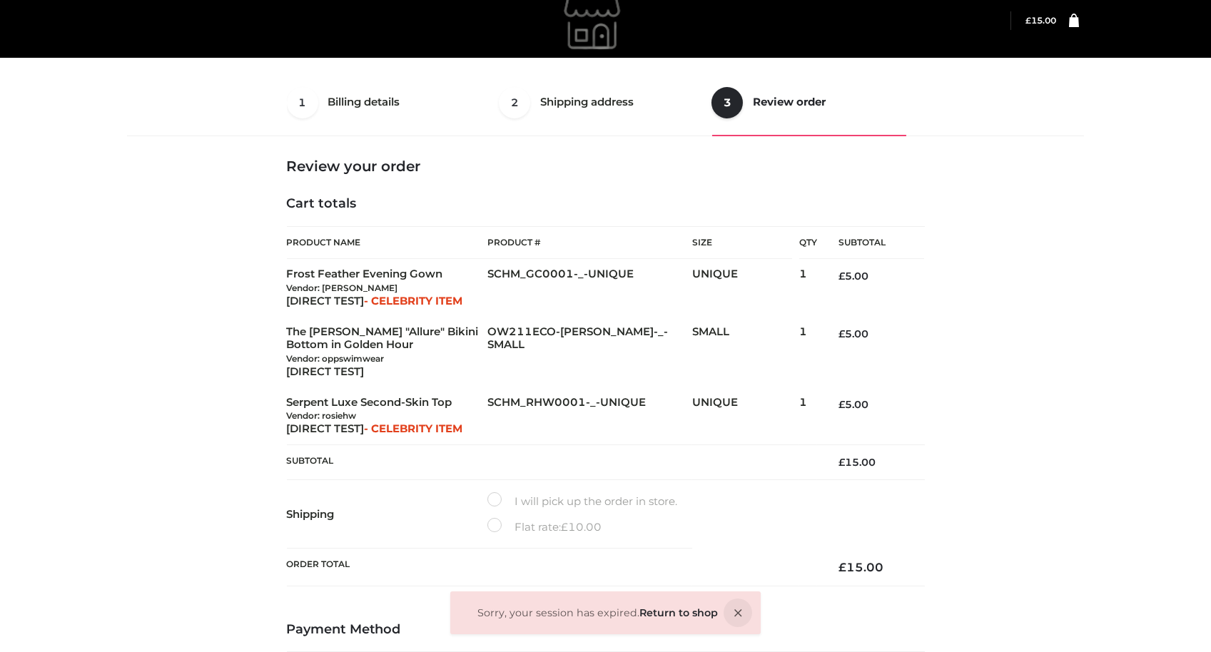
scroll to position [15, 0]
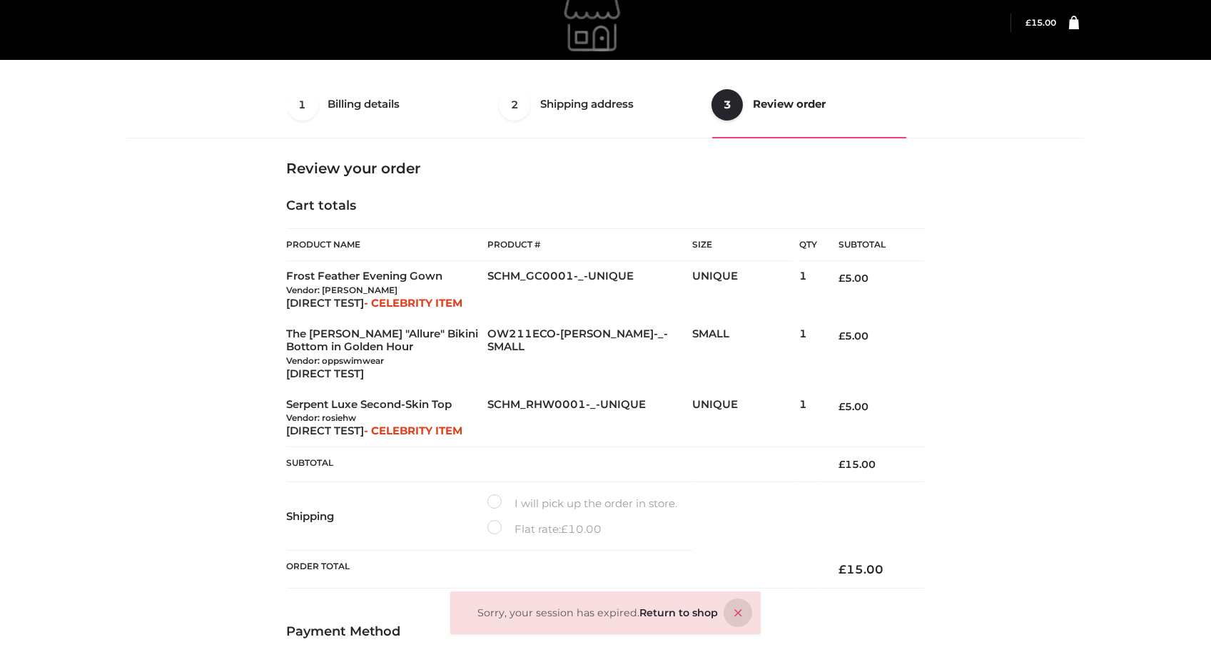
click at [737, 611] on icon at bounding box center [738, 613] width 29 height 29
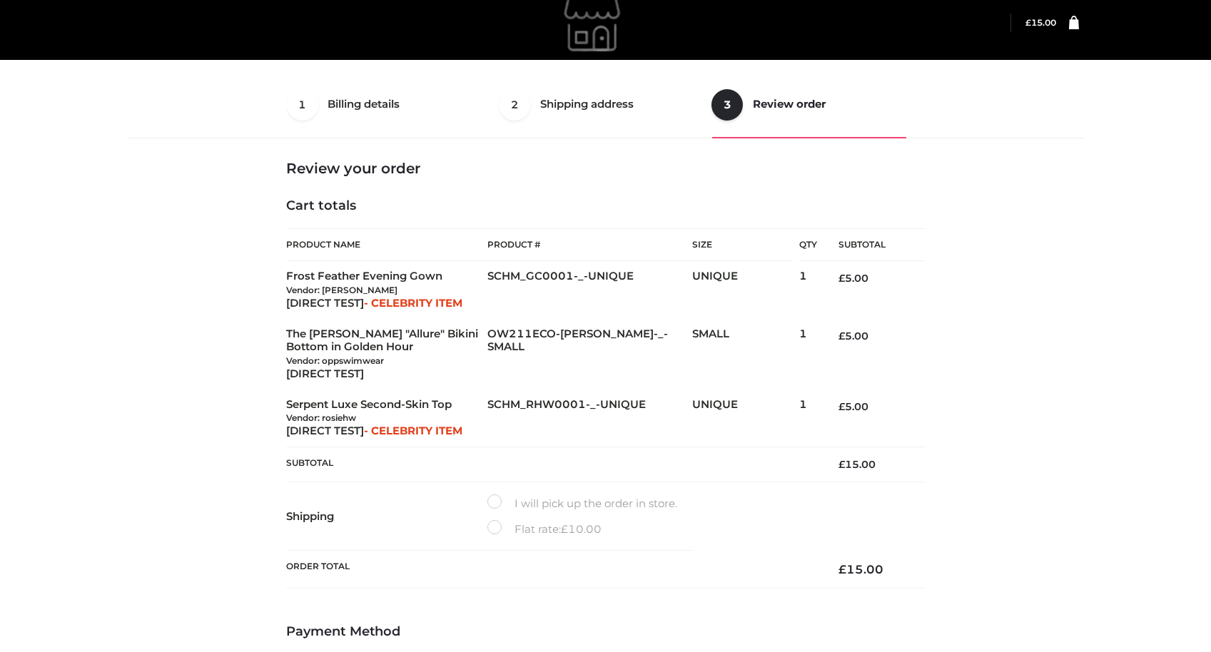
scroll to position [299, 0]
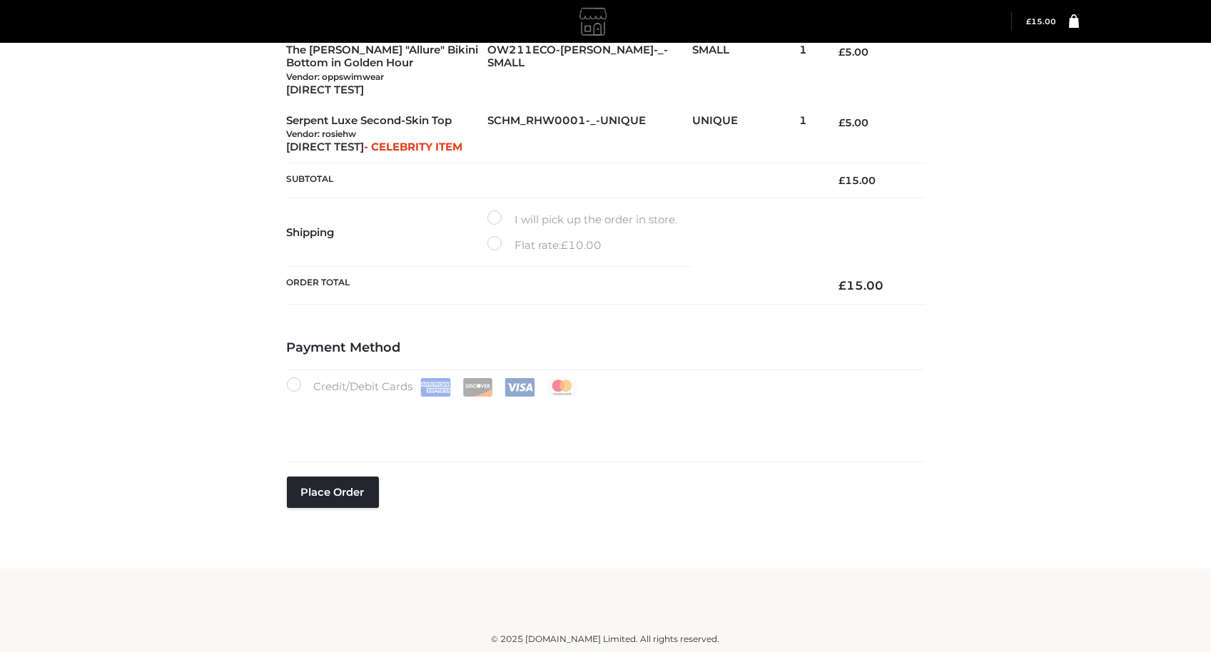
click at [303, 509] on div "Place order" at bounding box center [333, 514] width 92 height 74
click at [308, 495] on button "Place order" at bounding box center [333, 492] width 92 height 31
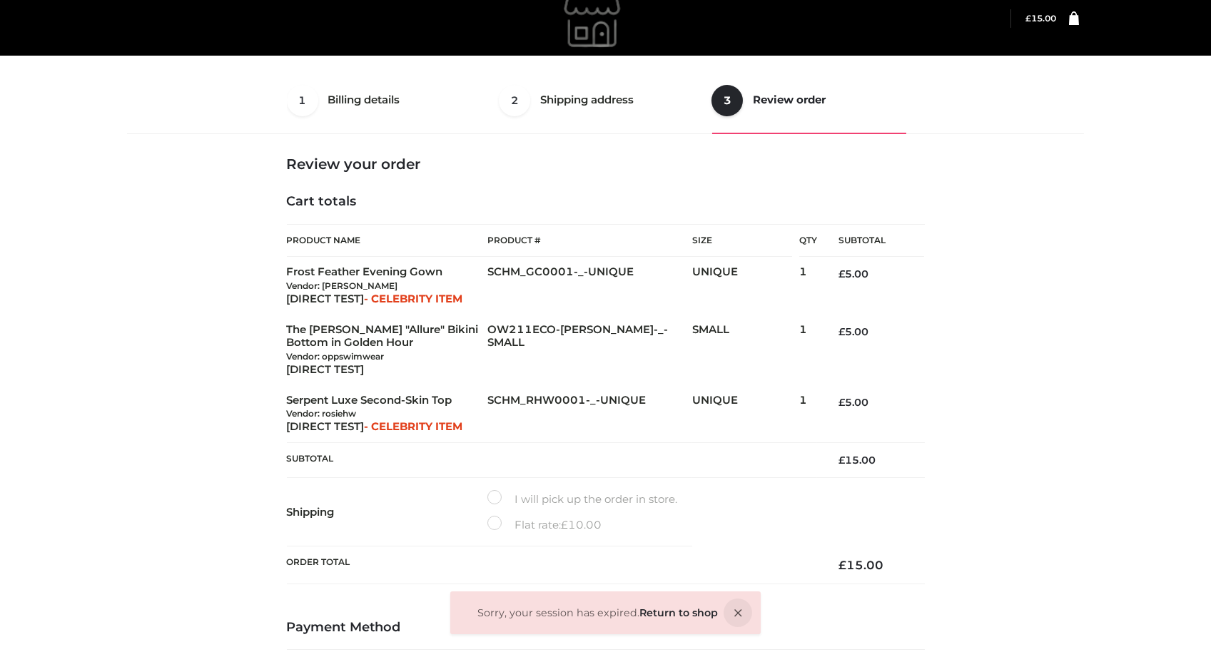
scroll to position [15, 0]
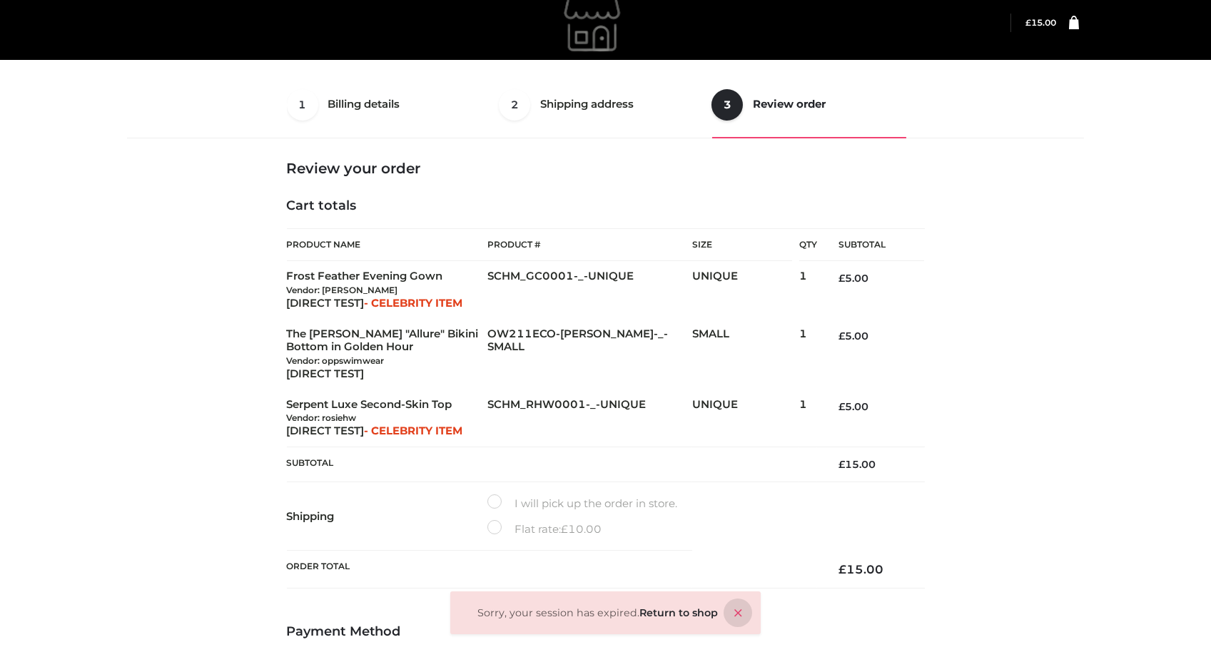
click at [734, 618] on icon at bounding box center [738, 613] width 29 height 29
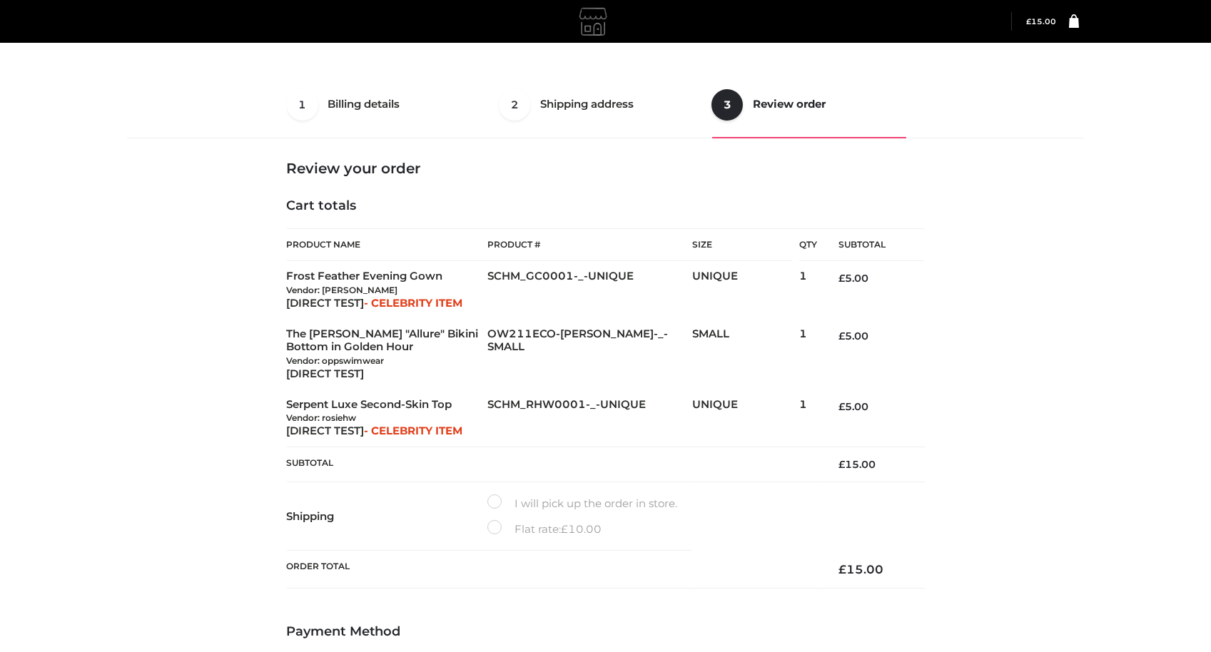
scroll to position [299, 0]
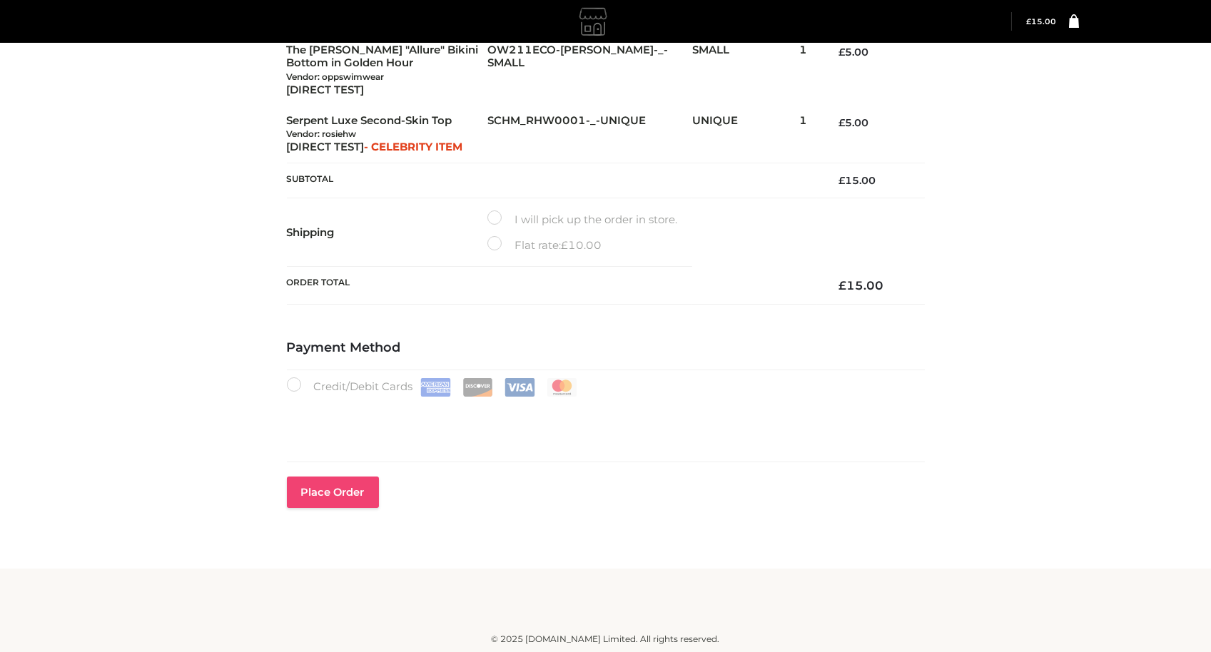
click at [355, 488] on button "Place order" at bounding box center [333, 492] width 92 height 31
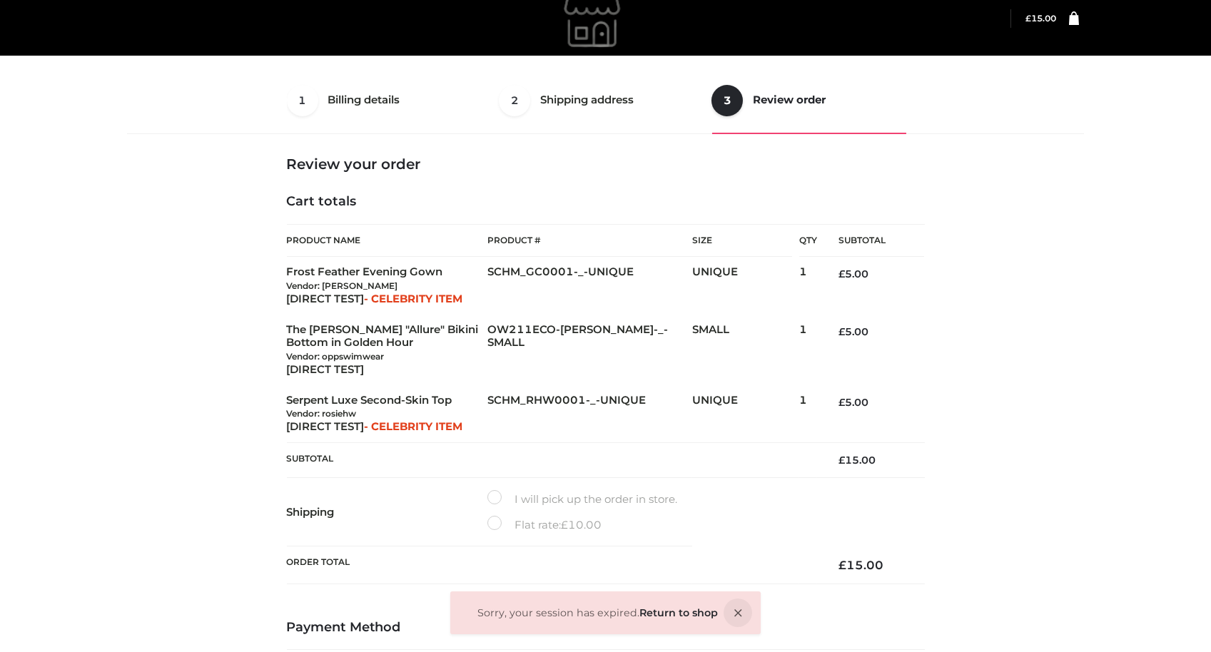
scroll to position [15, 0]
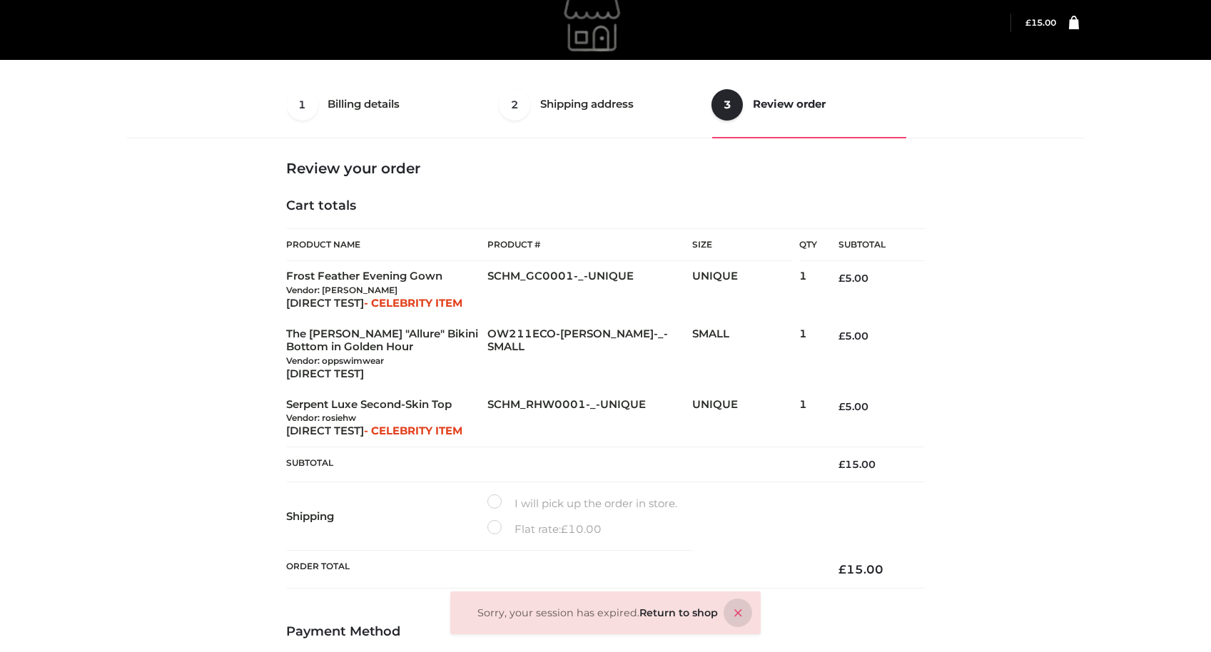
click at [732, 609] on icon at bounding box center [738, 613] width 29 height 29
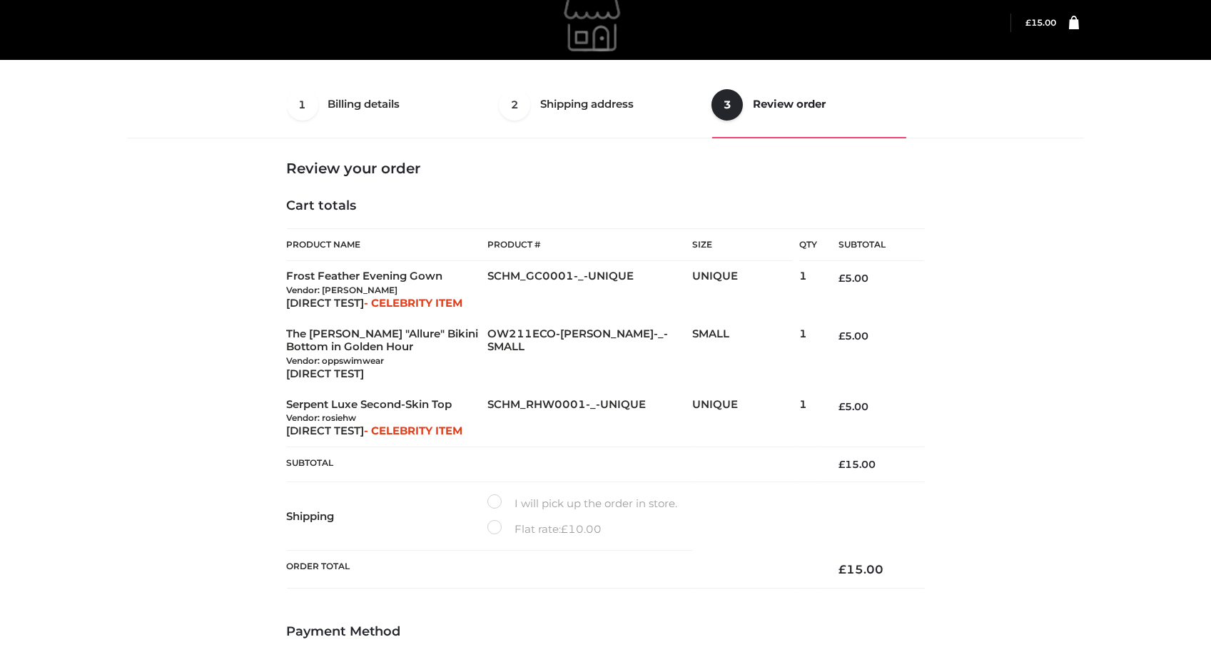
click at [1155, 308] on div "1 Billing details Billing 2 Shipping address Shipping 3 Review order Order Bill…" at bounding box center [605, 419] width 1211 height 868
click at [548, 101] on ul "1 Billing details Billing 2 Shipping address Shipping 3 Review order Order" at bounding box center [606, 104] width 638 height 67
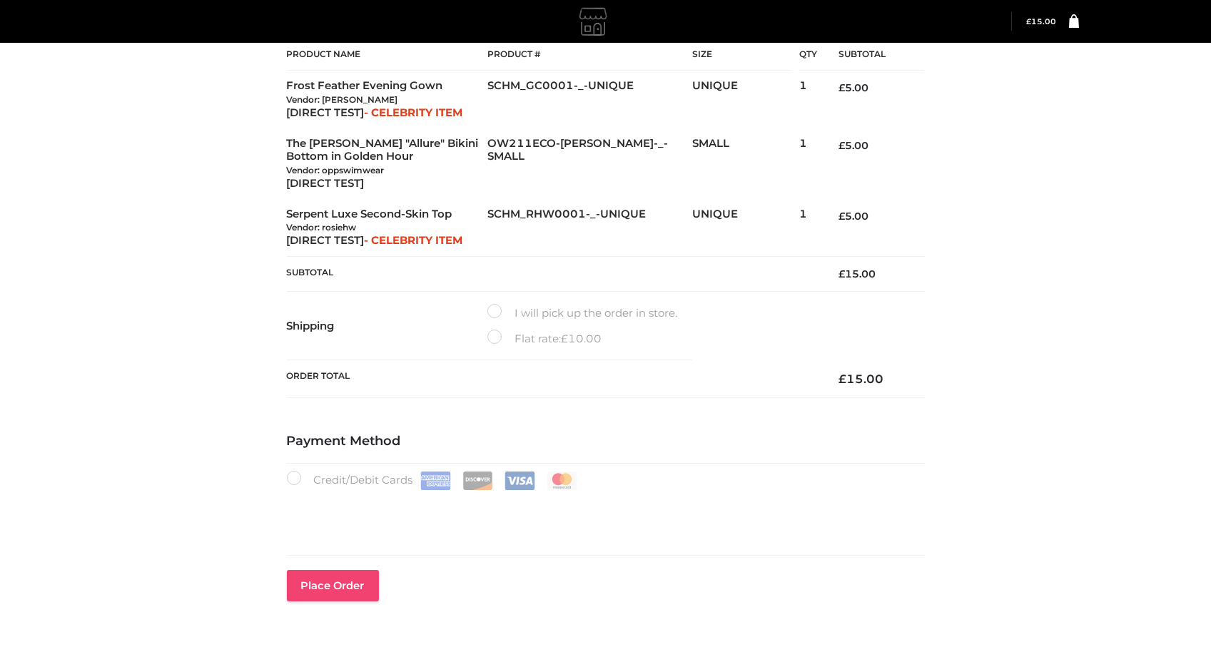
click at [346, 586] on button "Place order" at bounding box center [333, 585] width 92 height 31
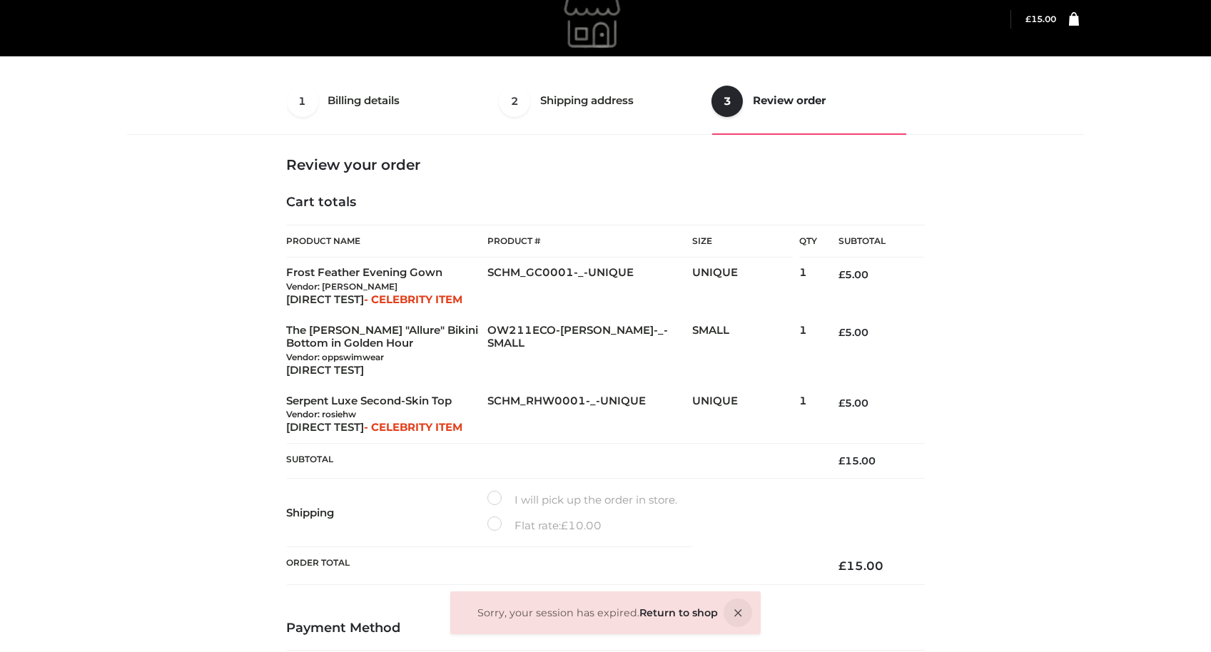
scroll to position [15, 0]
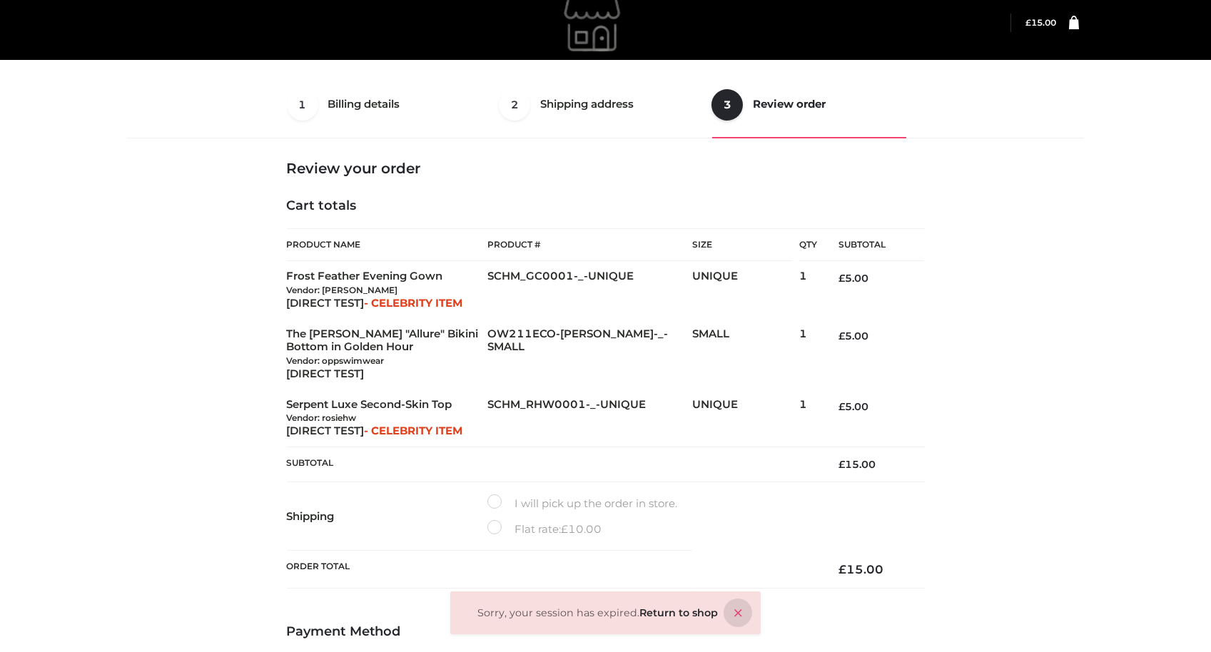
click at [732, 615] on icon at bounding box center [738, 613] width 29 height 29
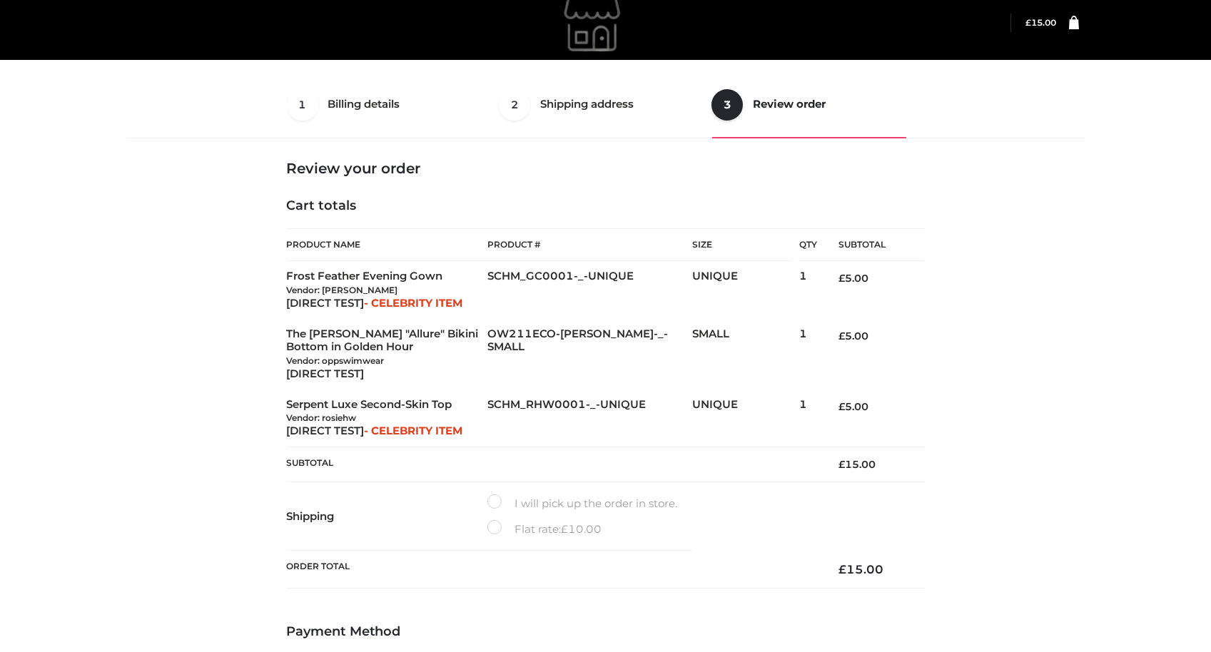
scroll to position [299, 0]
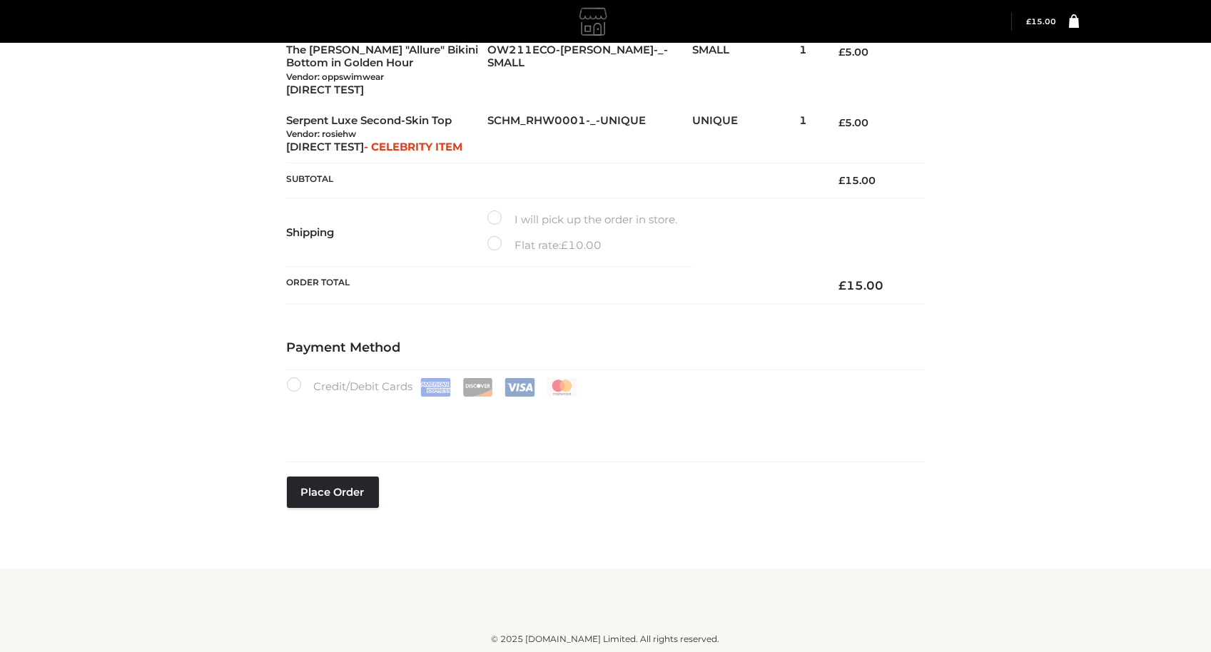
click at [1025, 311] on div "1 Billing details Billing 2 Shipping address Shipping 3 Review order Order Bill…" at bounding box center [606, 174] width 968 height 774
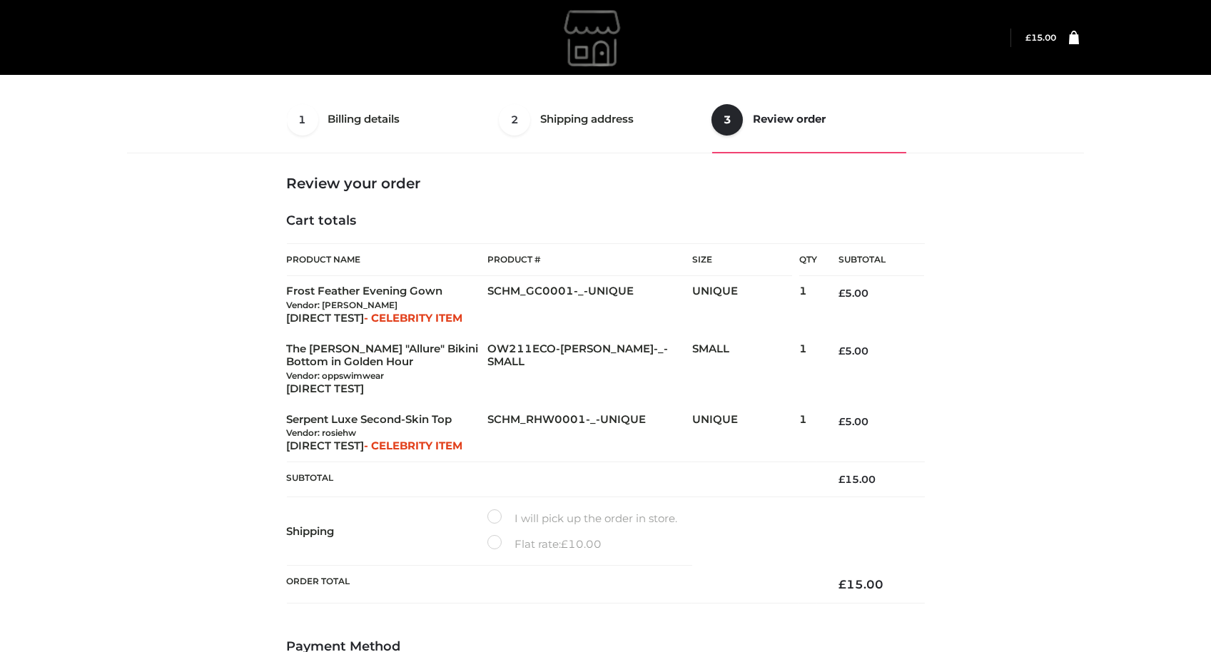
scroll to position [285, 0]
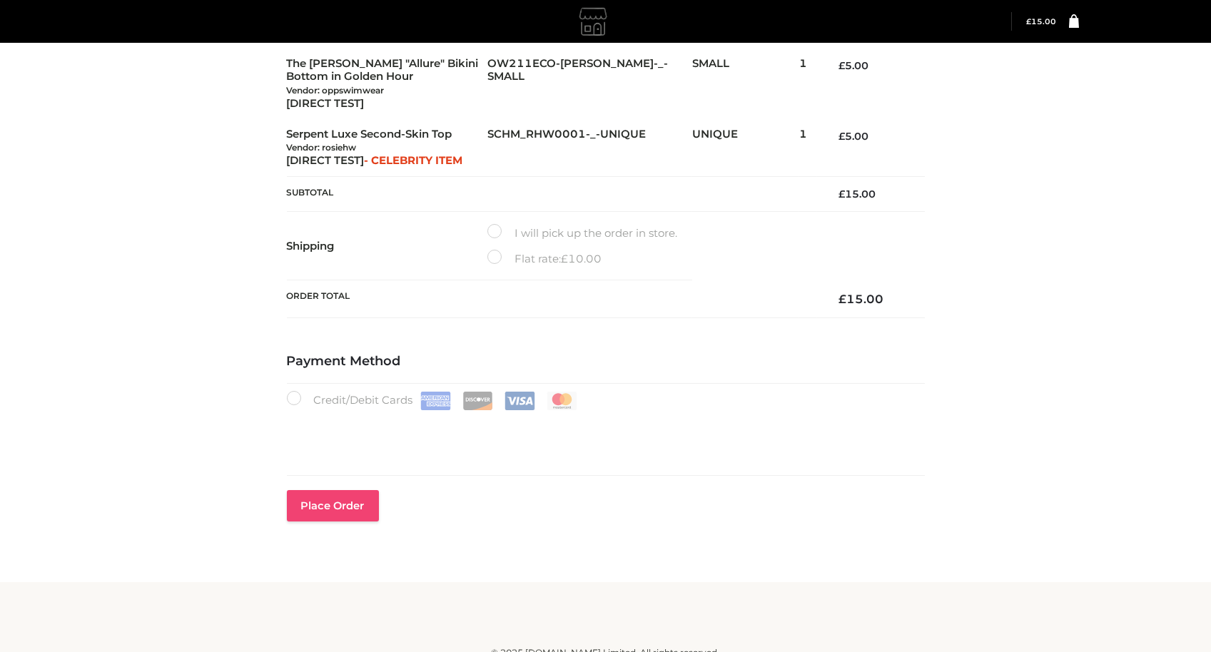
click at [318, 497] on button "Place order" at bounding box center [333, 505] width 92 height 31
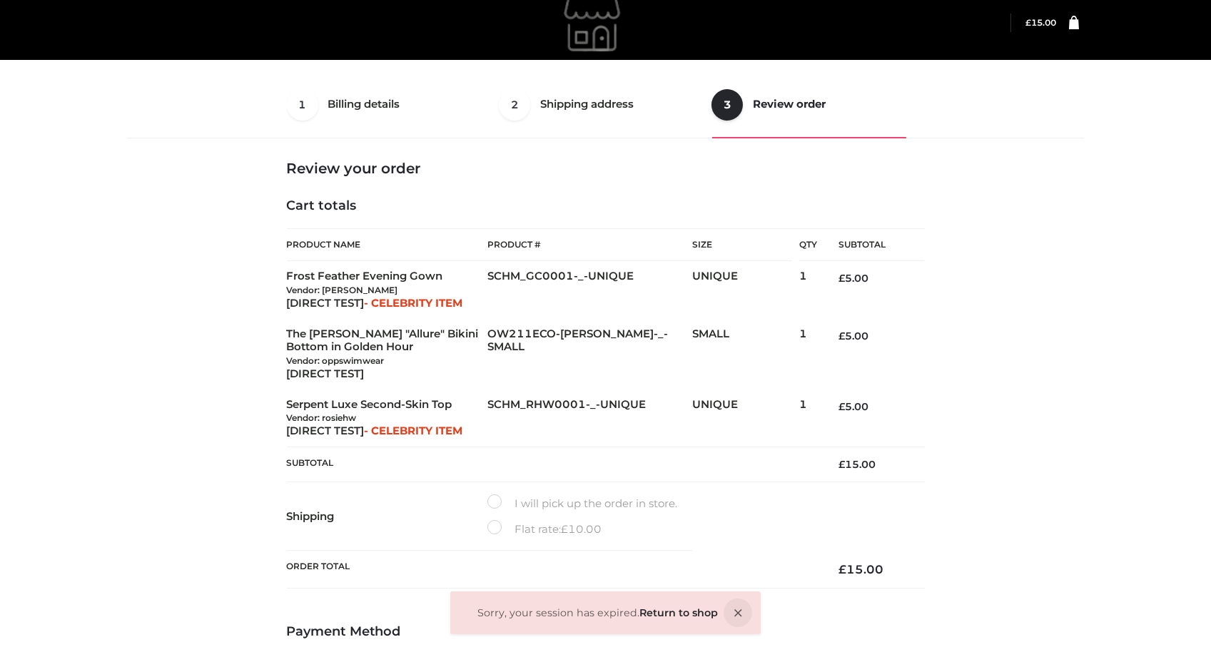
scroll to position [299, 0]
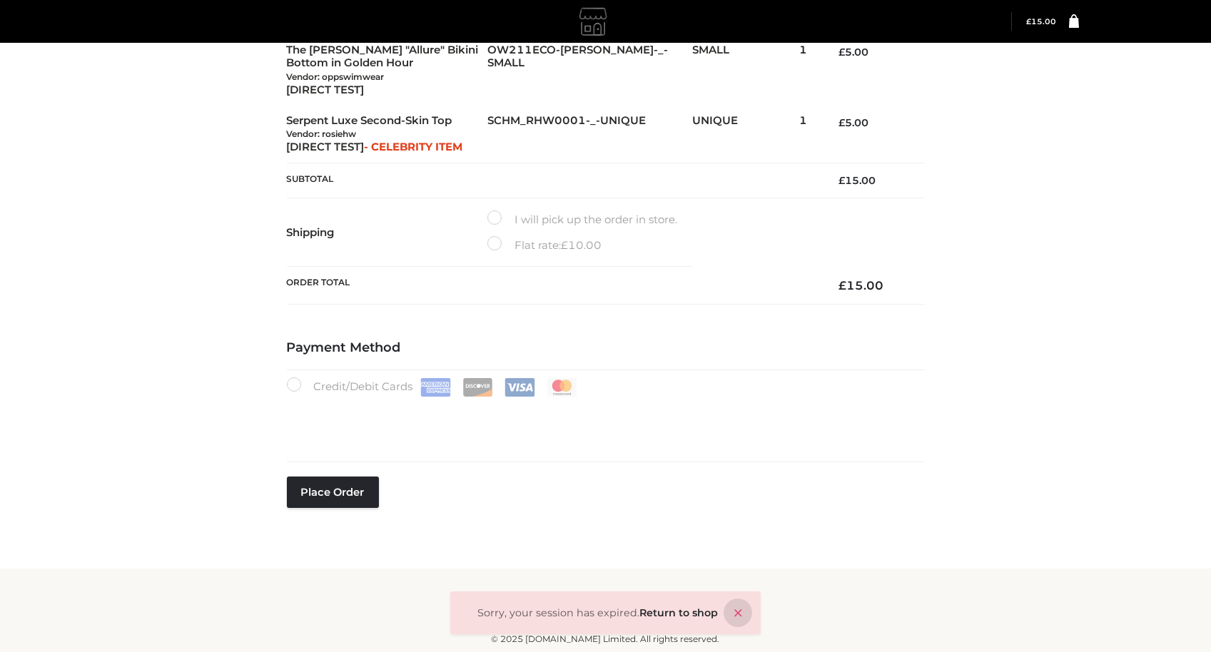
click at [734, 614] on icon at bounding box center [738, 613] width 29 height 29
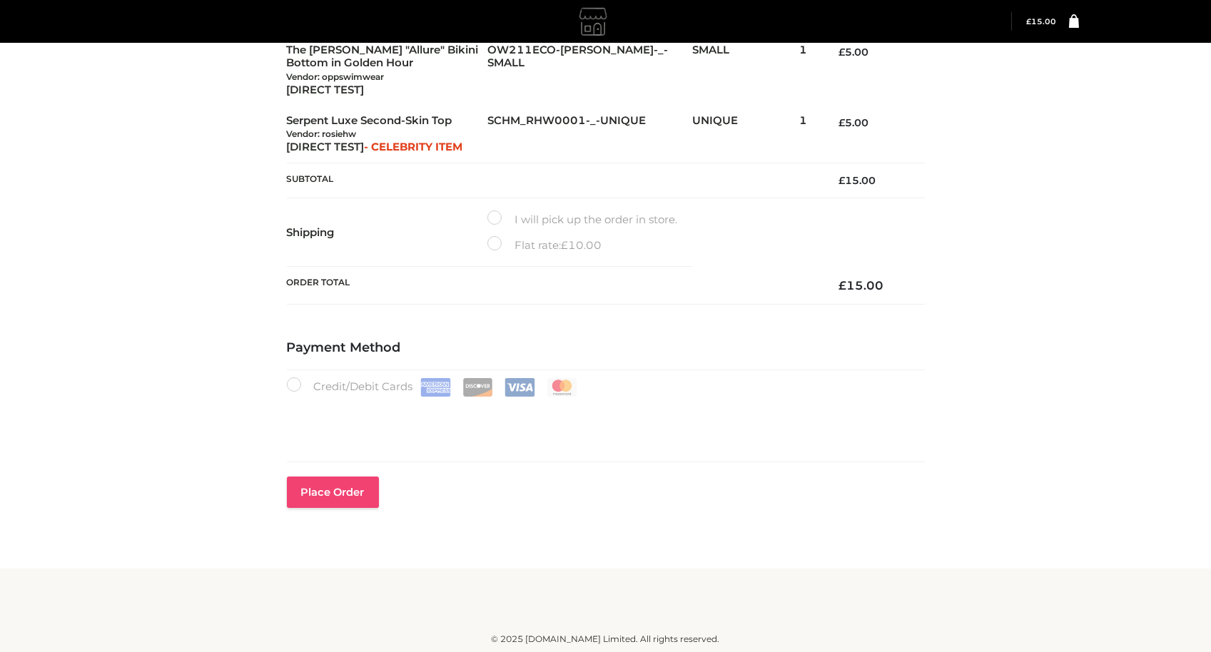
click at [348, 492] on button "Place order" at bounding box center [333, 492] width 92 height 31
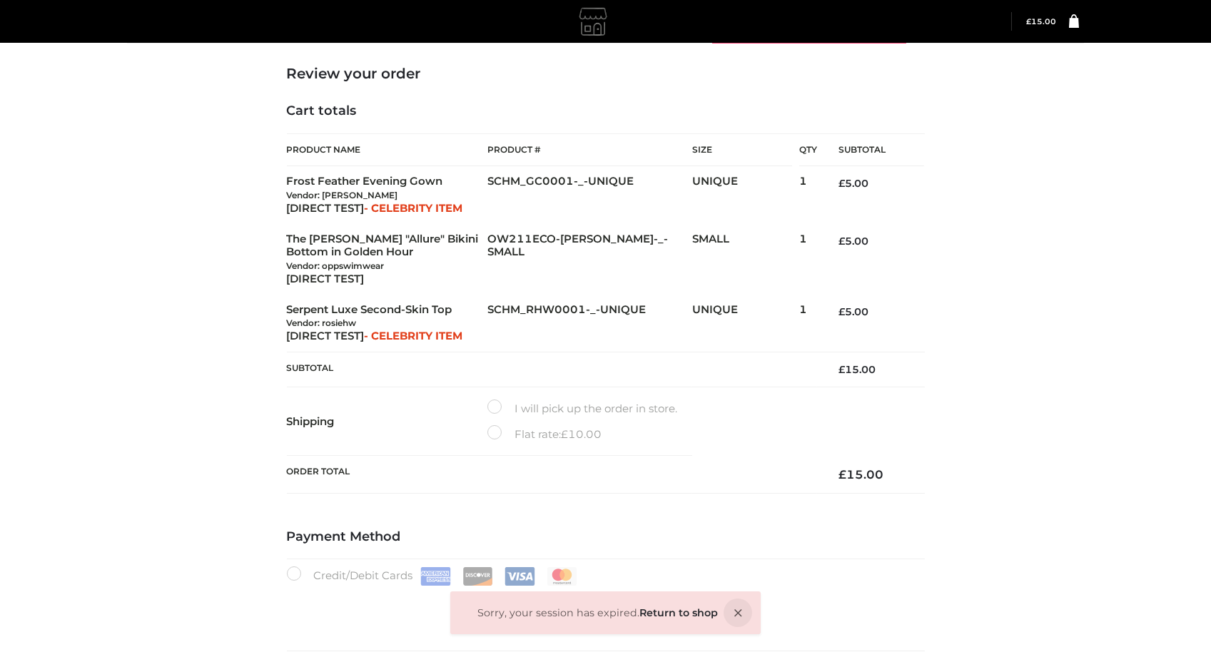
scroll to position [206, 0]
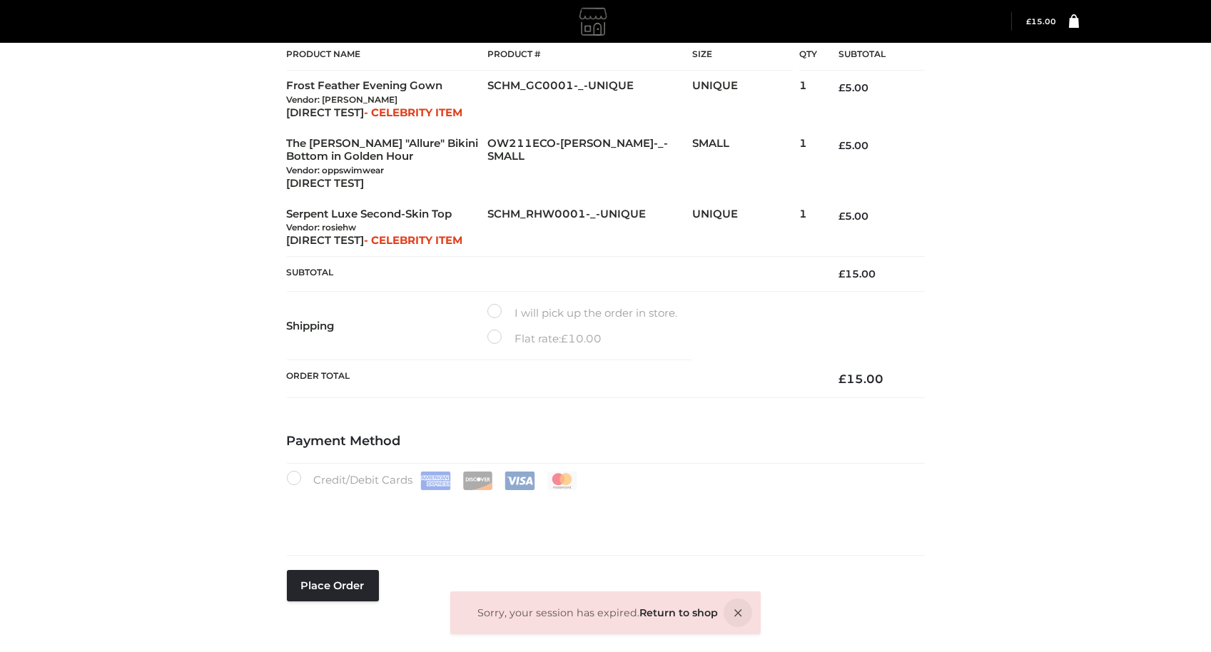
click at [400, 306] on th "Shipping" at bounding box center [387, 326] width 201 height 69
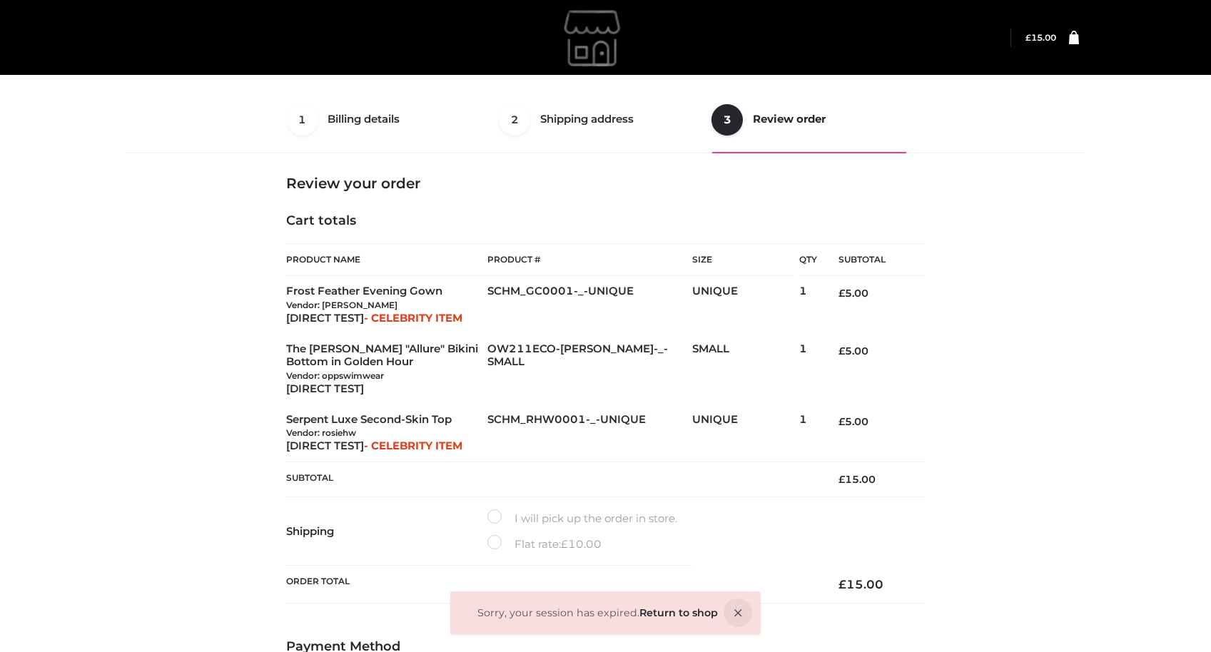
click at [1153, 478] on div "Sorry, your session has expired. Return to shop 1 Billing details Billing 2 Shi…" at bounding box center [605, 434] width 1211 height 868
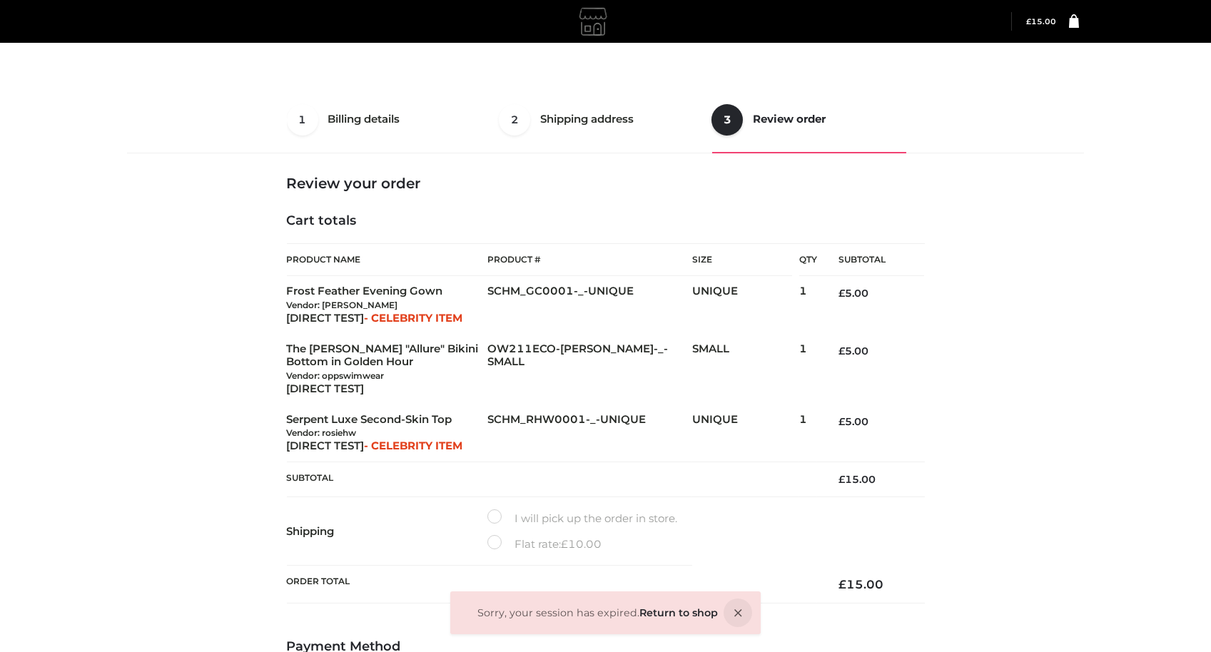
scroll to position [299, 0]
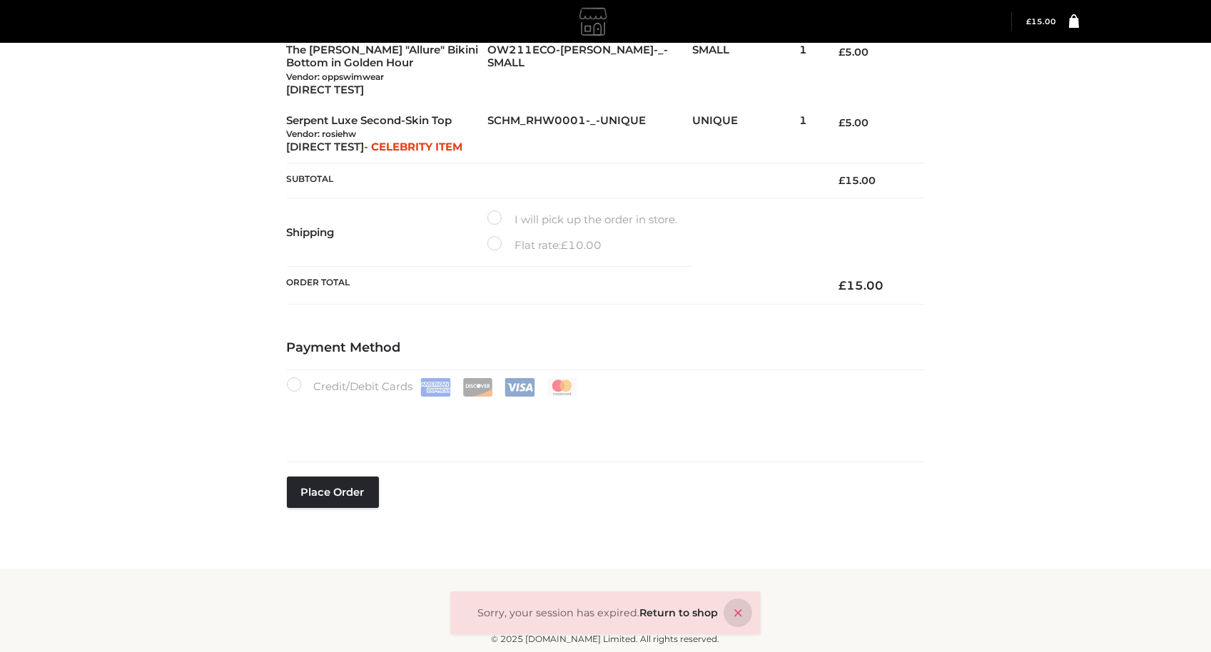
click at [724, 614] on icon at bounding box center [738, 613] width 29 height 29
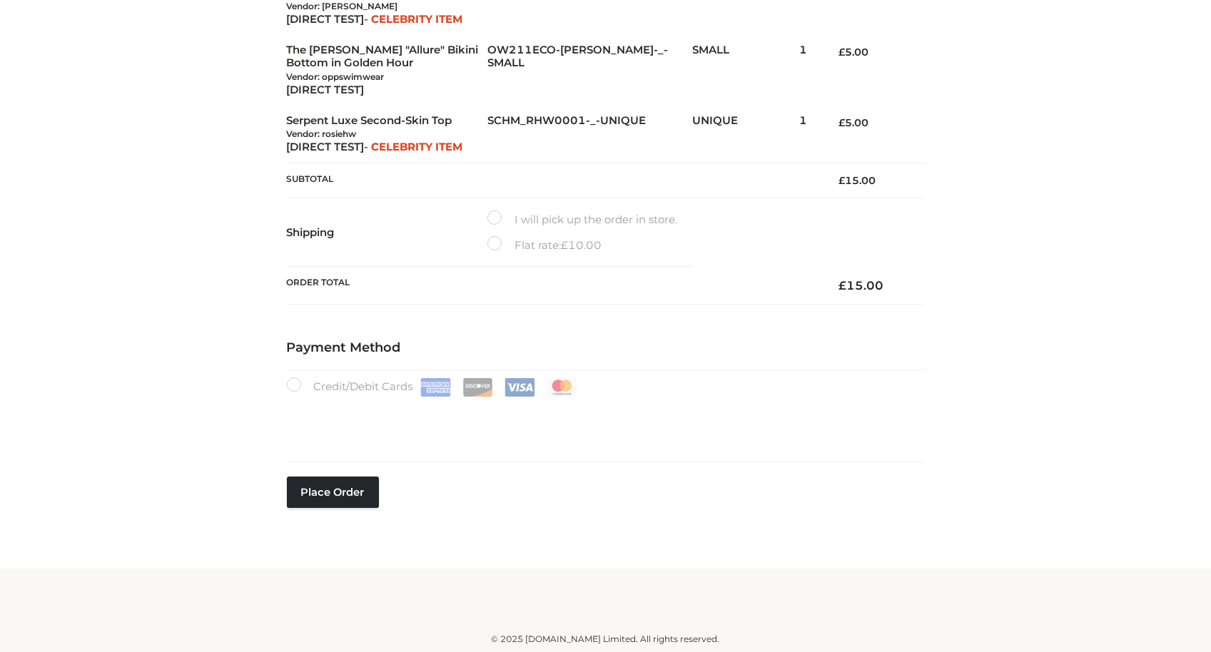
scroll to position [0, 0]
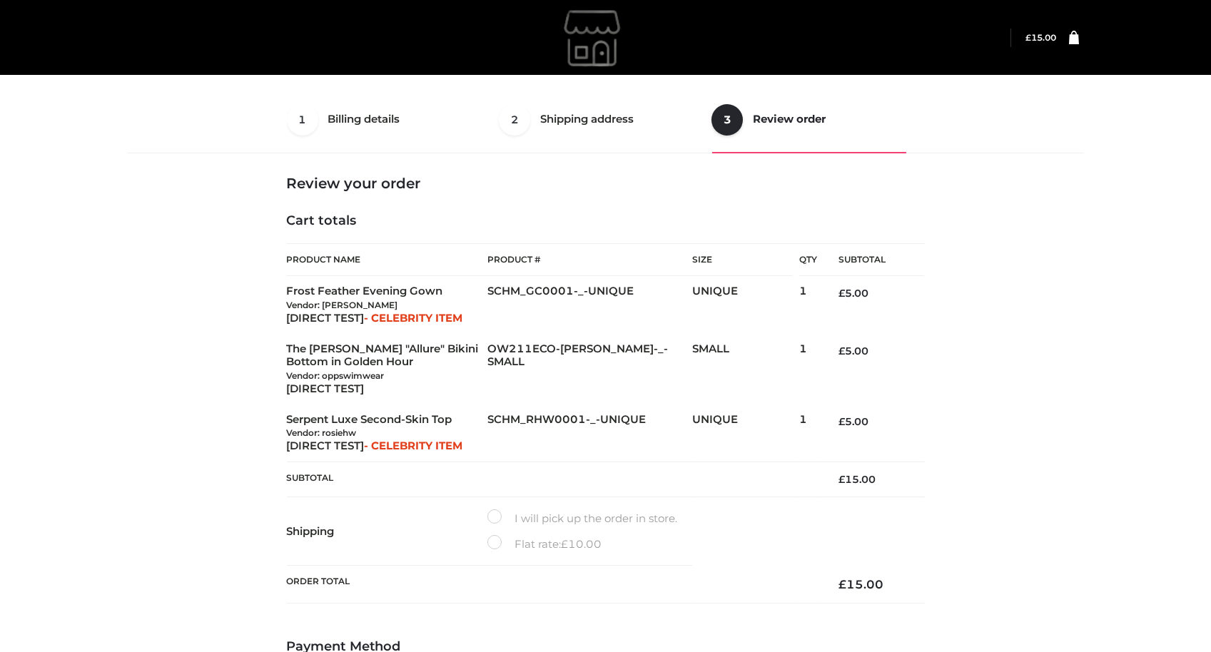
click at [587, 108] on ul "1 Billing details Billing 2 Shipping address Shipping 3 Review order Order" at bounding box center [606, 119] width 638 height 67
click at [575, 26] on img at bounding box center [594, 37] width 214 height 71
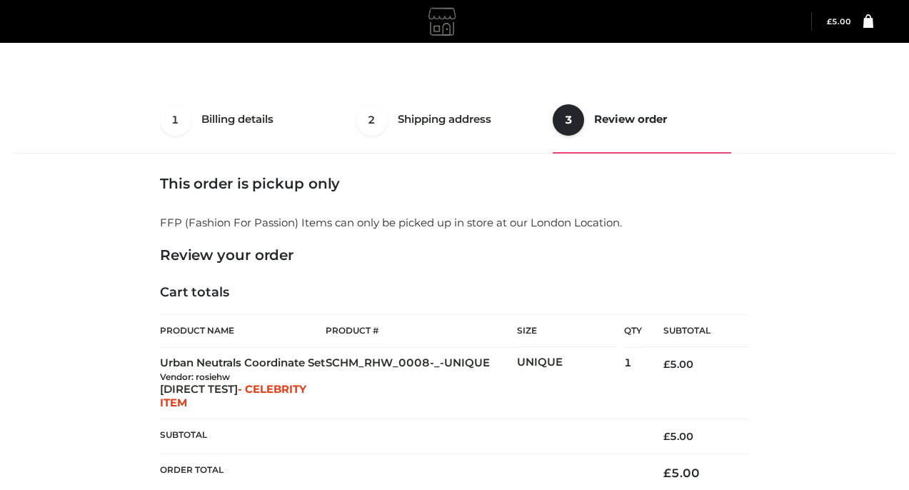
select select "**"
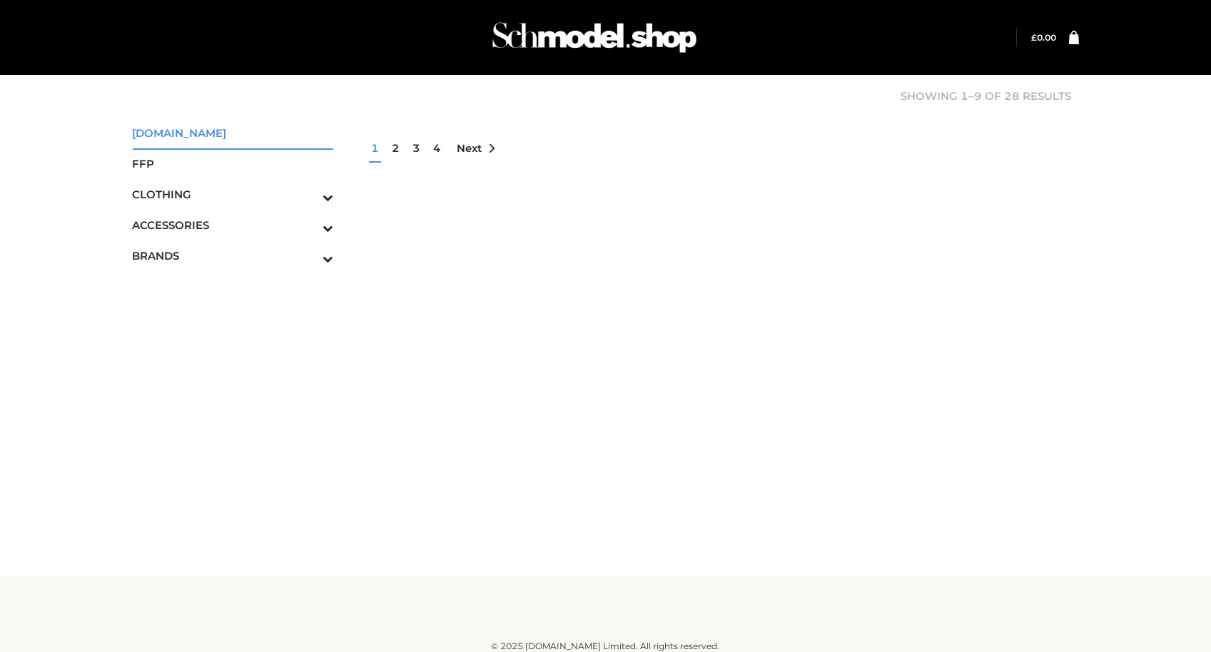
click at [198, 118] on link "[DOMAIN_NAME]" at bounding box center [233, 133] width 201 height 31
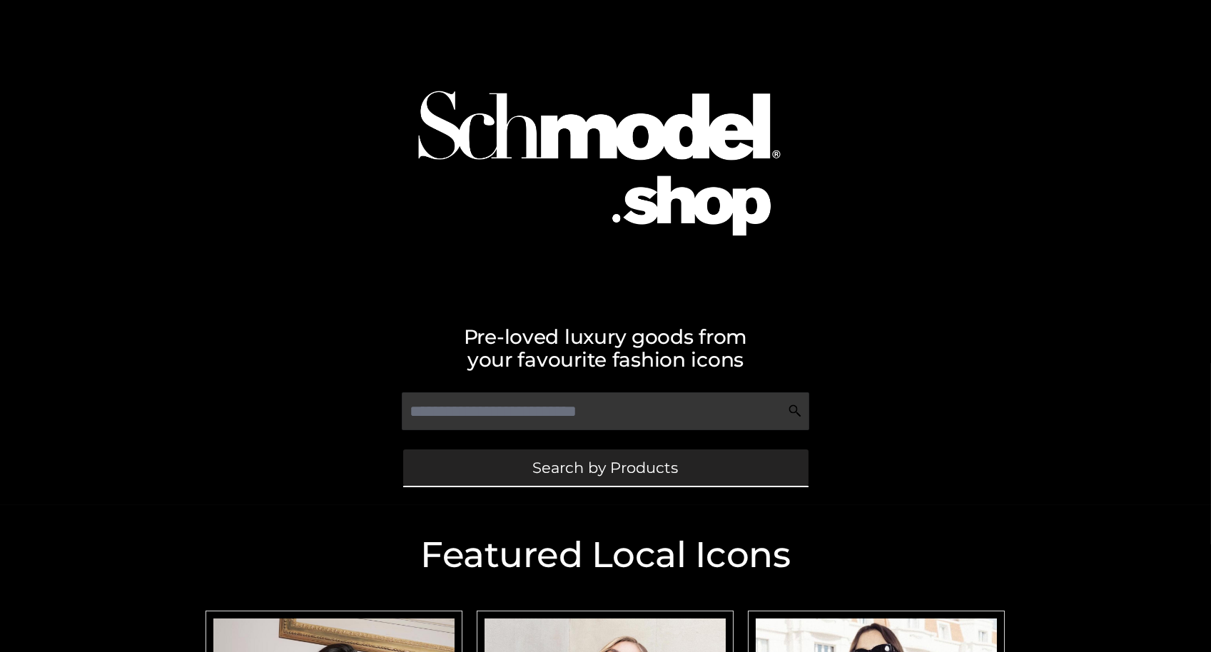
click at [634, 461] on span "Search by Products" at bounding box center [606, 467] width 146 height 15
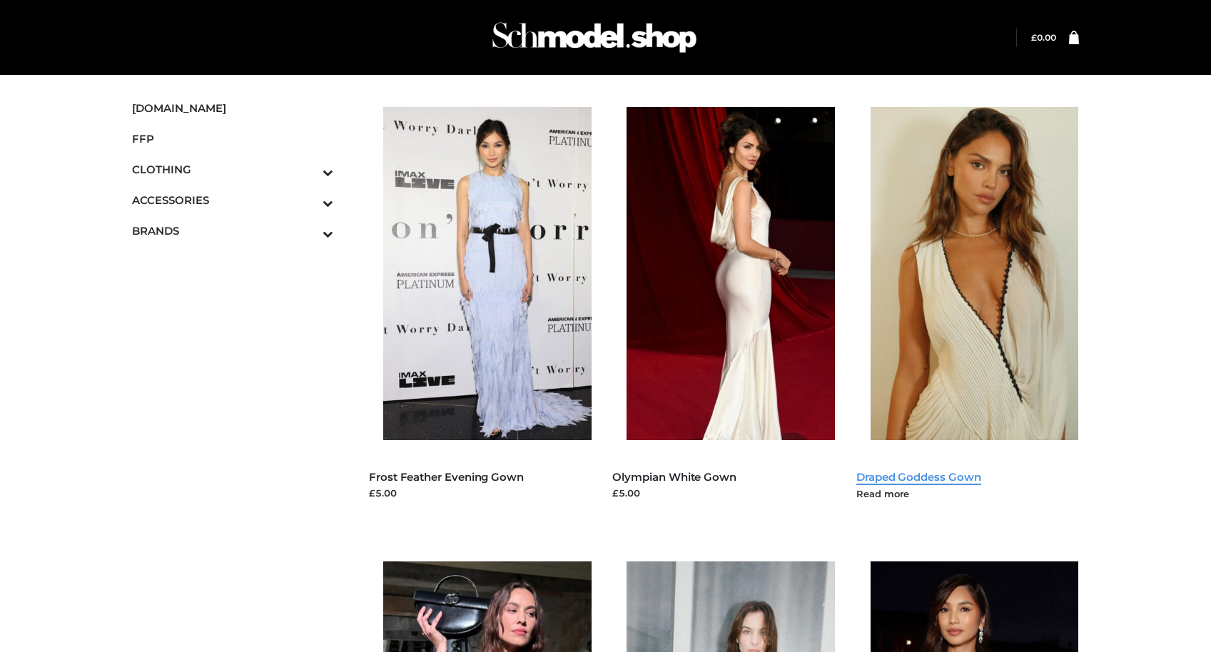
click at [921, 470] on link "Draped Goddess Gown" at bounding box center [918, 477] width 125 height 14
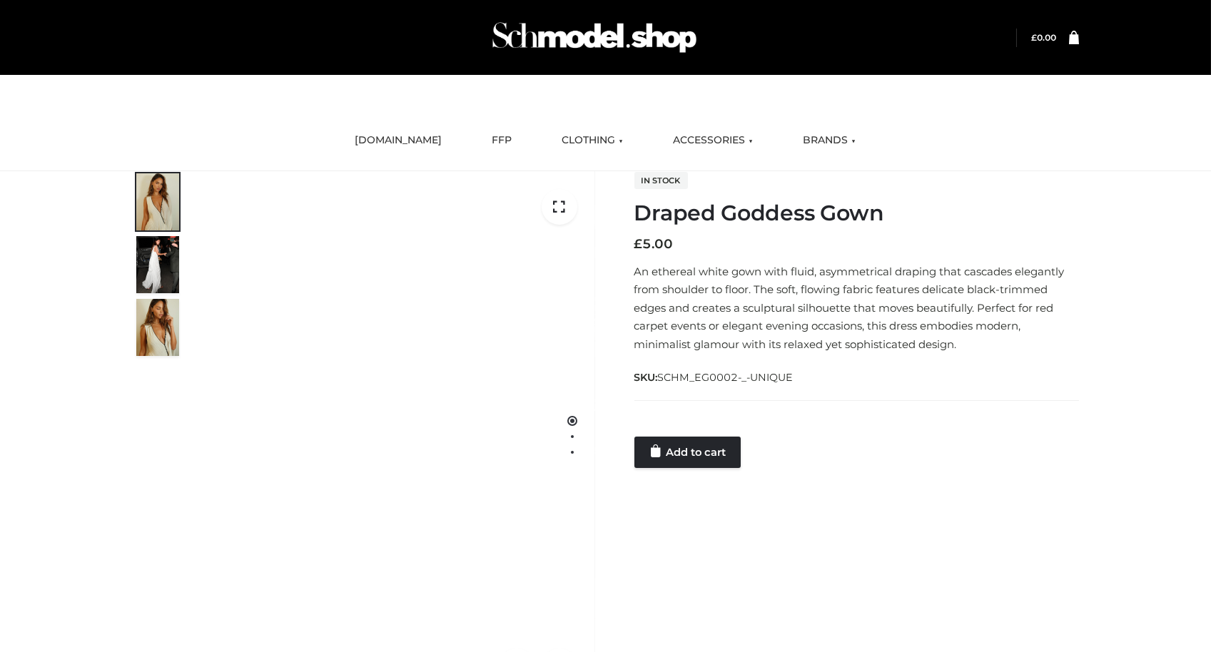
click at [995, 180] on div "In stock Draped Goddess Gown £ 5.00 An ethereal white gown with fluid, asymmetr…" at bounding box center [856, 319] width 445 height 297
click at [702, 463] on link "Add to cart" at bounding box center [687, 452] width 106 height 31
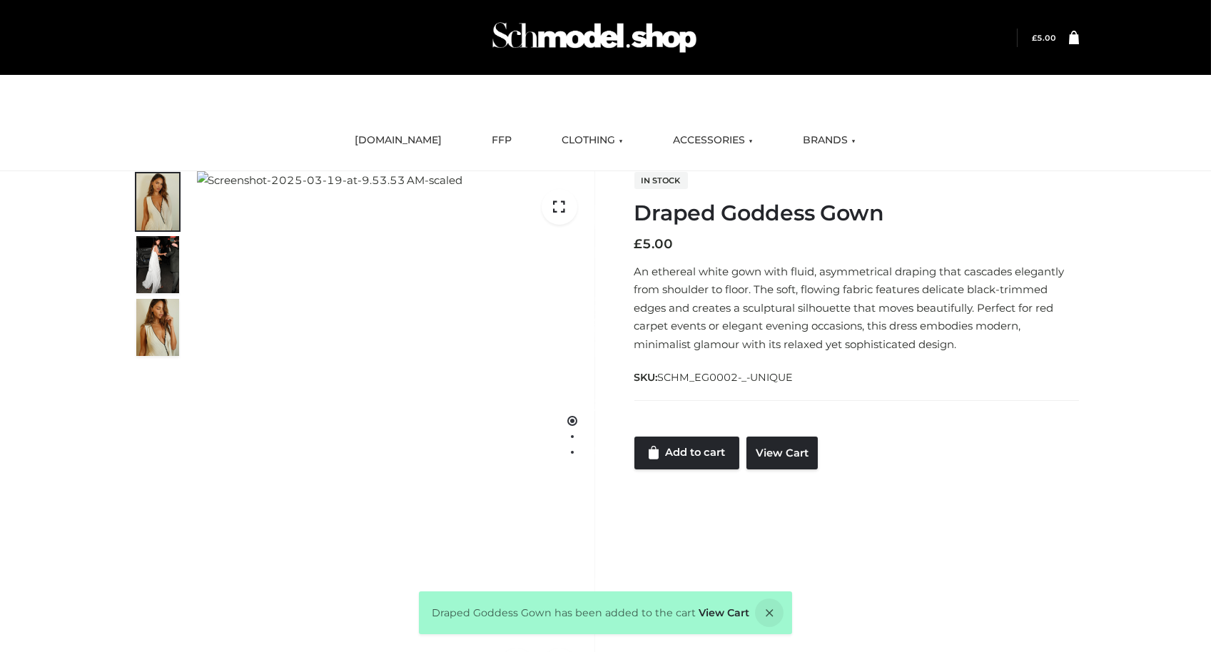
drag, startPoint x: 704, startPoint y: 463, endPoint x: 707, endPoint y: 492, distance: 29.4
click at [705, 494] on div "1 / 3 In stock Draped Goddess Gown £ 5.00 An ethereal white gown with fluid, as…" at bounding box center [606, 436] width 968 height 531
drag, startPoint x: 707, startPoint y: 492, endPoint x: 743, endPoint y: 532, distance: 53.5
click at [743, 532] on div "1 / 3 In stock Draped Goddess Gown £ 5.00 An ethereal white gown with fluid, as…" at bounding box center [606, 436] width 968 height 531
click at [668, 452] on link "Add to cart" at bounding box center [687, 453] width 106 height 33
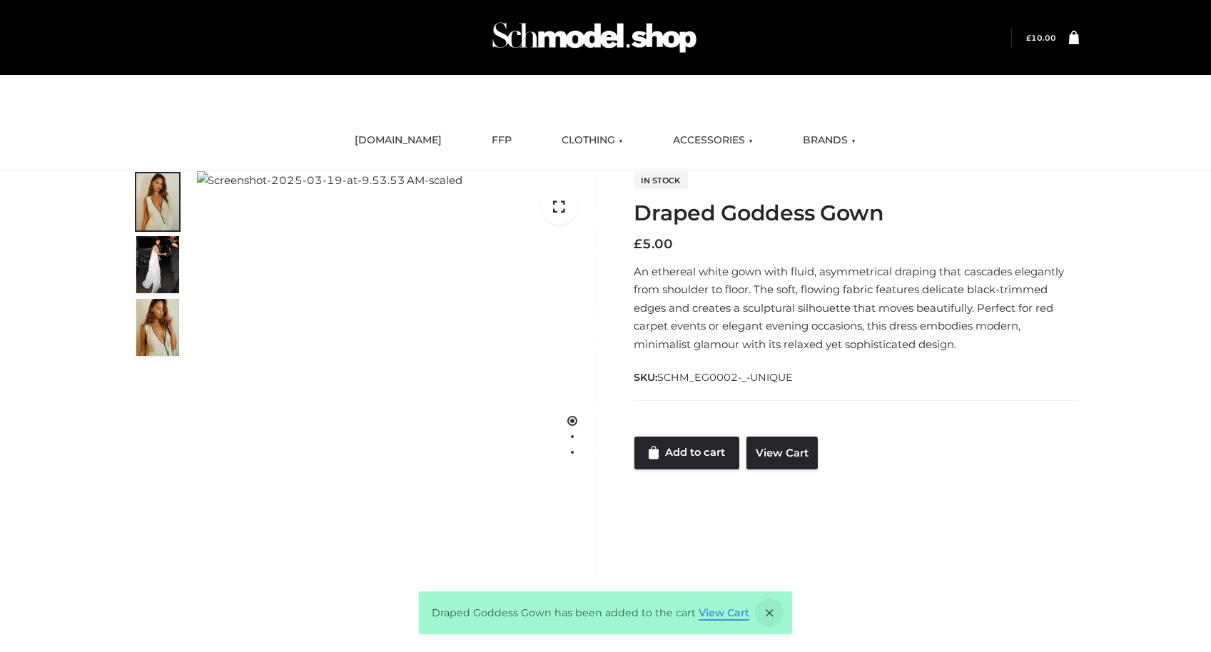
click at [707, 607] on link "View Cart" at bounding box center [724, 613] width 51 height 13
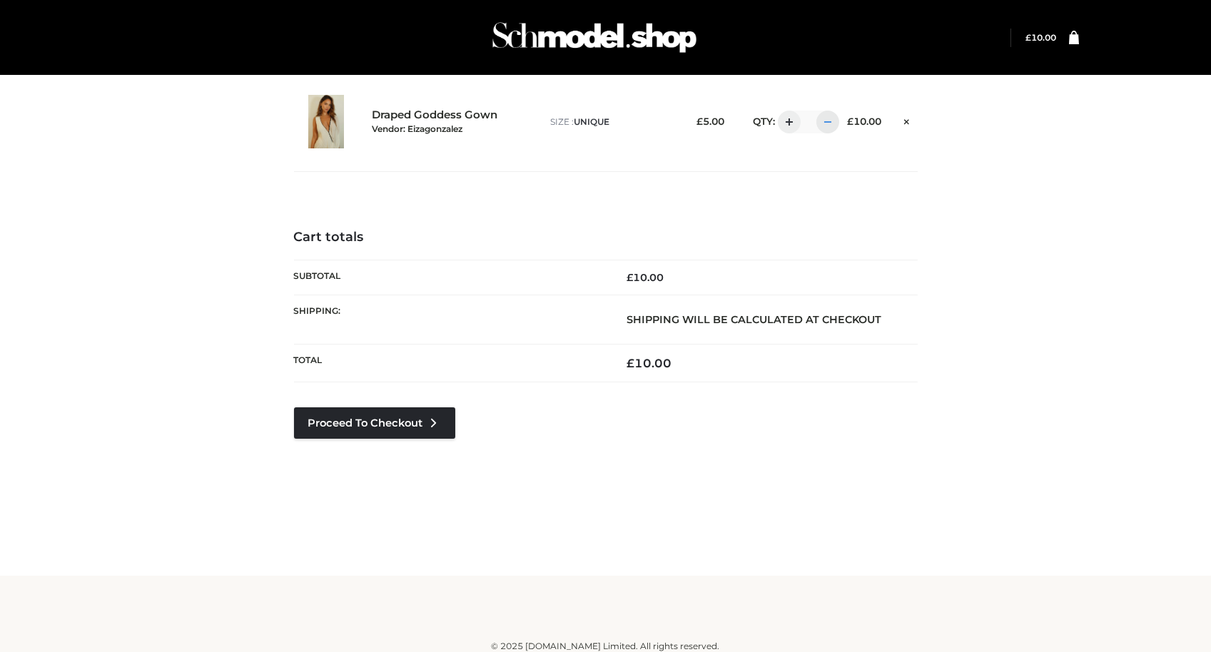
click at [826, 127] on div at bounding box center [827, 122] width 23 height 23
type input "*"
click at [383, 414] on link "Proceed to Checkout" at bounding box center [374, 423] width 161 height 31
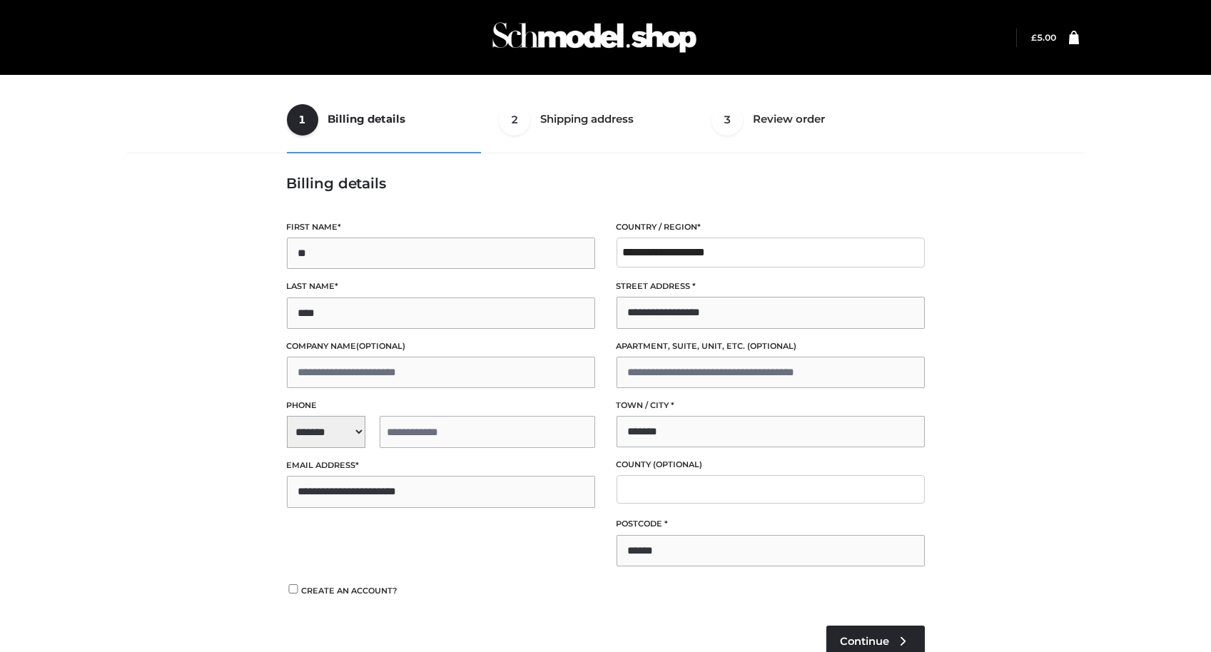
click at [360, 467] on span "*" at bounding box center [358, 465] width 4 height 10
click at [363, 476] on input "**********" at bounding box center [441, 491] width 308 height 31
click at [355, 446] on span "**********" at bounding box center [441, 432] width 308 height 32
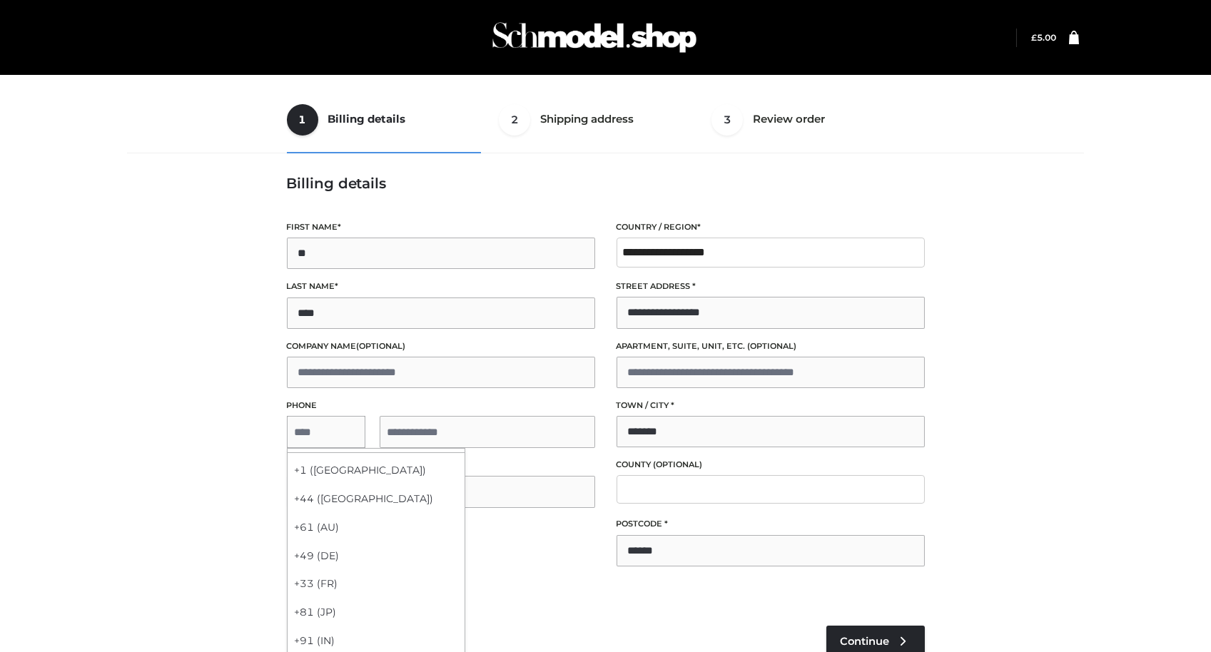
click at [356, 462] on div "+1 (US)" at bounding box center [376, 471] width 177 height 29
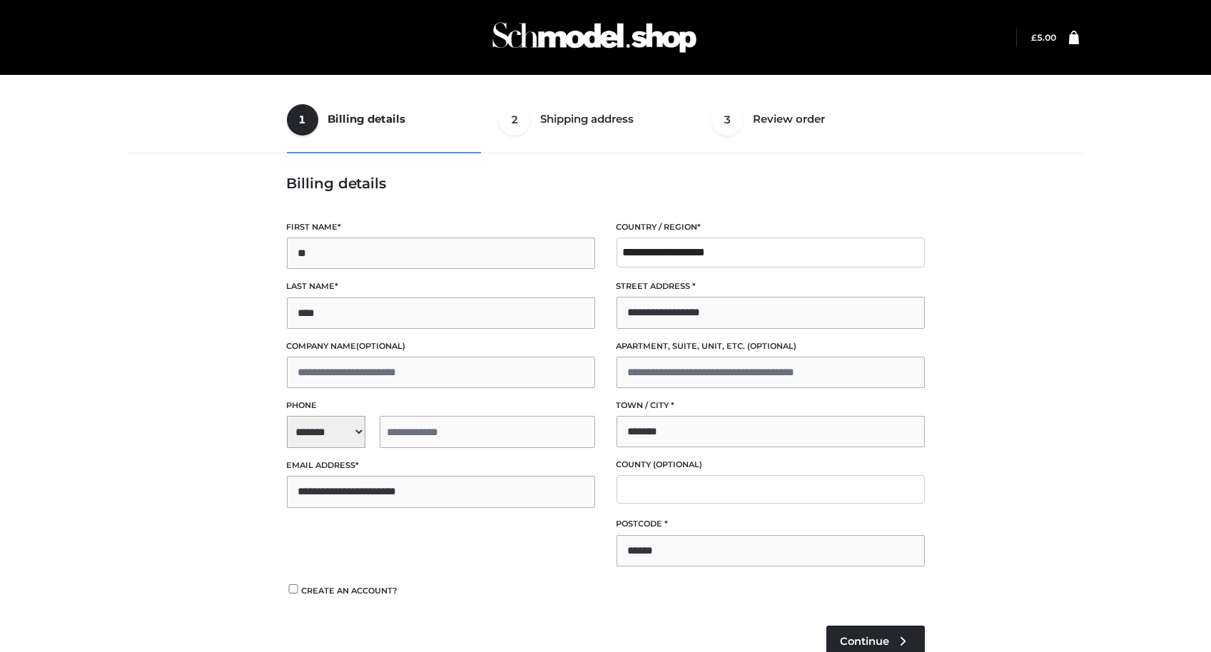
select select "**"
click at [400, 445] on input "tel" at bounding box center [488, 432] width 216 height 32
type input "**********"
click at [871, 635] on span "Continue" at bounding box center [865, 641] width 49 height 13
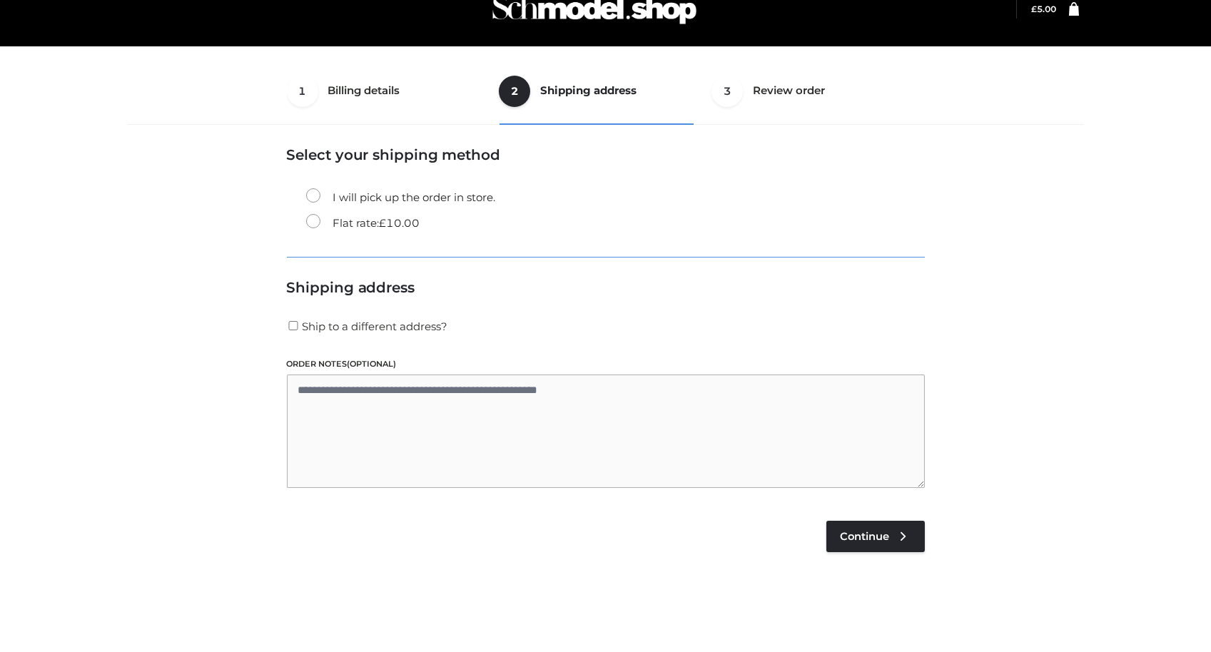
scroll to position [36, 0]
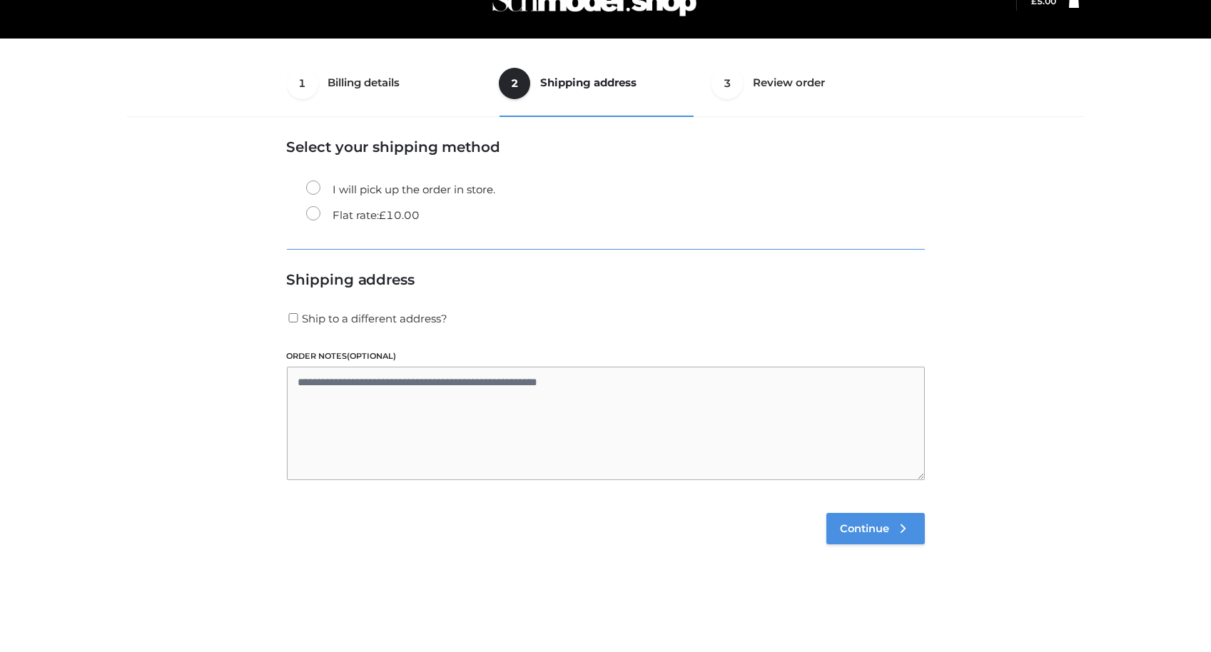
click at [868, 525] on span "Continue" at bounding box center [865, 528] width 49 height 13
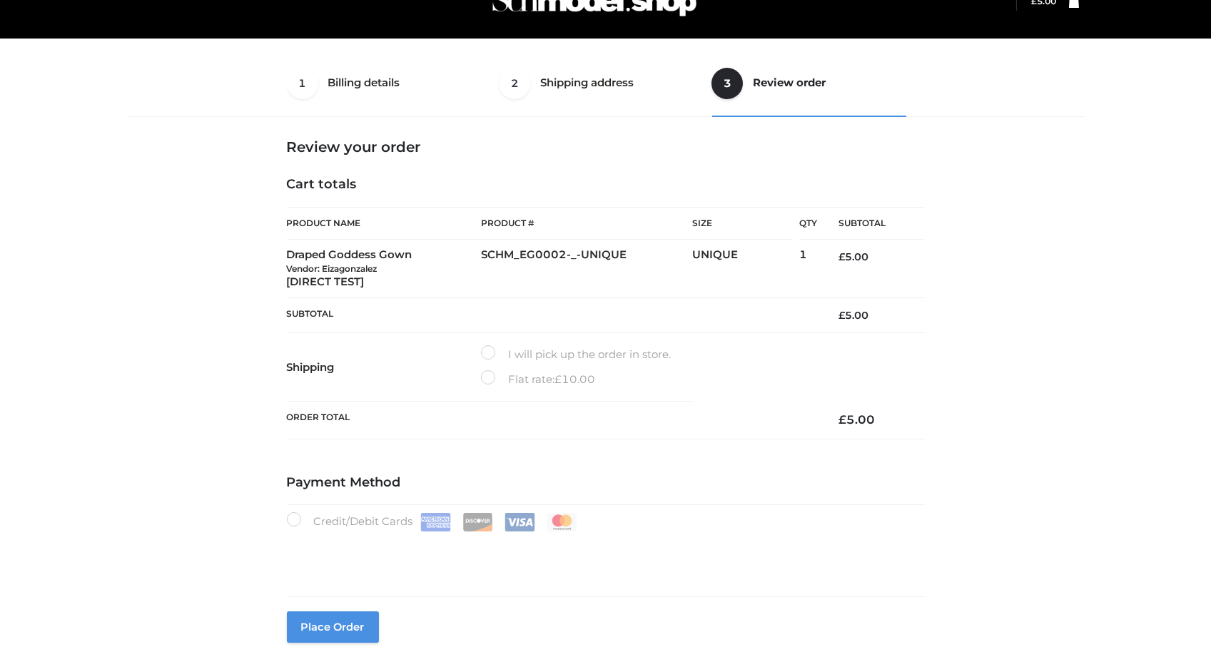
click at [349, 624] on button "Place order" at bounding box center [333, 627] width 92 height 31
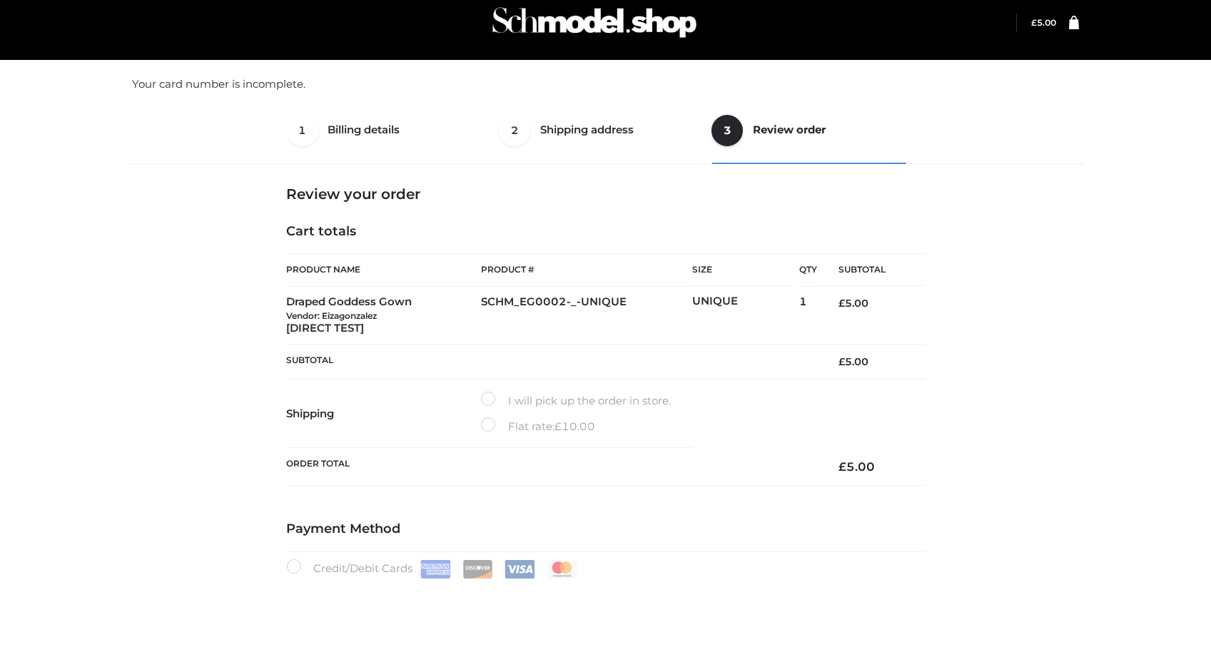
scroll to position [0, 0]
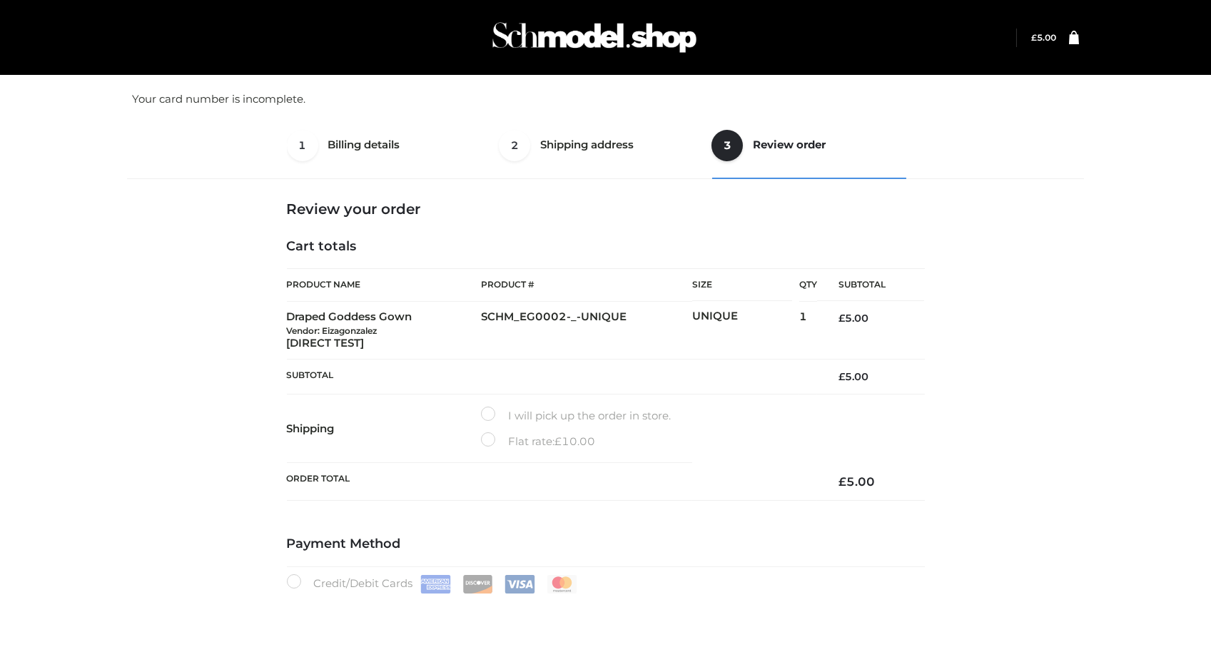
drag, startPoint x: 1044, startPoint y: 384, endPoint x: 1049, endPoint y: 369, distance: 15.8
click at [1046, 376] on div "1 Billing details Billing 2 Shipping address Shipping 3 Review order Order Bill…" at bounding box center [606, 449] width 968 height 674
click at [318, 313] on td "Draped Goddess Gown Vendor: Eizagonzalez [DIRECT TEST]" at bounding box center [384, 330] width 195 height 58
click at [375, 161] on ul "1 Billing details Billing 2 Shipping address Shipping 3 Review order Order" at bounding box center [606, 145] width 638 height 67
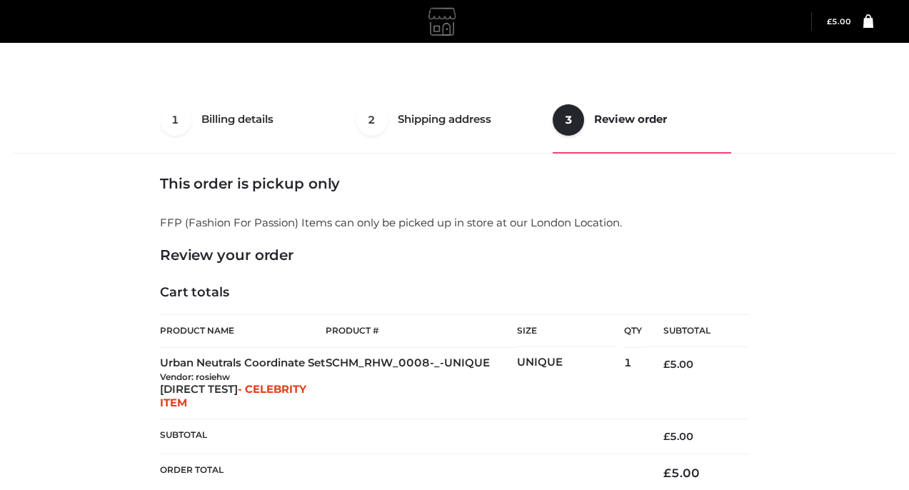
select select "**"
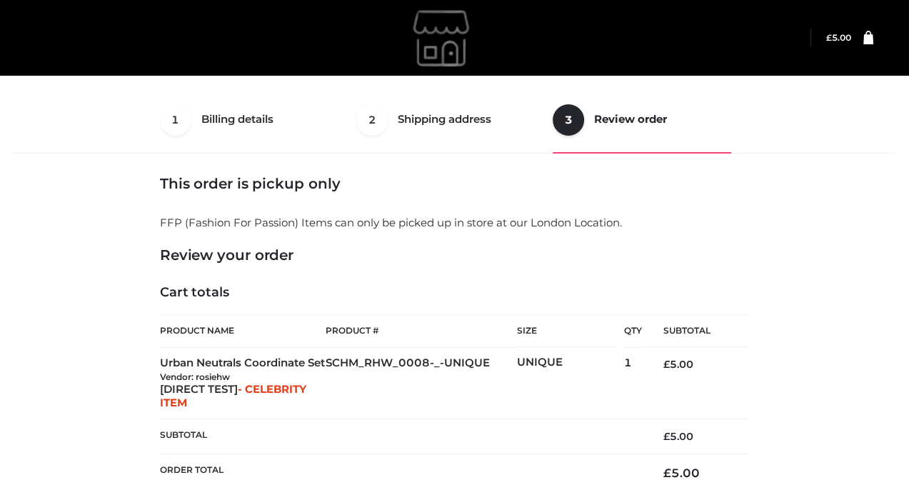
click at [246, 121] on ul "1 Billing details Billing 2 Shipping address Shipping 3 Review order Order" at bounding box center [454, 119] width 589 height 67
